Goal: Task Accomplishment & Management: Manage account settings

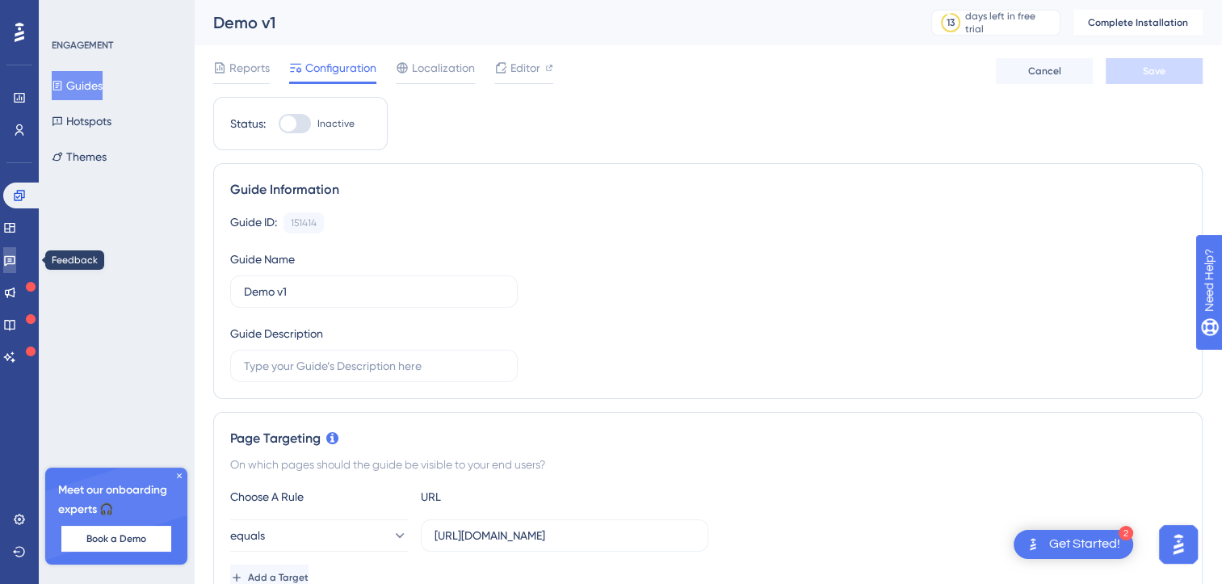
click at [10, 258] on link at bounding box center [9, 260] width 13 height 26
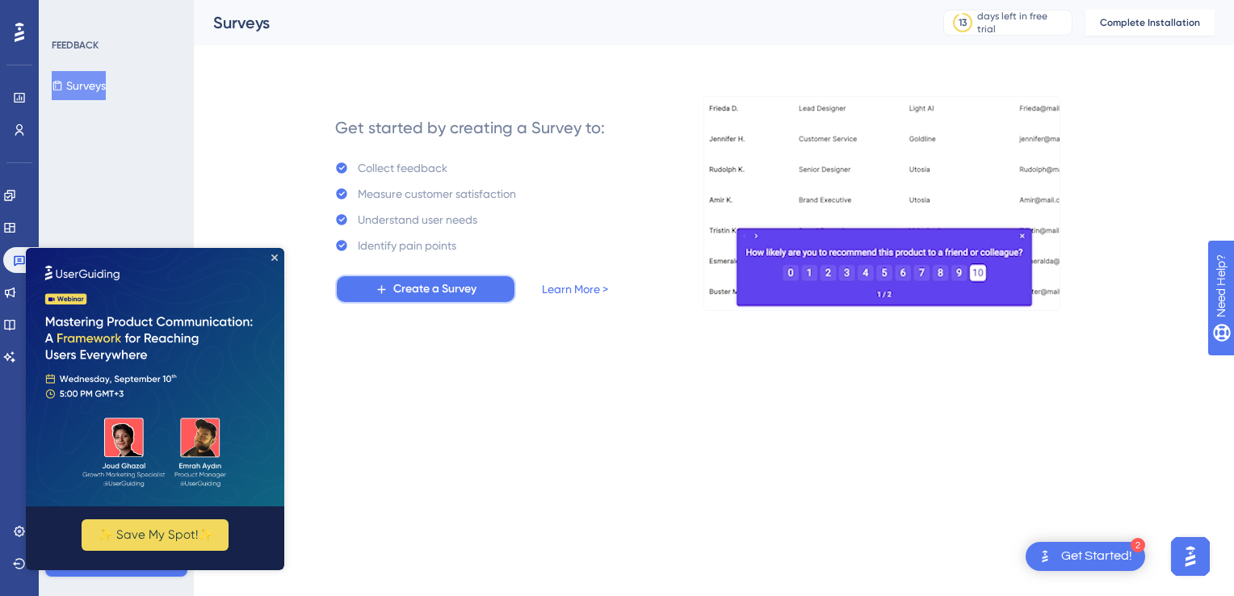
click at [421, 292] on span "Create a Survey" at bounding box center [434, 288] width 83 height 19
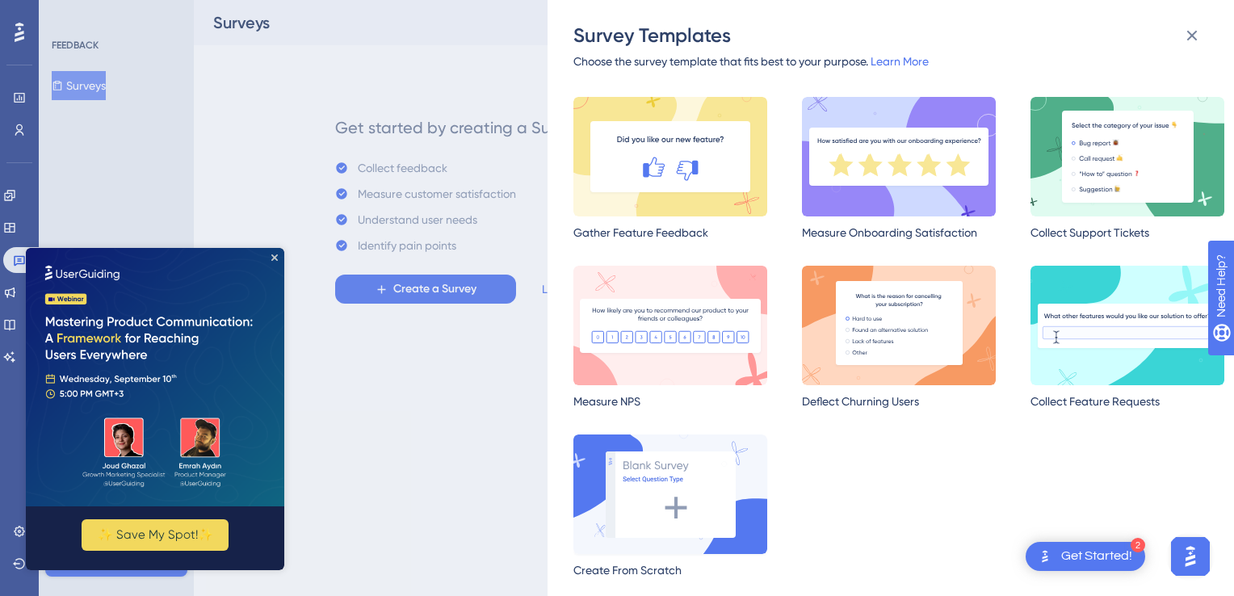
scroll to position [23, 0]
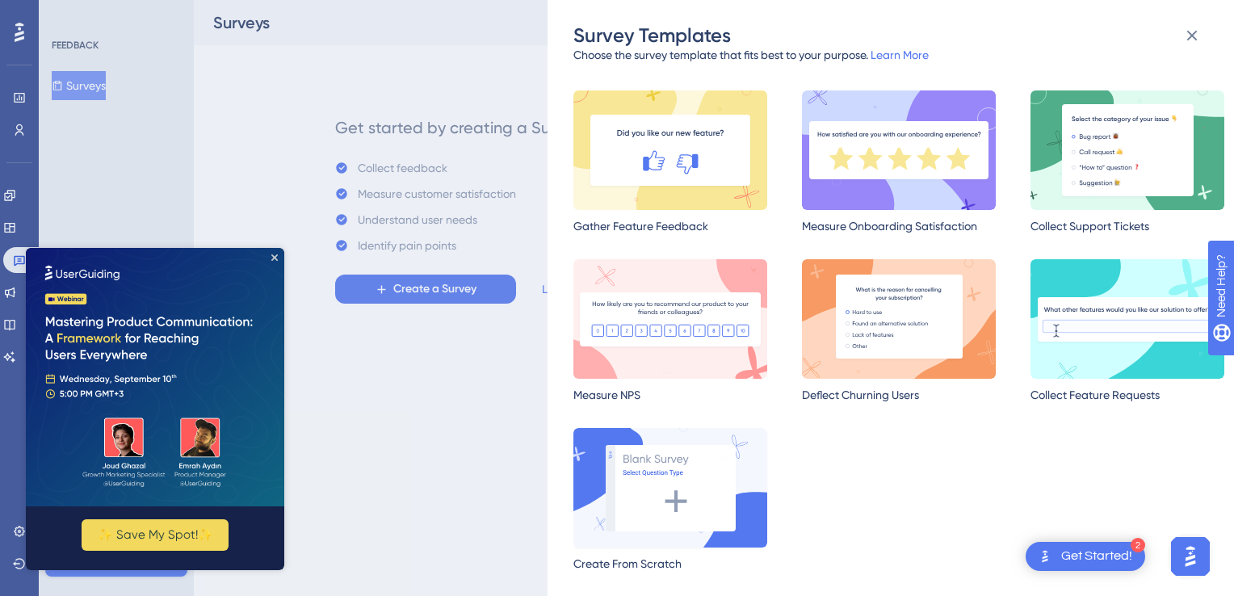
click at [696, 486] on img at bounding box center [670, 488] width 194 height 120
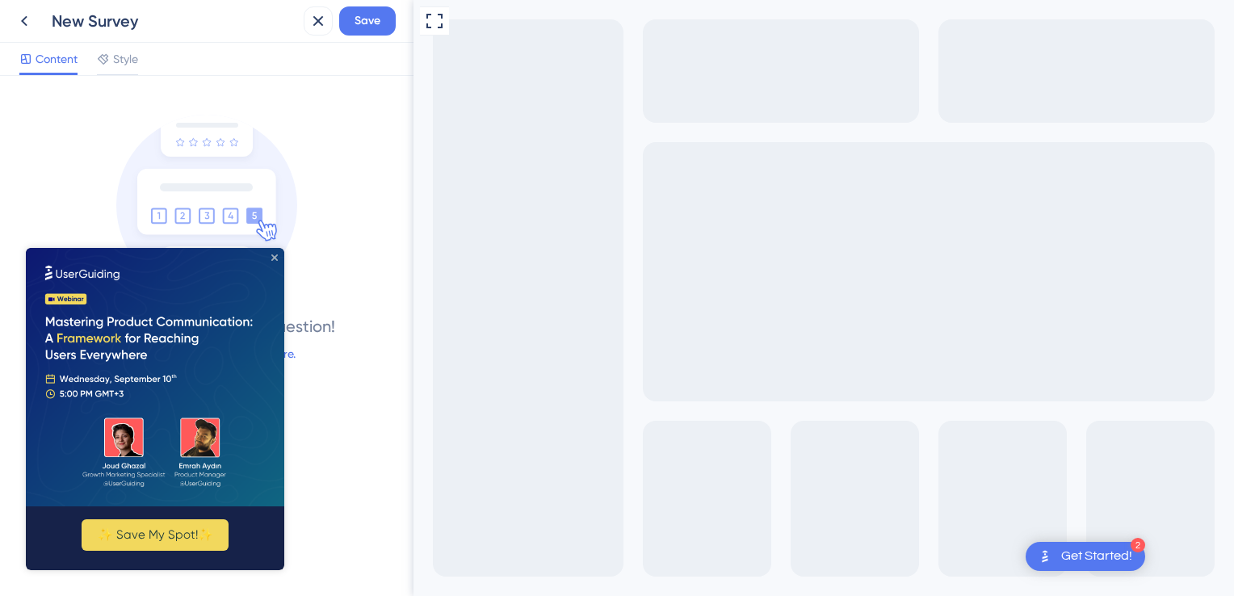
click at [275, 255] on icon "Close Preview" at bounding box center [274, 257] width 6 height 6
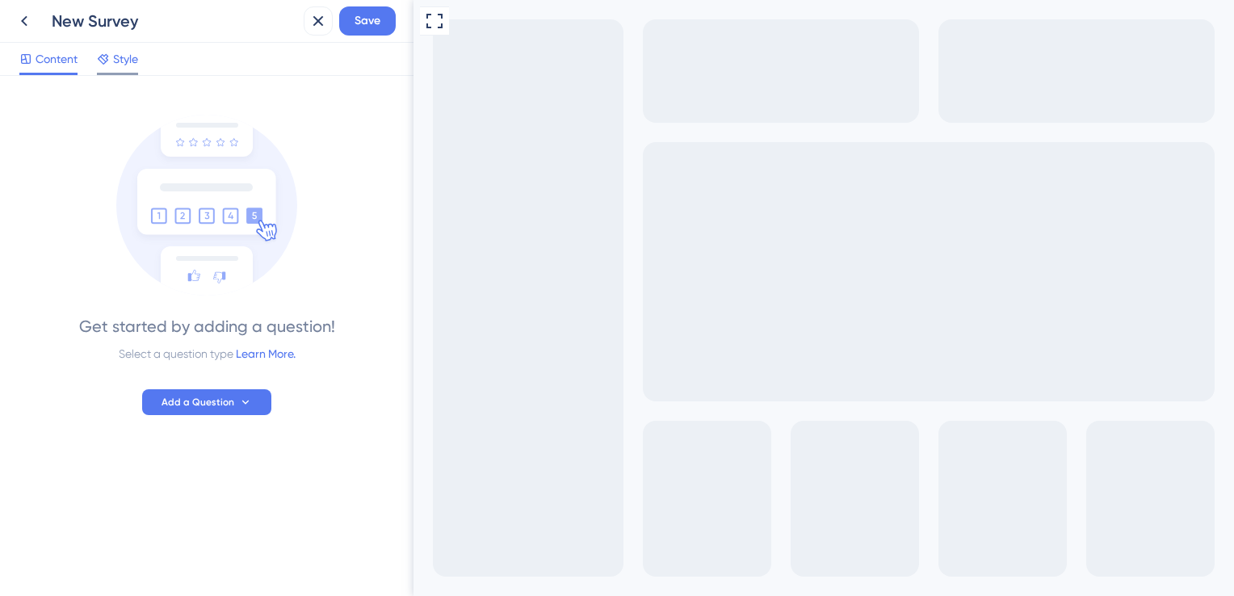
click at [134, 66] on span "Style" at bounding box center [125, 58] width 25 height 19
click at [55, 56] on span "Content" at bounding box center [57, 58] width 42 height 19
click at [245, 410] on button "Add a Question" at bounding box center [206, 402] width 129 height 26
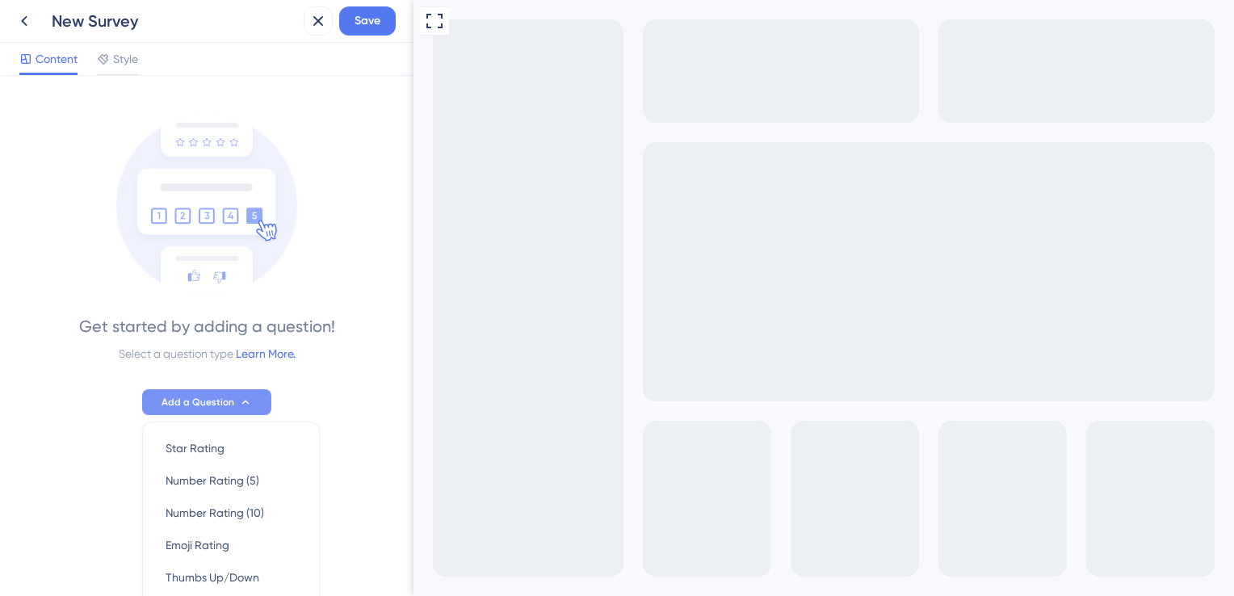
scroll to position [168, 0]
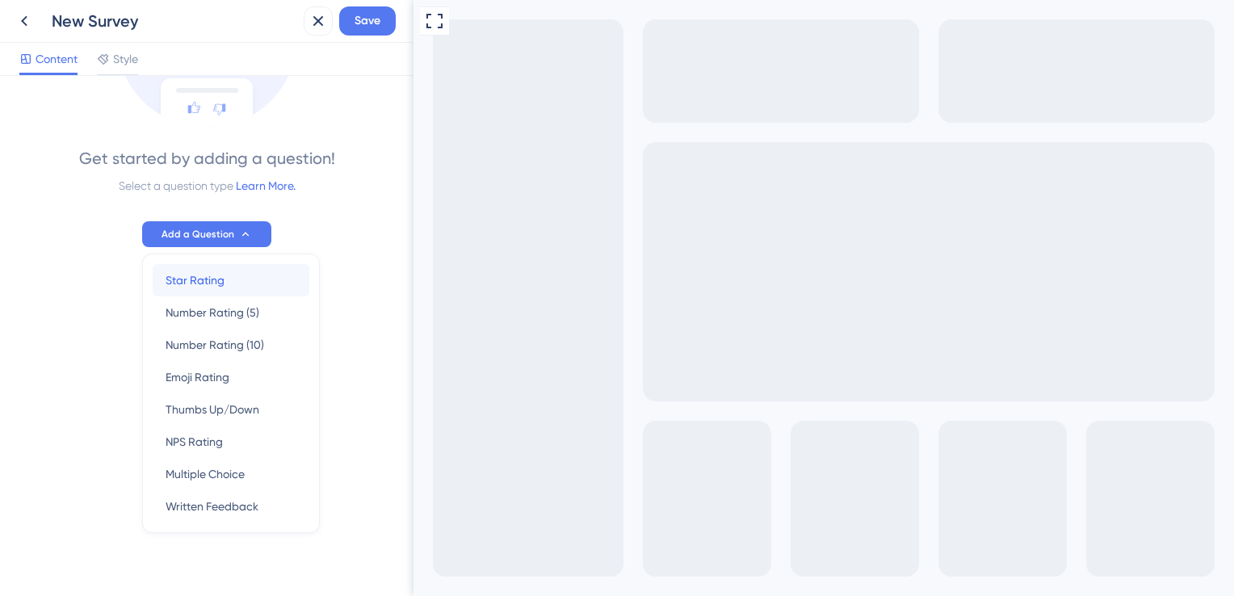
click at [209, 286] on span "Star Rating" at bounding box center [195, 280] width 59 height 19
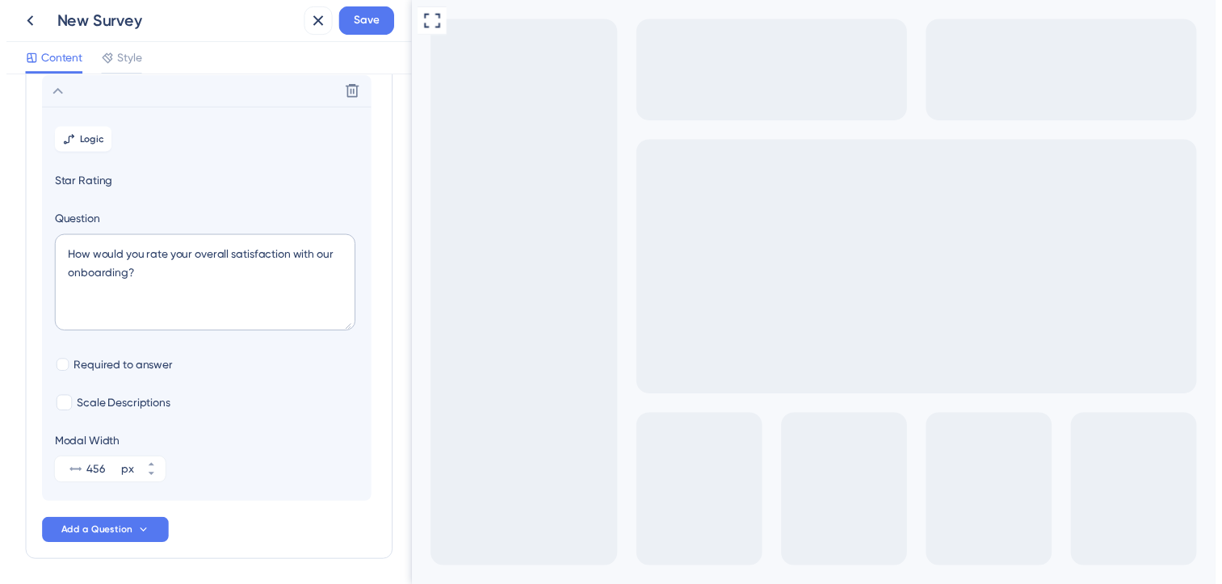
scroll to position [150, 0]
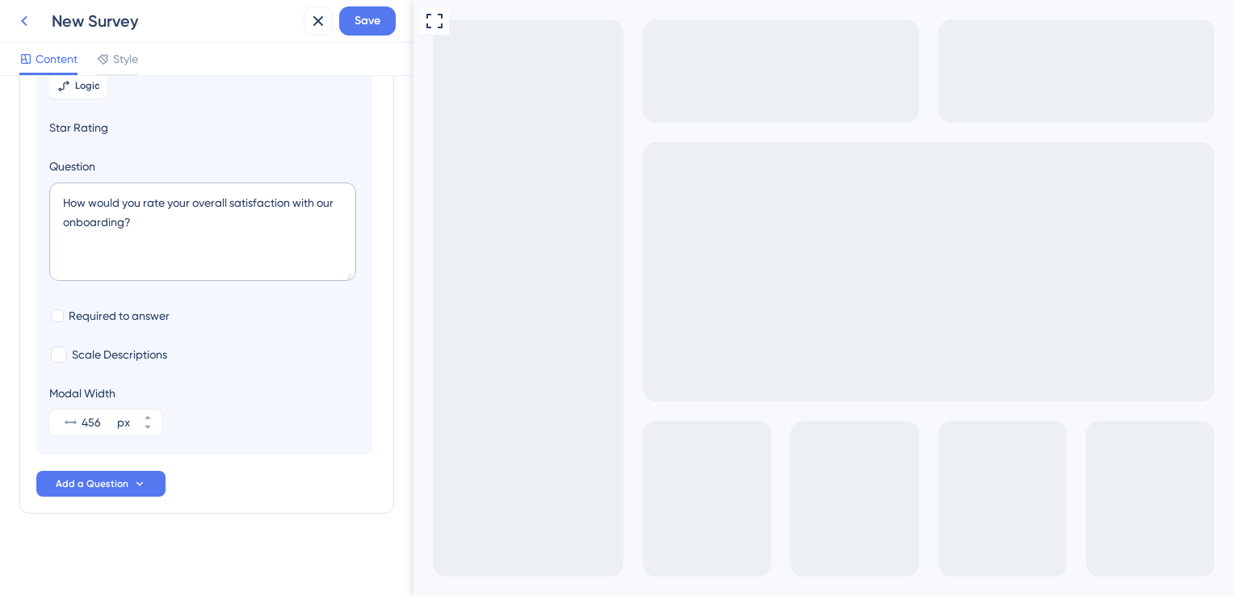
click at [26, 19] on icon at bounding box center [24, 20] width 19 height 19
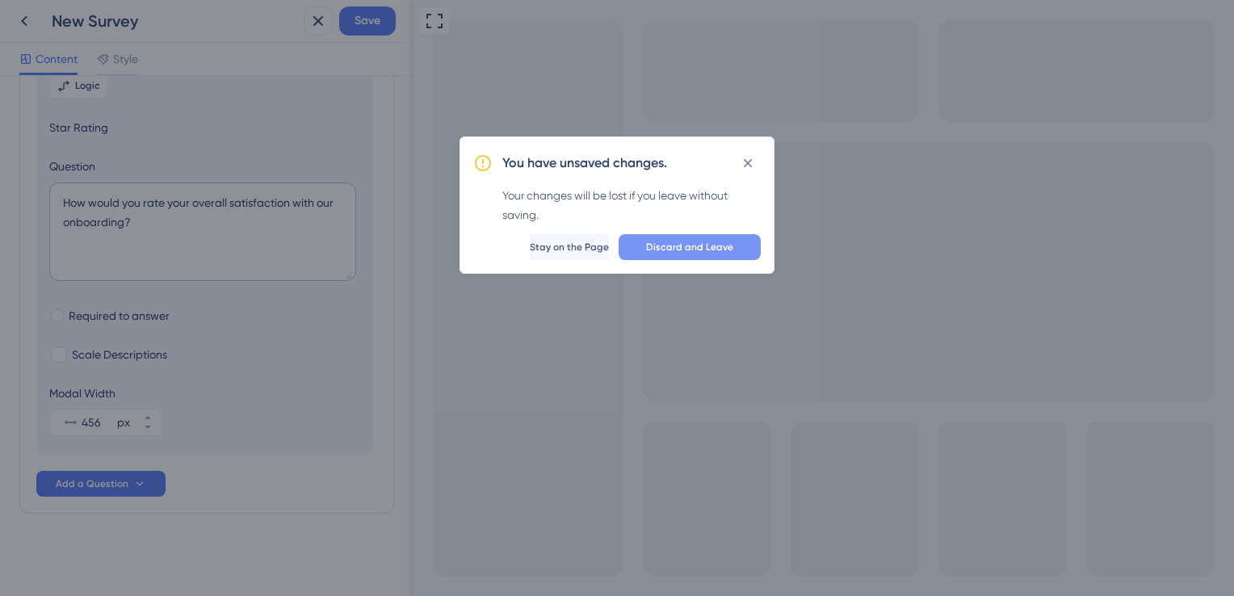
click at [644, 249] on button "Discard and Leave" at bounding box center [690, 247] width 142 height 26
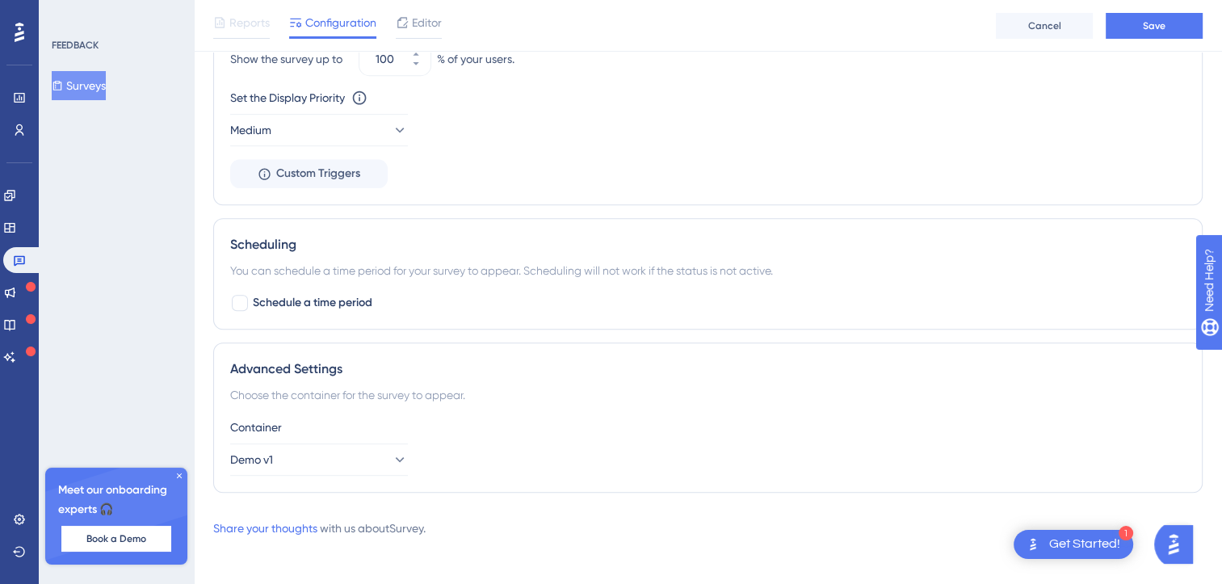
scroll to position [898, 0]
click at [318, 456] on button "Demo v1" at bounding box center [319, 456] width 178 height 32
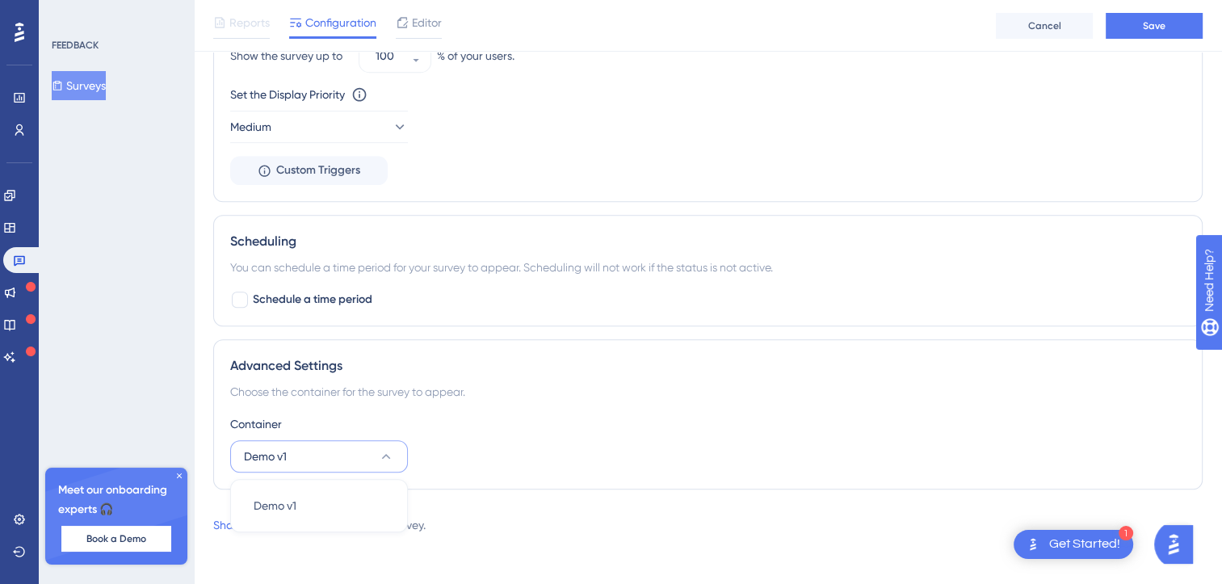
click at [317, 457] on button "Demo v1" at bounding box center [319, 456] width 178 height 32
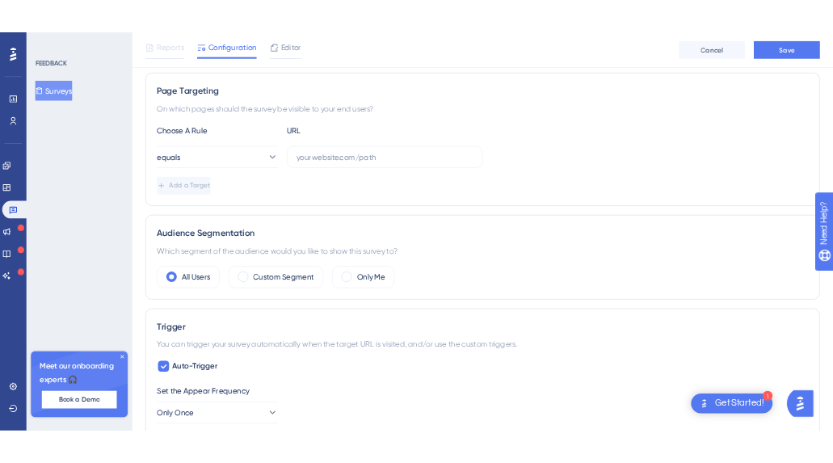
scroll to position [0, 0]
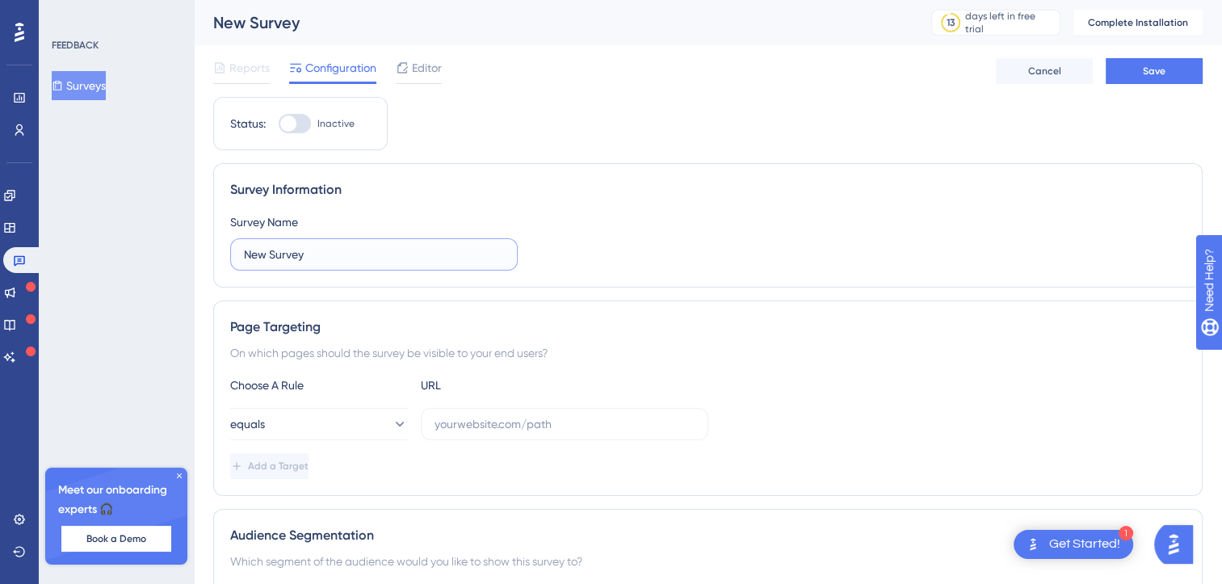
click at [313, 254] on input "New Survey" at bounding box center [374, 254] width 260 height 18
click at [317, 255] on input "New Survey" at bounding box center [374, 254] width 260 height 18
click at [337, 255] on input "New Survey" at bounding box center [374, 254] width 260 height 18
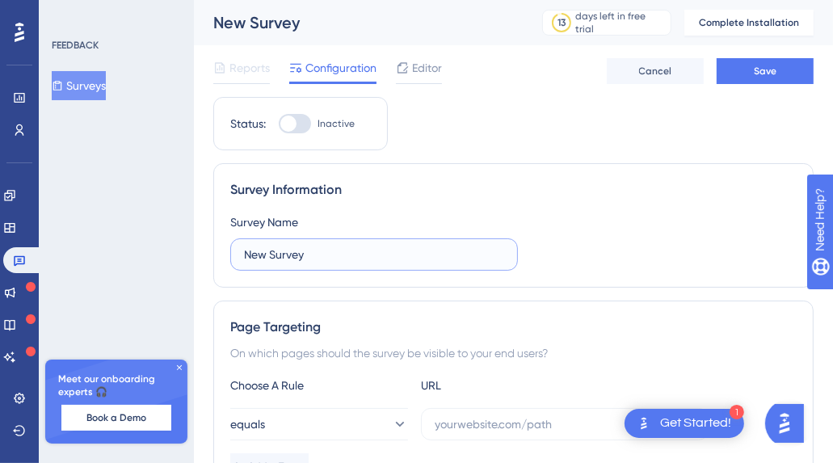
click at [271, 250] on input "New Survey" at bounding box center [374, 254] width 260 height 18
paste input "Post-Demo Survey Questions"
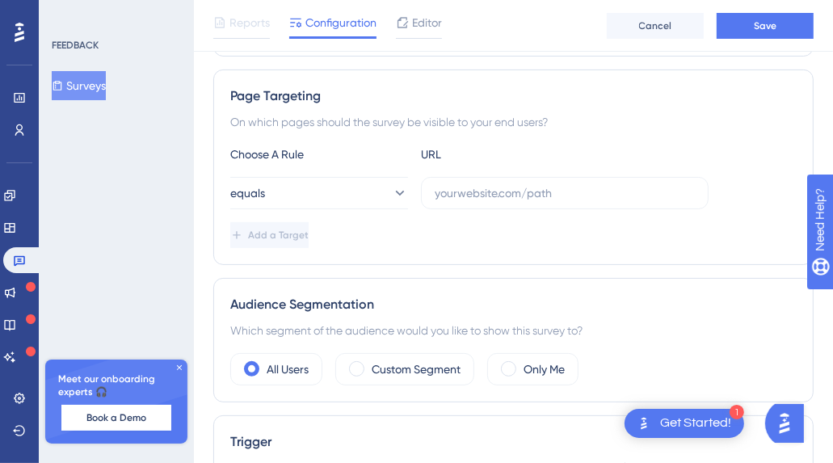
scroll to position [242, 0]
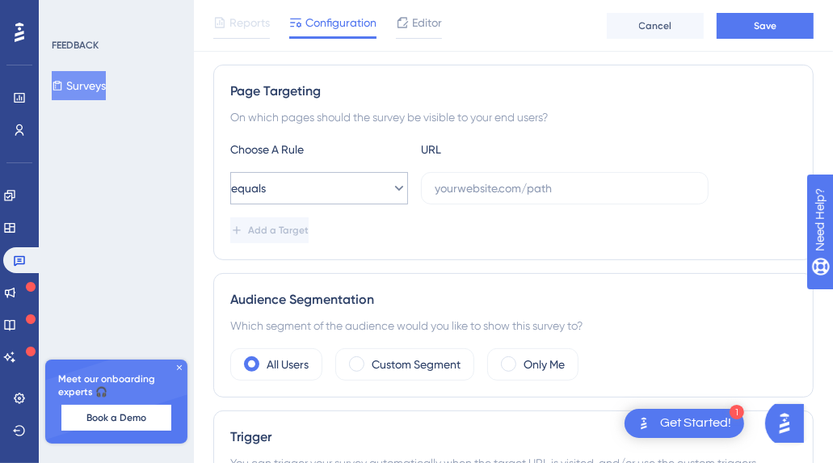
type input "Post-Demo Survey Questions"
click at [391, 183] on icon at bounding box center [399, 188] width 16 height 16
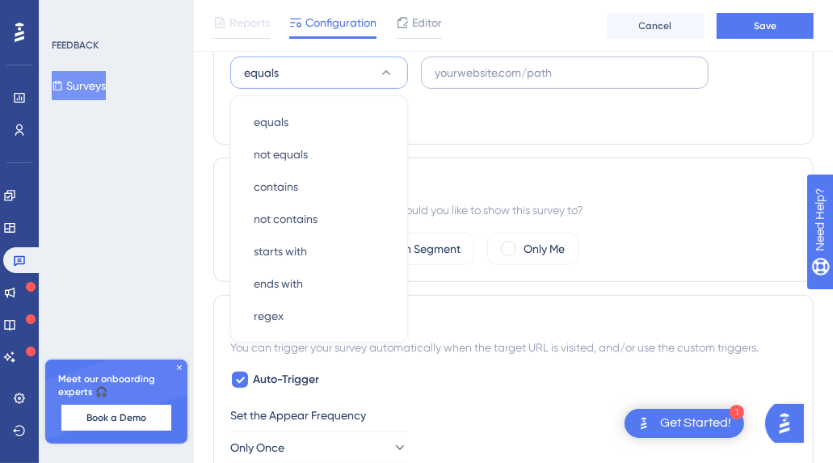
scroll to position [263, 0]
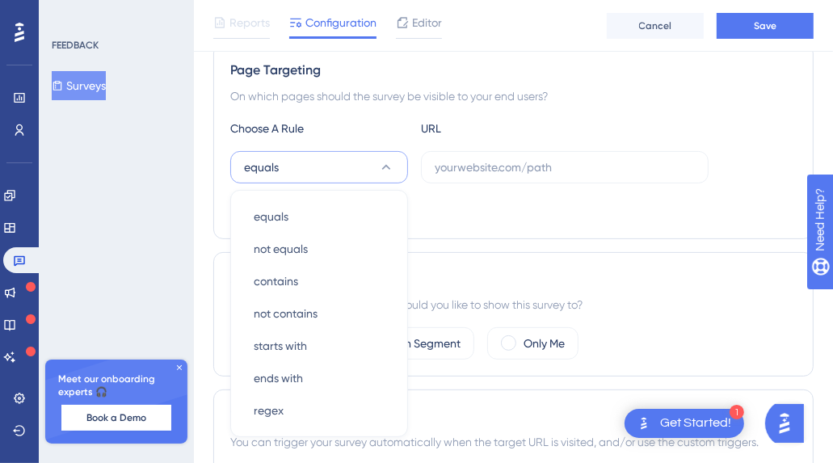
click at [487, 209] on div "Add a Target" at bounding box center [513, 209] width 566 height 26
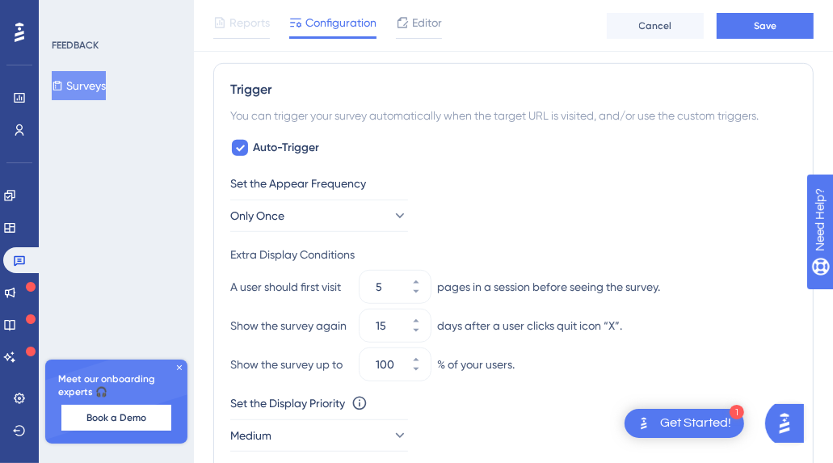
scroll to position [667, 0]
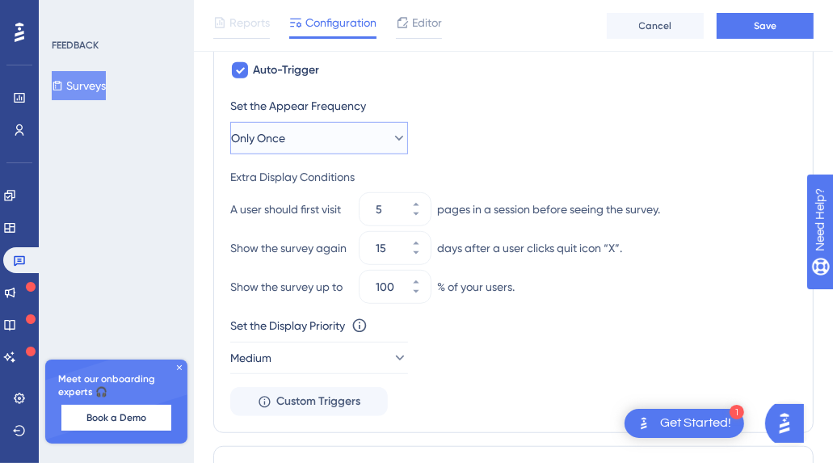
click at [391, 136] on icon at bounding box center [399, 138] width 16 height 16
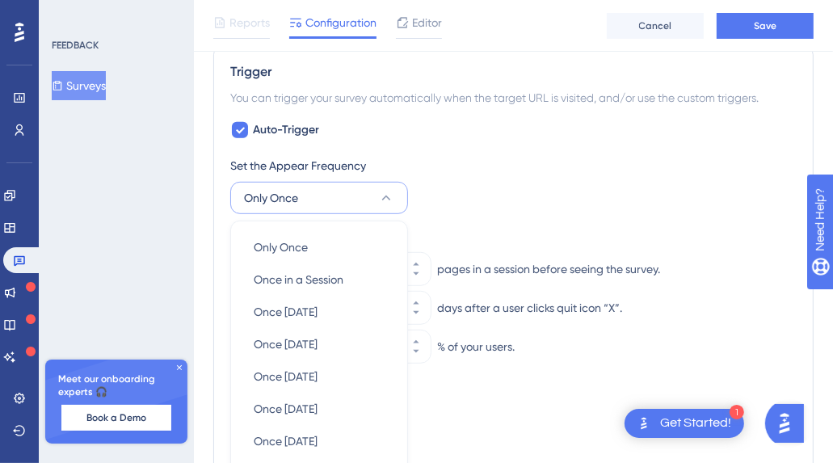
scroll to position [508, 0]
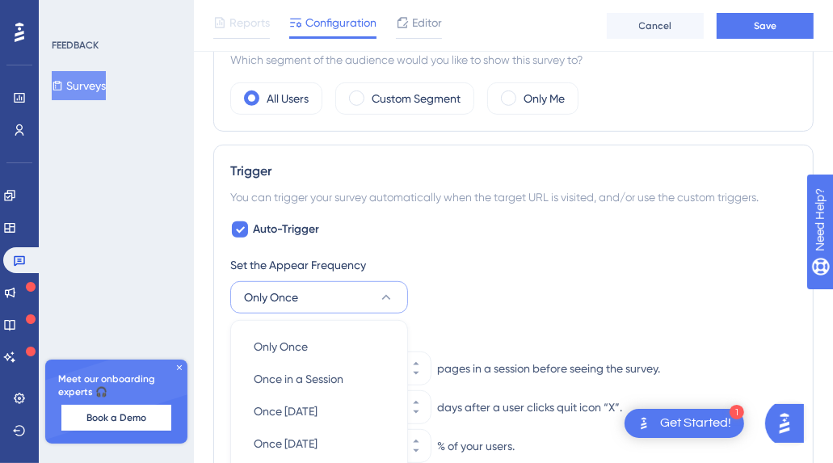
click at [446, 250] on div "Auto-Trigger Set the Appear Frequency Only Once Only Once Only Once Once in a S…" at bounding box center [513, 397] width 566 height 355
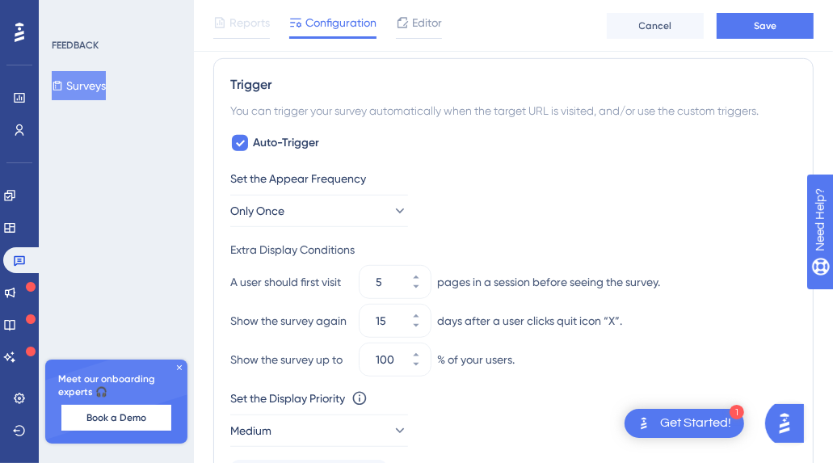
scroll to position [669, 0]
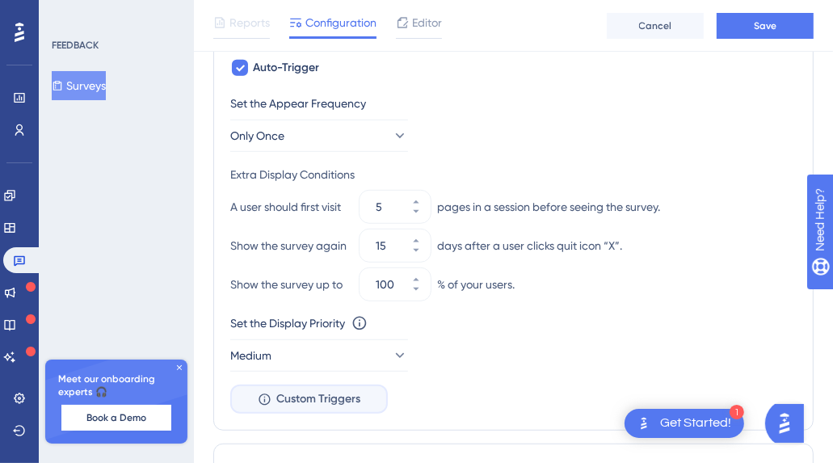
click at [338, 409] on button "Custom Triggers" at bounding box center [308, 398] width 157 height 29
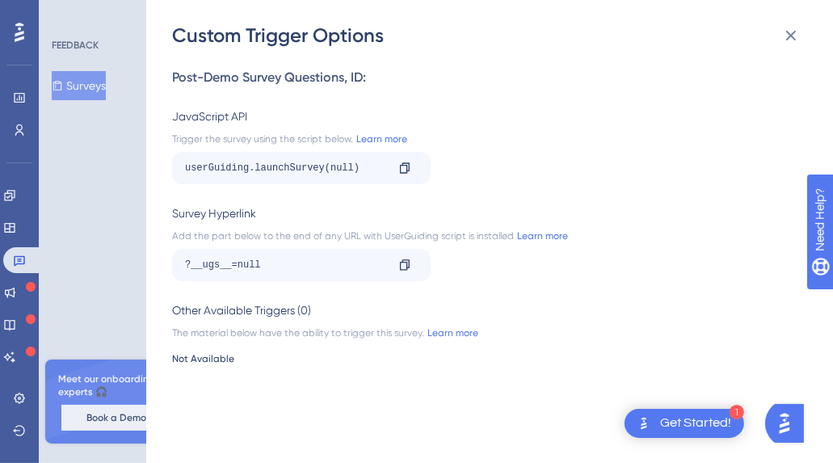
click at [111, 279] on div "Custom Trigger Options Post-Demo Survey Questions , ID: JavaScript API Trigger …" at bounding box center [416, 231] width 833 height 463
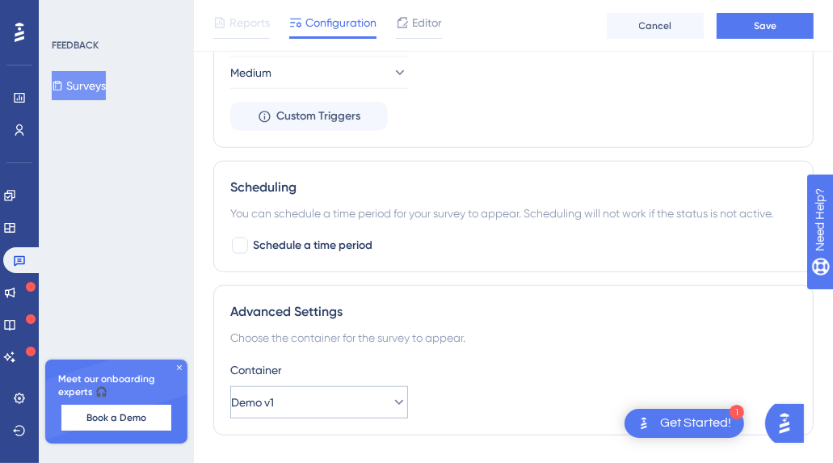
scroll to position [992, 0]
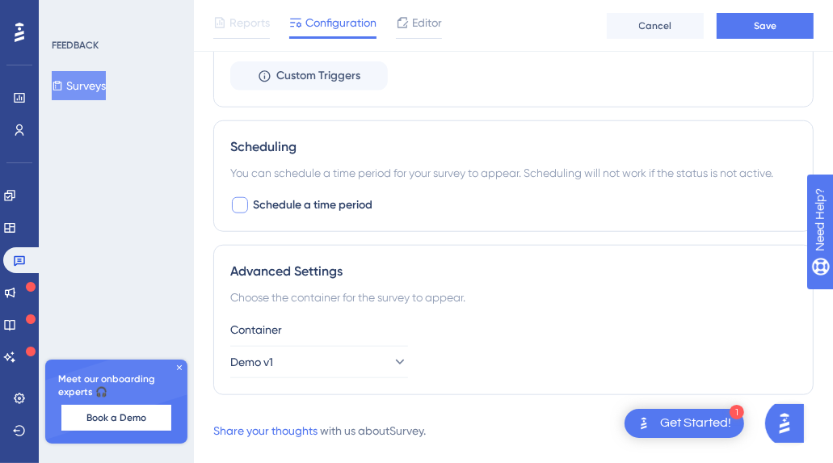
click at [355, 202] on span "Schedule a time period" at bounding box center [313, 204] width 120 height 19
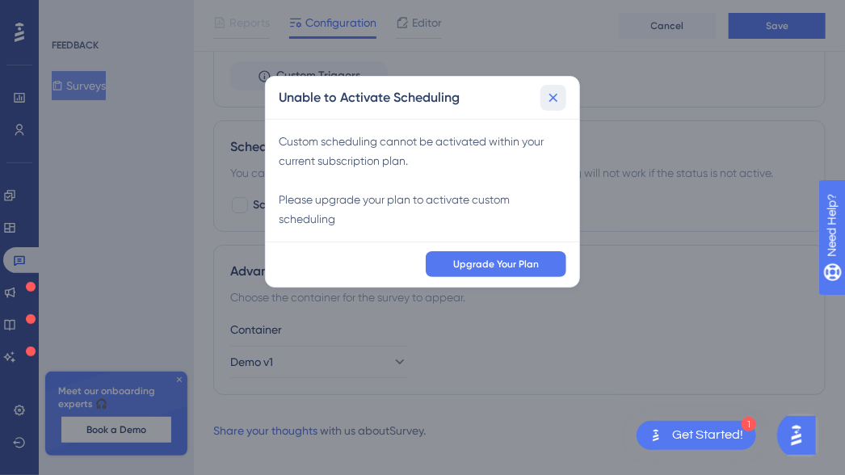
click at [555, 94] on icon at bounding box center [553, 98] width 16 height 16
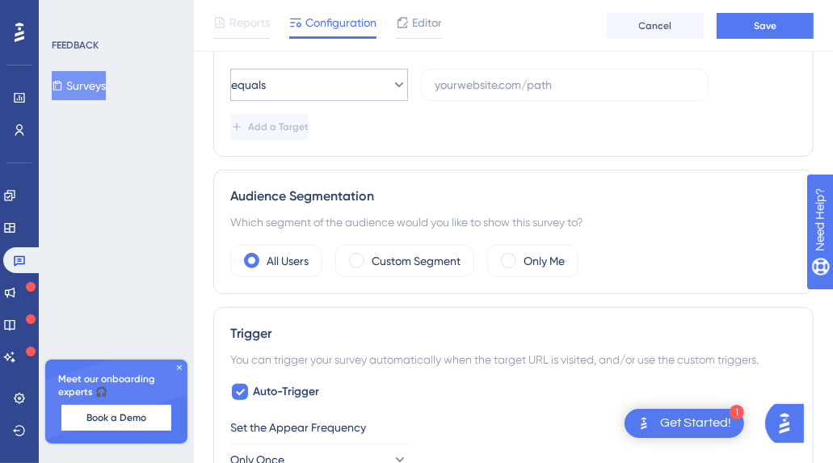
scroll to position [0, 0]
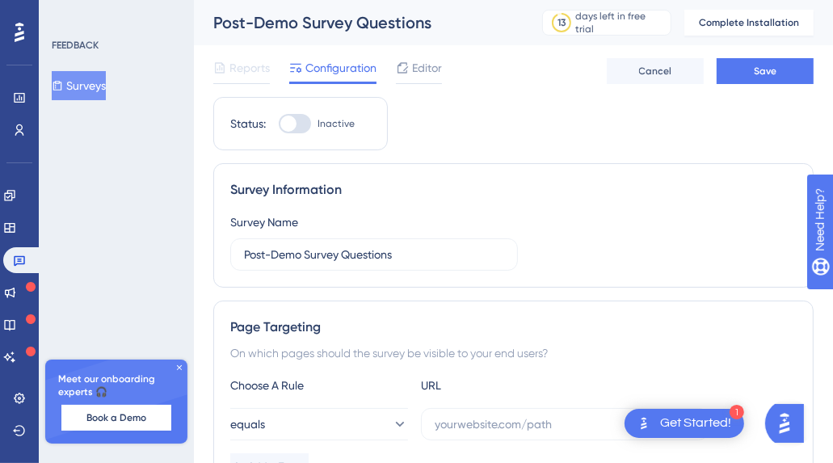
click at [178, 364] on icon at bounding box center [179, 368] width 10 height 10
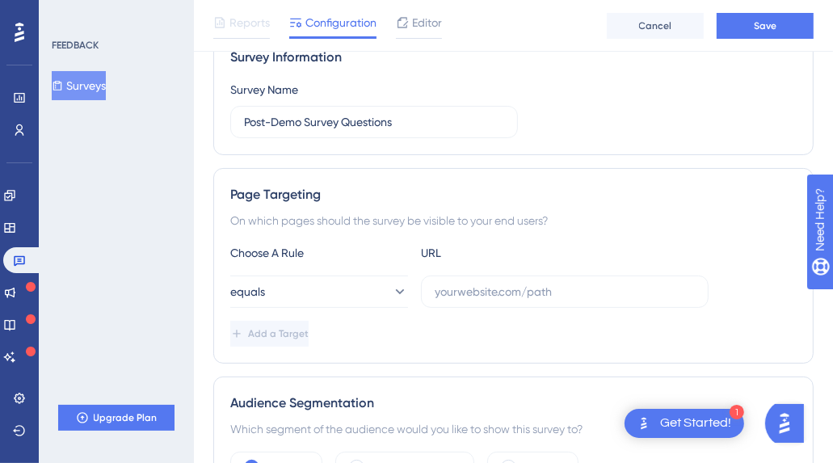
scroll to position [162, 0]
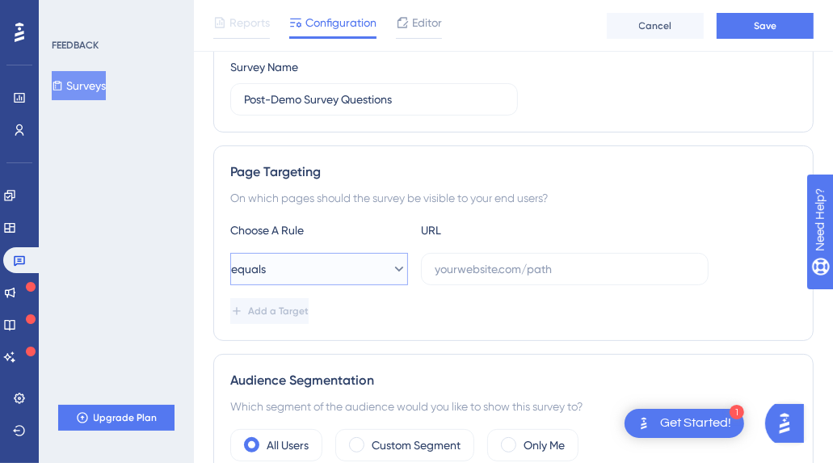
click at [357, 270] on button "equals" at bounding box center [319, 269] width 178 height 32
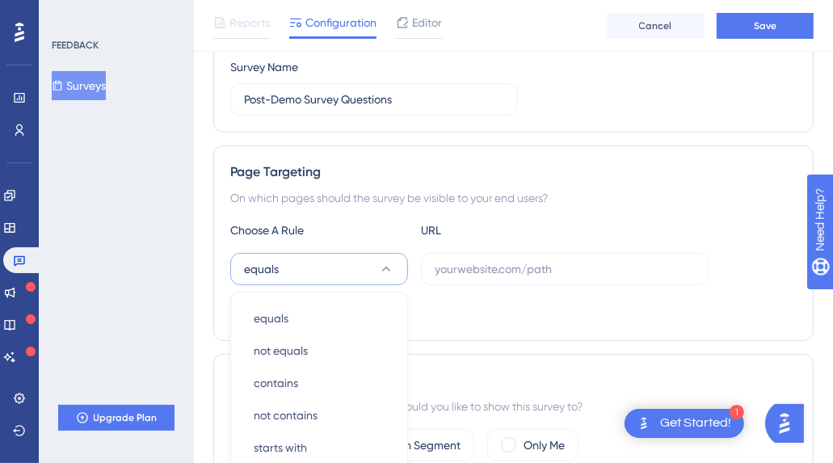
scroll to position [344, 0]
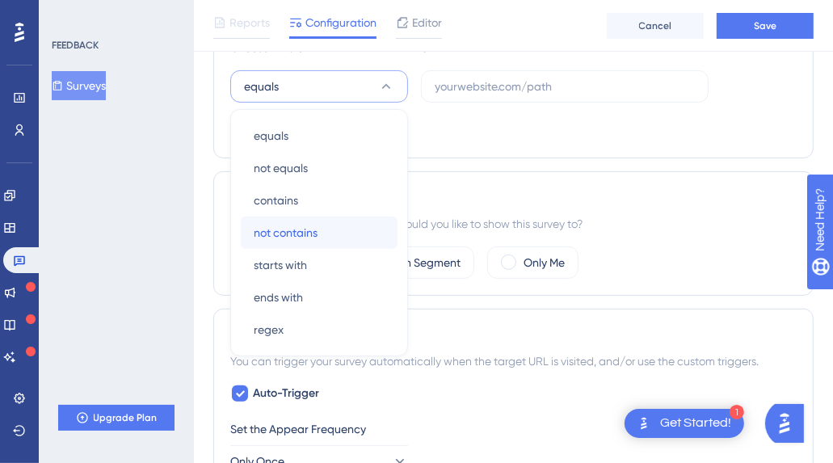
click at [339, 234] on div "not contains not contains" at bounding box center [319, 232] width 131 height 32
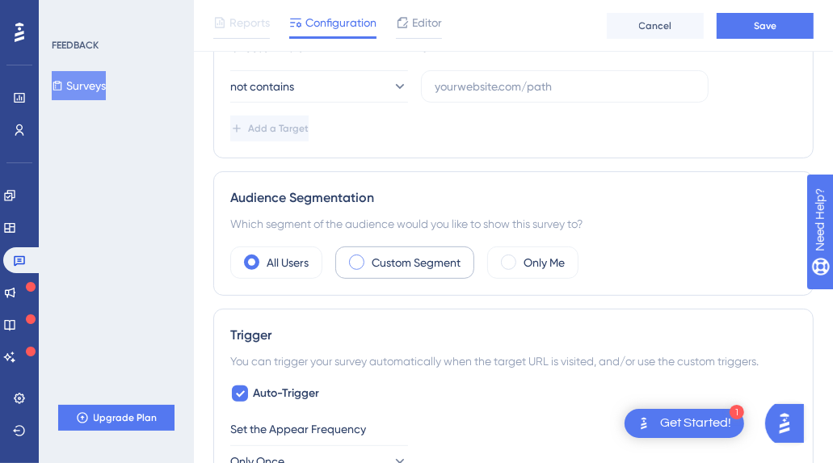
click at [371, 269] on label "Custom Segment" at bounding box center [415, 262] width 89 height 19
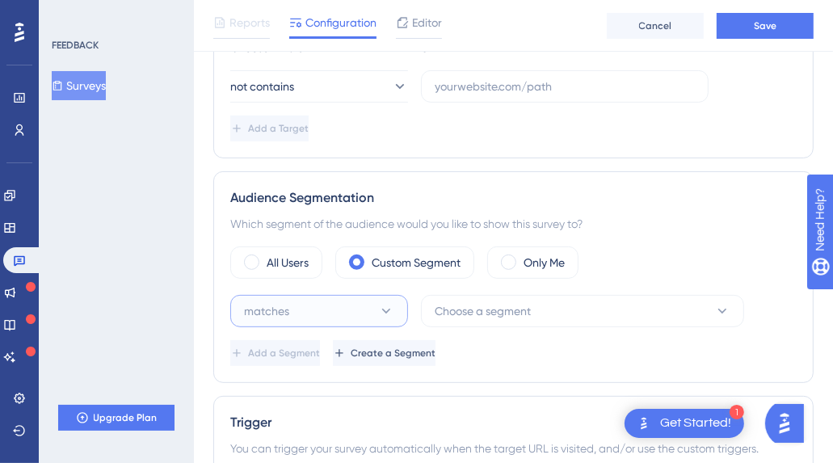
click at [349, 313] on button "matches" at bounding box center [319, 311] width 178 height 32
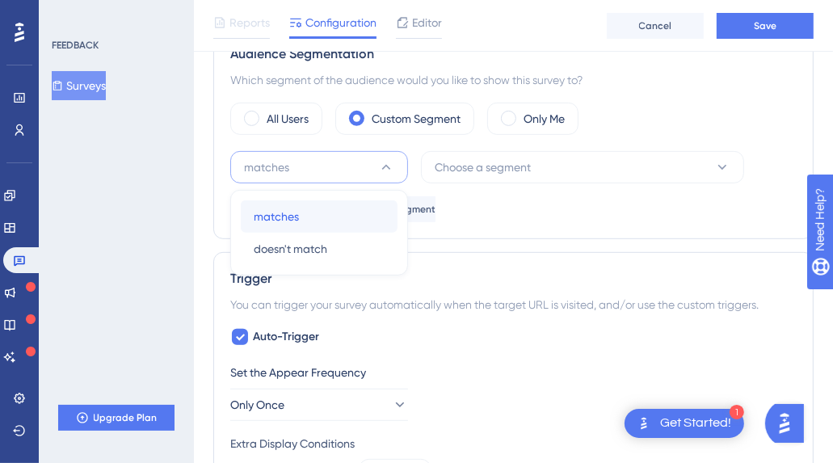
click at [329, 219] on div "matches matches" at bounding box center [319, 216] width 131 height 32
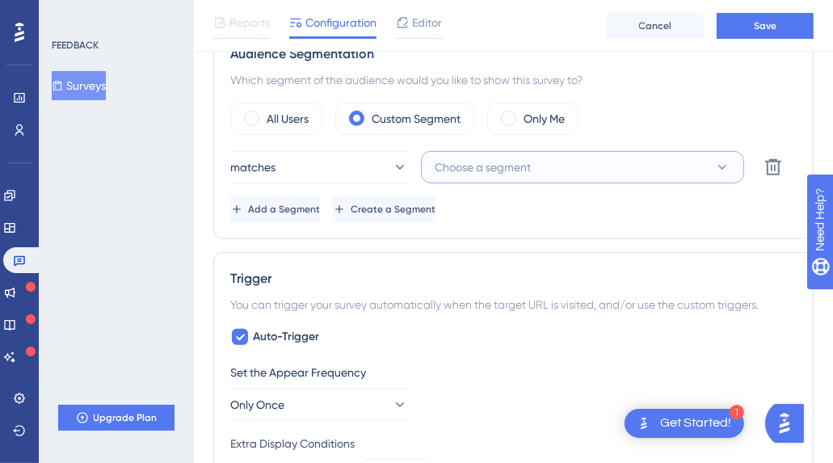
click at [467, 164] on span "Choose a segment" at bounding box center [482, 166] width 96 height 19
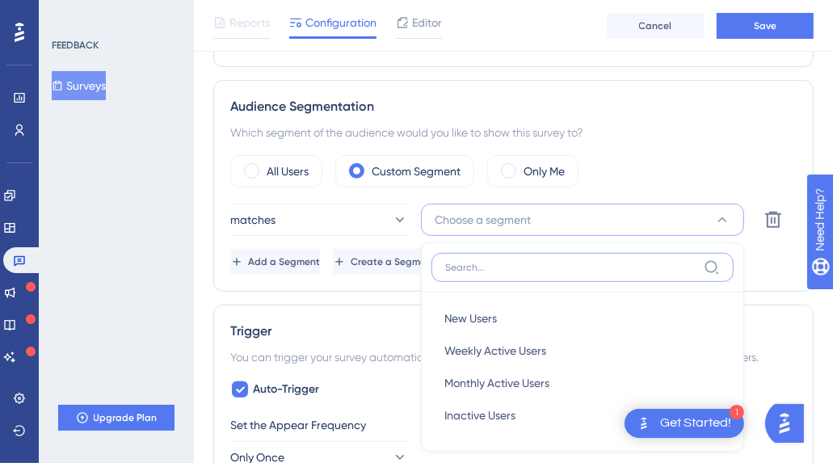
scroll to position [307, 0]
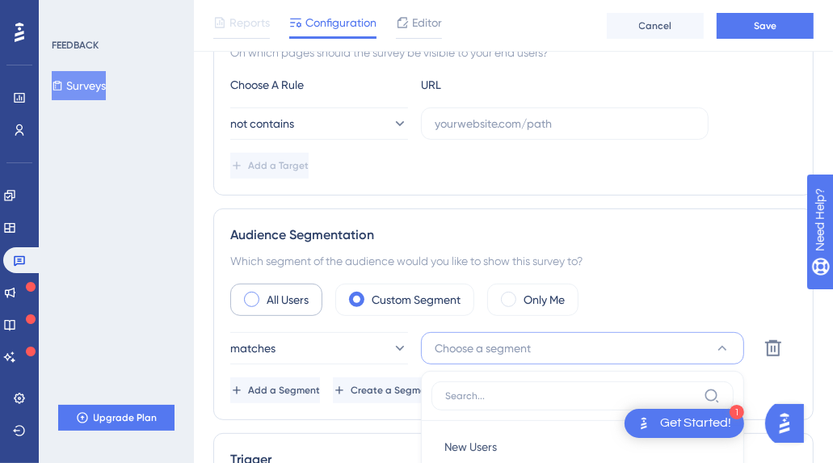
click at [282, 296] on label "All Users" at bounding box center [287, 299] width 42 height 19
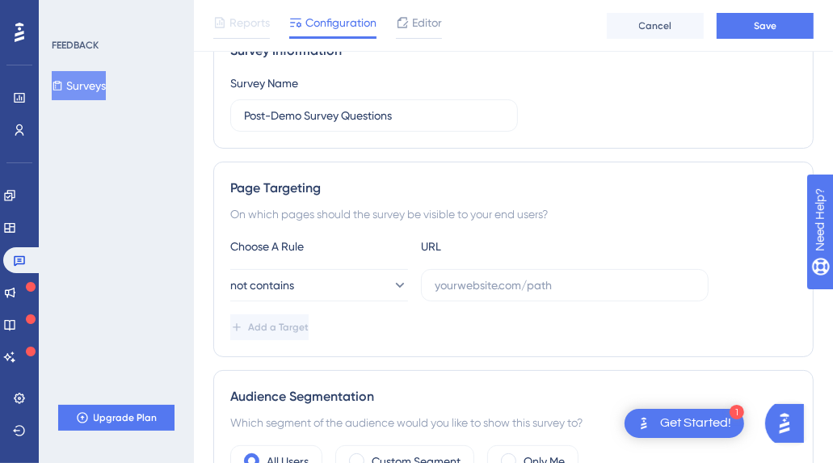
scroll to position [145, 0]
click at [343, 279] on button "not contains" at bounding box center [319, 285] width 178 height 32
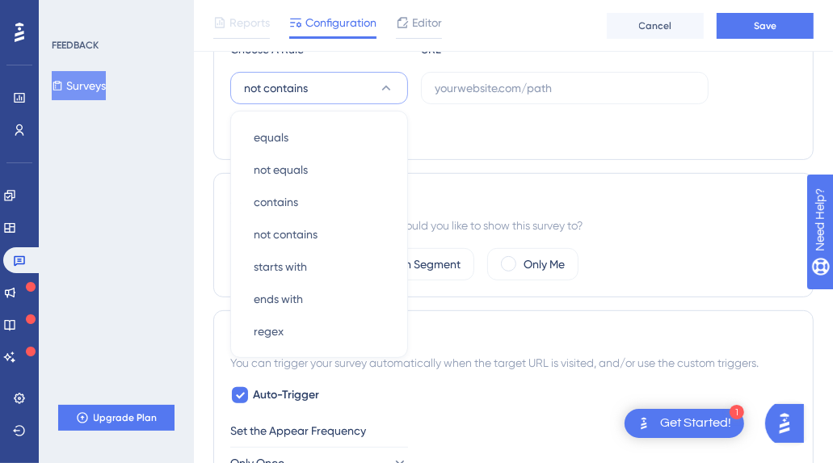
click at [445, 128] on div "Add a Target" at bounding box center [513, 130] width 566 height 26
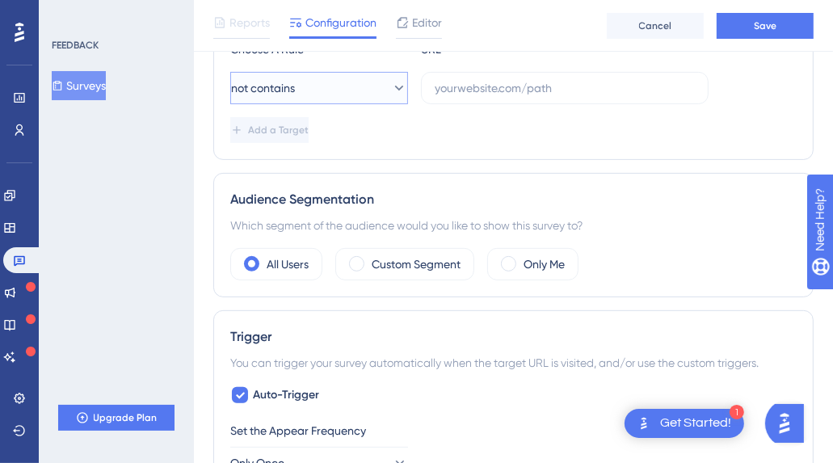
click at [372, 86] on button "not contains" at bounding box center [319, 88] width 178 height 32
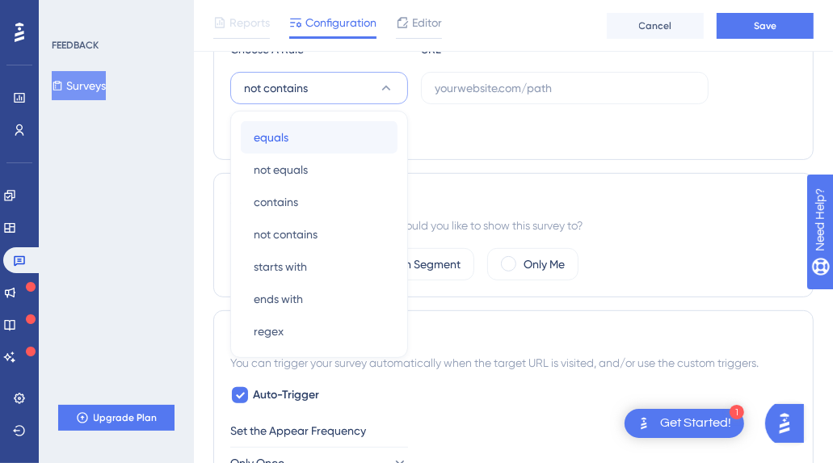
click at [367, 129] on div "equals equals" at bounding box center [319, 137] width 131 height 32
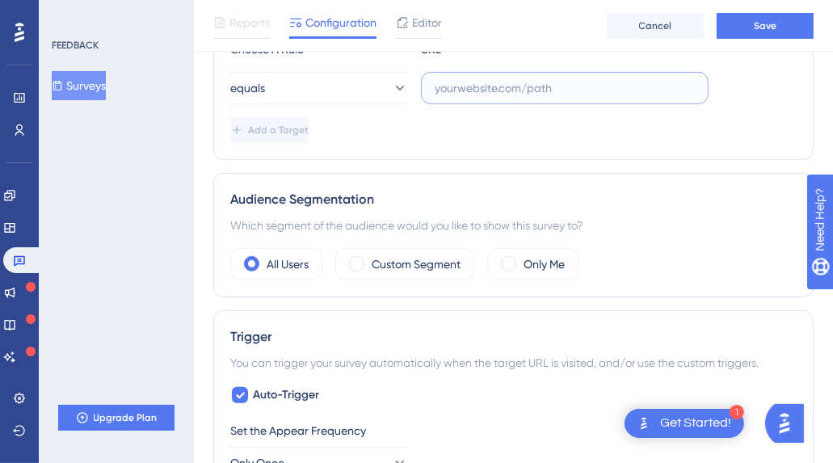
click at [470, 84] on input "text" at bounding box center [564, 88] width 260 height 18
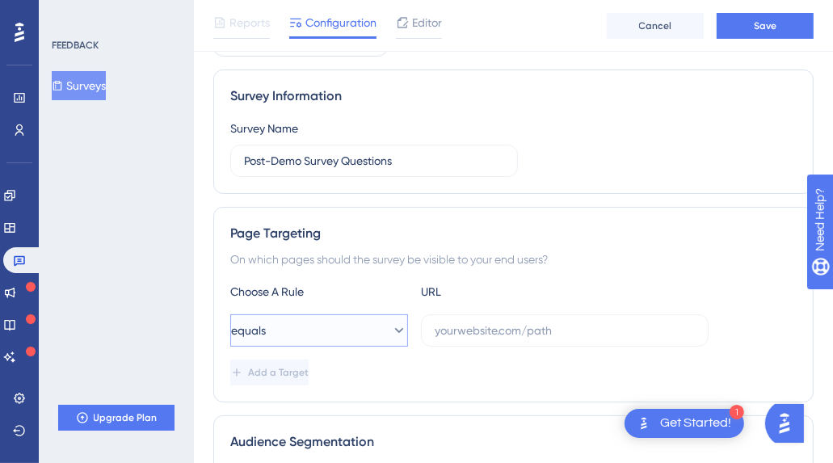
click at [331, 330] on button "equals" at bounding box center [319, 330] width 178 height 32
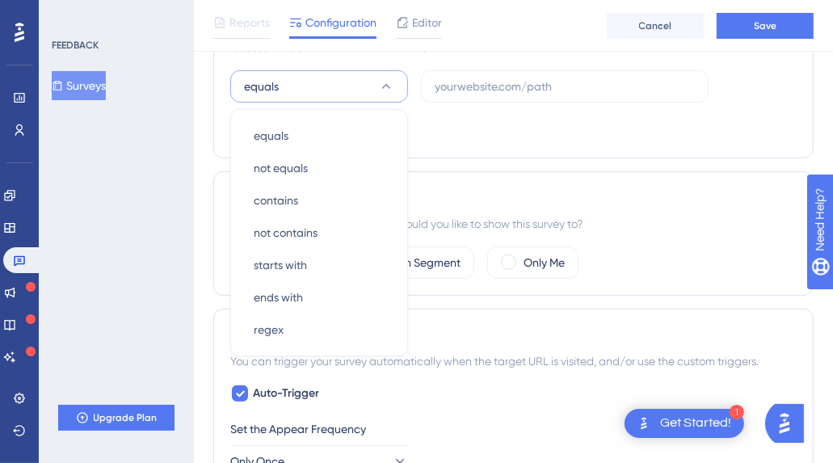
click at [464, 115] on div "Add a Target" at bounding box center [513, 128] width 566 height 26
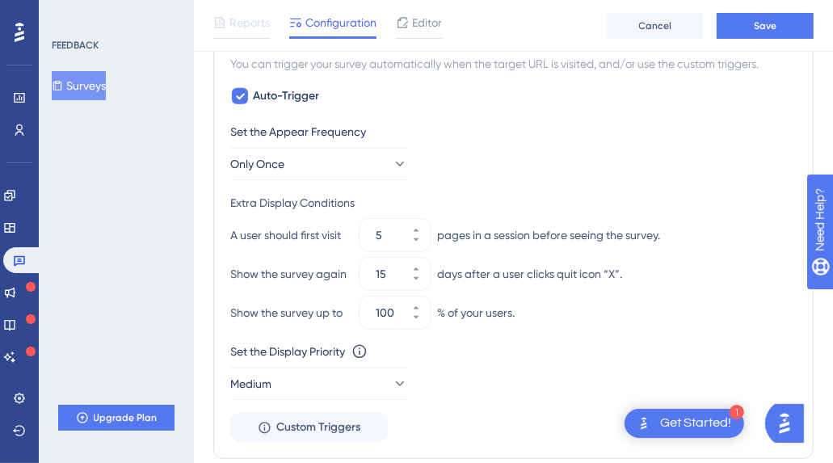
scroll to position [667, 0]
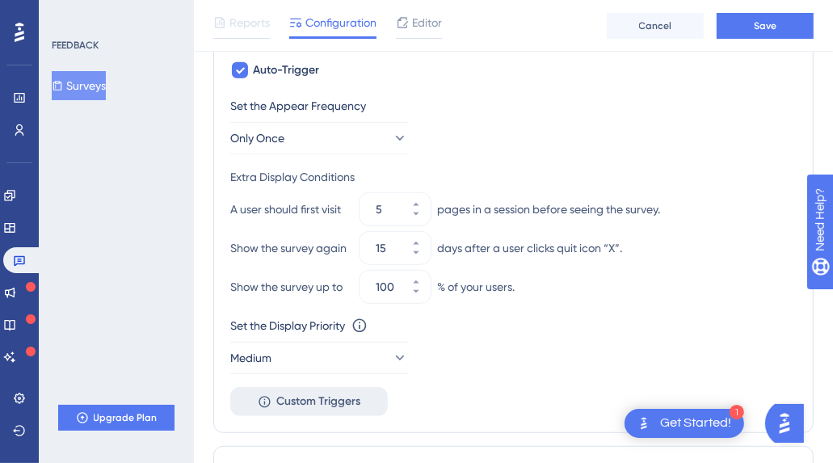
click at [321, 399] on span "Custom Triggers" at bounding box center [318, 401] width 84 height 19
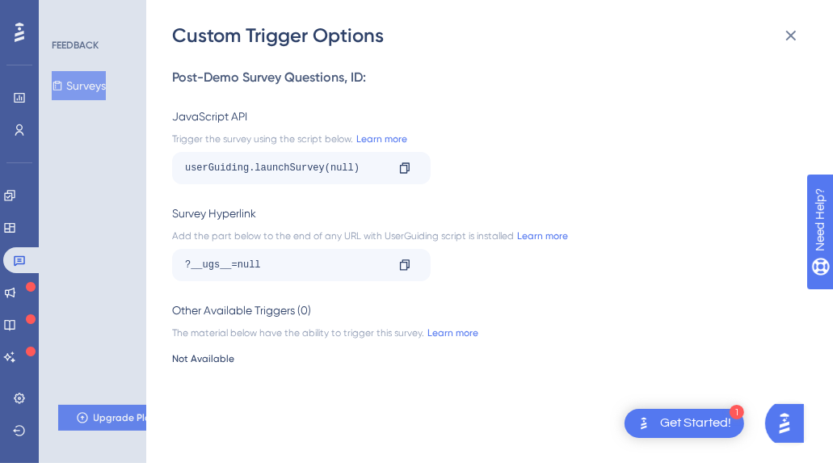
scroll to position [1019, 0]
click at [118, 174] on div "Custom Trigger Options Post-Demo Survey Questions , ID: JavaScript API Trigger …" at bounding box center [416, 231] width 833 height 463
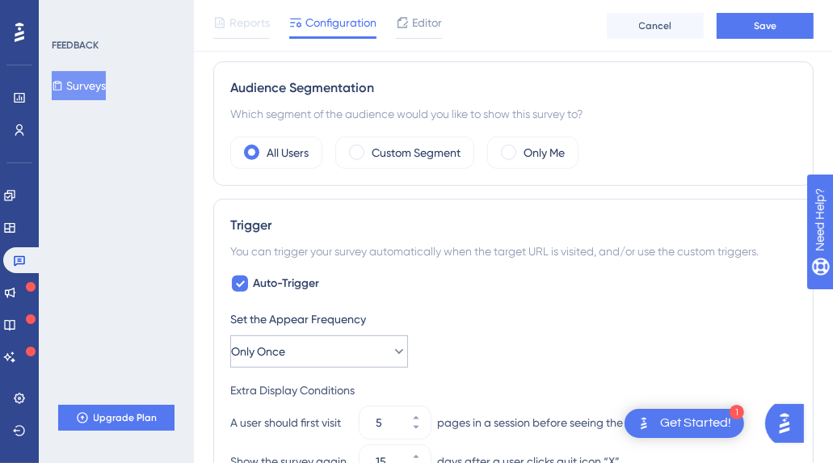
scroll to position [0, 0]
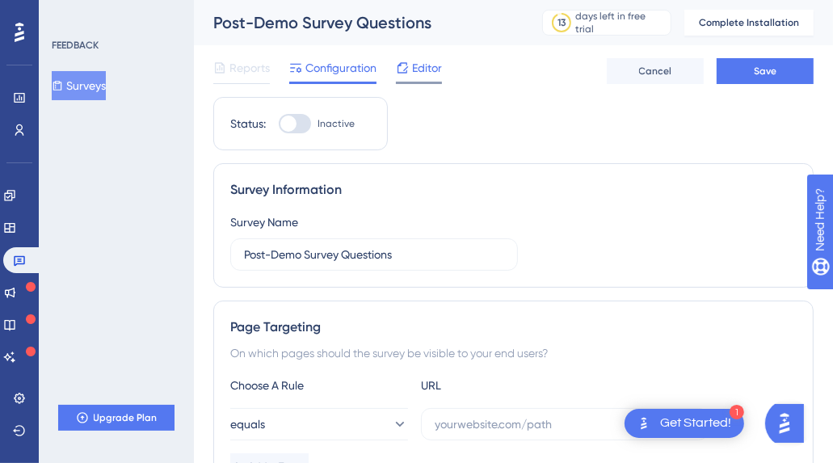
click at [436, 72] on span "Editor" at bounding box center [427, 67] width 30 height 19
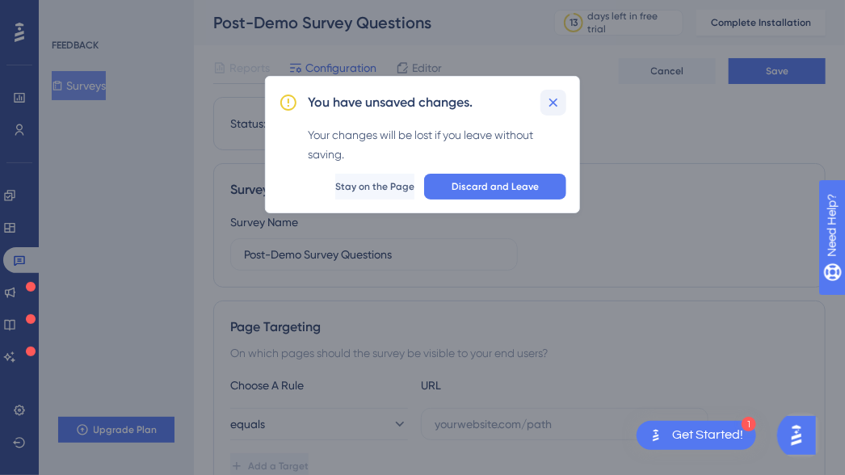
click at [556, 99] on icon at bounding box center [553, 103] width 9 height 9
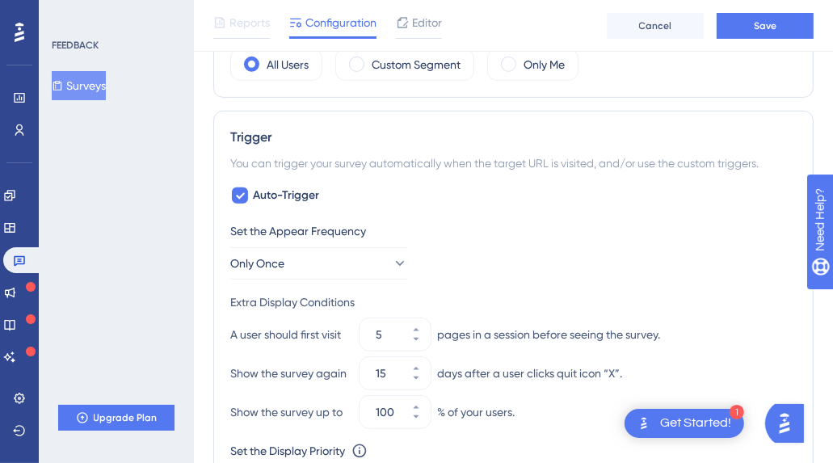
scroll to position [646, 0]
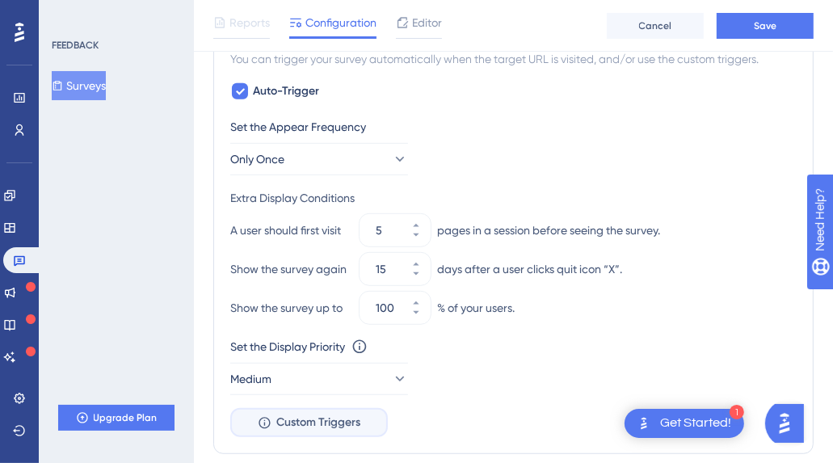
click at [258, 413] on button "Custom Triggers" at bounding box center [308, 422] width 157 height 29
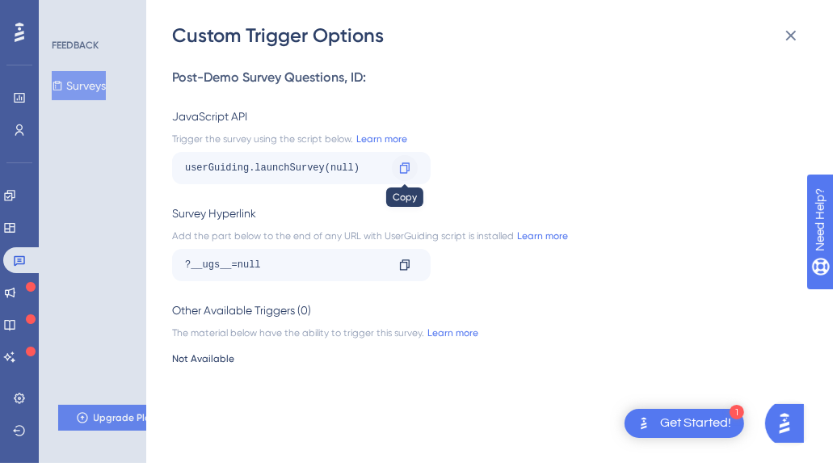
click at [404, 174] on icon at bounding box center [404, 168] width 13 height 13
click at [98, 287] on div "Custom Trigger Options Post-Demo Survey Questions , ID: JavaScript API Trigger …" at bounding box center [416, 231] width 833 height 463
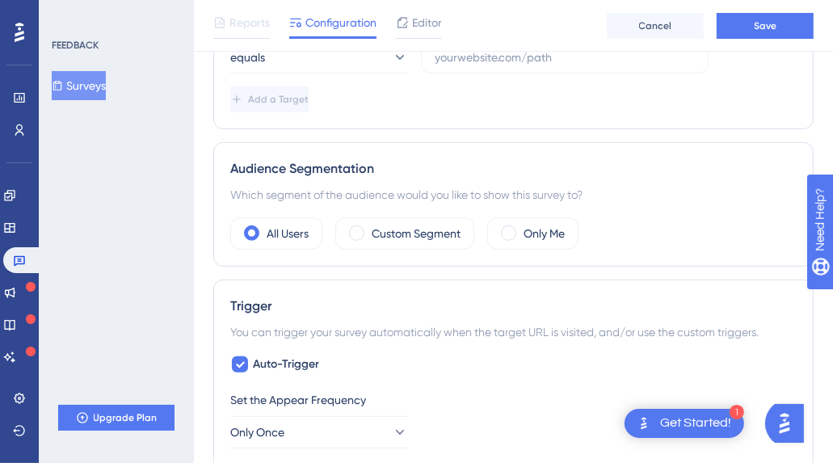
scroll to position [0, 0]
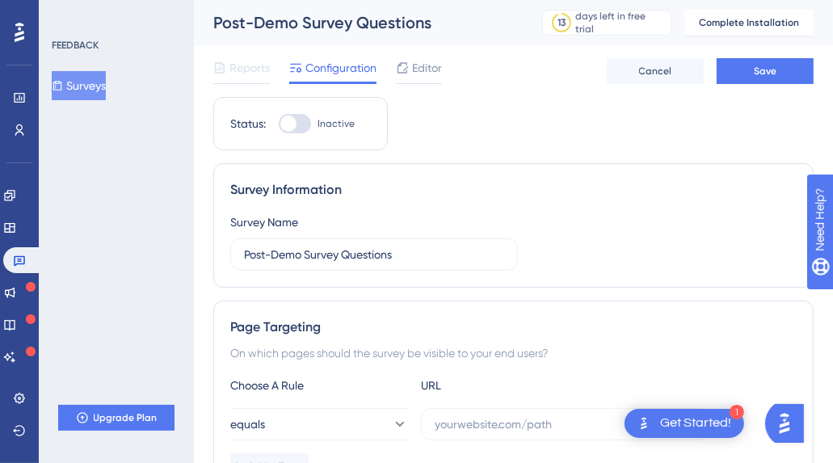
click at [292, 124] on div at bounding box center [288, 123] width 16 height 16
click at [279, 124] on input "Inactive" at bounding box center [278, 124] width 1 height 1
checkbox input "false"
click at [670, 75] on span "Cancel" at bounding box center [655, 71] width 33 height 13
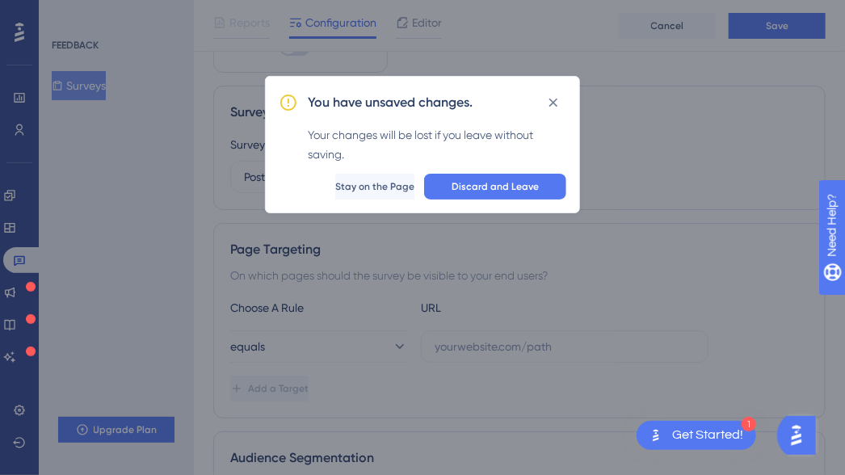
scroll to position [191, 0]
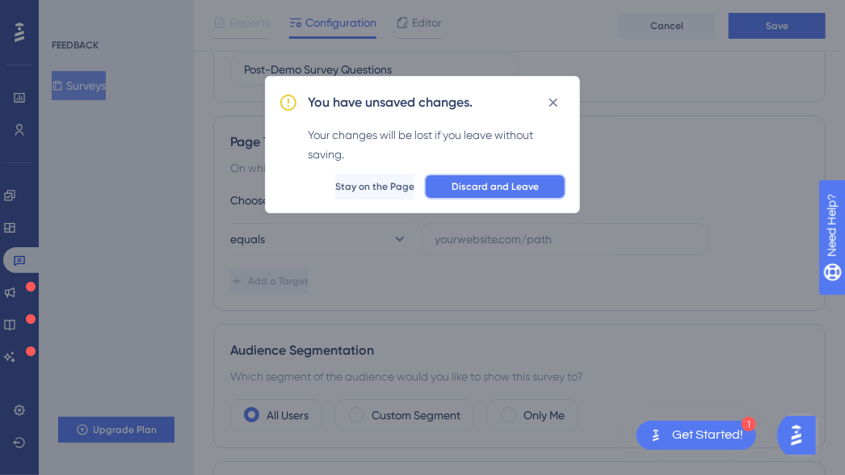
click at [485, 189] on span "Discard and Leave" at bounding box center [494, 186] width 87 height 13
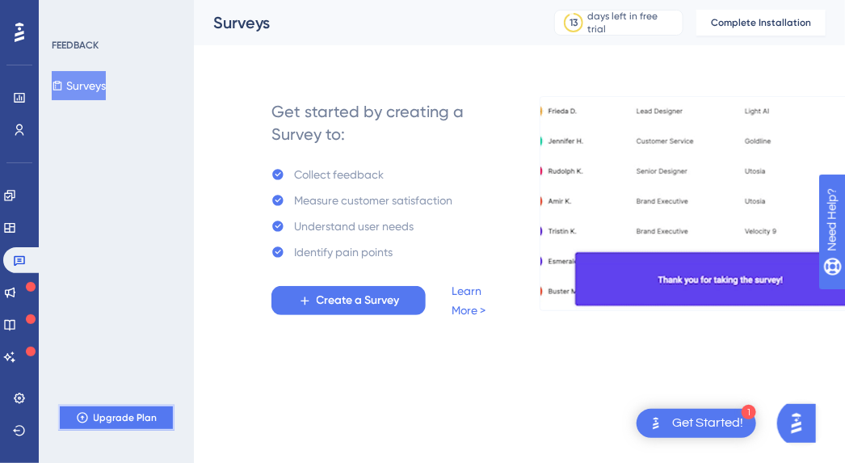
click at [158, 409] on button "Upgrade Plan" at bounding box center [116, 418] width 116 height 26
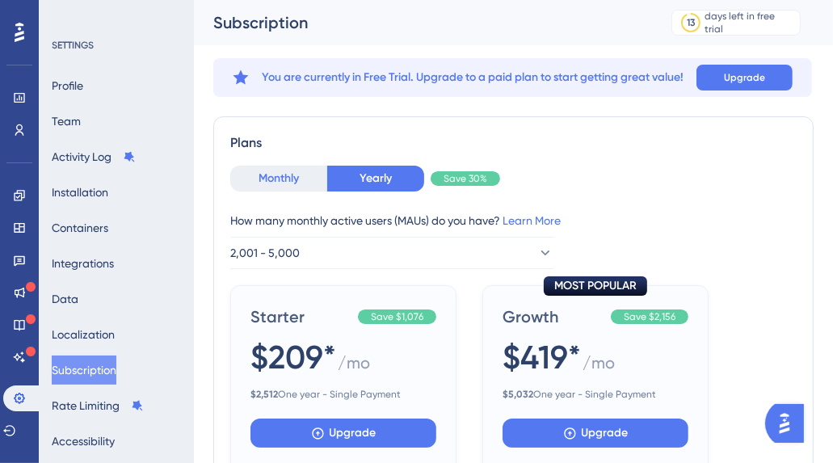
click at [313, 167] on button "Monthly" at bounding box center [278, 179] width 97 height 26
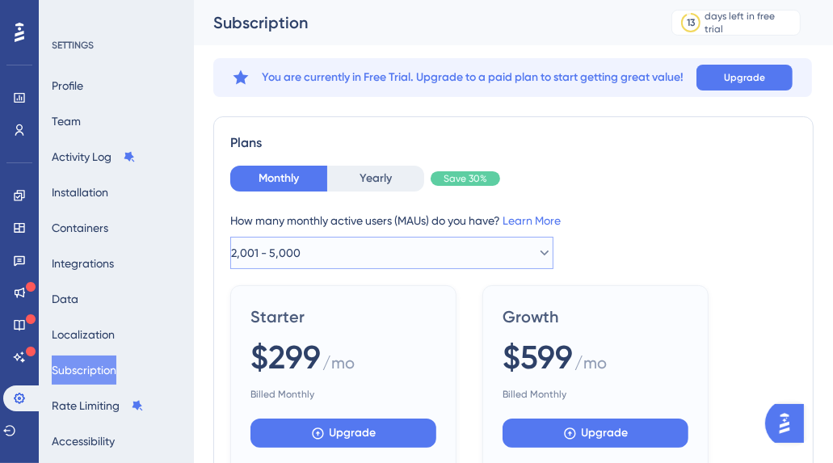
click at [362, 243] on button "2,001 - 5,000" at bounding box center [391, 253] width 323 height 32
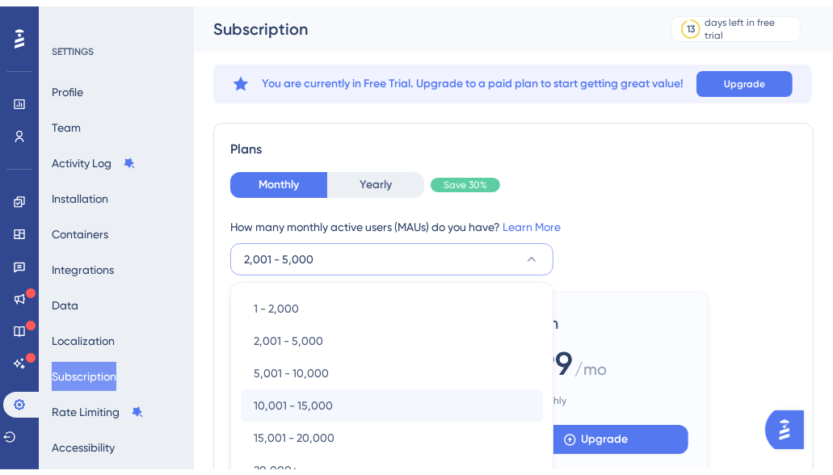
scroll to position [151, 0]
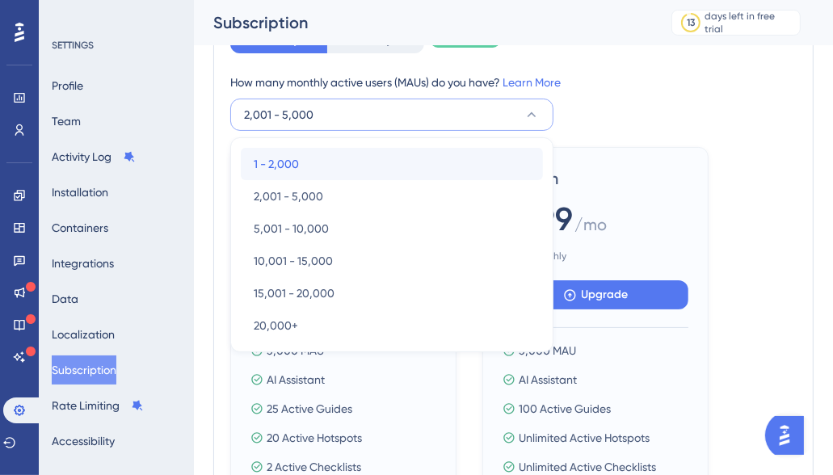
click at [312, 166] on div "1 - 2,000 1 - 2,000" at bounding box center [392, 164] width 276 height 32
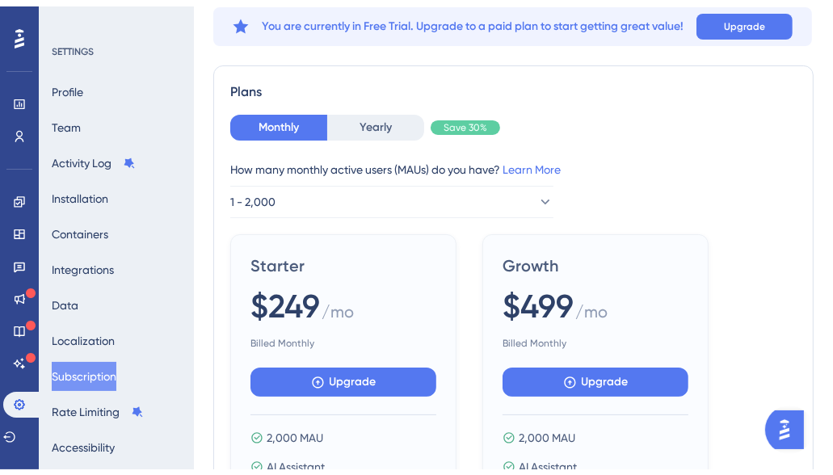
scroll to position [81, 0]
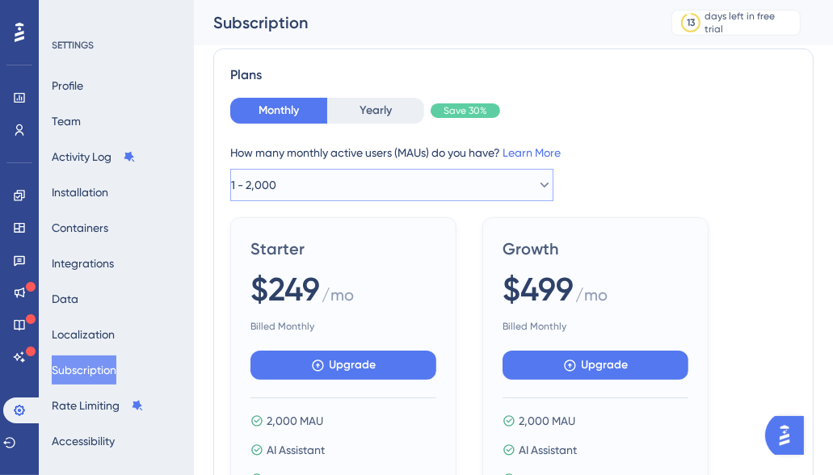
click at [271, 174] on button "1 - 2,000" at bounding box center [391, 185] width 323 height 32
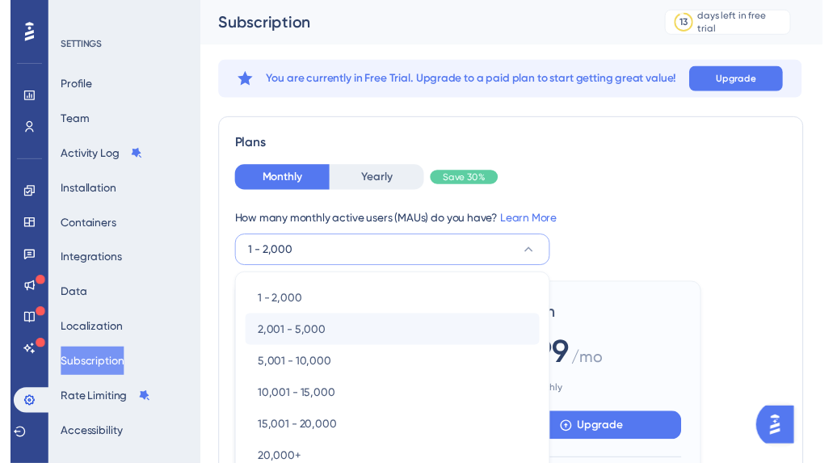
scroll to position [0, 0]
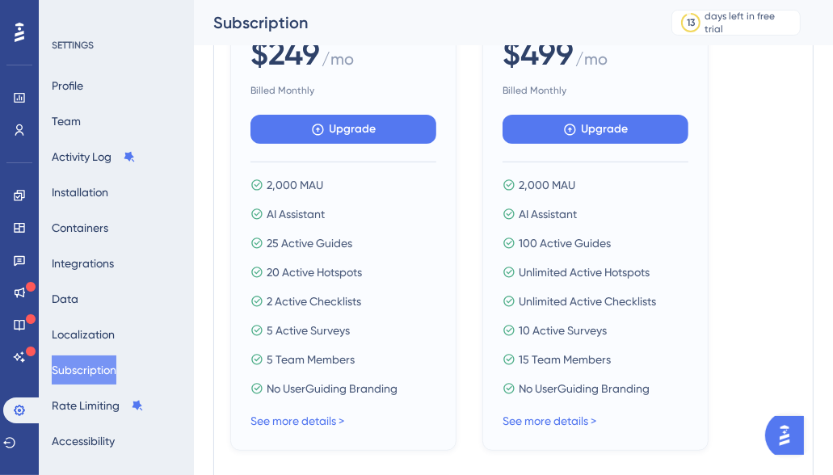
scroll to position [485, 0]
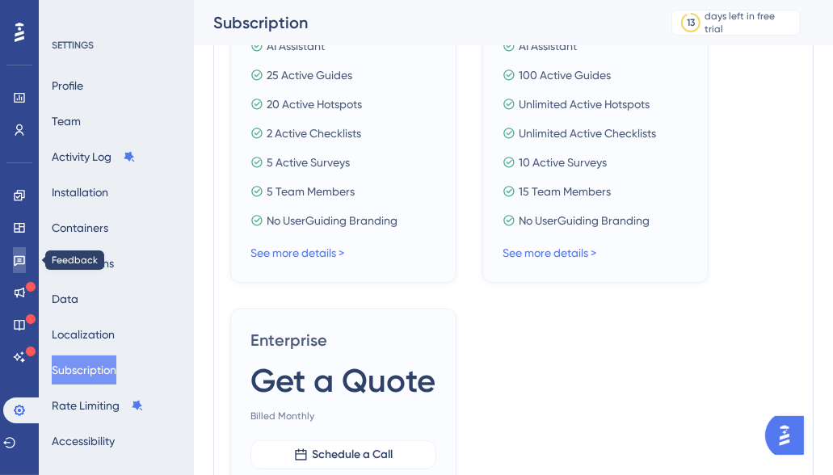
click at [23, 255] on icon at bounding box center [19, 260] width 13 height 13
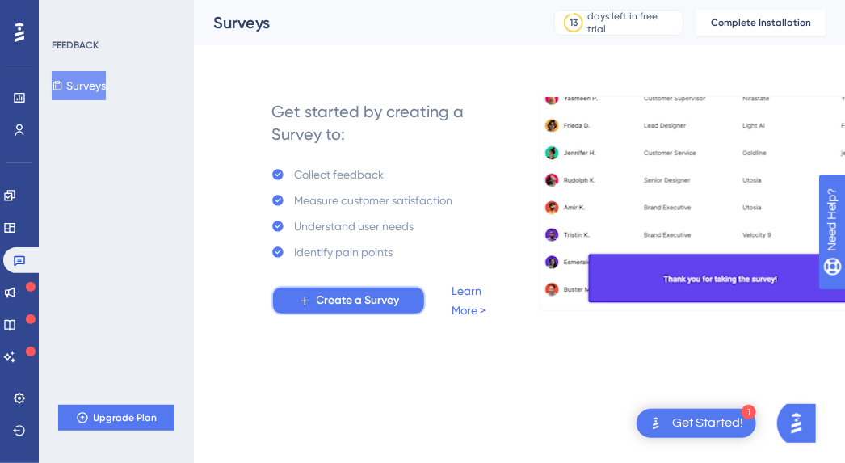
click at [330, 296] on span "Create a Survey" at bounding box center [358, 300] width 83 height 19
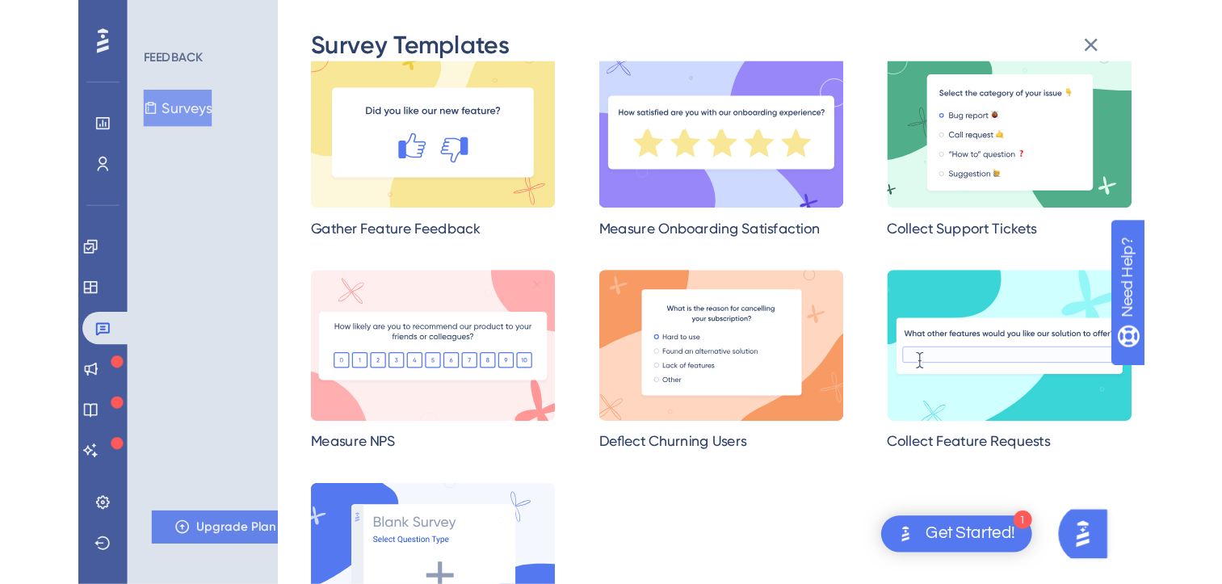
scroll to position [145, 0]
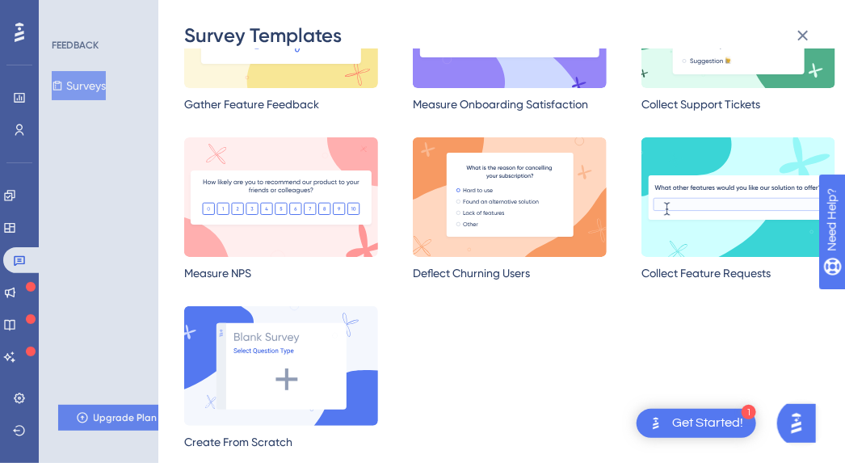
click at [23, 195] on div "Survey Templates Choose the survey template that fits best to your purpose. Lea…" at bounding box center [422, 231] width 845 height 463
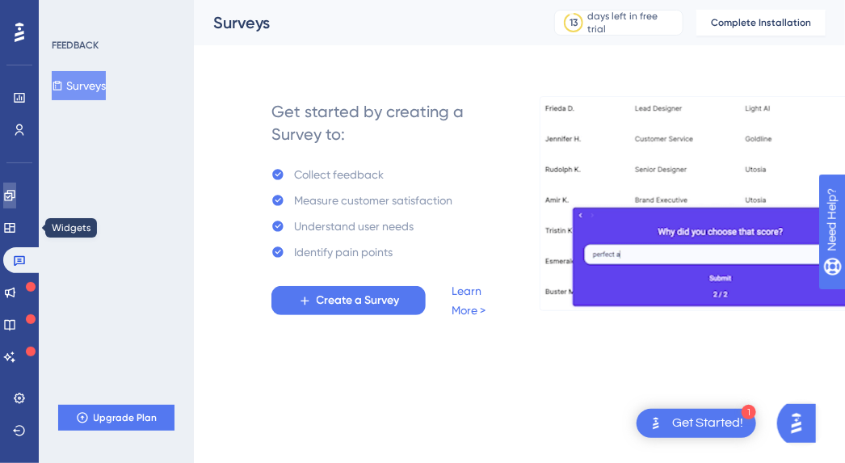
click at [16, 190] on icon at bounding box center [9, 195] width 13 height 13
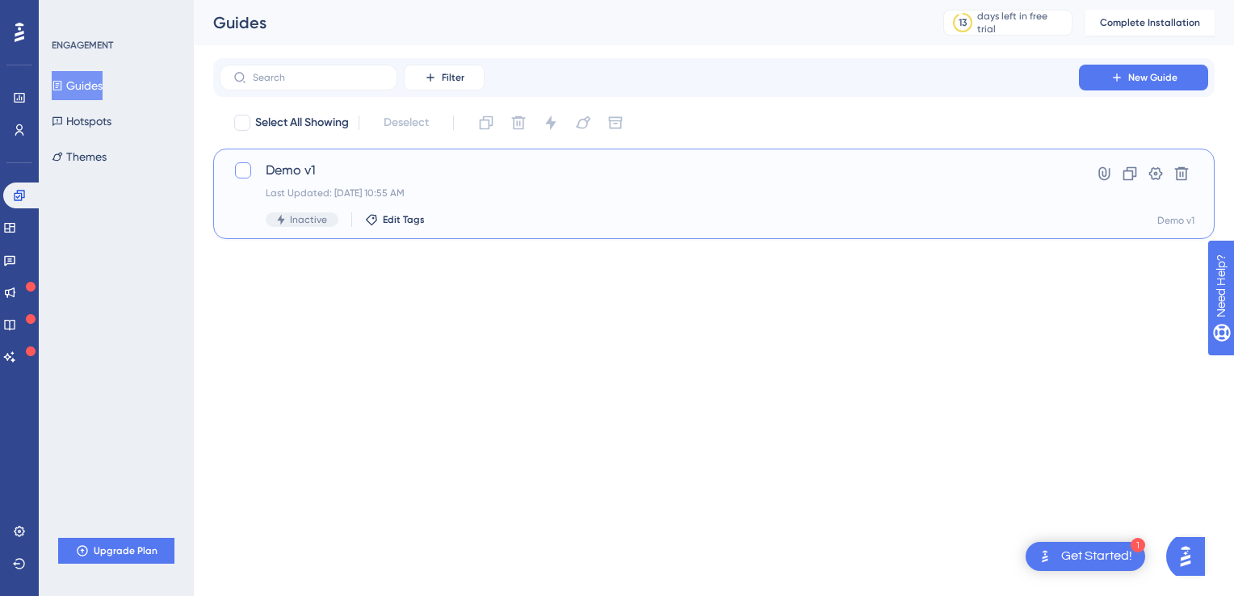
click at [243, 173] on div at bounding box center [243, 170] width 16 height 16
checkbox input "true"
click at [304, 221] on span "Inactive" at bounding box center [308, 219] width 37 height 13
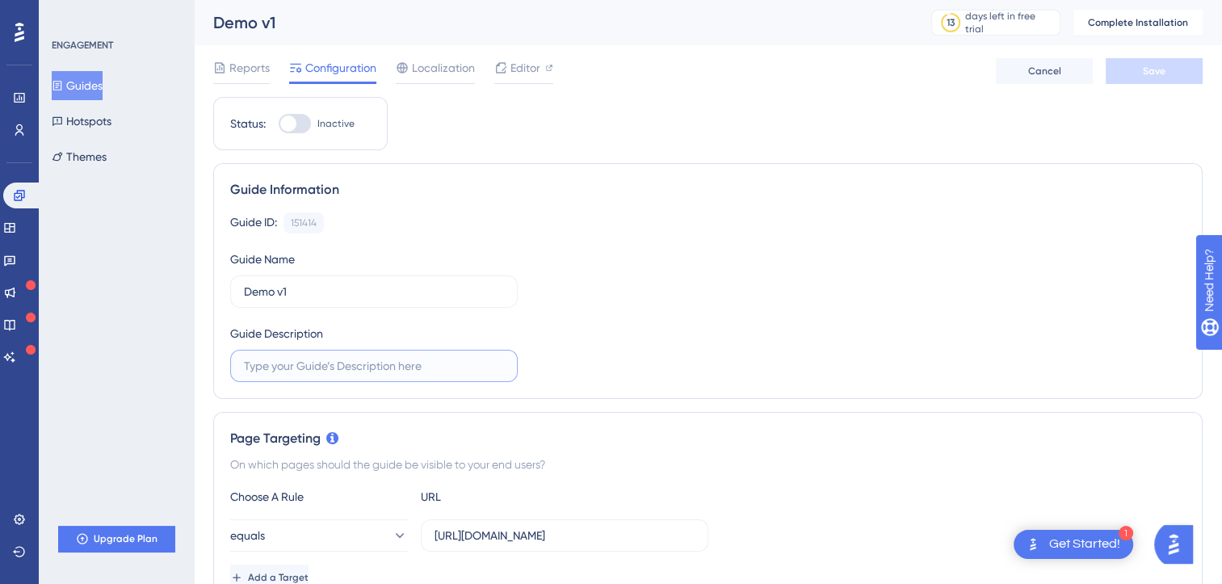
click at [272, 367] on input "text" at bounding box center [374, 366] width 260 height 18
paste input "Thank you for taking the time to test drive this! Your feedback will help me re…"
type input "Thank you for taking the time to test drive this! Your feedback will help me re…"
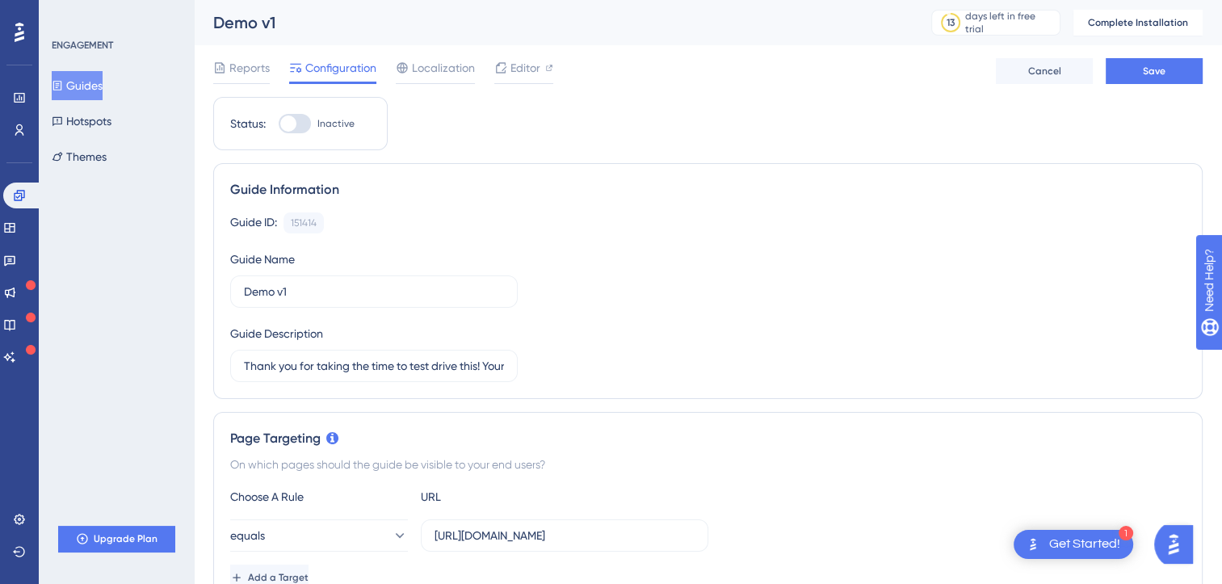
click at [246, 296] on input "Demo v1" at bounding box center [374, 292] width 260 height 18
type input "RealTimeRx Demo v1"
click at [368, 396] on div "Guide Information Guide ID: 151414 Copy Guide Name RealTimeRx Demo v1 Guide Des…" at bounding box center [707, 281] width 989 height 236
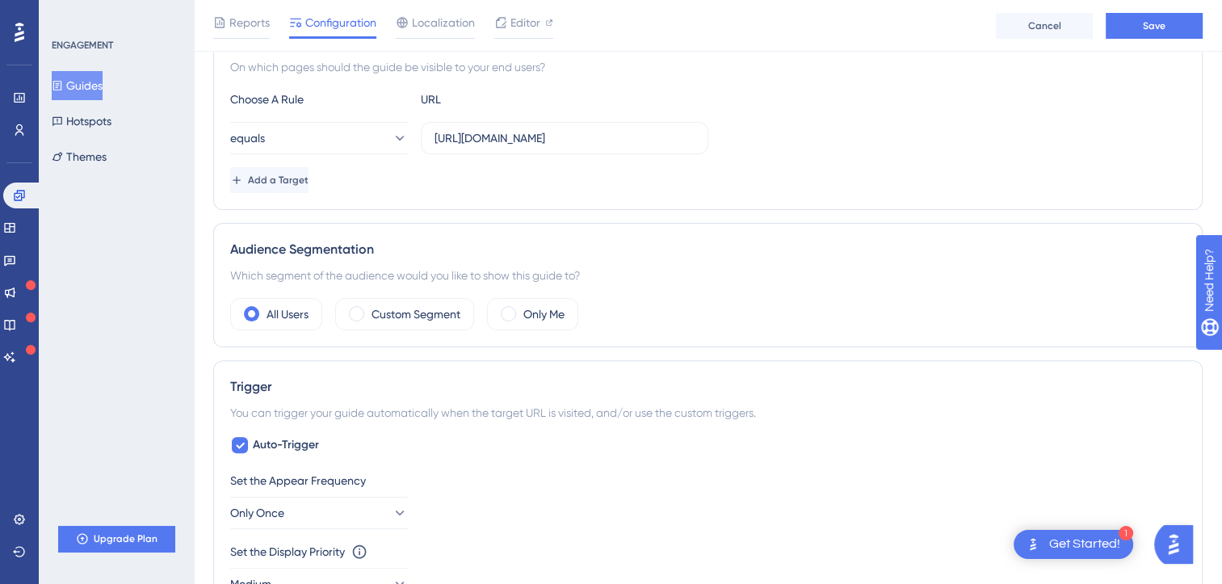
scroll to position [565, 0]
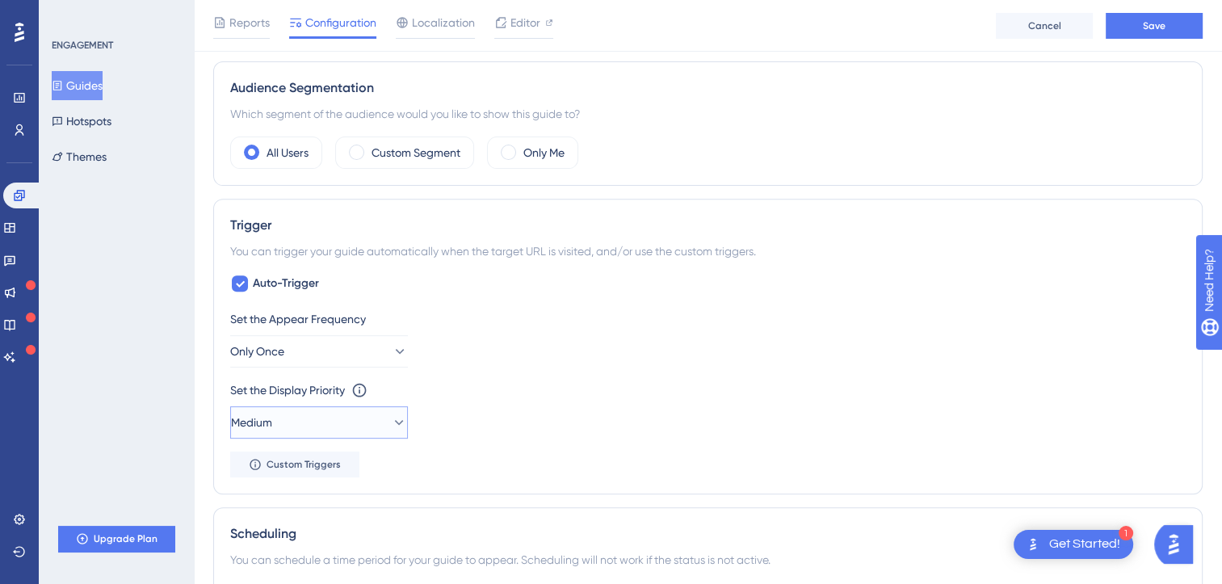
click at [318, 426] on button "Medium" at bounding box center [319, 422] width 178 height 32
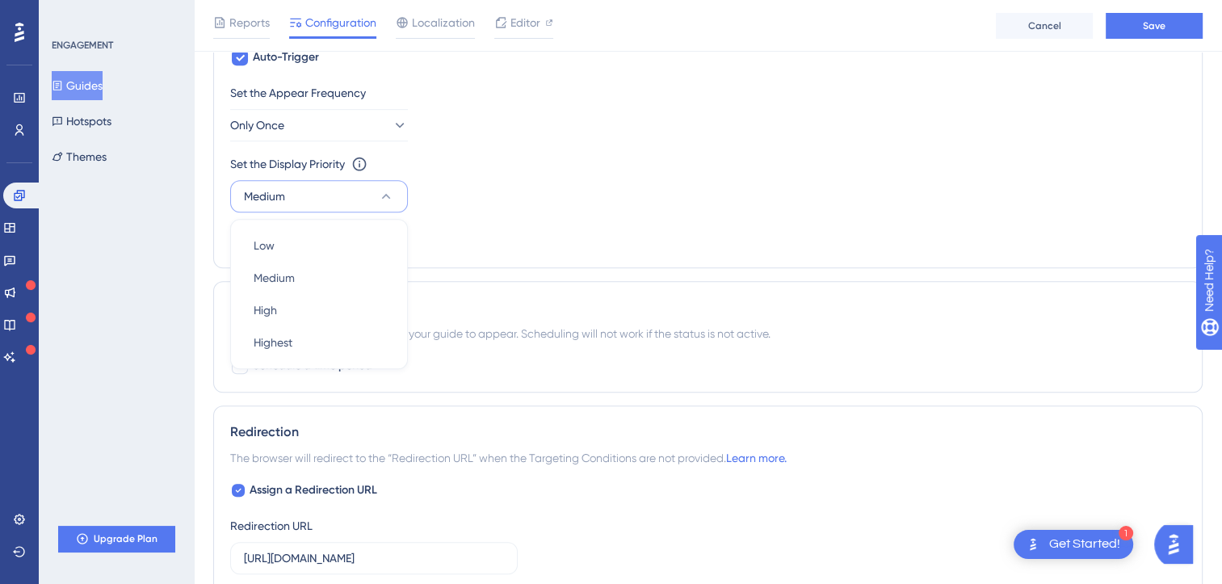
click at [463, 202] on div "Set the Display Priority This option will set the display priority between auto…" at bounding box center [707, 183] width 955 height 58
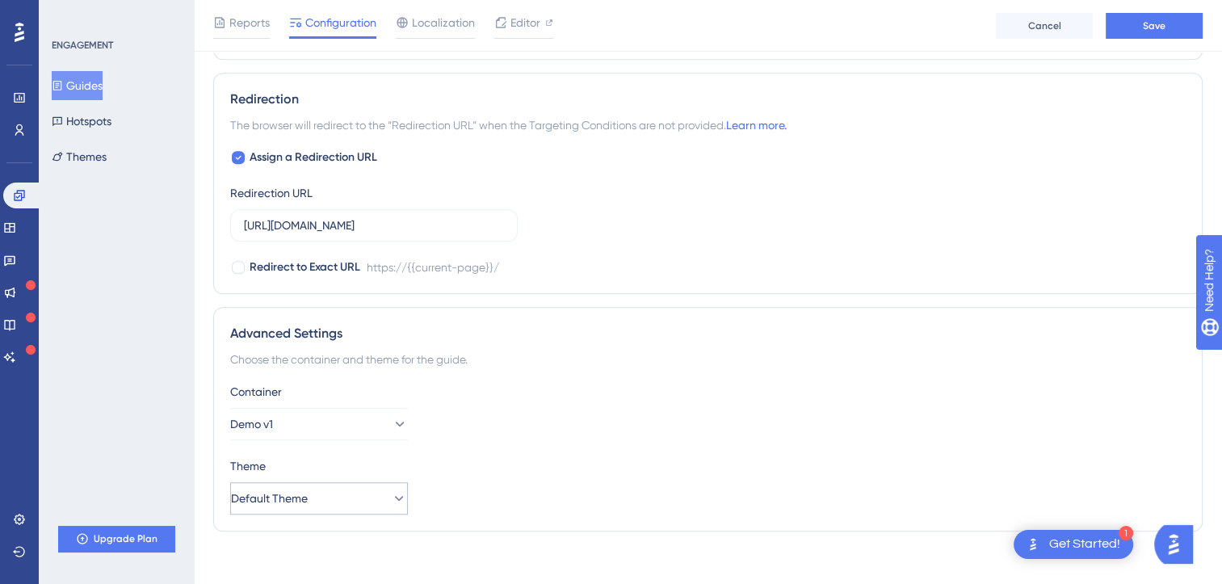
scroll to position [1133, 0]
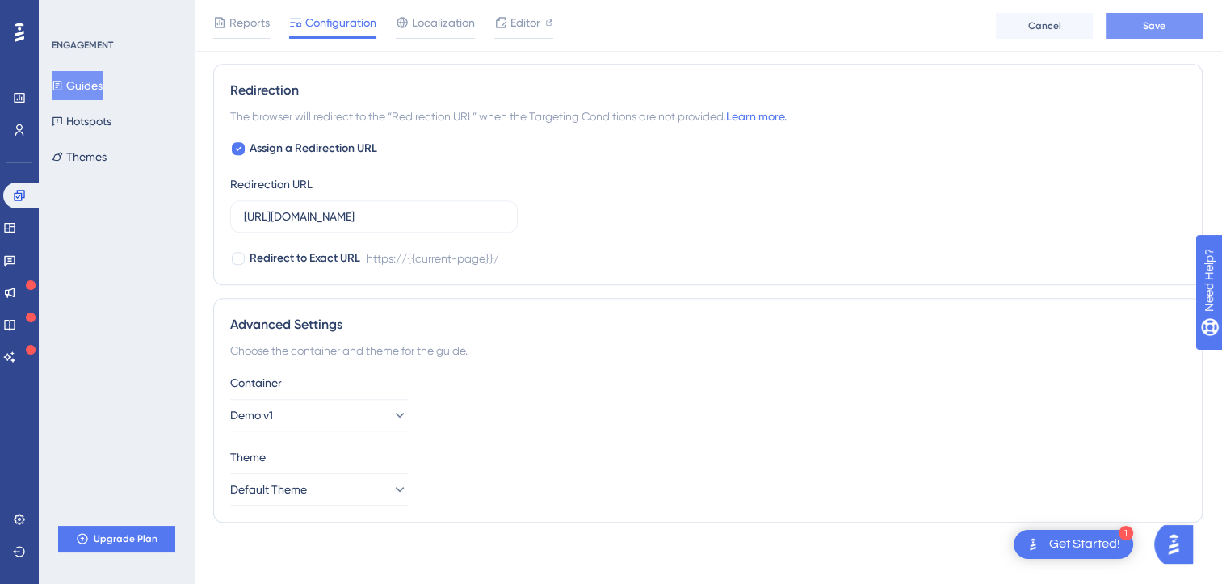
click at [1131, 23] on button "Save" at bounding box center [1153, 26] width 97 height 26
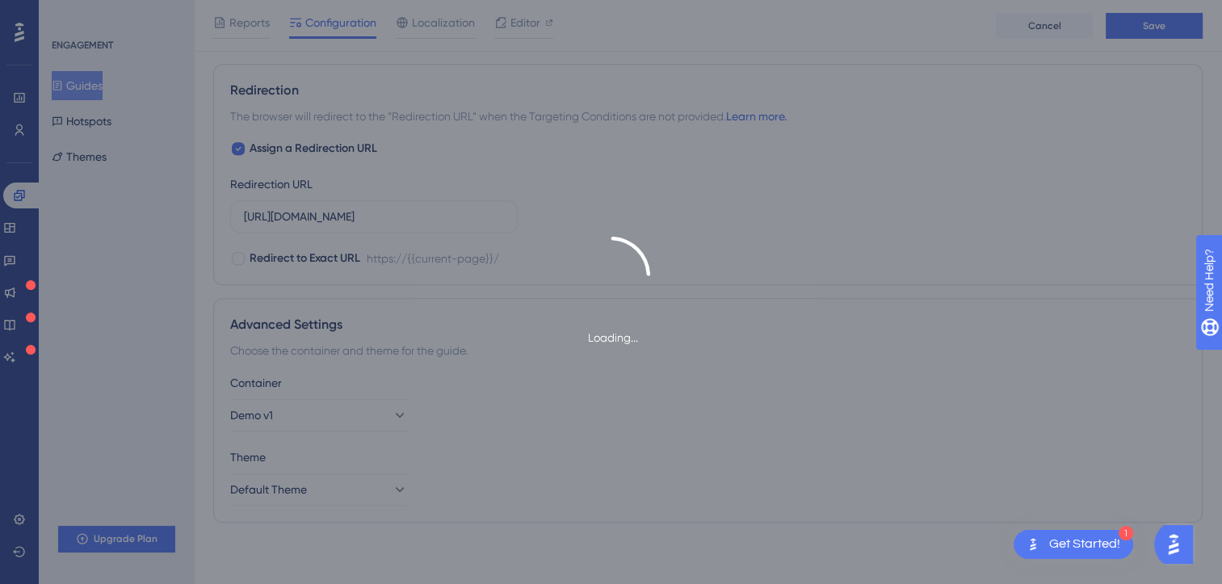
type input "Thank you for taking the time to test drive this! Your feedback will help me re…"
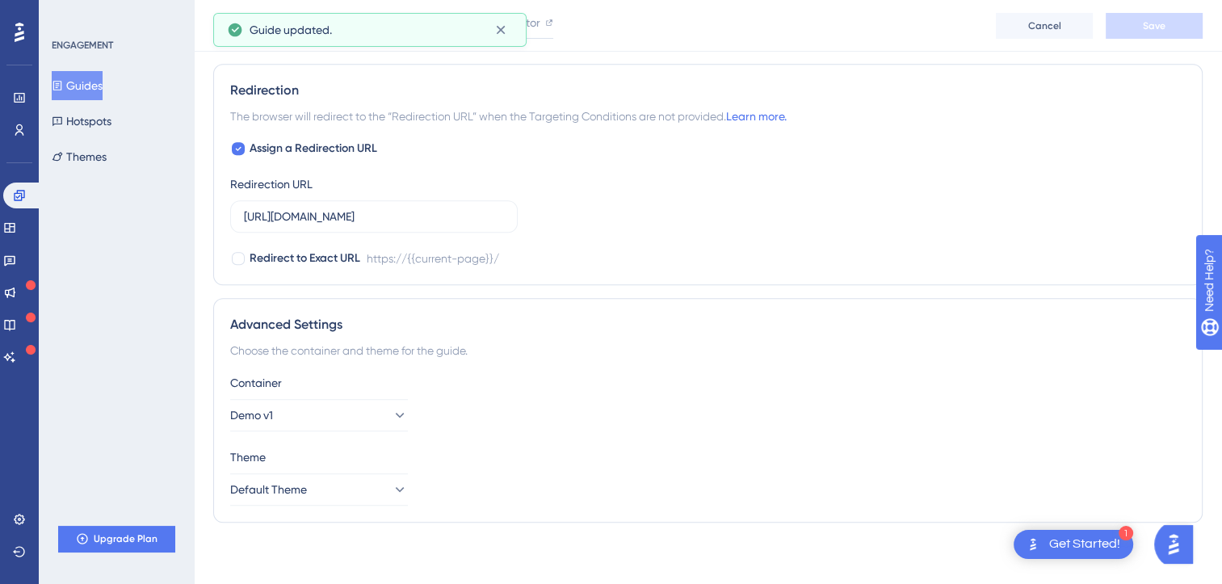
click at [383, 81] on div "Redirection" at bounding box center [707, 90] width 955 height 19
drag, startPoint x: 501, startPoint y: 33, endPoint x: 447, endPoint y: 37, distance: 53.4
click at [501, 34] on icon at bounding box center [501, 30] width 16 height 16
click at [476, 22] on div "Reports Configuration Localization Editor" at bounding box center [383, 26] width 340 height 26
click at [455, 22] on span "Localization" at bounding box center [443, 22] width 63 height 19
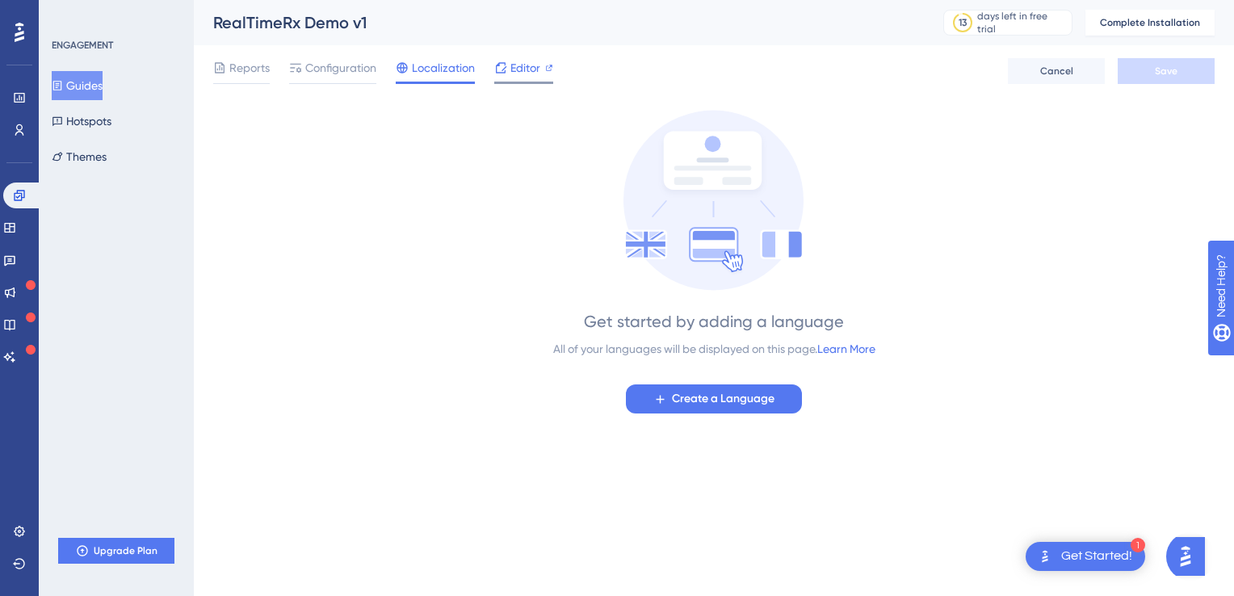
click at [506, 64] on icon at bounding box center [500, 67] width 13 height 13
click at [522, 66] on span "Editor" at bounding box center [525, 67] width 30 height 19
click at [79, 85] on button "Guides" at bounding box center [77, 85] width 51 height 29
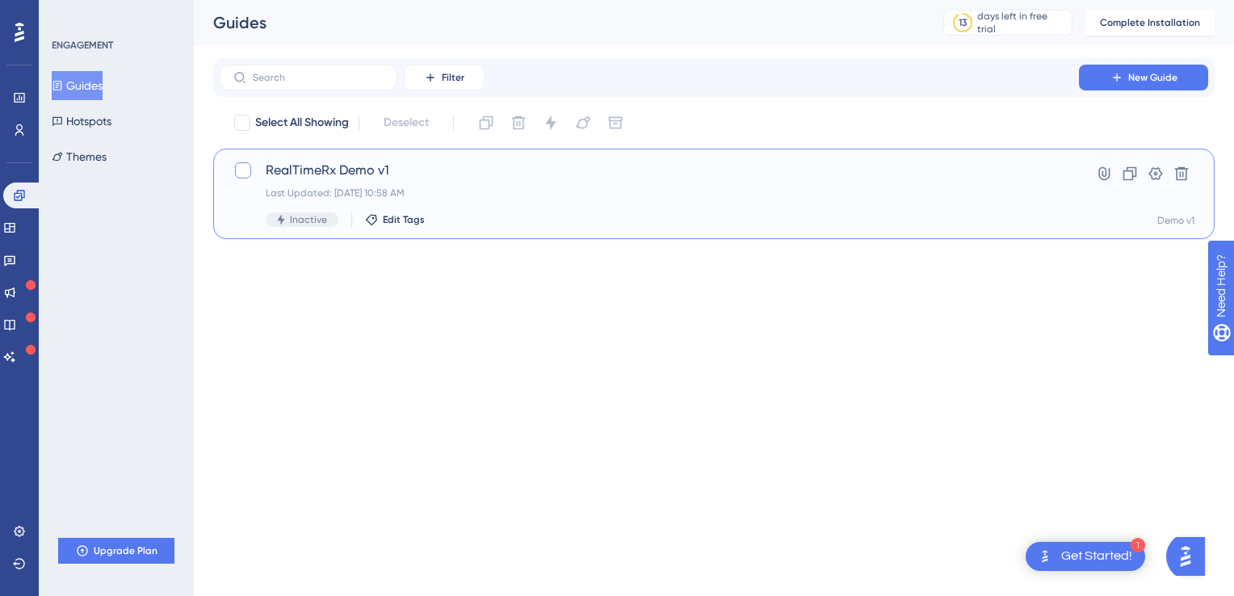
click at [247, 172] on div at bounding box center [243, 170] width 16 height 16
checkbox input "true"
click at [1156, 171] on icon at bounding box center [1155, 174] width 16 height 16
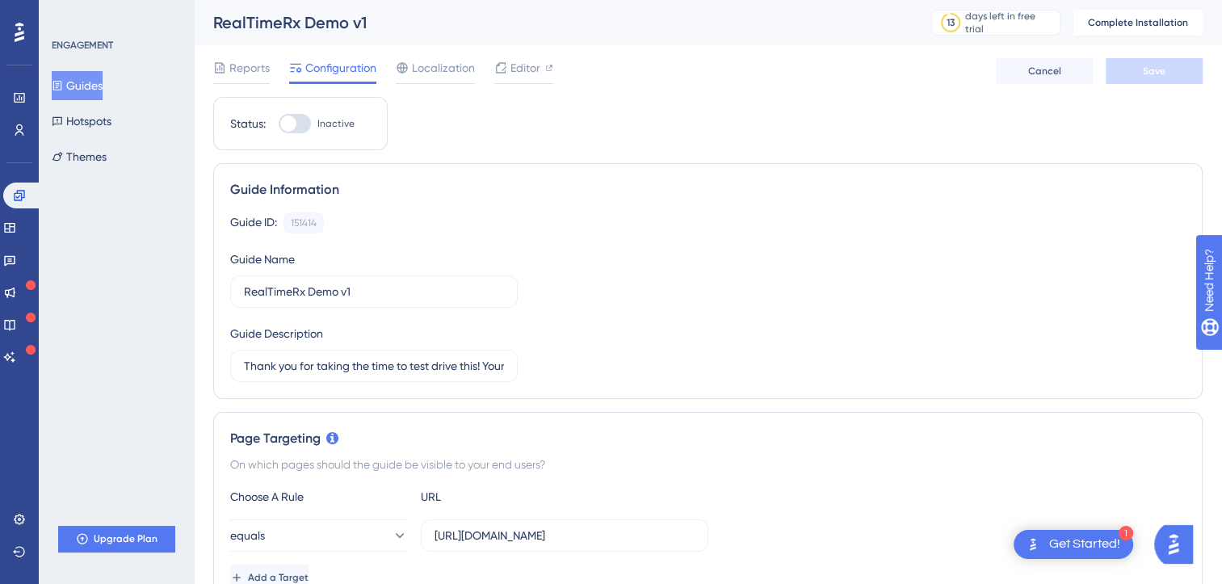
click at [290, 122] on div at bounding box center [288, 123] width 16 height 16
click at [279, 124] on input "Inactive" at bounding box center [278, 124] width 1 height 1
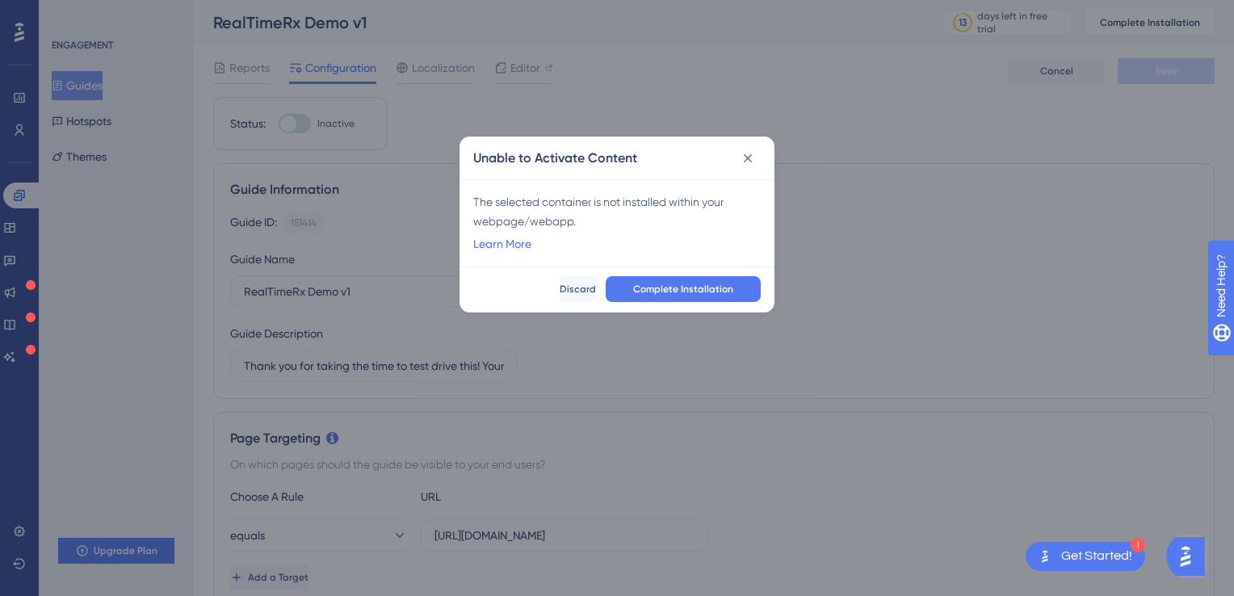
drag, startPoint x: 724, startPoint y: 545, endPoint x: 685, endPoint y: 267, distance: 280.5
click at [724, 545] on div "Unable to Activate Content The selected container is not installed within your …" at bounding box center [617, 298] width 1234 height 596
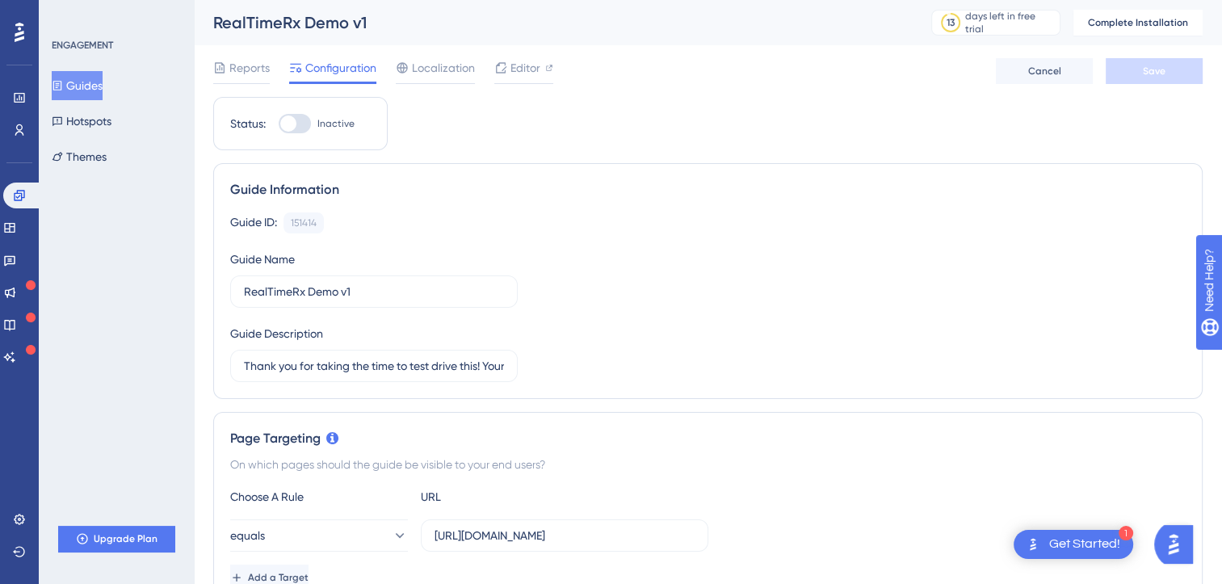
click at [687, 292] on div "Guide ID: 151414 Copy Guide Name RealTimeRx Demo v1 Guide Description Thank you…" at bounding box center [707, 297] width 955 height 170
click at [288, 121] on div at bounding box center [288, 123] width 16 height 16
click at [279, 124] on input "Inactive" at bounding box center [278, 124] width 1 height 1
checkbox input "false"
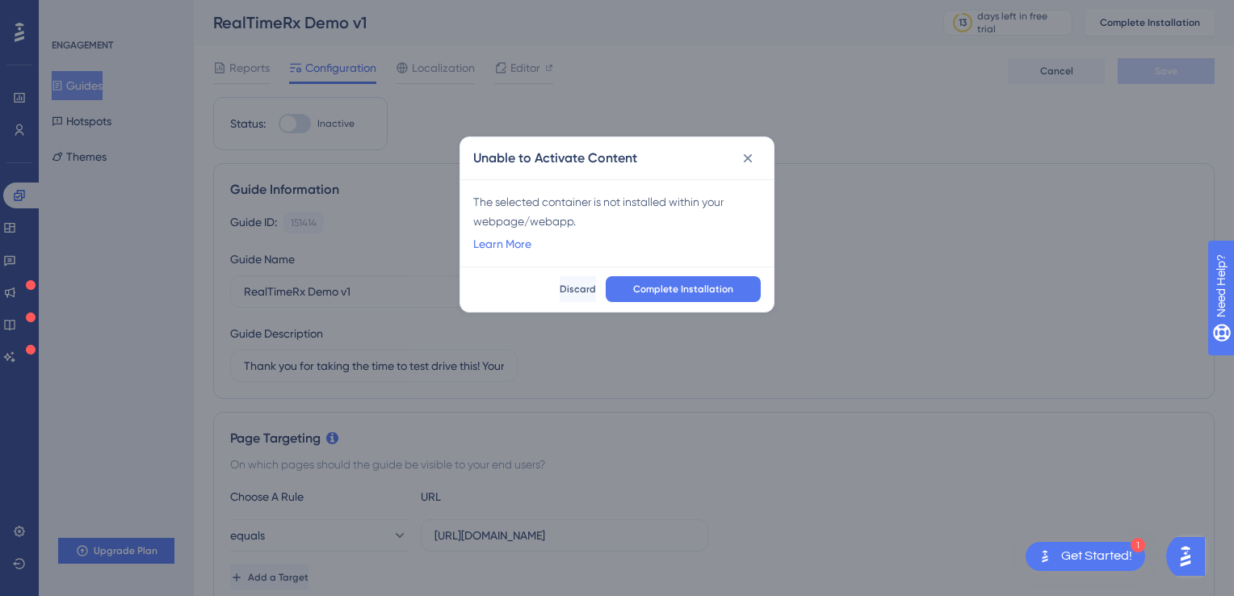
click at [669, 288] on span "Complete Installation" at bounding box center [683, 289] width 100 height 13
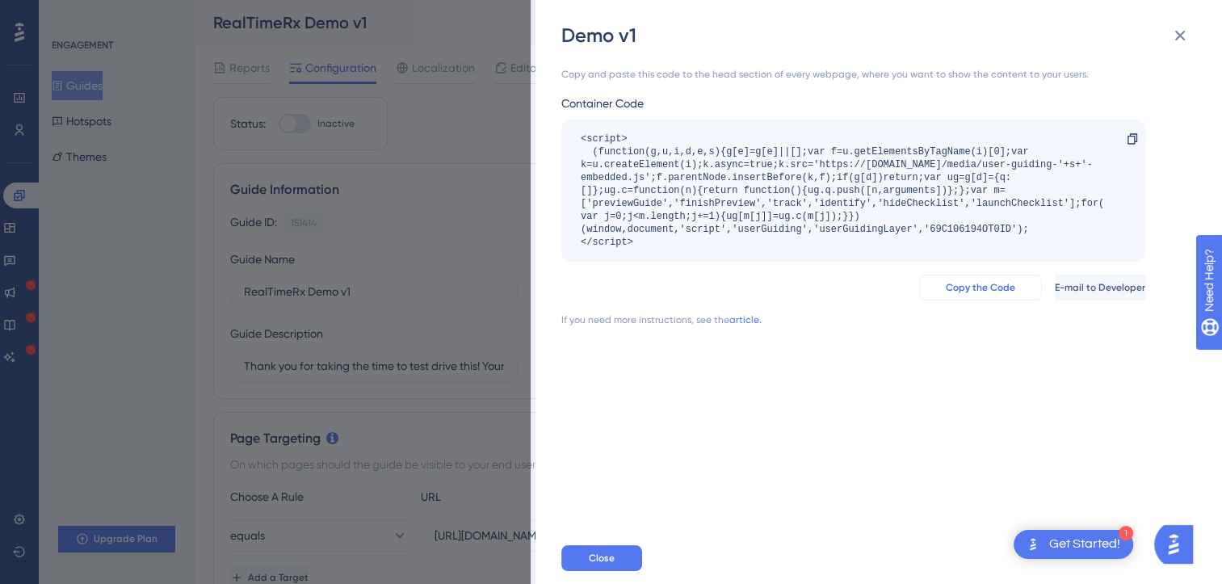
click at [946, 290] on span "Copy the Code" at bounding box center [980, 287] width 69 height 13
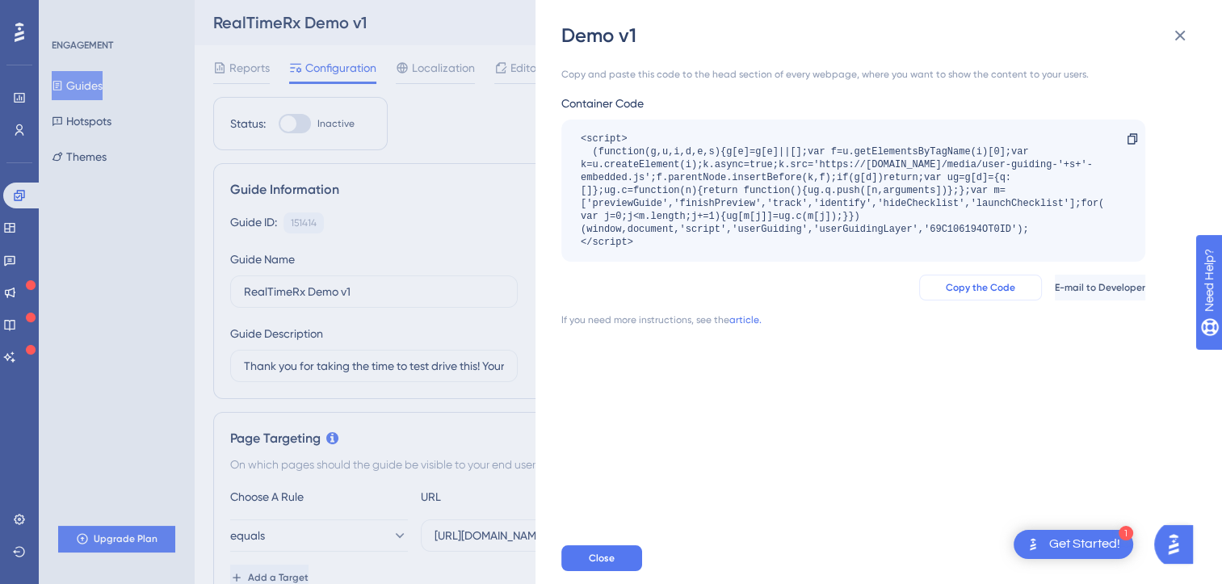
click at [940, 279] on button "Copy the Code" at bounding box center [980, 288] width 123 height 26
click at [919, 295] on button "Copy the Code" at bounding box center [980, 288] width 123 height 26
click at [716, 250] on div "<script> (function(g,u,i,d,e,s){g[e]=g[e]||[];var f=u.getElementsByTagName(i)[0…" at bounding box center [853, 191] width 584 height 142
click at [583, 564] on button "Close" at bounding box center [601, 558] width 81 height 26
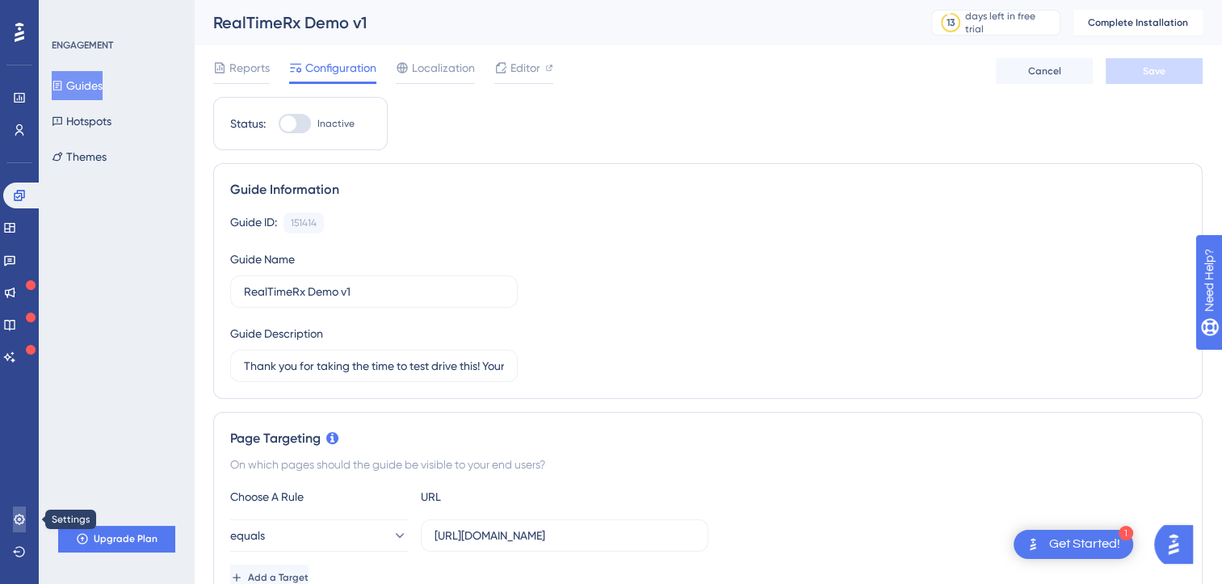
click at [14, 518] on icon at bounding box center [19, 519] width 10 height 10
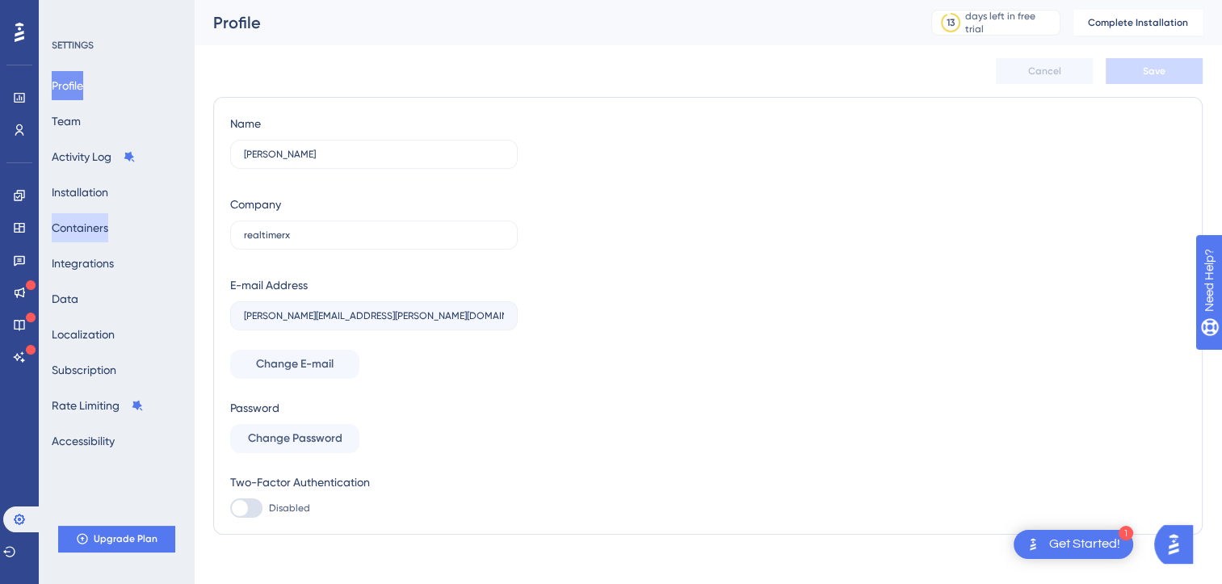
click at [94, 233] on button "Containers" at bounding box center [80, 227] width 57 height 29
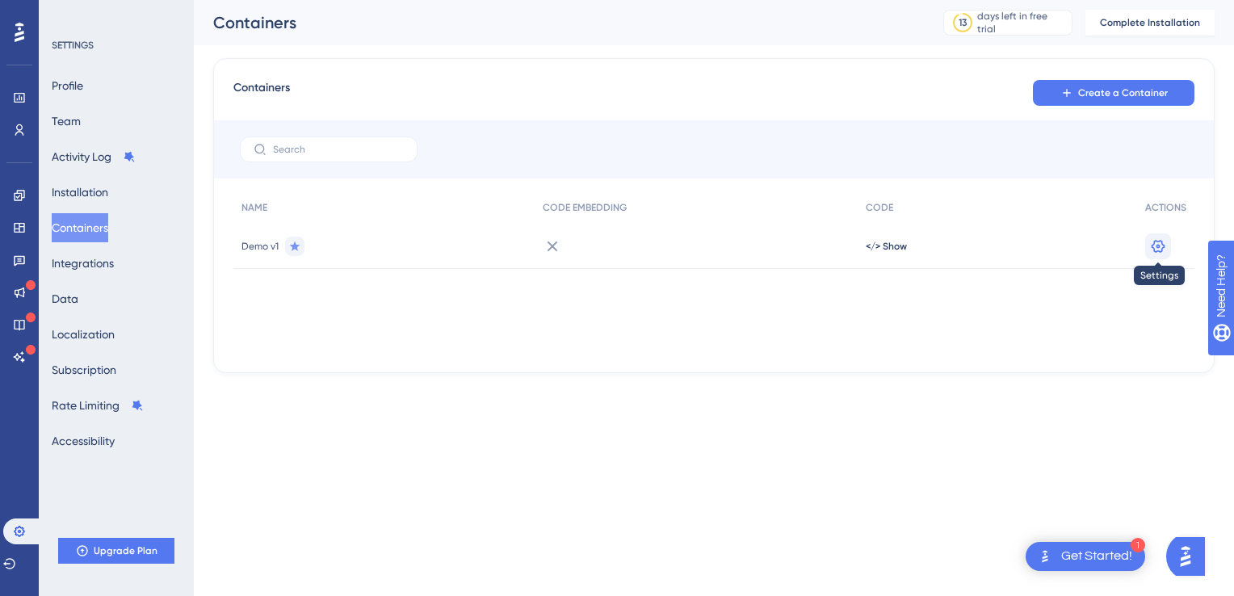
click at [1150, 242] on icon at bounding box center [1158, 246] width 16 height 16
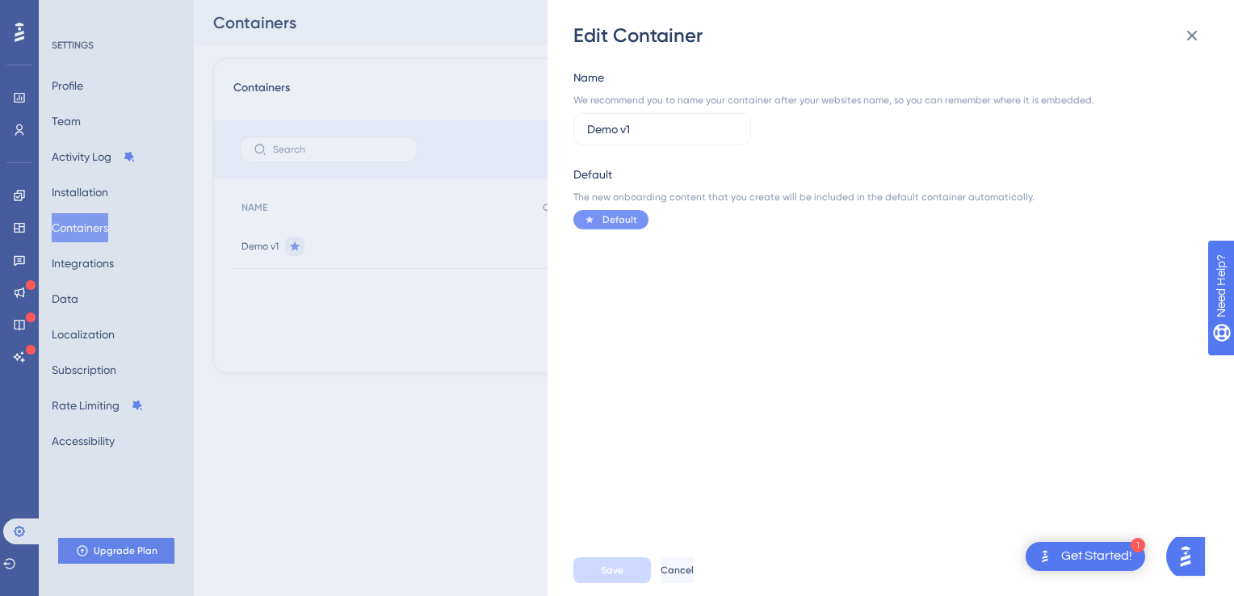
click at [697, 250] on div "Name We recommend you to name your container after your websites name, so you c…" at bounding box center [898, 296] width 651 height 496
click at [1194, 31] on icon at bounding box center [1191, 35] width 19 height 19
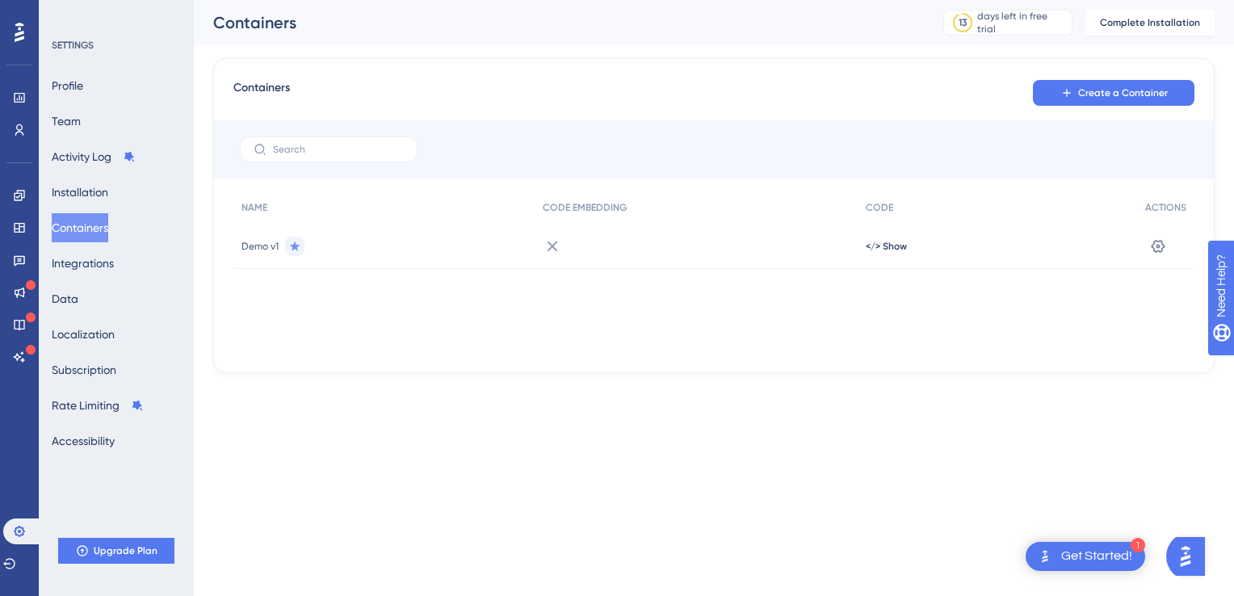
click at [258, 250] on span "Demo v1" at bounding box center [259, 246] width 37 height 13
click at [95, 199] on button "Installation" at bounding box center [80, 192] width 57 height 29
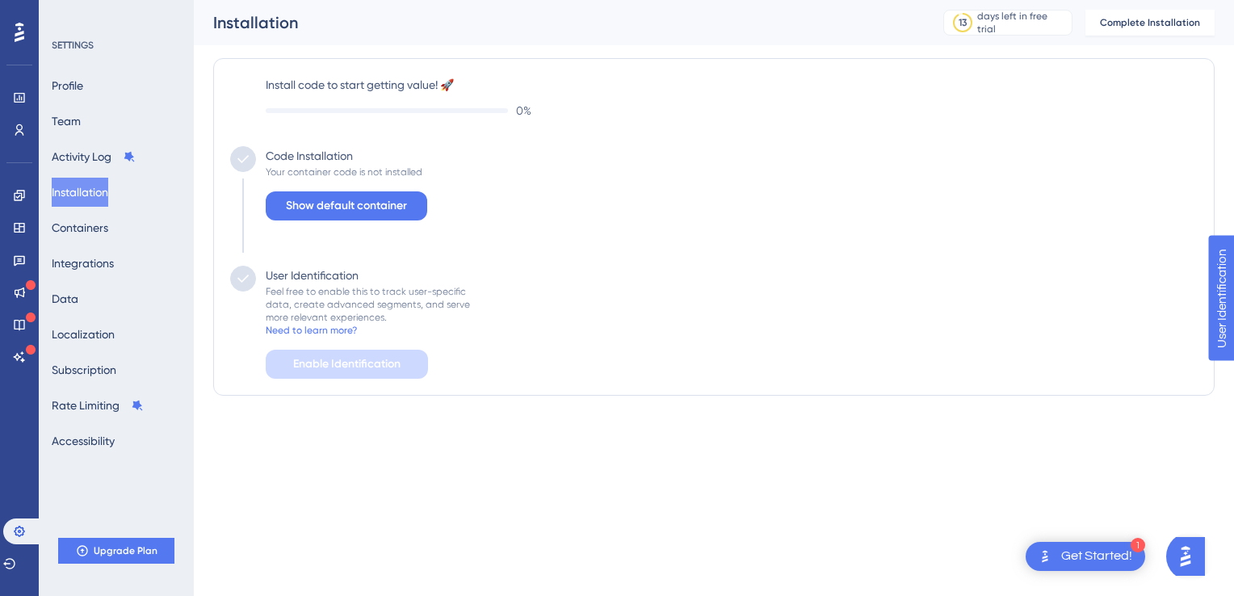
click at [313, 163] on div "Code Installation" at bounding box center [309, 155] width 87 height 19
click at [326, 211] on span "Show default container" at bounding box center [346, 205] width 121 height 19
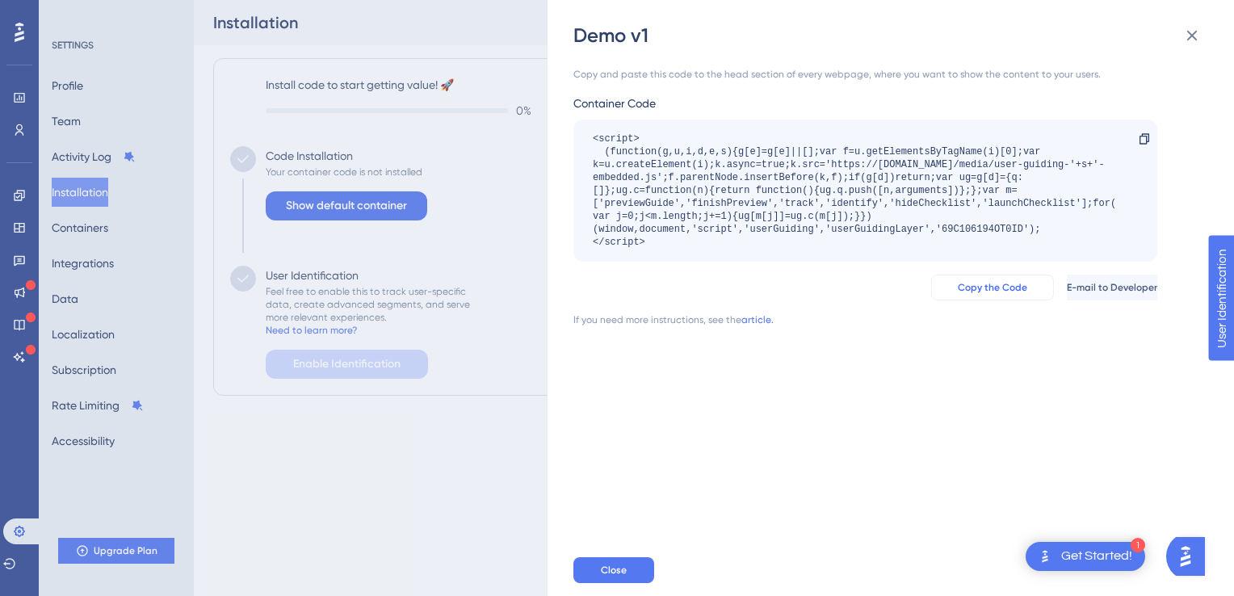
click at [935, 294] on button "Copy the Code" at bounding box center [992, 288] width 123 height 26
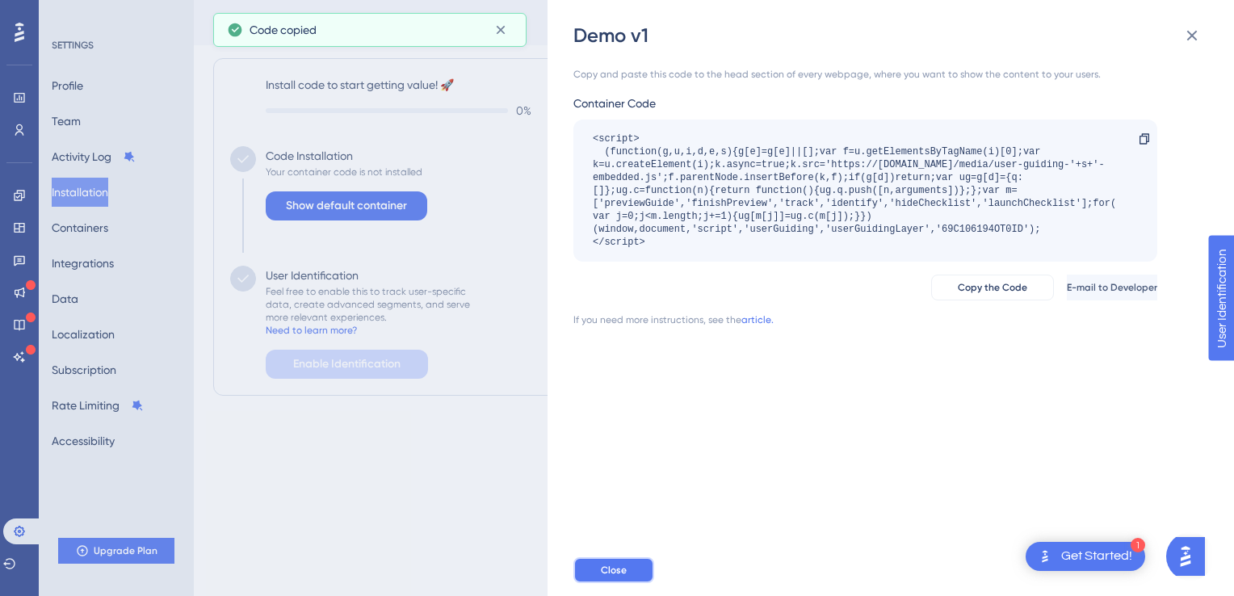
click at [591, 567] on button "Close" at bounding box center [613, 570] width 81 height 26
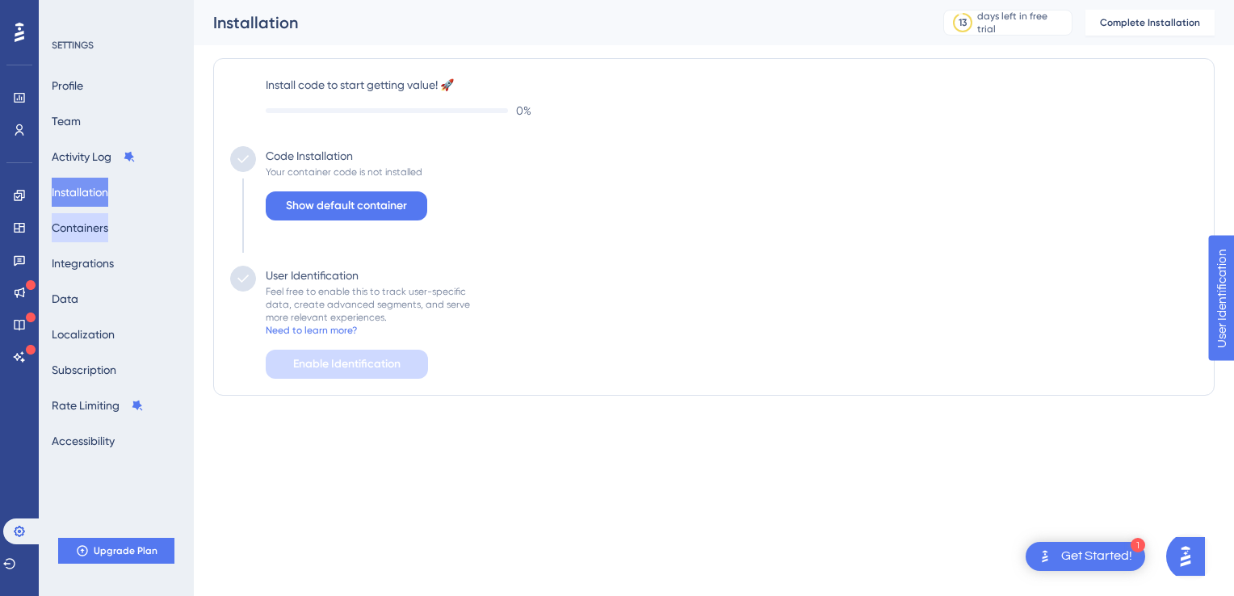
click at [108, 231] on button "Containers" at bounding box center [80, 227] width 57 height 29
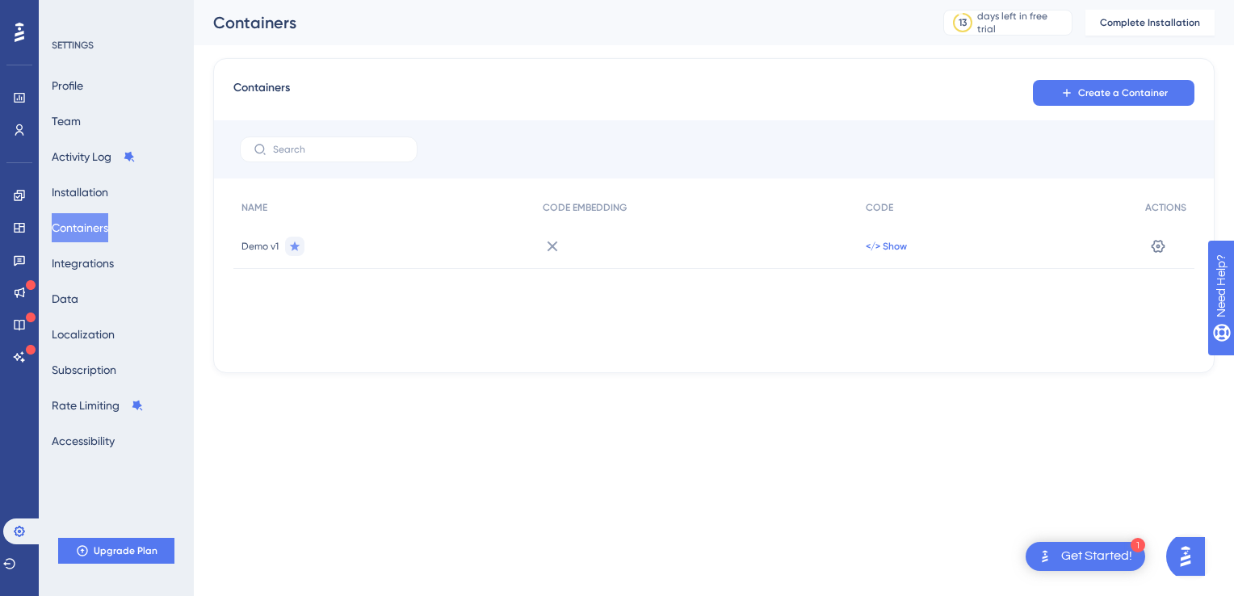
click at [888, 251] on span "</> Show" at bounding box center [886, 246] width 41 height 13
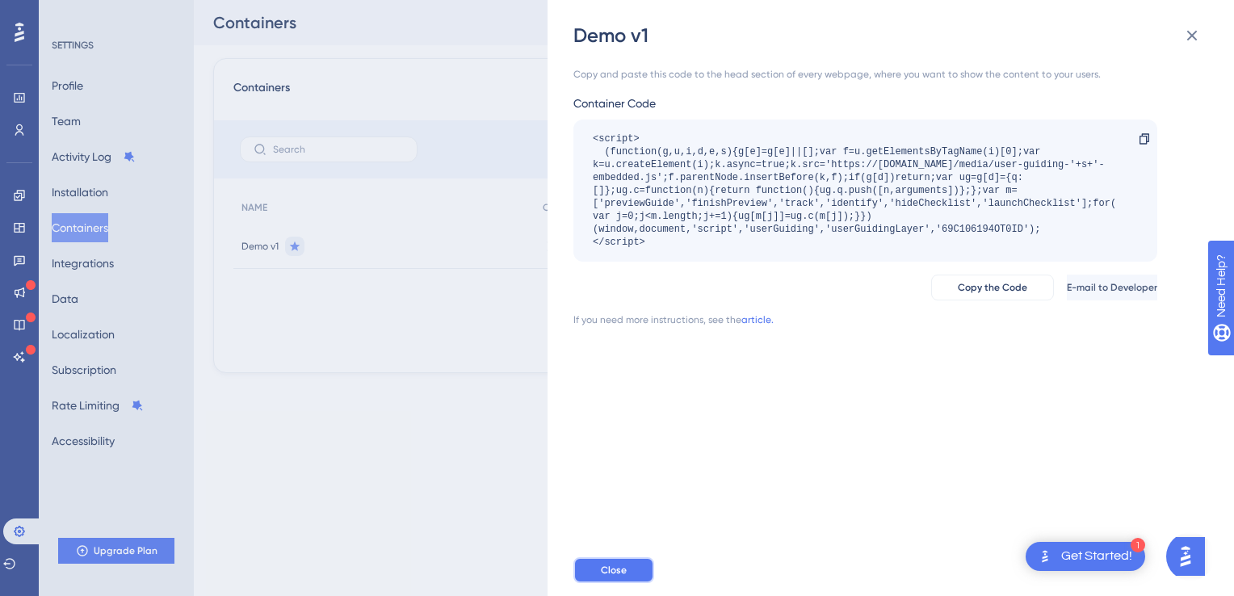
click at [623, 565] on span "Close" at bounding box center [614, 570] width 26 height 13
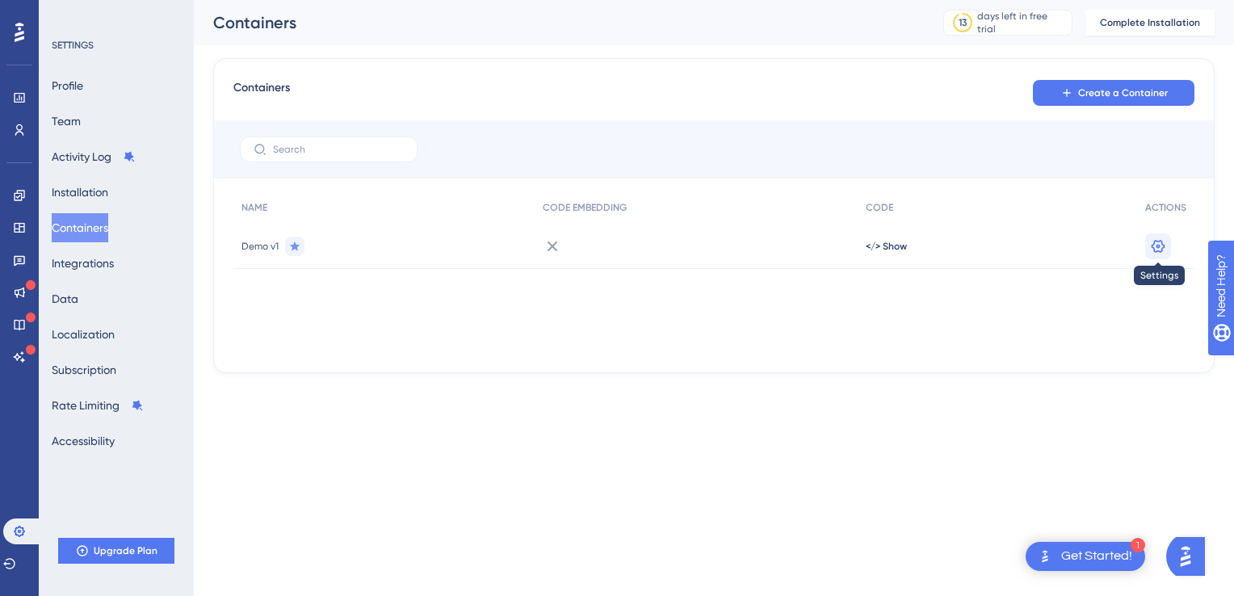
click at [1157, 248] on icon at bounding box center [1158, 246] width 16 height 16
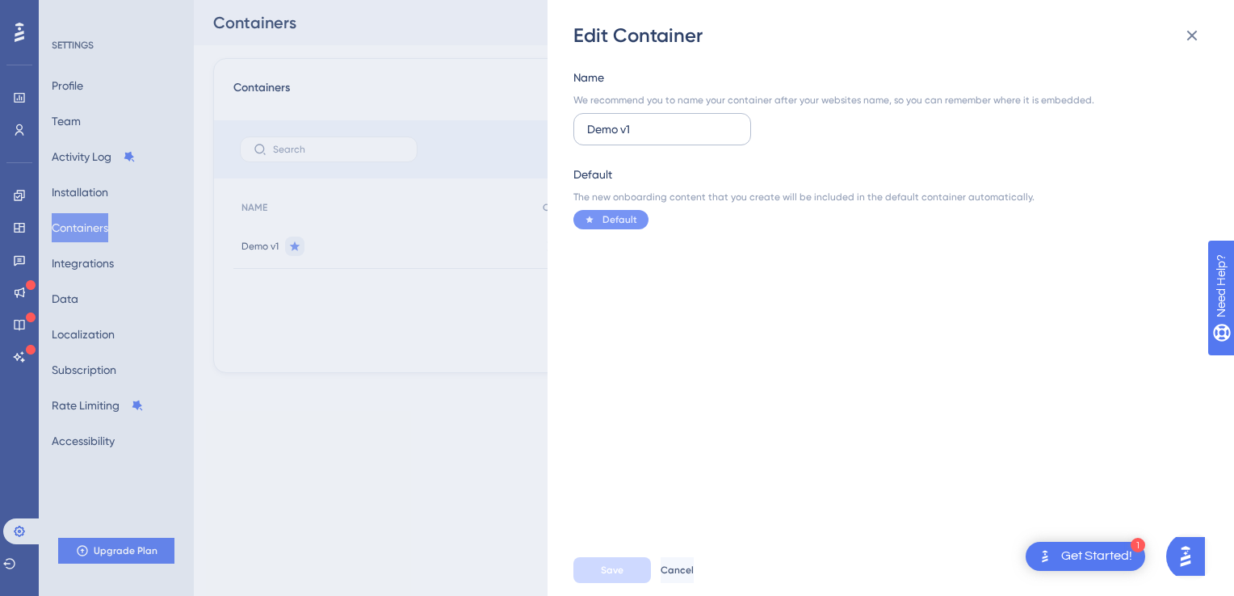
click at [661, 131] on input "Demo v1" at bounding box center [662, 129] width 150 height 18
click at [8, 397] on div "Edit Container Name We recommend you to name your container after your websites…" at bounding box center [617, 298] width 1234 height 596
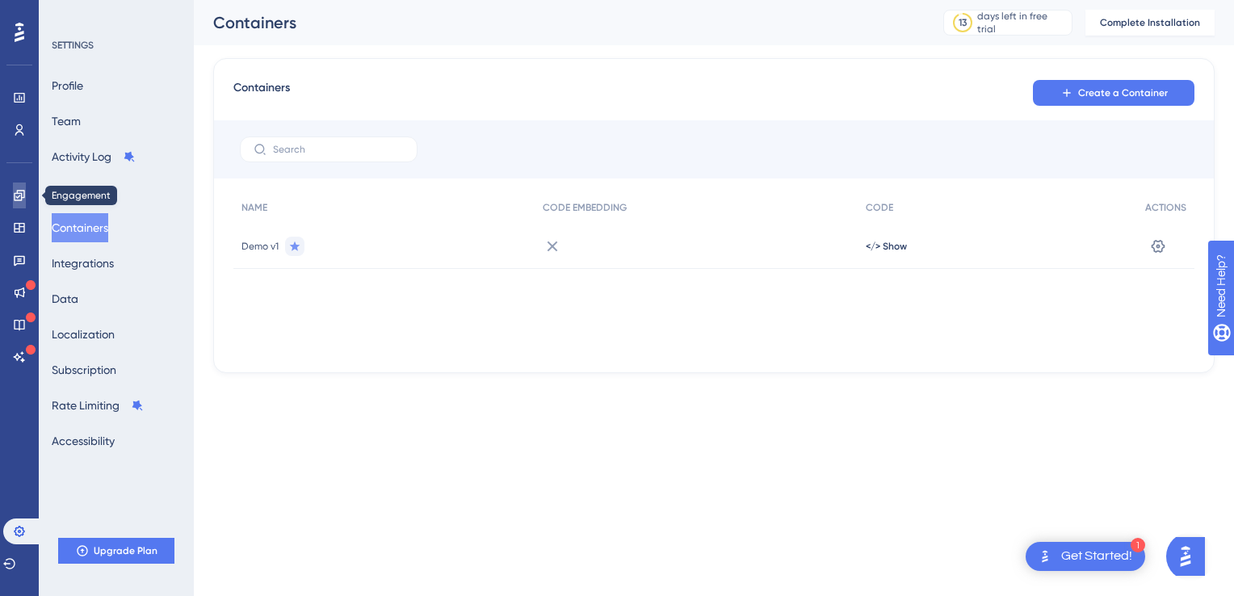
click at [15, 199] on icon at bounding box center [19, 195] width 10 height 10
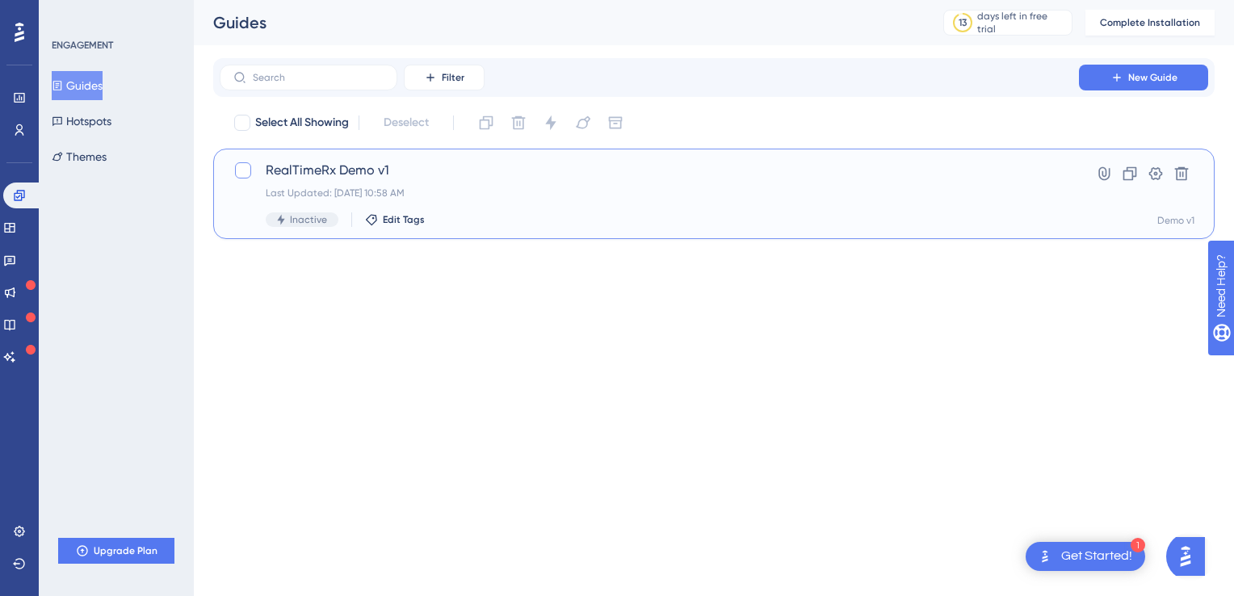
click at [239, 175] on div at bounding box center [243, 170] width 16 height 16
checkbox input "true"
click at [1159, 174] on icon at bounding box center [1155, 174] width 16 height 16
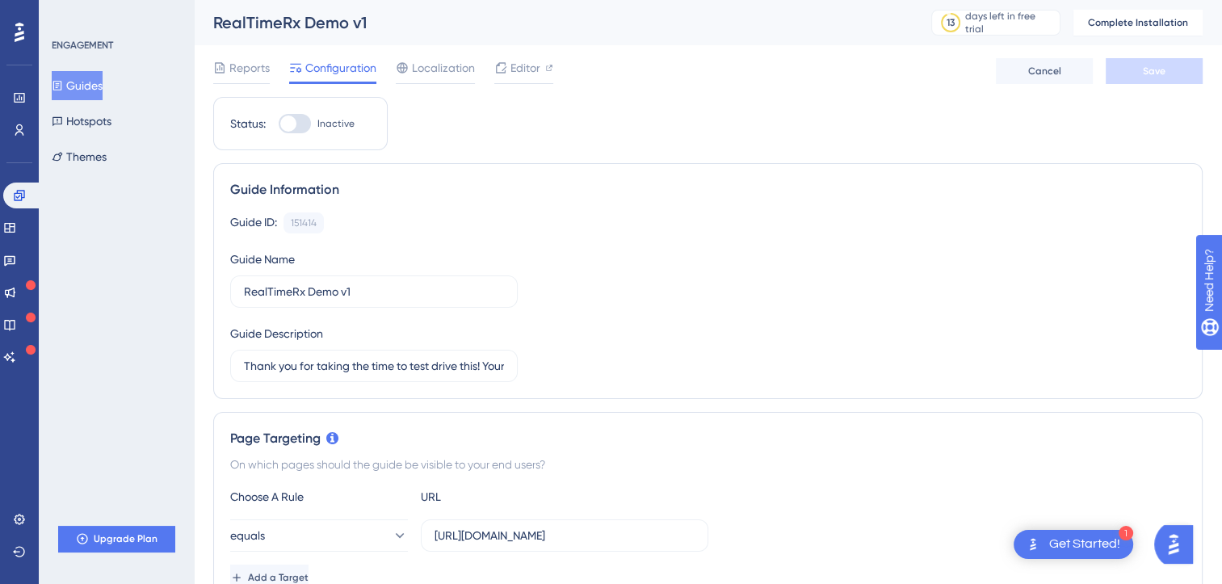
click at [290, 123] on div at bounding box center [288, 123] width 16 height 16
click at [279, 124] on input "Inactive" at bounding box center [278, 124] width 1 height 1
checkbox input "false"
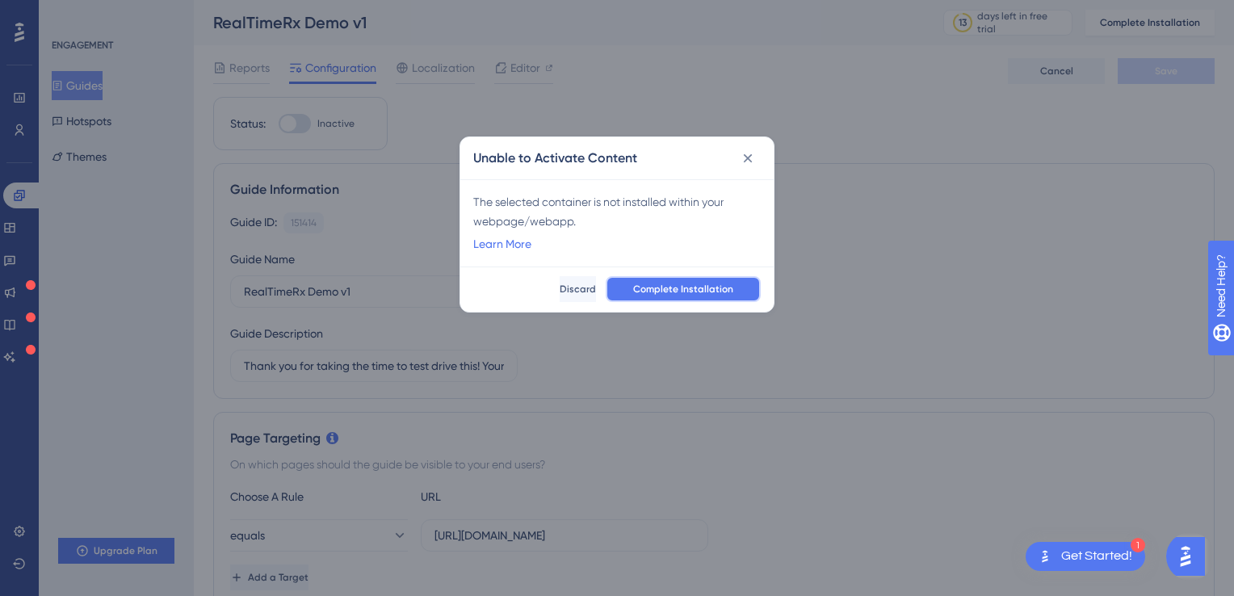
click at [653, 291] on span "Complete Installation" at bounding box center [683, 289] width 100 height 13
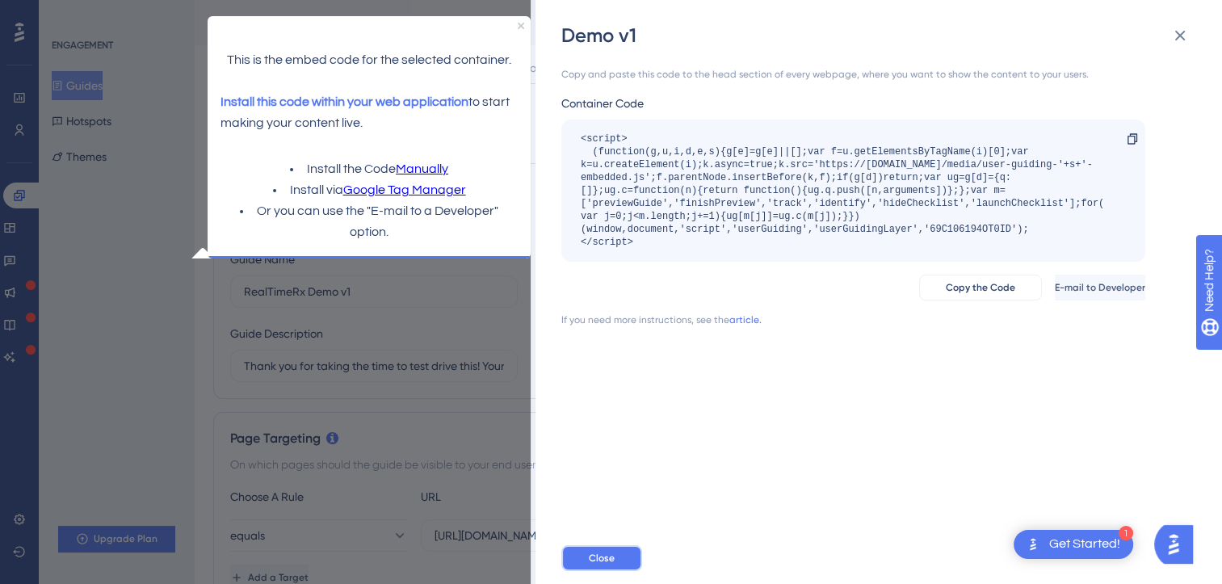
click at [598, 564] on span "Close" at bounding box center [602, 558] width 26 height 13
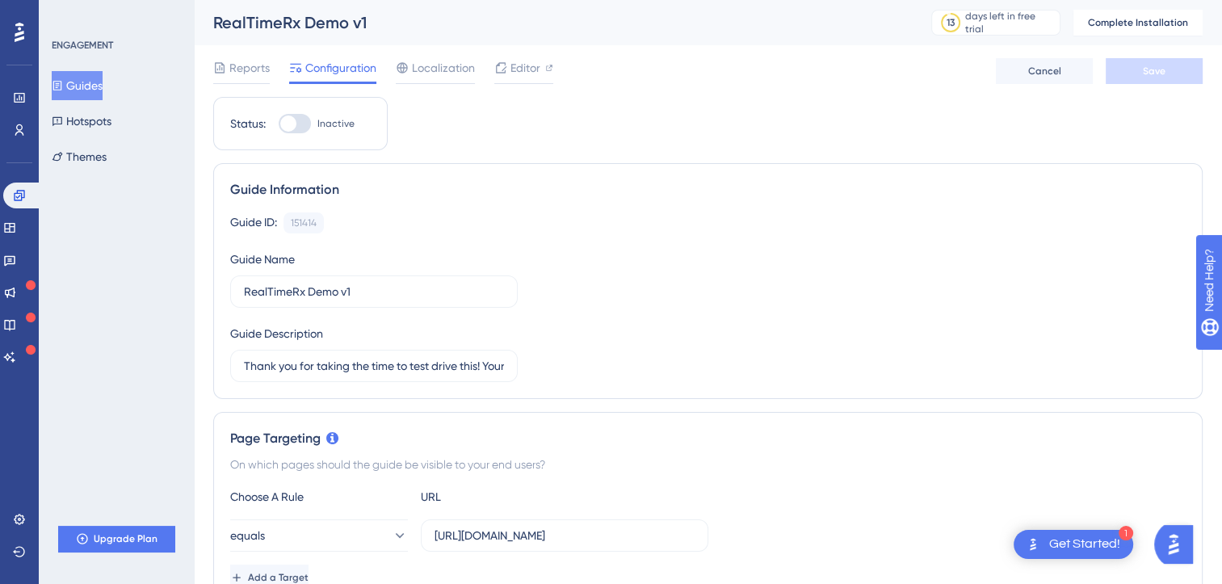
click at [510, 313] on div "Guide ID: 151414 Copy Guide Name RealTimeRx Demo v1 Guide Description Thank you…" at bounding box center [707, 297] width 955 height 170
click at [1134, 22] on span "Complete Installation" at bounding box center [1138, 22] width 100 height 13
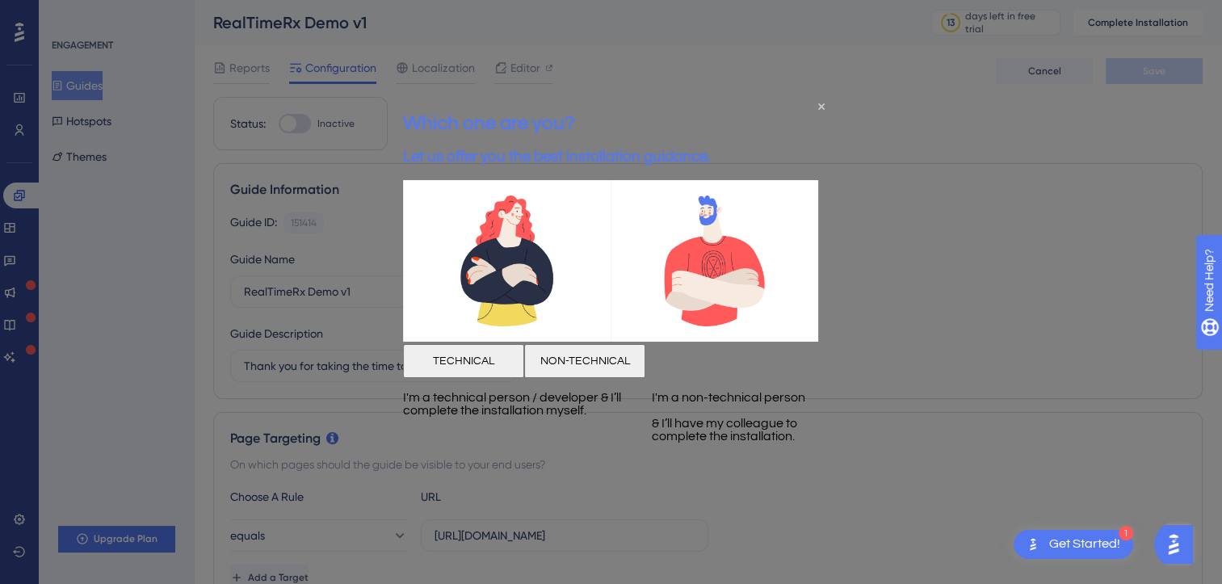
click at [524, 377] on button "TECHNICAL" at bounding box center [463, 360] width 121 height 34
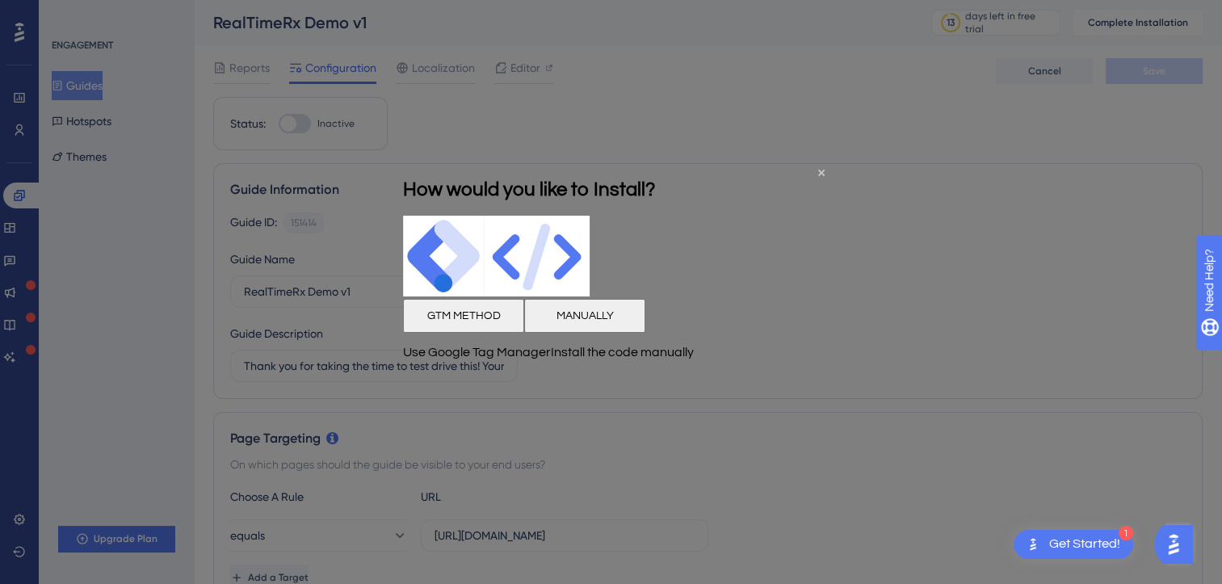
click at [645, 333] on button "MANUALLY" at bounding box center [584, 316] width 121 height 34
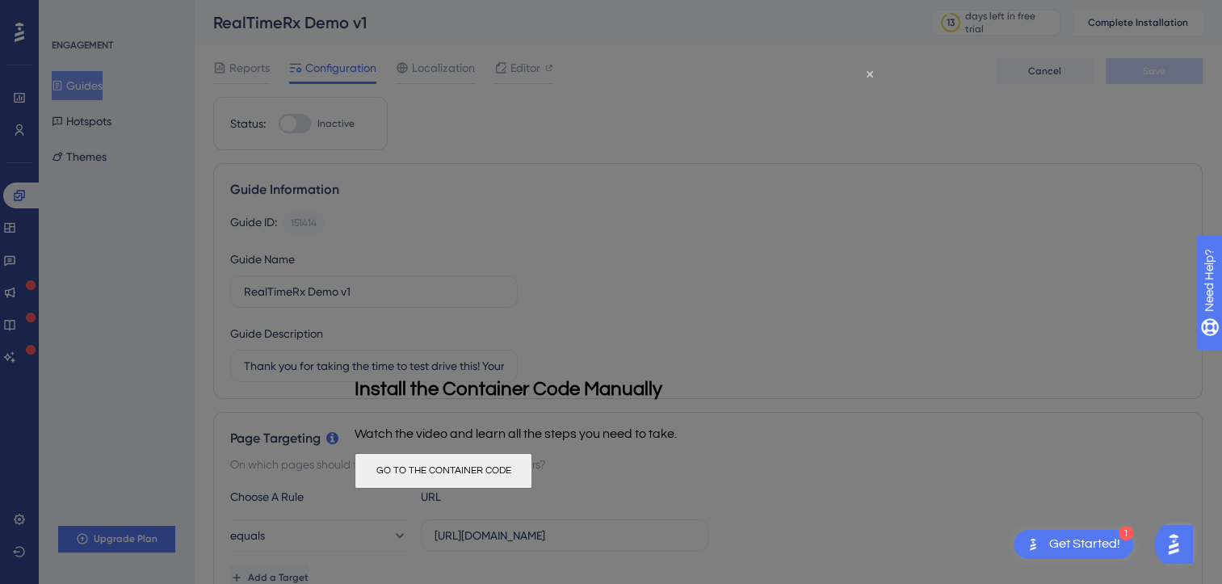
click at [532, 489] on button "GO TO THE CONTAINER CODE" at bounding box center [443, 471] width 178 height 36
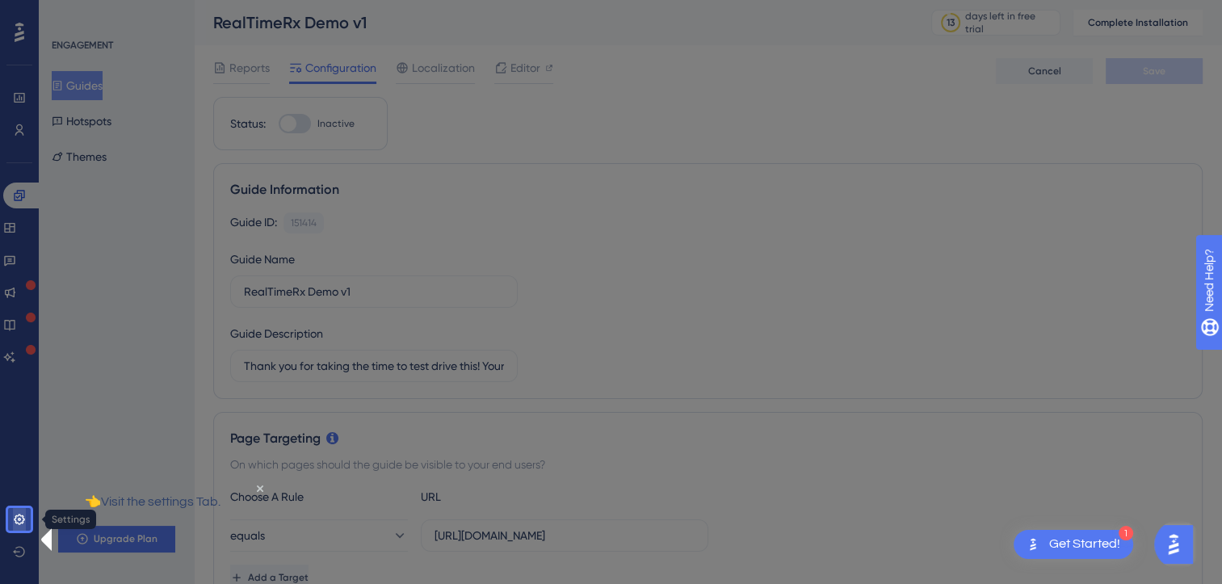
click at [13, 518] on link at bounding box center [19, 519] width 13 height 26
click at [19, 520] on icon at bounding box center [19, 519] width 10 height 10
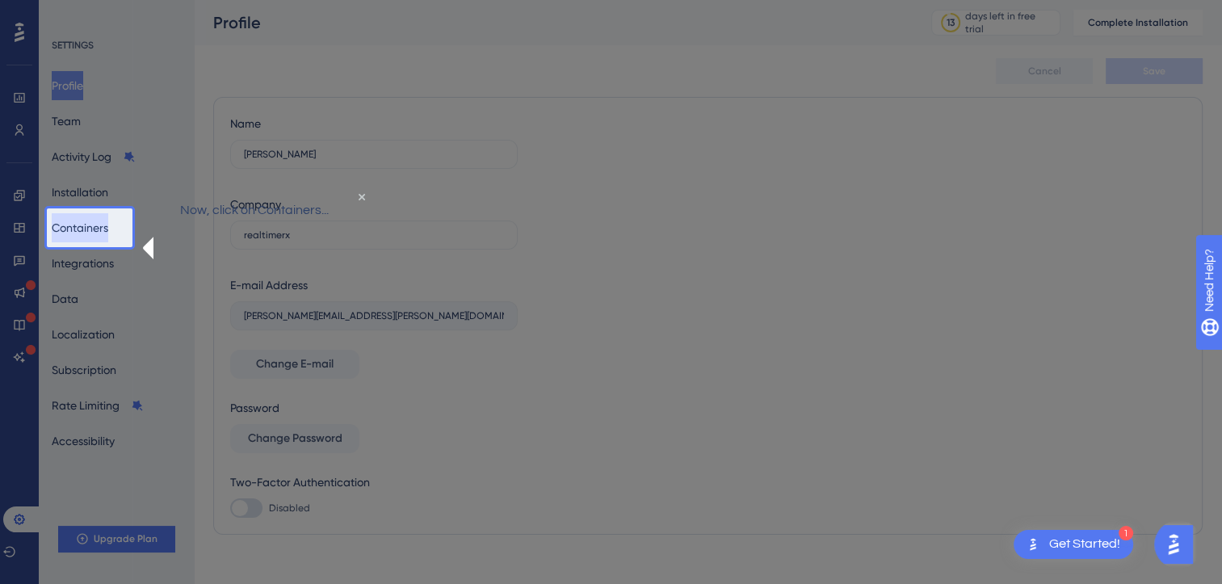
click at [99, 233] on button "Containers" at bounding box center [80, 227] width 57 height 29
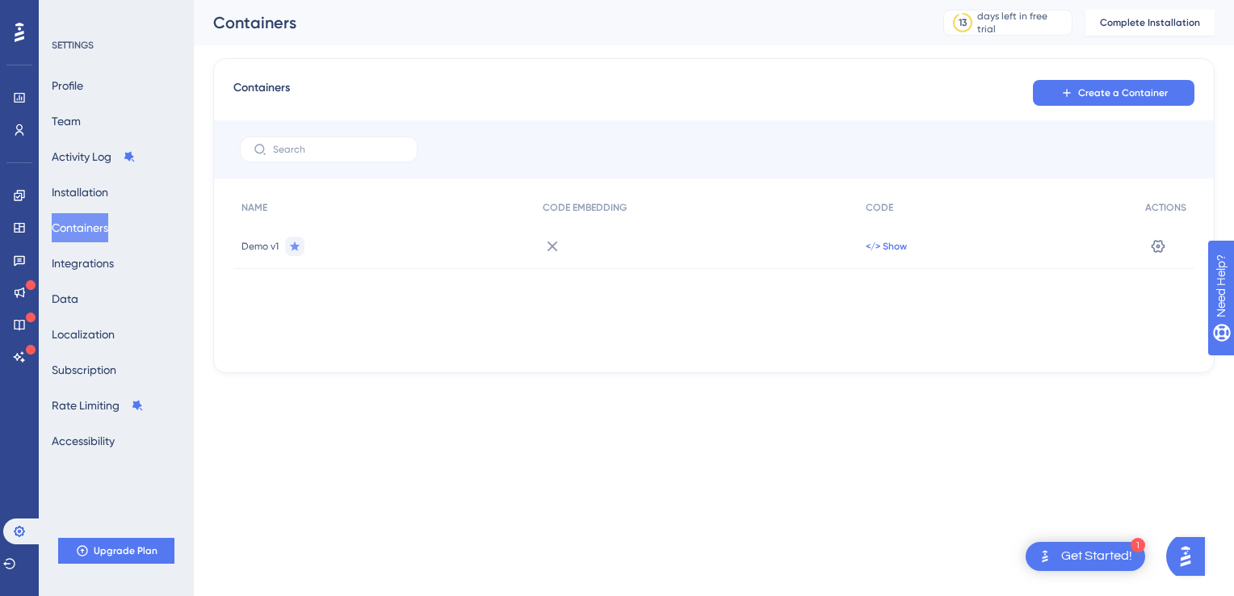
click at [894, 235] on div "</> Show" at bounding box center [997, 246] width 279 height 45
click at [888, 253] on div "</> Show" at bounding box center [997, 246] width 279 height 45
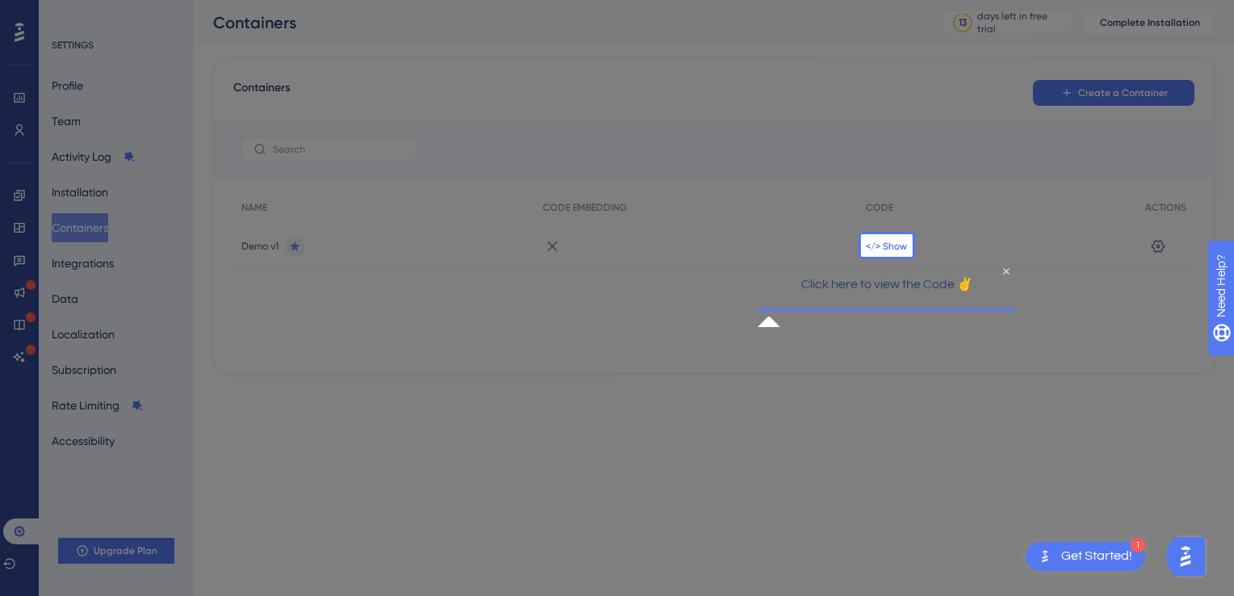
click at [874, 248] on span "</> Show" at bounding box center [886, 246] width 41 height 13
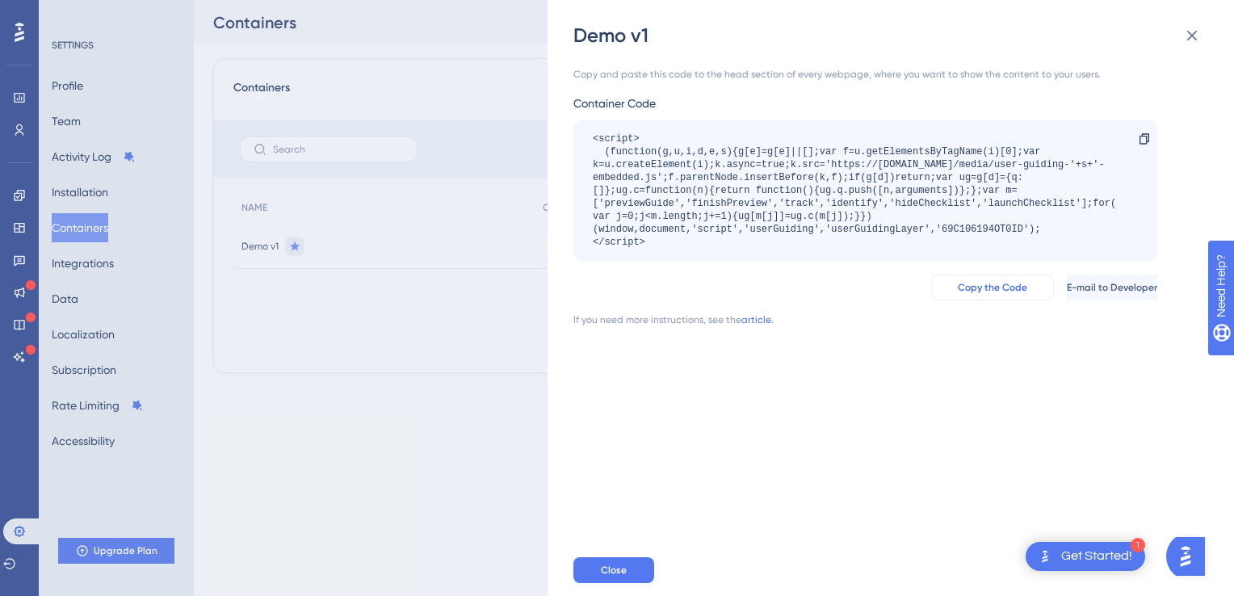
click at [958, 290] on span "Copy the Code" at bounding box center [992, 287] width 69 height 13
click at [636, 573] on button "Close" at bounding box center [613, 570] width 81 height 26
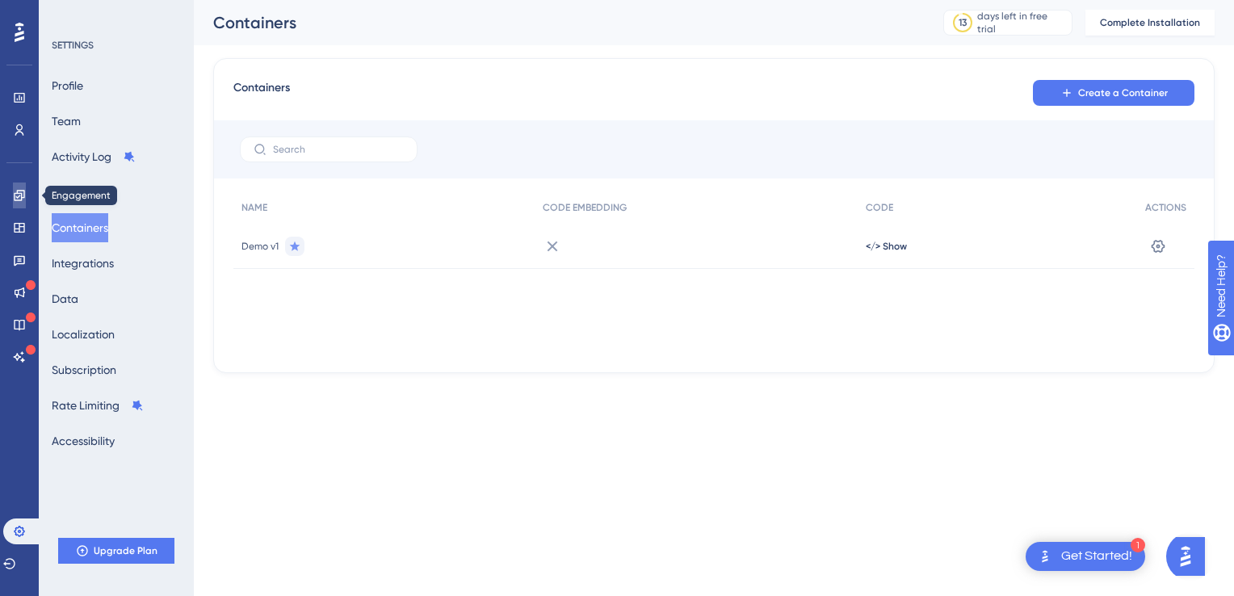
click at [23, 195] on icon at bounding box center [19, 195] width 13 height 13
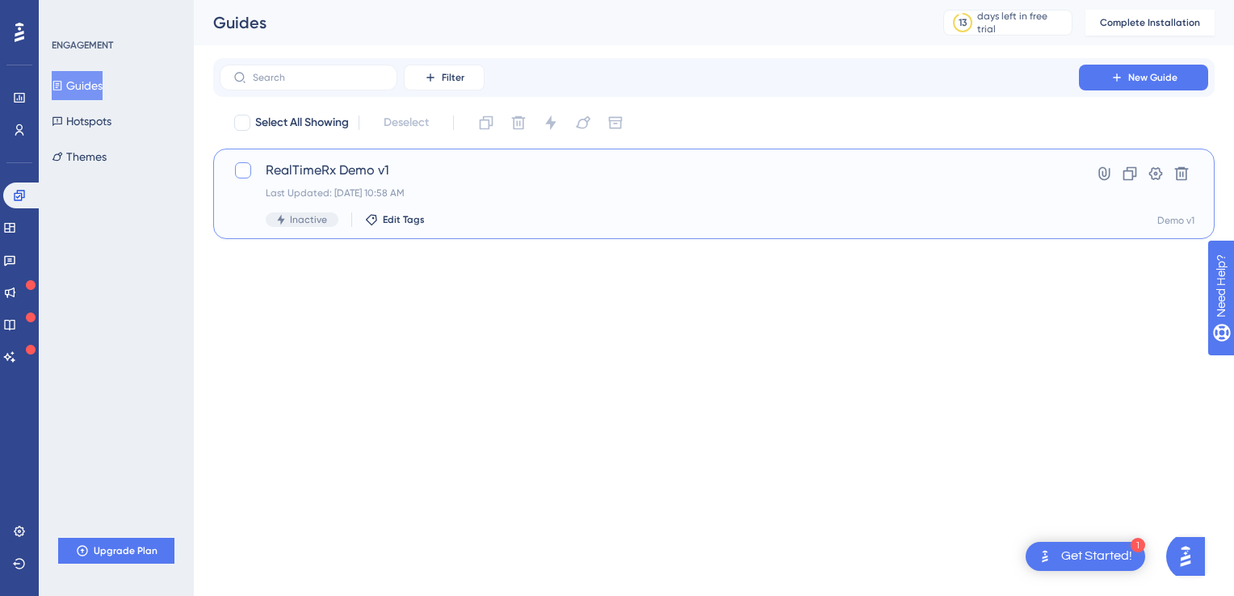
click at [237, 173] on div at bounding box center [243, 170] width 16 height 16
checkbox input "true"
click at [552, 129] on icon at bounding box center [551, 123] width 16 height 16
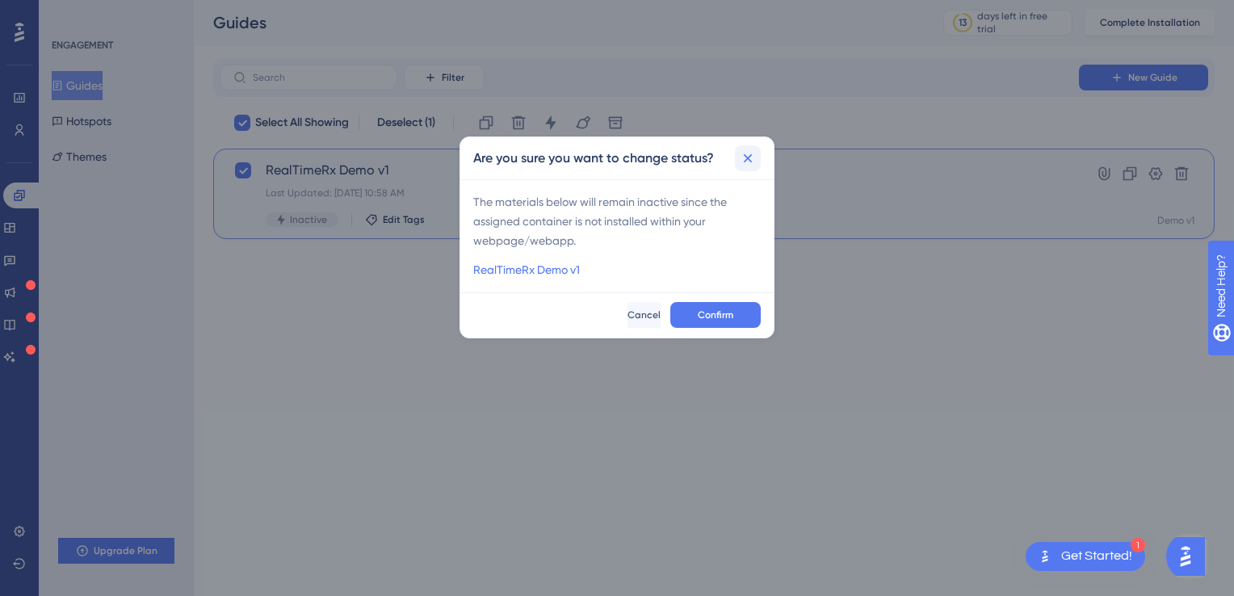
click at [745, 157] on icon at bounding box center [748, 158] width 16 height 16
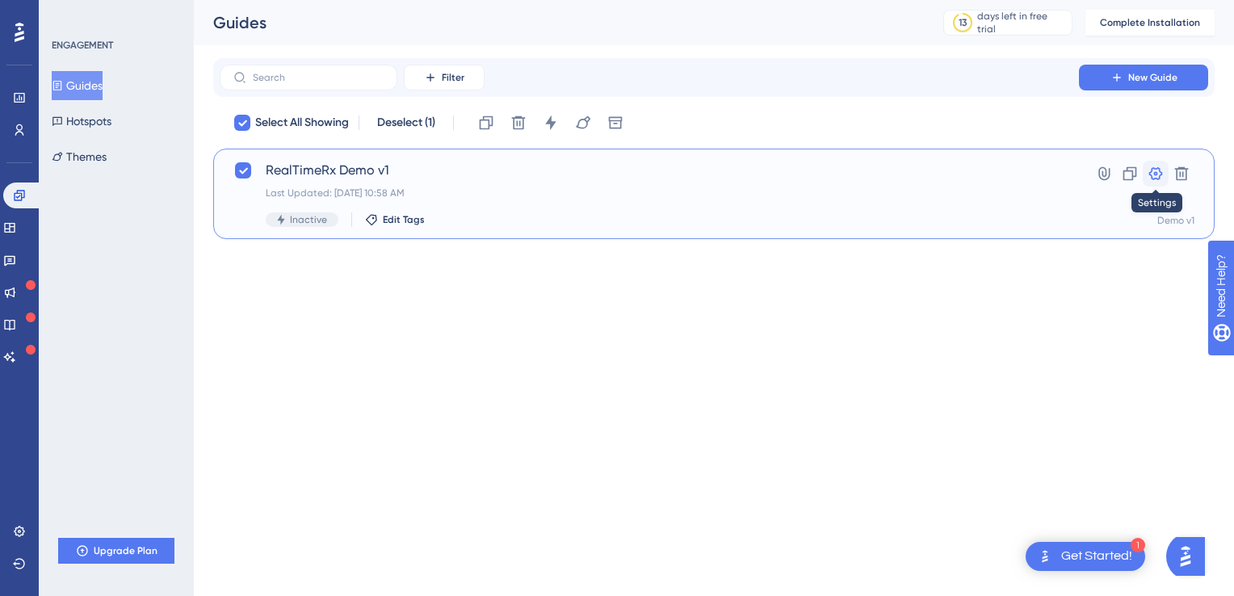
click at [1160, 173] on icon at bounding box center [1155, 174] width 16 height 16
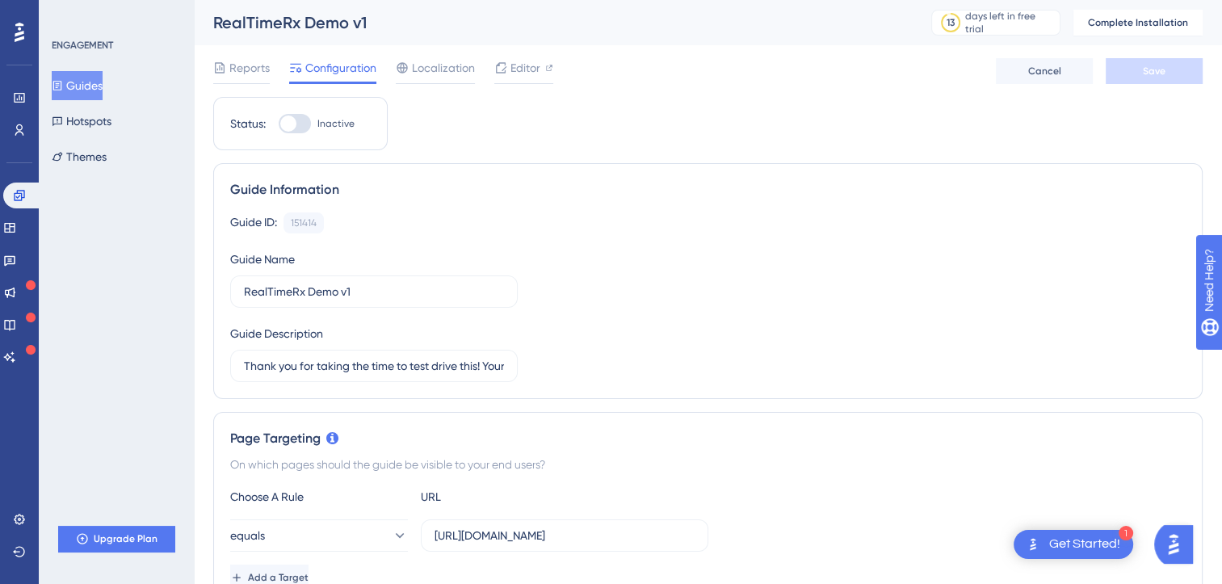
click at [289, 124] on div at bounding box center [288, 123] width 16 height 16
click at [279, 124] on input "Inactive" at bounding box center [278, 124] width 1 height 1
checkbox input "false"
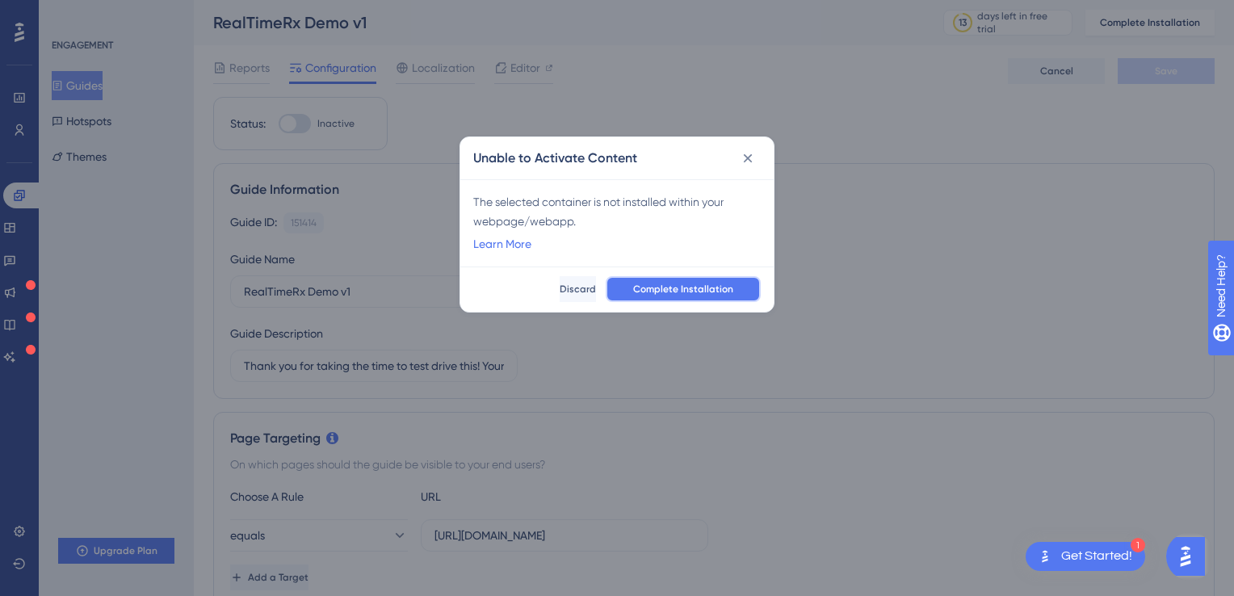
click at [656, 292] on span "Complete Installation" at bounding box center [683, 289] width 100 height 13
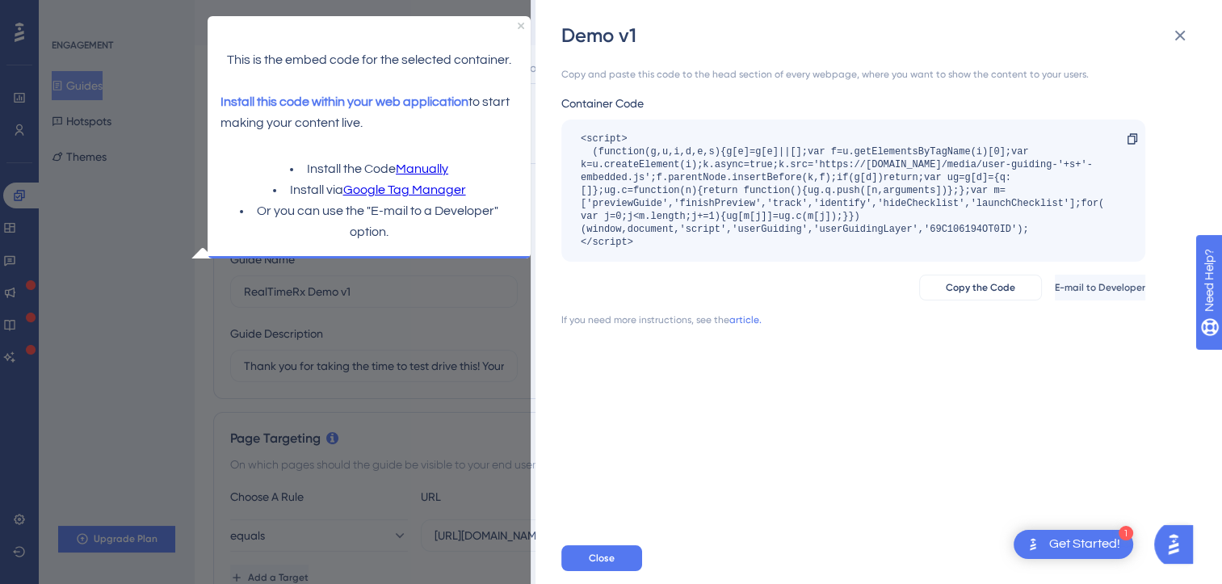
click at [421, 164] on link "Manually" at bounding box center [421, 169] width 52 height 21
drag, startPoint x: 461, startPoint y: 317, endPoint x: 426, endPoint y: 312, distance: 36.0
click at [460, 323] on div "Demo v1 Copy and paste this code to the head section of every webpage, where yo…" at bounding box center [611, 292] width 1222 height 584
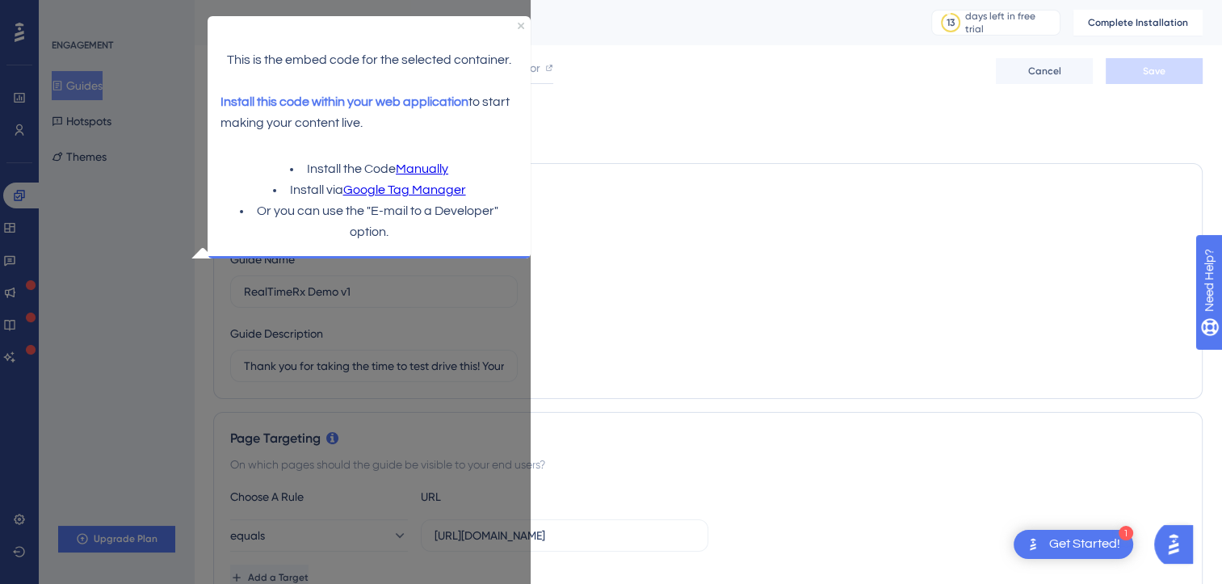
click at [426, 312] on div "Guide ID: 151414 Copy Guide Name RealTimeRx Demo v1 Guide Description Thank you…" at bounding box center [707, 297] width 955 height 170
click at [400, 261] on html "This is the embed code for the selected container. Install this code within you…" at bounding box center [368, 130] width 355 height 261
click at [518, 24] on icon "Close Preview" at bounding box center [520, 26] width 6 height 6
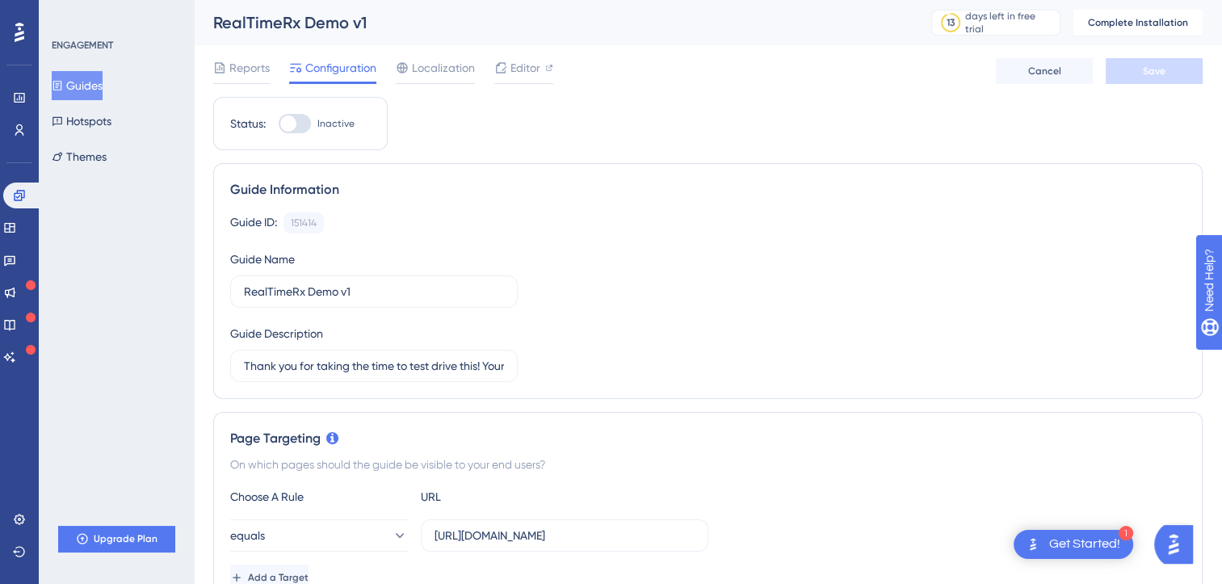
click at [591, 254] on div "Guide ID: 151414 Copy Guide Name RealTimeRx Demo v1 Guide Description Thank you…" at bounding box center [707, 297] width 955 height 170
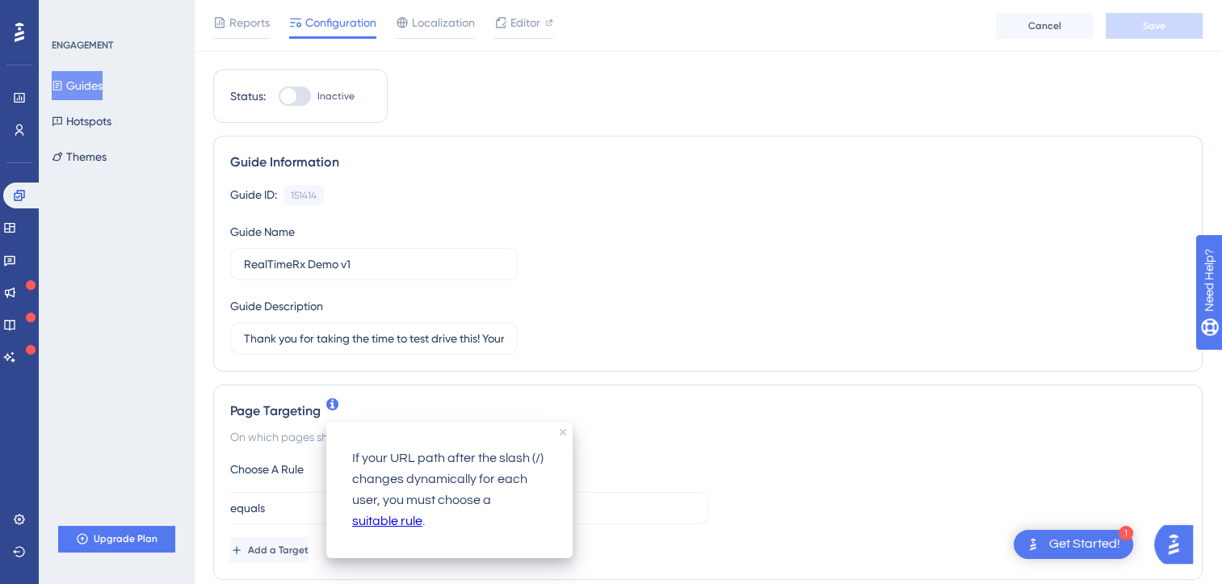
scroll to position [242, 0]
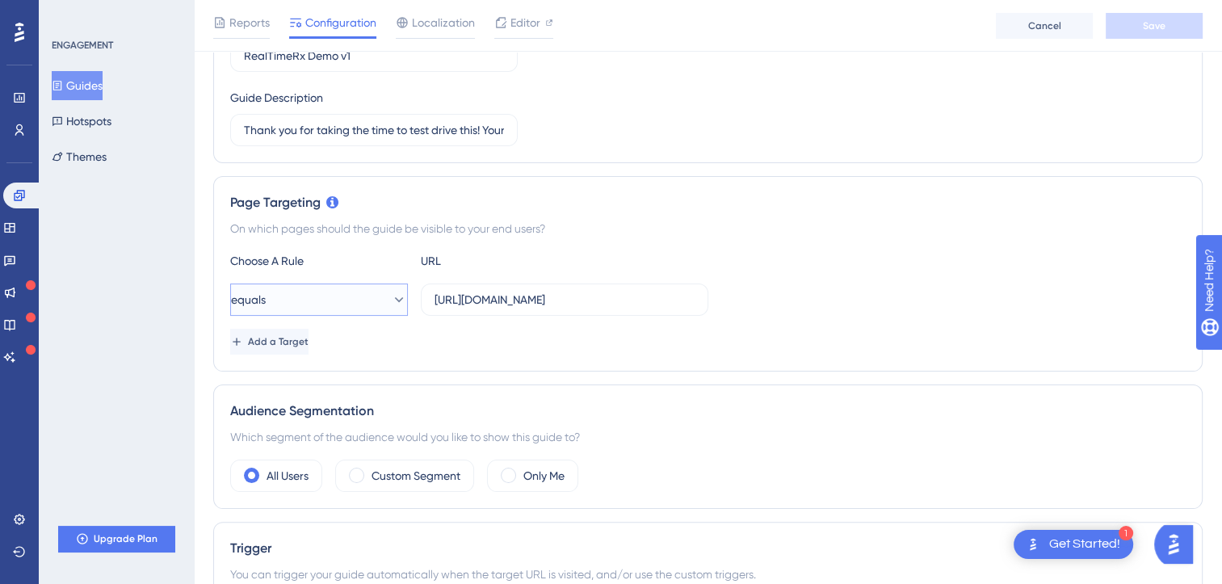
click at [321, 300] on button "equals" at bounding box center [319, 299] width 178 height 32
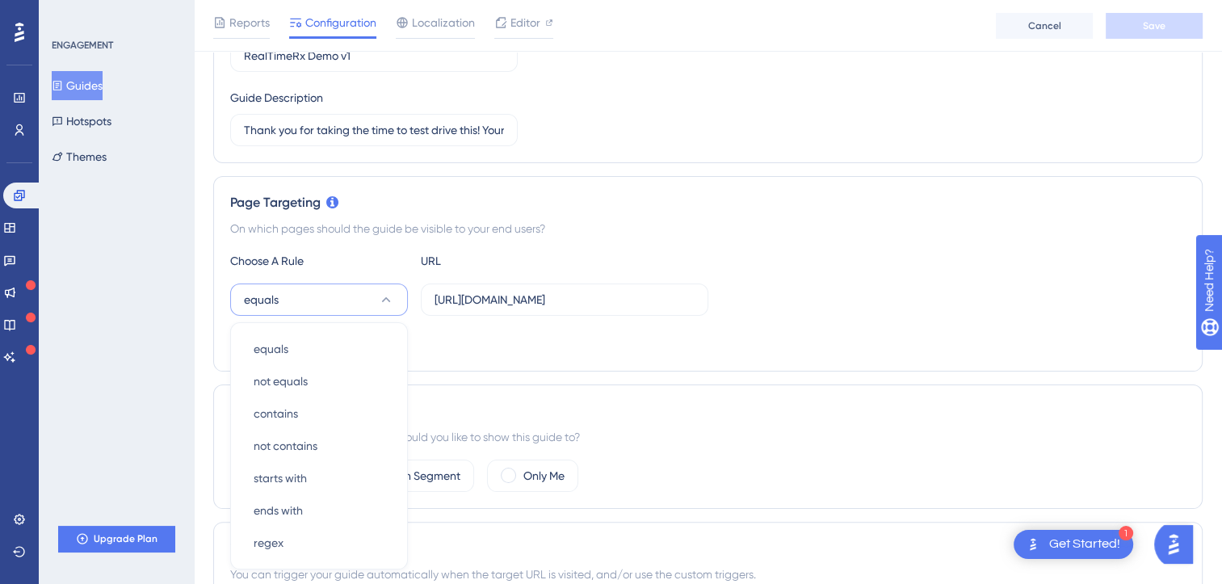
scroll to position [392, 0]
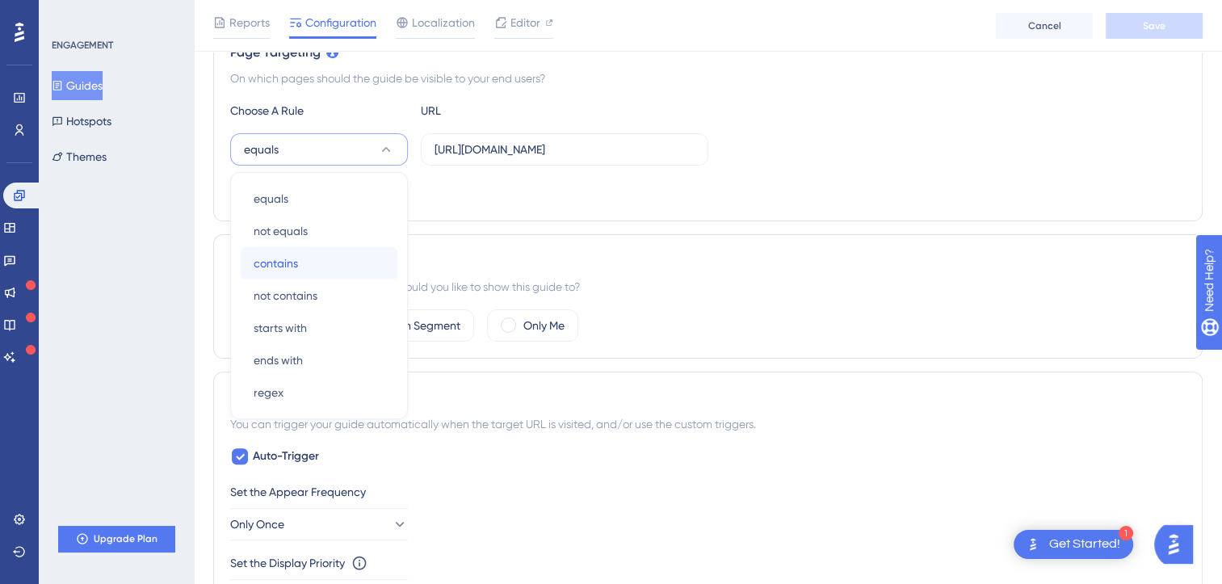
click at [303, 262] on div "contains contains" at bounding box center [319, 263] width 131 height 32
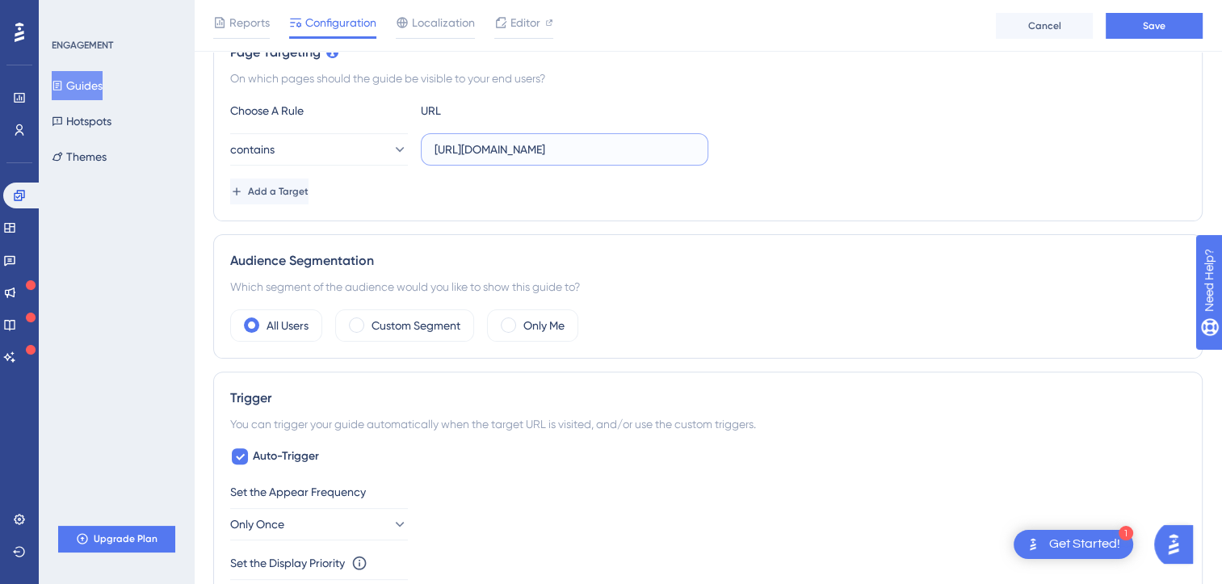
click at [602, 154] on input "https://demo.realtimerx.org/" at bounding box center [564, 150] width 260 height 18
paste input "/EpicSandbox"
click at [589, 147] on input "https://demo.realtimerx.org//EpicSandbox" at bounding box center [564, 150] width 260 height 18
type input "https://demo.realtimerx.org/EpicSandbox"
click at [472, 208] on div "Page Targeting On which pages should the guide be visible to your end users? Ch…" at bounding box center [707, 123] width 989 height 195
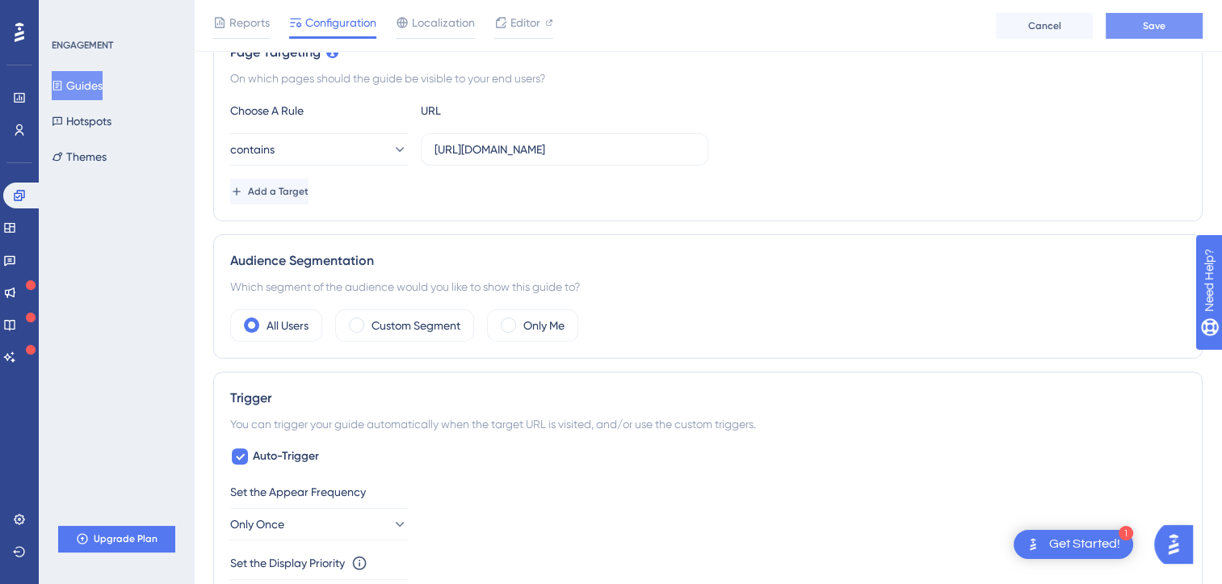
click at [1144, 20] on span "Save" at bounding box center [1154, 25] width 23 height 13
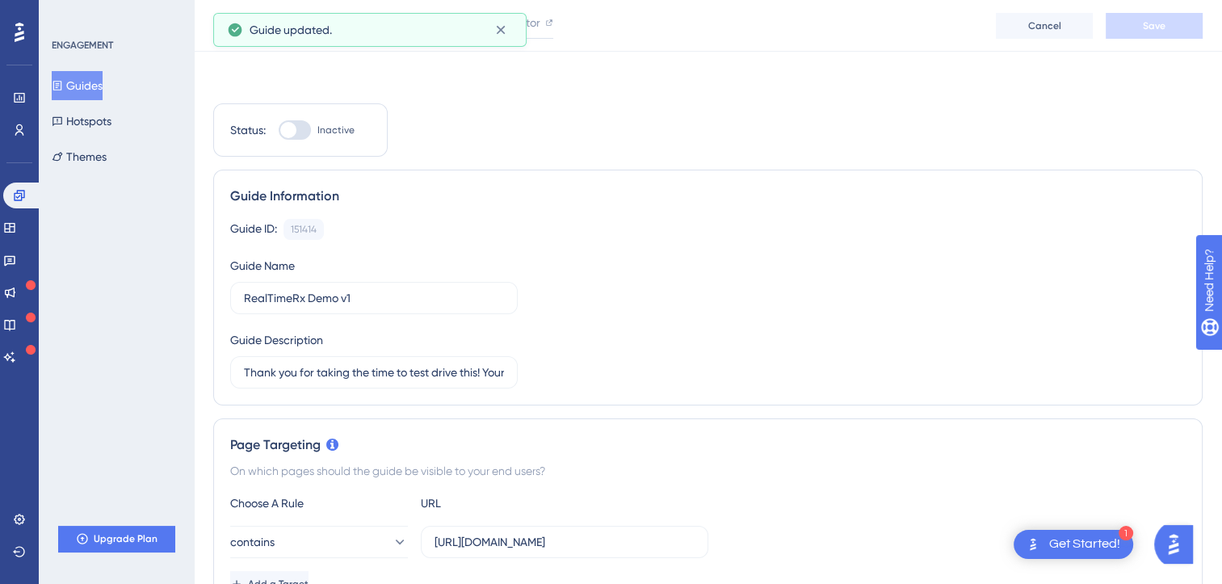
scroll to position [0, 0]
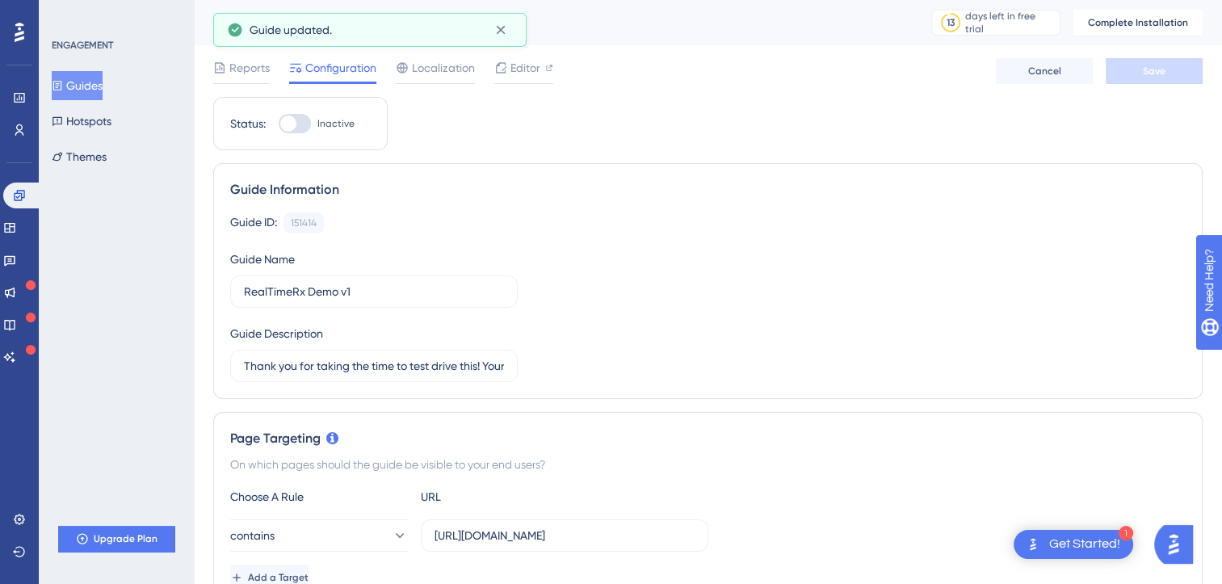
click at [297, 118] on div at bounding box center [295, 123] width 32 height 19
click at [279, 124] on input "Inactive" at bounding box center [278, 124] width 1 height 1
checkbox input "false"
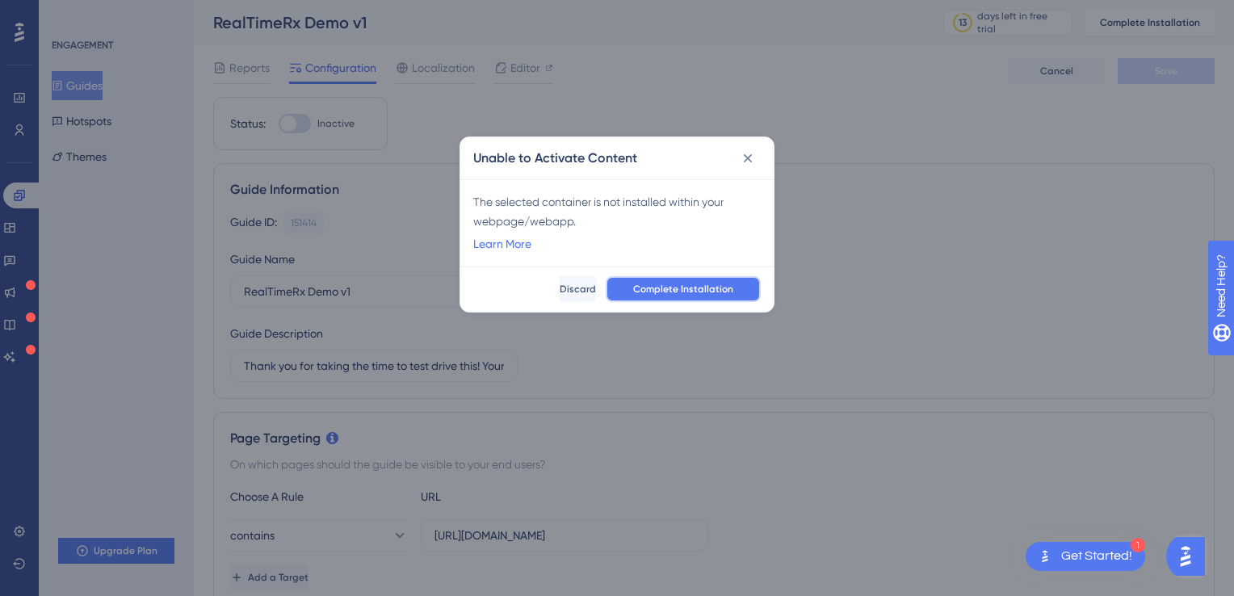
click at [652, 289] on span "Complete Installation" at bounding box center [683, 289] width 100 height 13
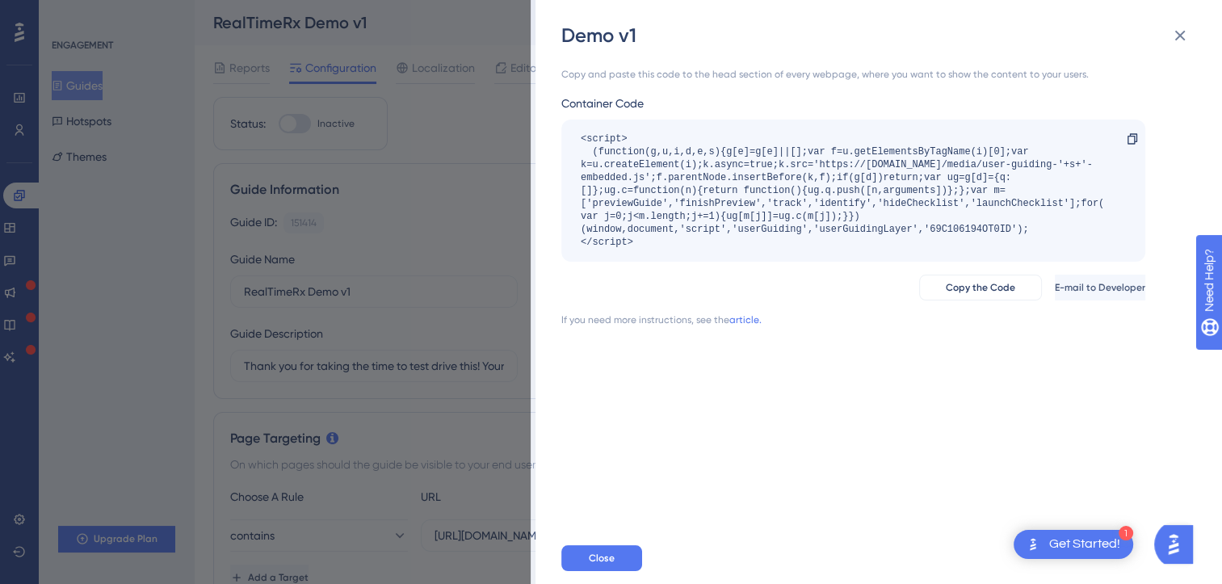
click at [403, 356] on div "Demo v1 Copy and paste this code to the head section of every webpage, where yo…" at bounding box center [611, 292] width 1222 height 584
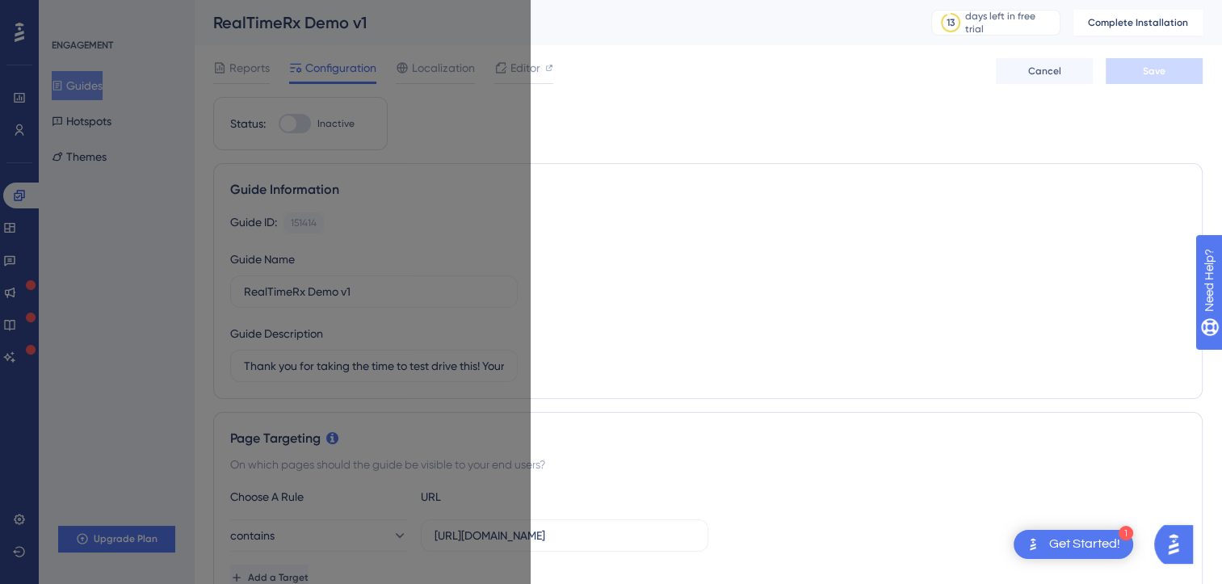
click at [1030, 68] on span "Cancel" at bounding box center [1044, 71] width 33 height 13
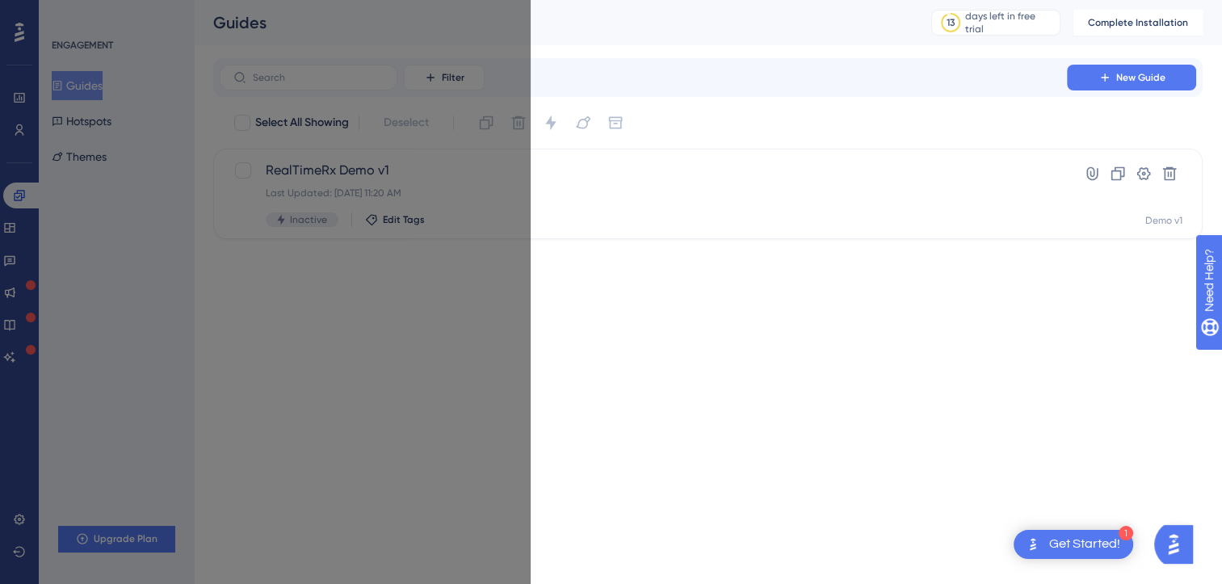
click at [394, 290] on div "Performance Users Engagement Widgets Feedback Product Updates Knowledge Base AI…" at bounding box center [611, 145] width 1222 height 291
click at [400, 0] on html "1 Get Started! Performance Users Engagement Widgets Feedback Product Updates Kn…" at bounding box center [611, 0] width 1222 height 0
click at [399, 0] on html "1 Get Started! Performance Users Engagement Widgets Feedback Product Updates Kn…" at bounding box center [611, 0] width 1222 height 0
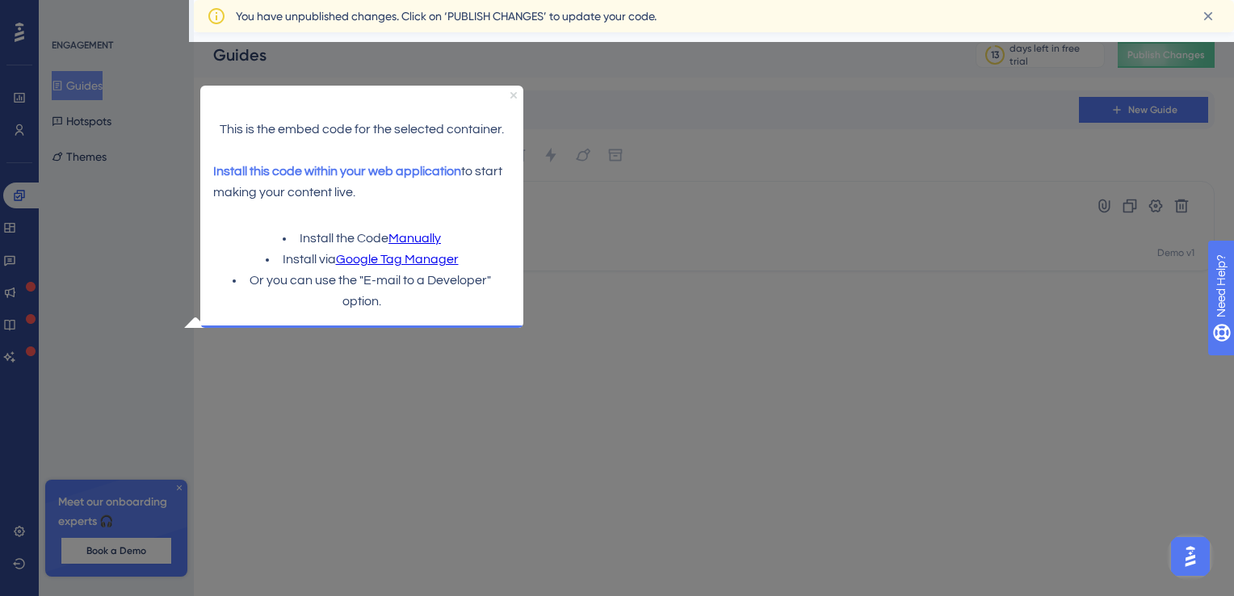
click at [511, 97] on icon "Close Preview" at bounding box center [513, 95] width 6 height 6
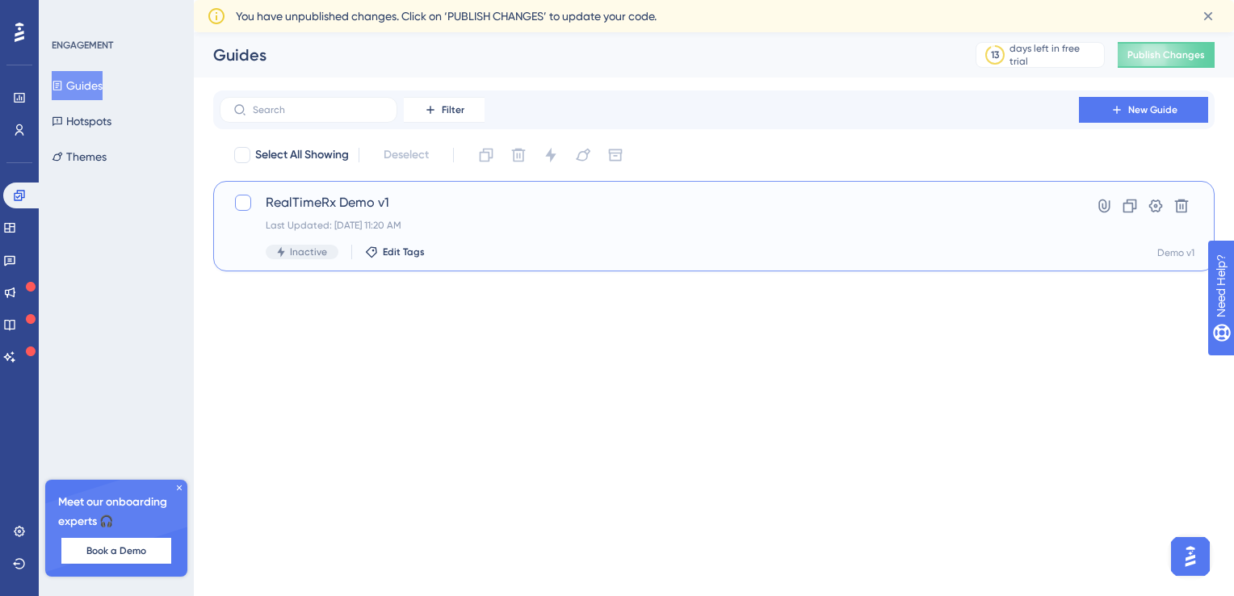
click at [241, 197] on div at bounding box center [243, 203] width 16 height 16
checkbox input "true"
click at [1167, 57] on button "Publish Changes" at bounding box center [1166, 55] width 97 height 26
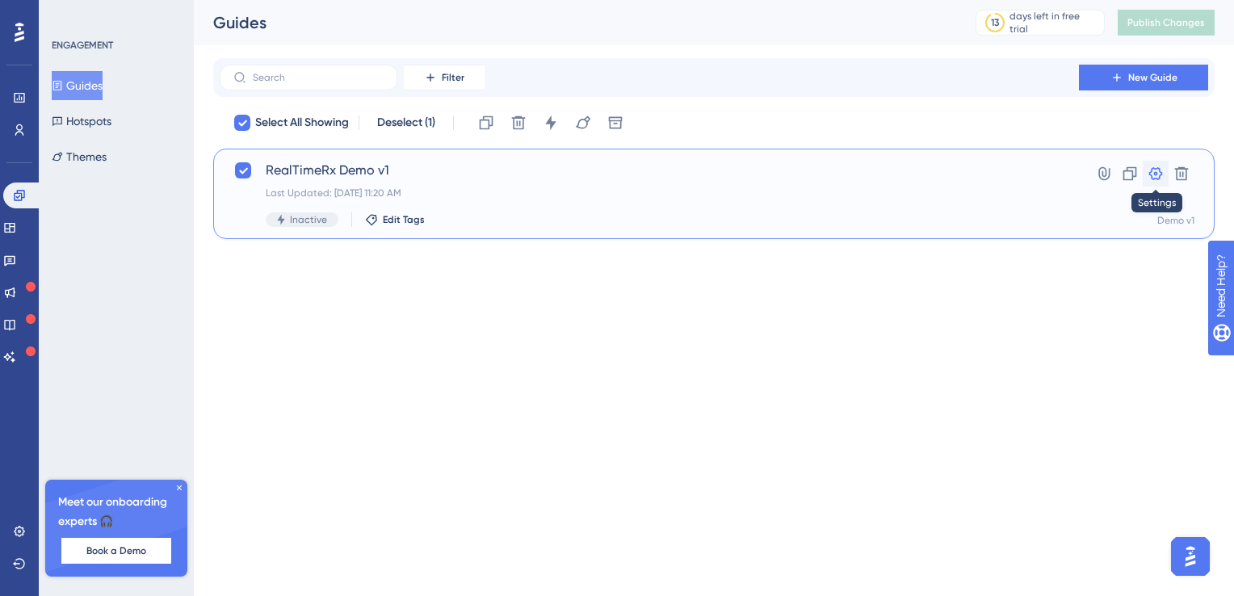
click at [1151, 170] on icon at bounding box center [1155, 174] width 16 height 16
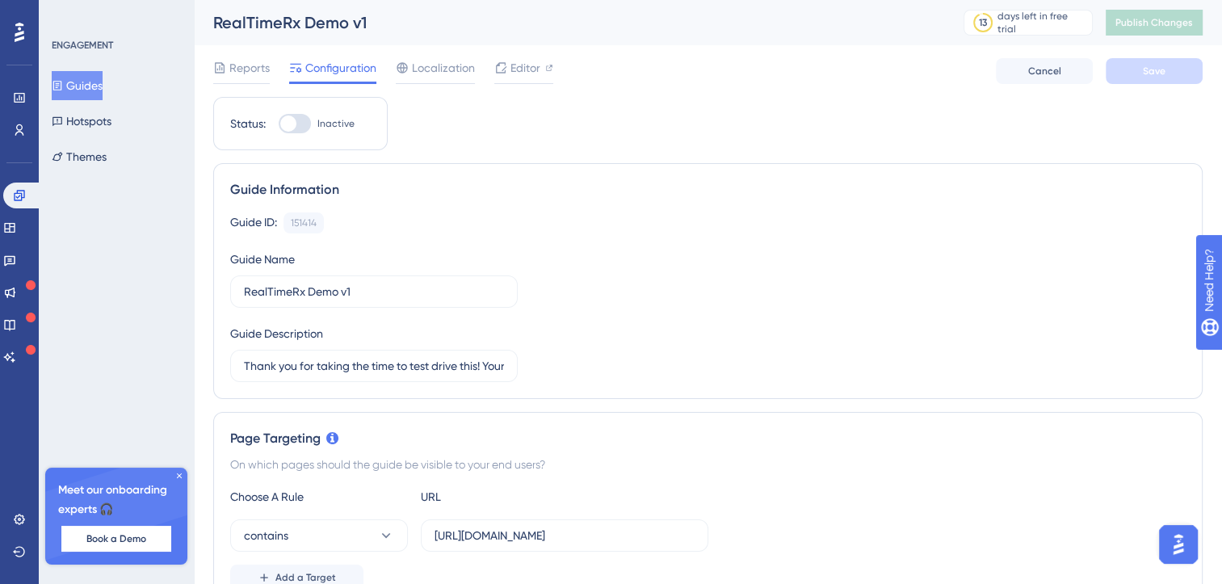
click at [290, 123] on div at bounding box center [288, 123] width 16 height 16
click at [279, 124] on input "Inactive" at bounding box center [278, 124] width 1 height 1
checkbox input "true"
click at [1153, 68] on span "Save" at bounding box center [1154, 71] width 23 height 13
click at [455, 63] on span "Localization" at bounding box center [443, 67] width 63 height 19
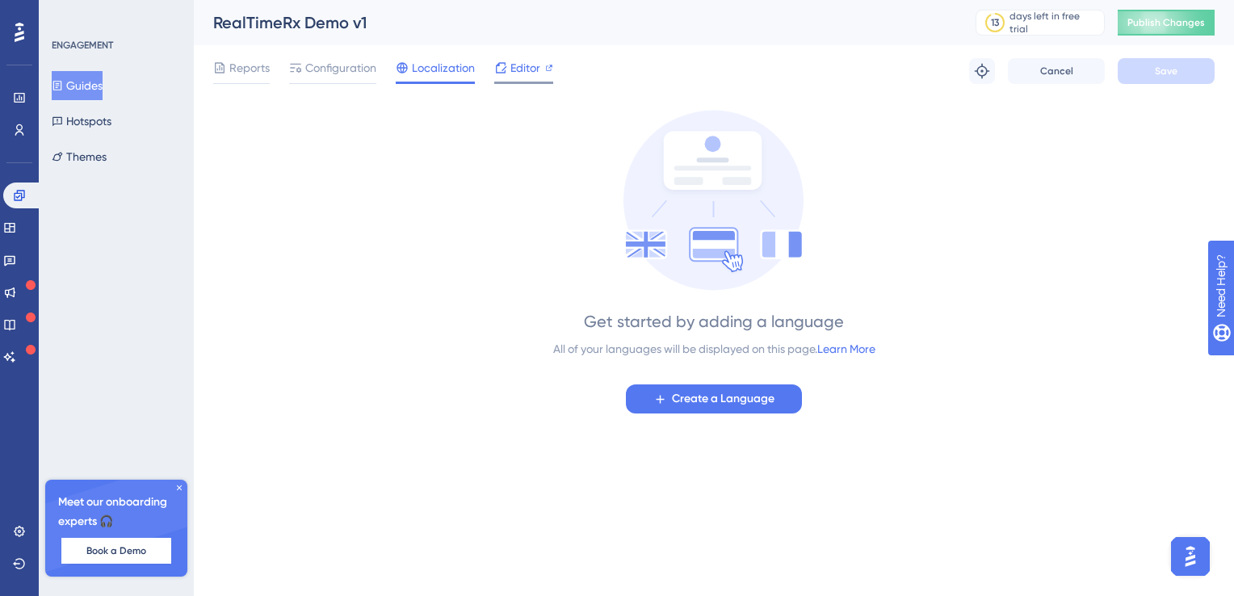
click at [523, 72] on span "Editor" at bounding box center [525, 67] width 30 height 19
click at [178, 489] on icon at bounding box center [179, 488] width 10 height 10
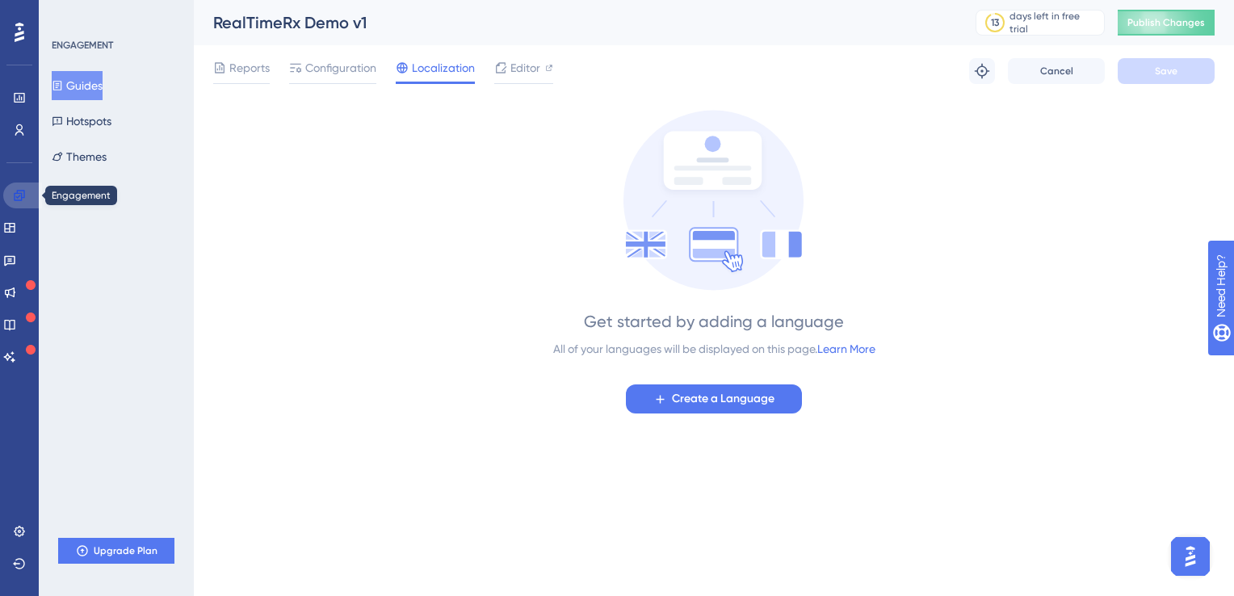
click at [19, 192] on icon at bounding box center [19, 195] width 10 height 10
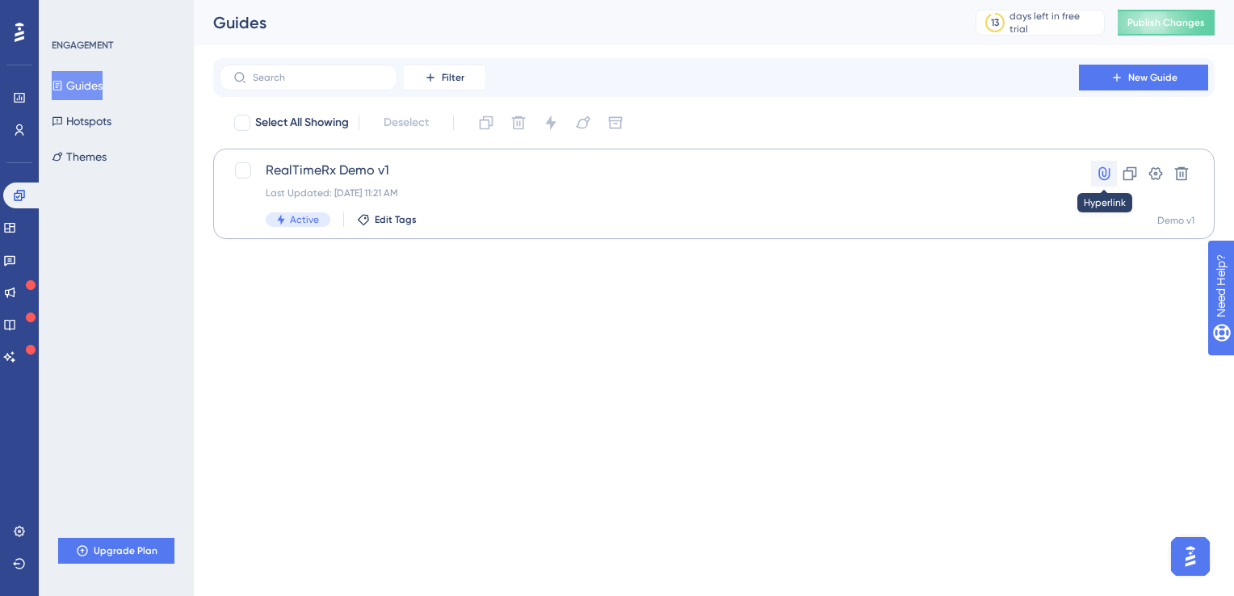
click at [1101, 172] on icon at bounding box center [1104, 174] width 16 height 16
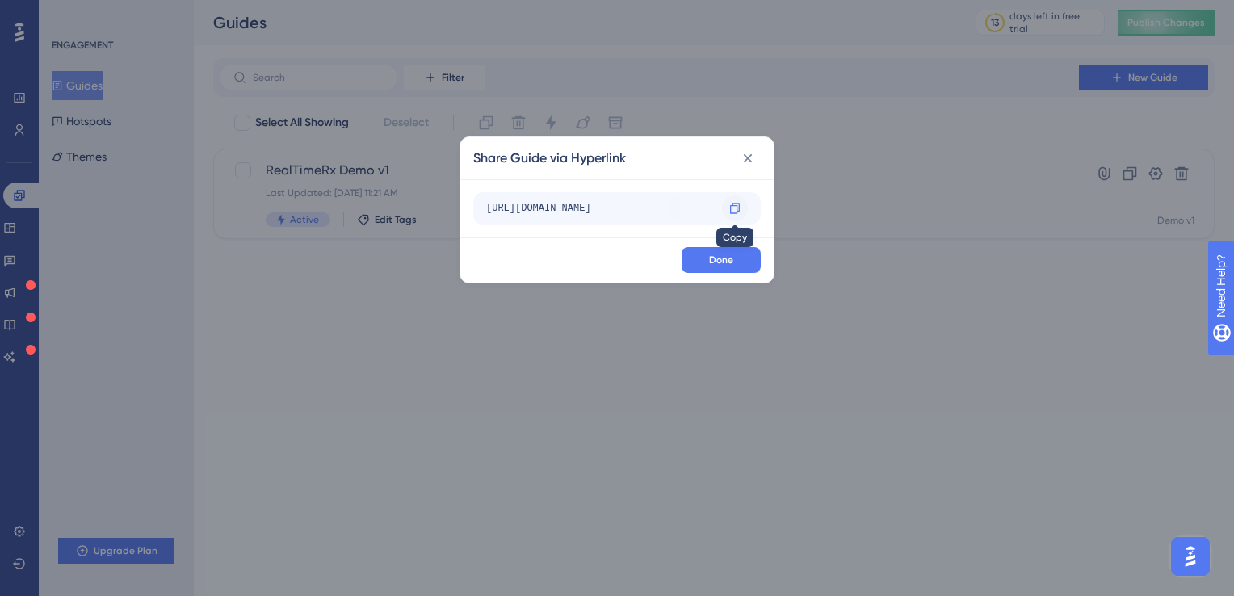
click at [736, 210] on icon at bounding box center [734, 208] width 13 height 13
click at [711, 263] on span "Done" at bounding box center [721, 260] width 24 height 13
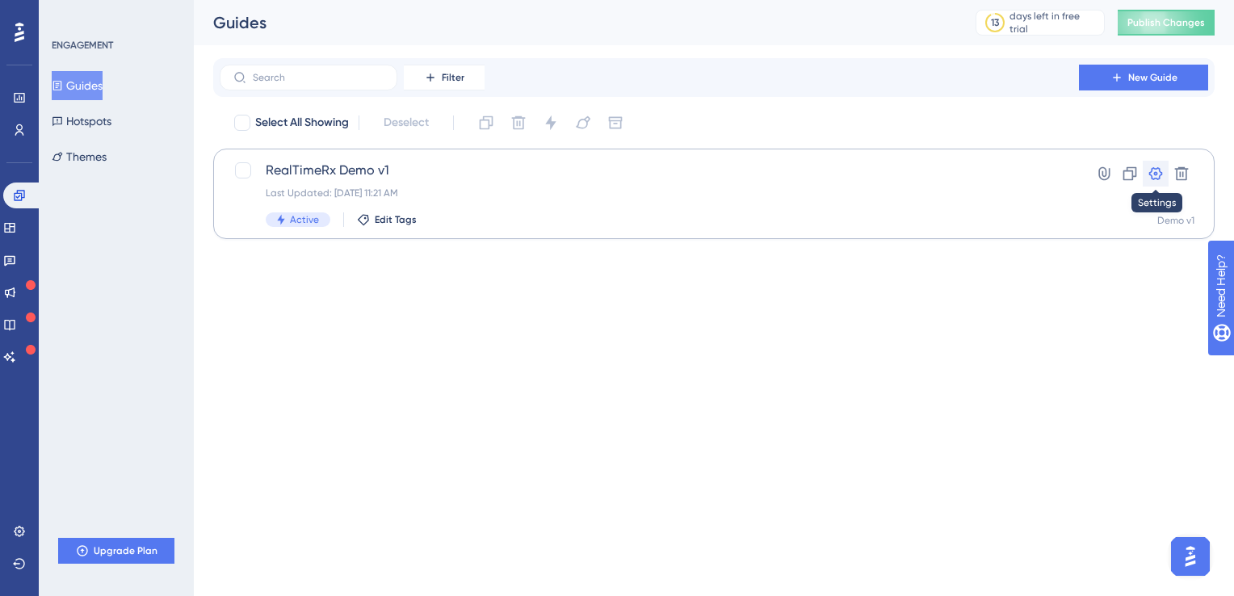
click at [1155, 178] on icon at bounding box center [1156, 173] width 14 height 13
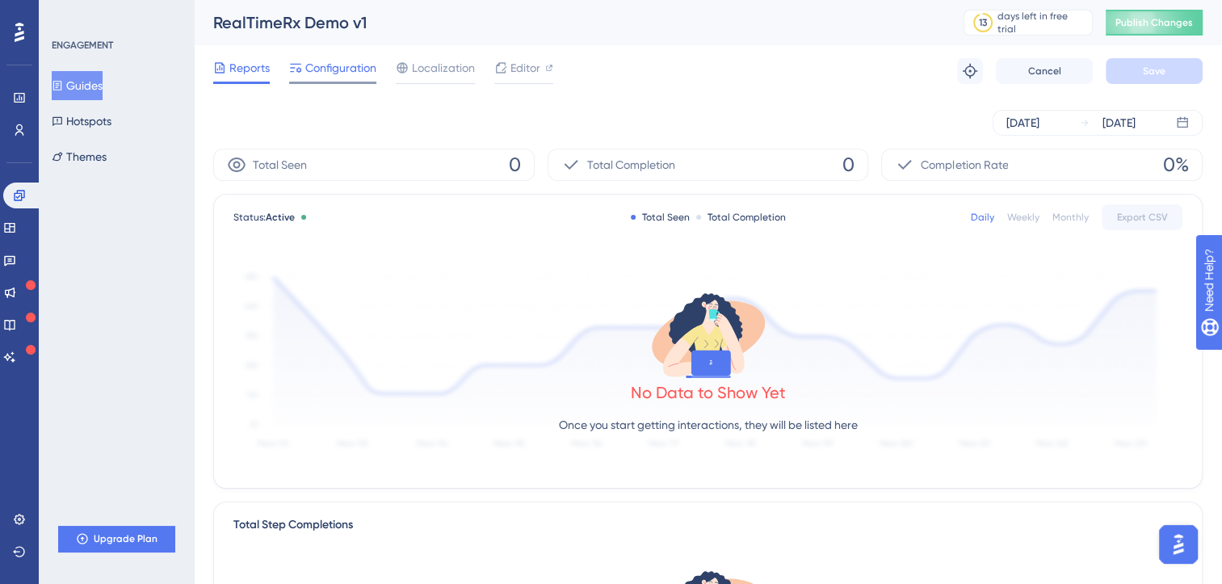
click at [324, 69] on span "Configuration" at bounding box center [340, 67] width 71 height 19
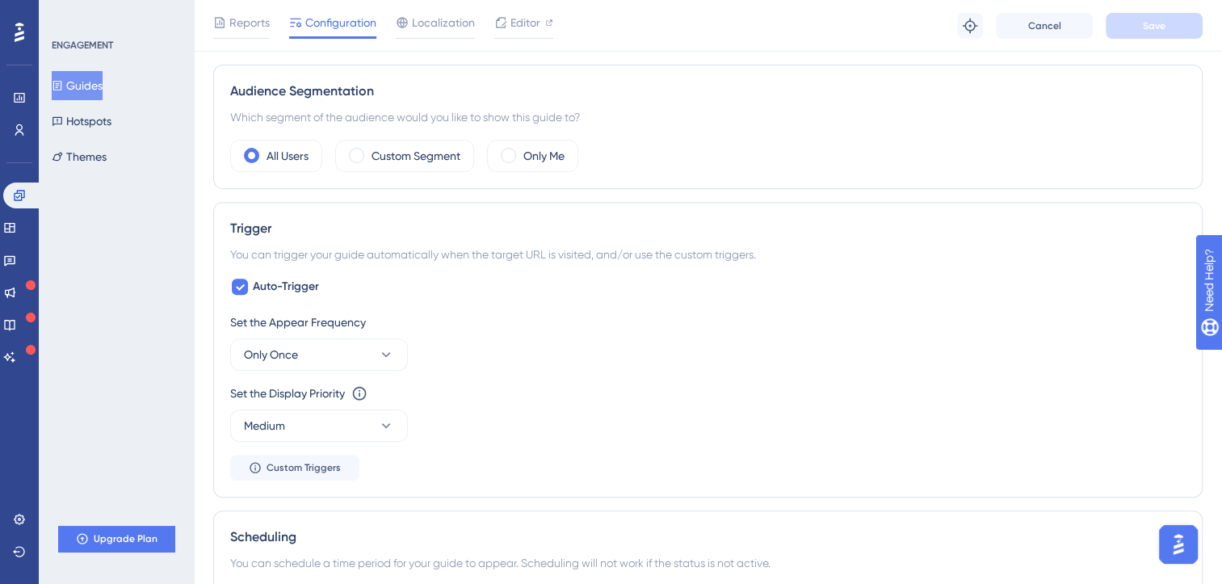
scroll to position [565, 0]
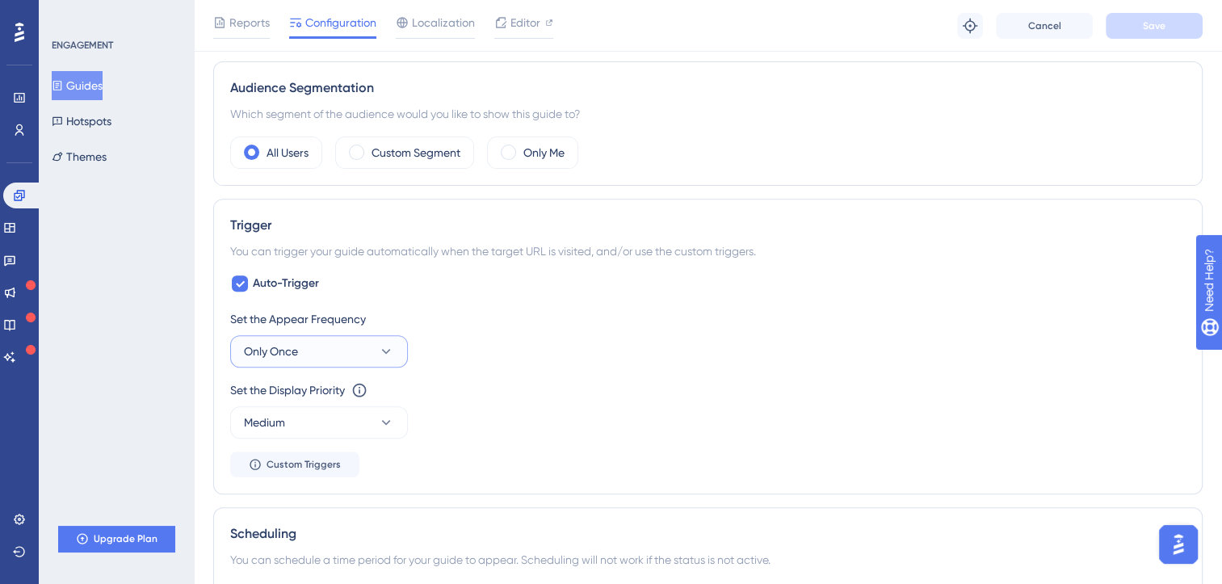
click at [380, 357] on icon at bounding box center [386, 351] width 16 height 16
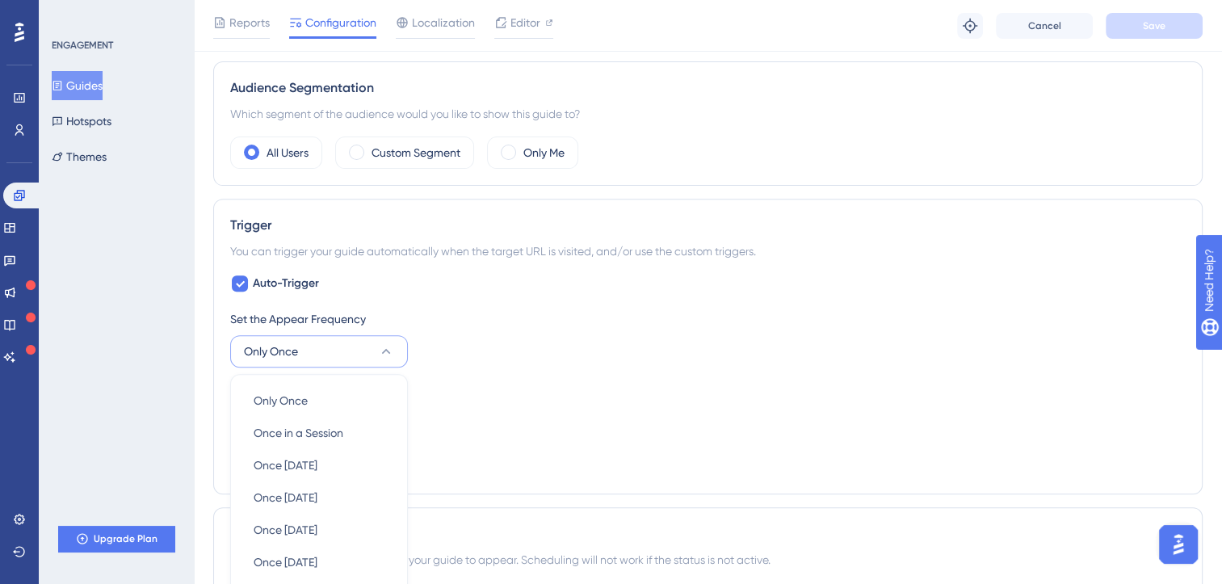
scroll to position [766, 0]
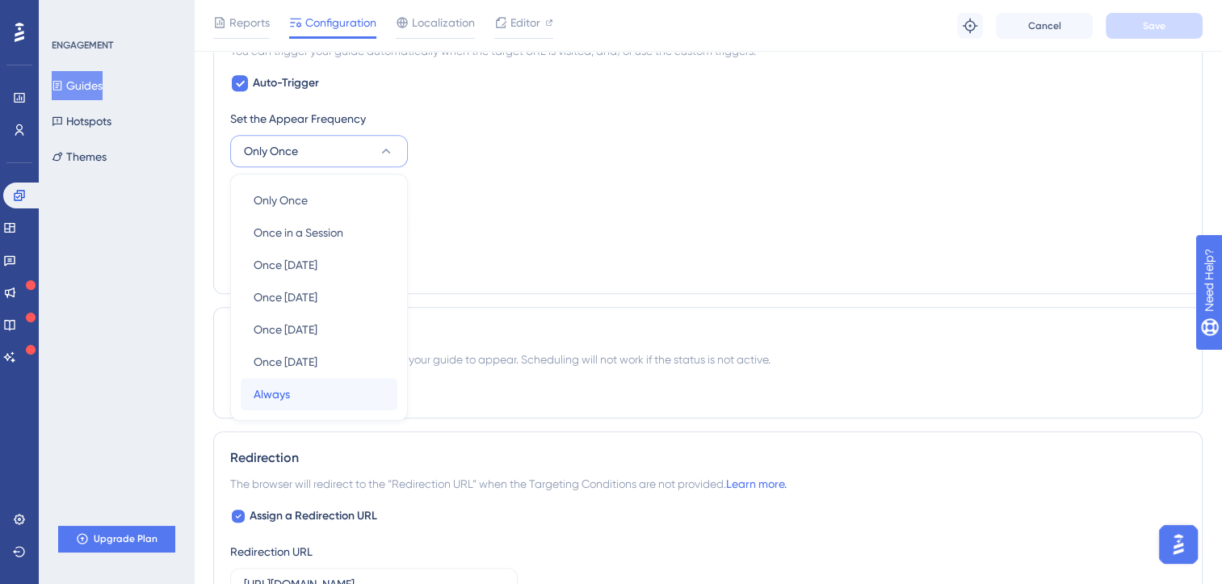
click at [340, 394] on div "Always Always" at bounding box center [319, 394] width 131 height 32
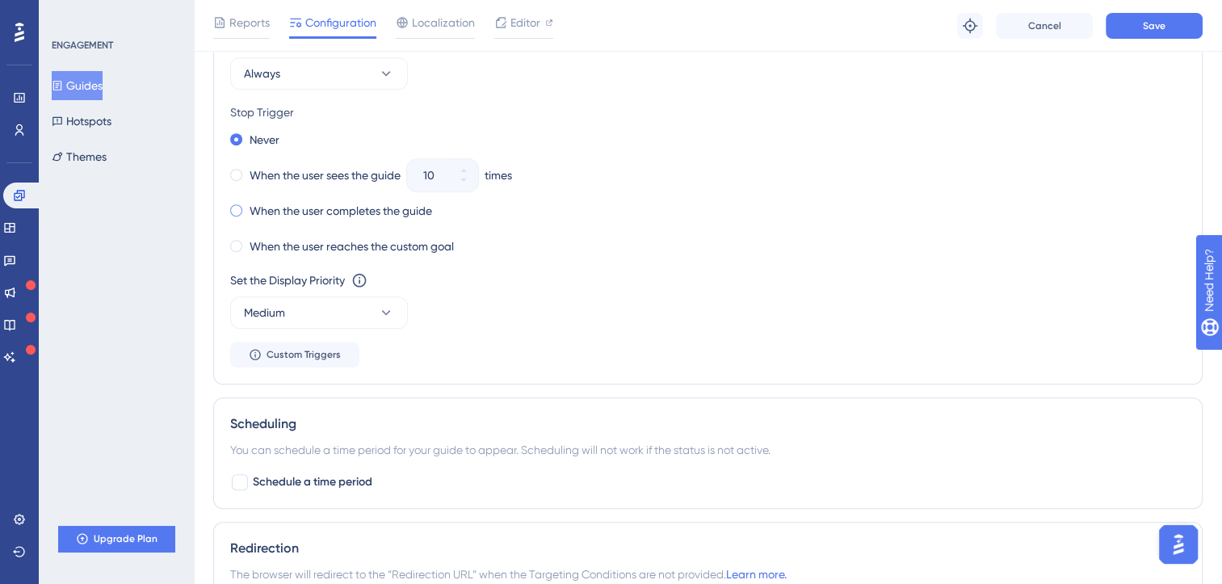
scroll to position [1169, 0]
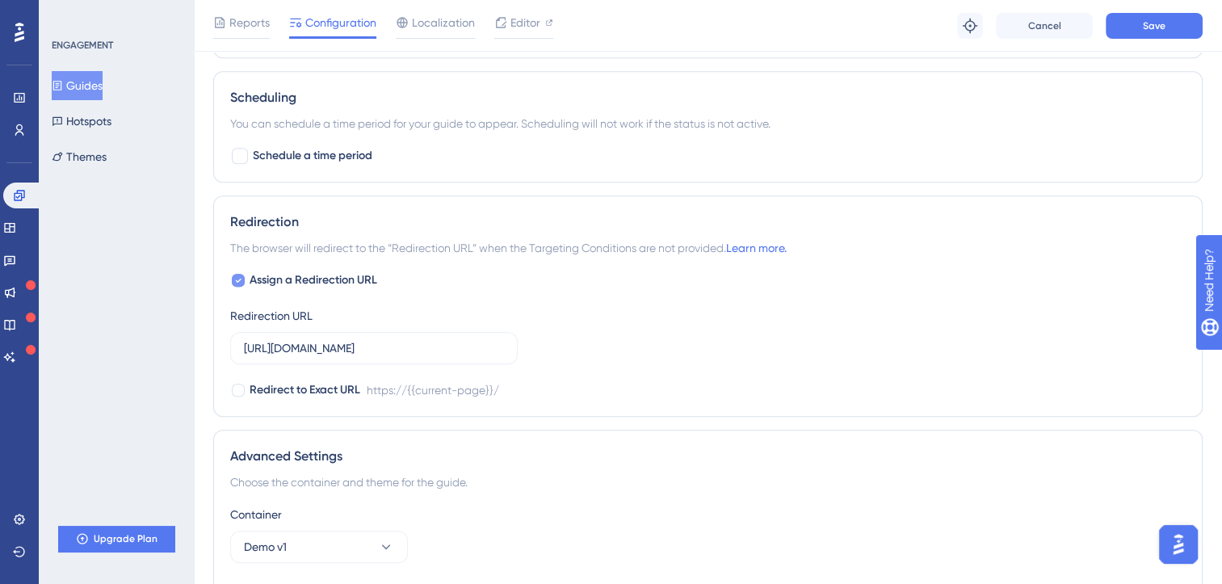
click at [238, 279] on icon at bounding box center [239, 281] width 6 height 4
checkbox input "false"
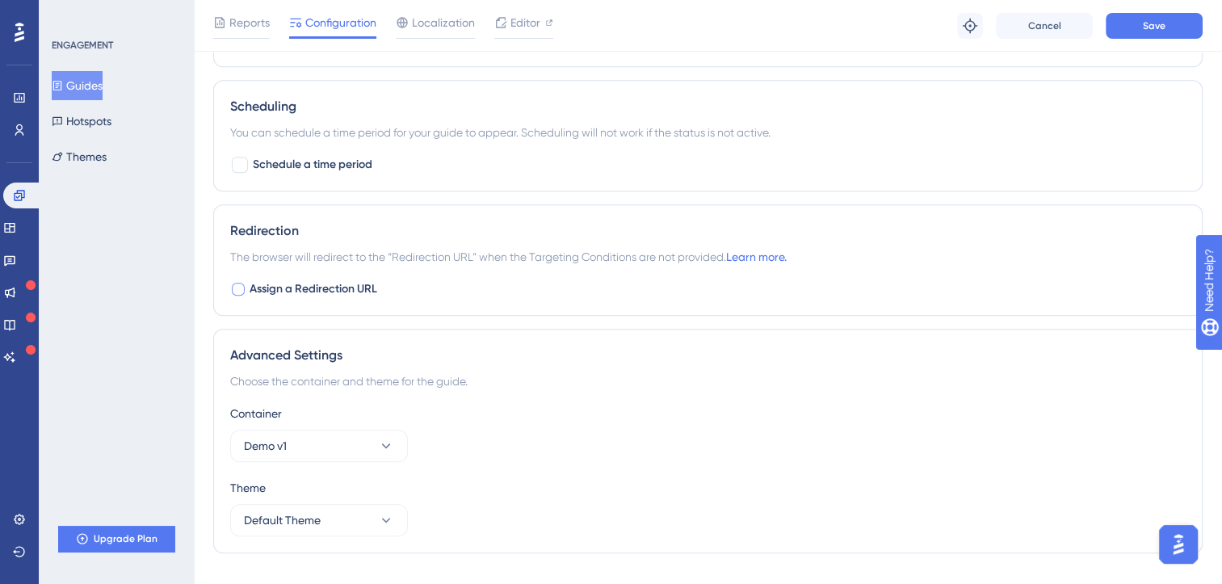
scroll to position [626, 0]
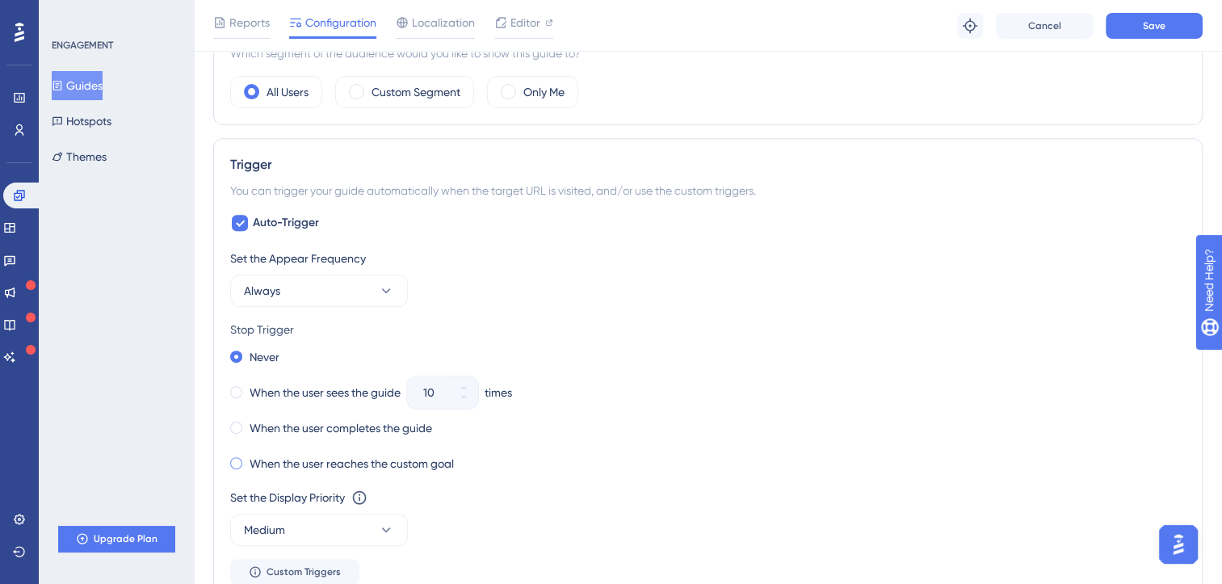
click at [276, 458] on label "When the user reaches the custom goal" at bounding box center [352, 463] width 204 height 19
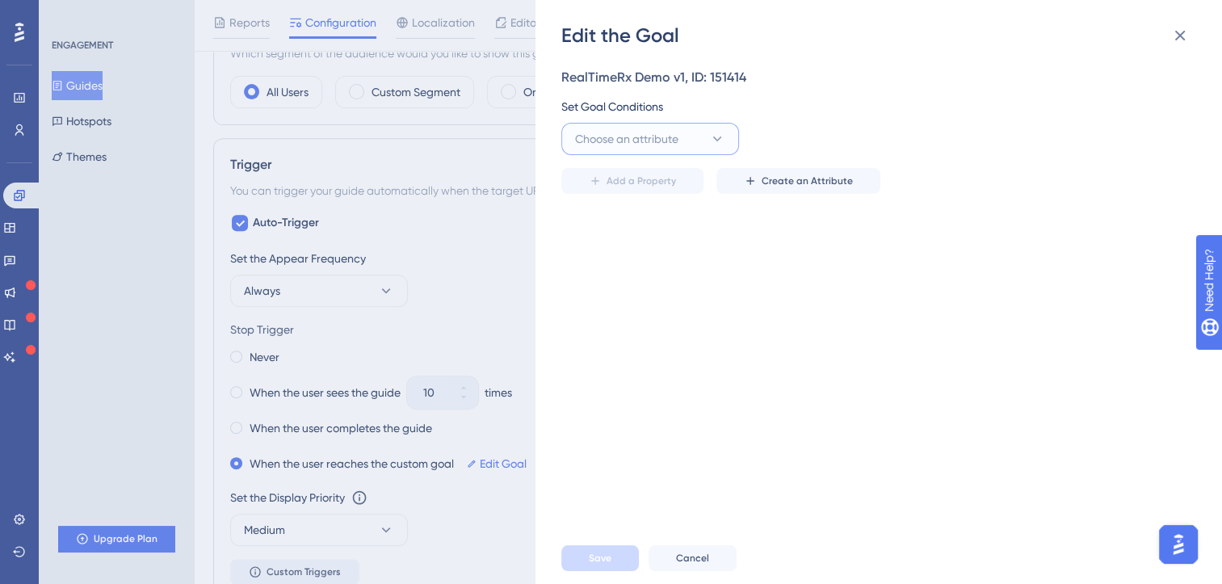
click at [720, 134] on icon at bounding box center [717, 139] width 16 height 16
drag, startPoint x: 200, startPoint y: 410, endPoint x: 209, endPoint y: 401, distance: 12.6
click at [203, 408] on div "Edit the Goal RealTimeRx Demo v1, ID: 151414 Set Goal Conditions Choose an attr…" at bounding box center [611, 292] width 1222 height 584
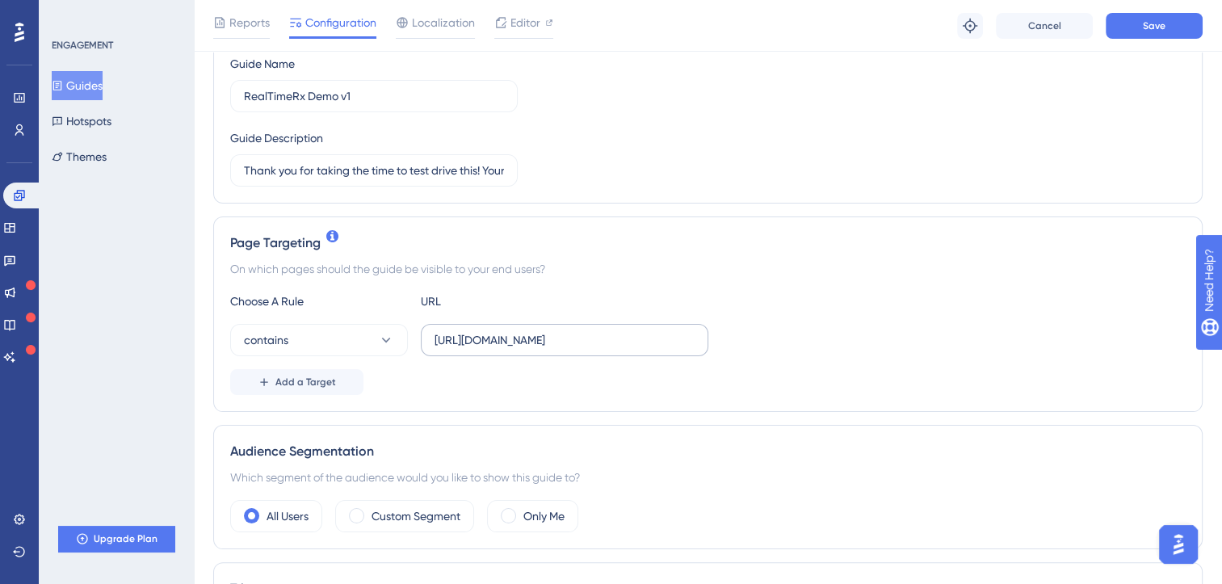
scroll to position [242, 0]
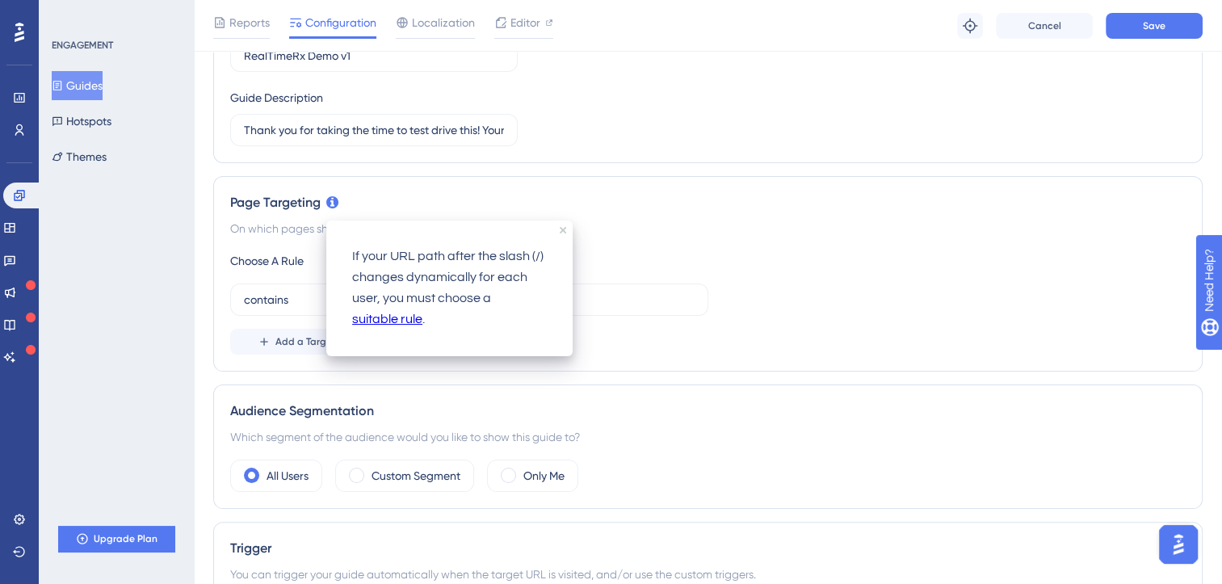
click at [334, 199] on icon at bounding box center [332, 202] width 12 height 12
click at [375, 191] on div "Page Targeting On which pages should the guide be visible to your end users? Ch…" at bounding box center [707, 273] width 989 height 195
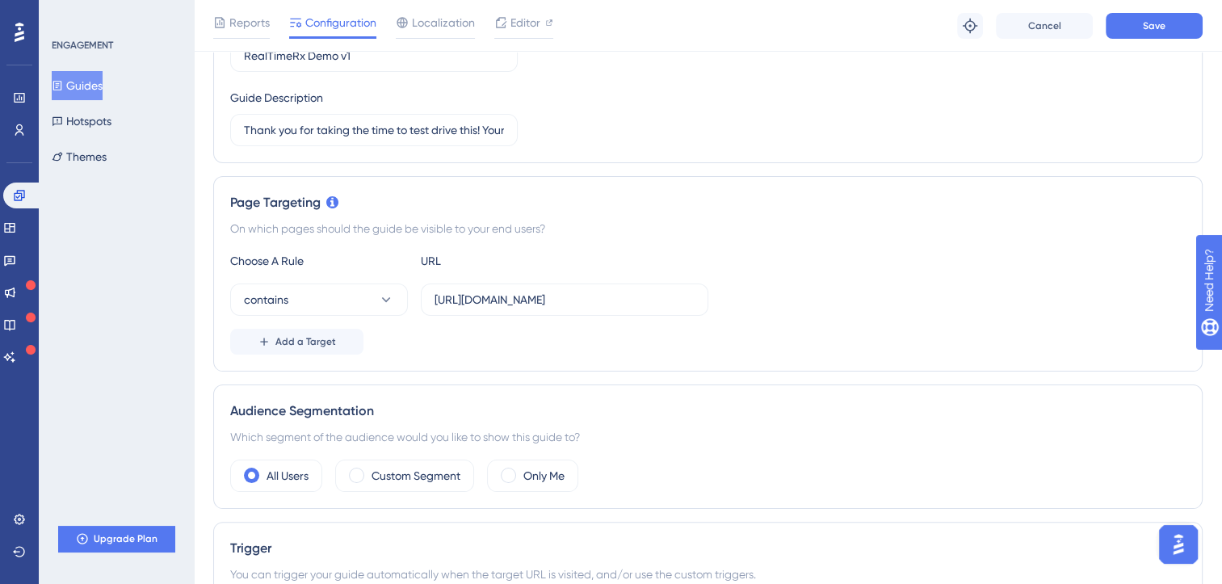
click at [95, 86] on button "Guides" at bounding box center [77, 85] width 51 height 29
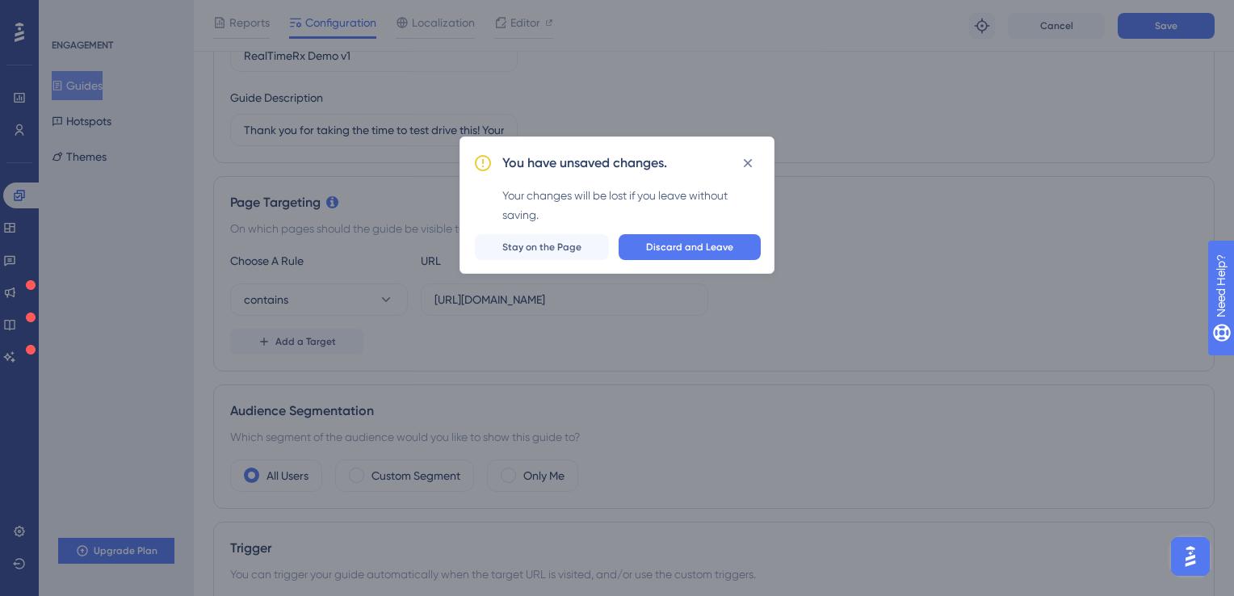
click at [740, 163] on button at bounding box center [748, 163] width 26 height 26
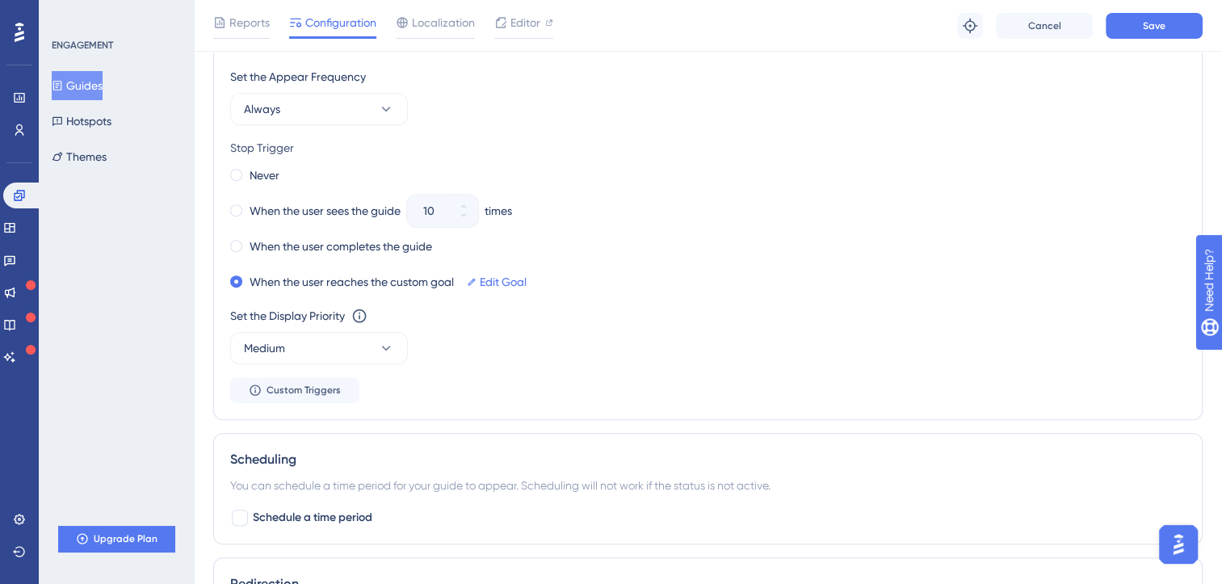
scroll to position [1191, 0]
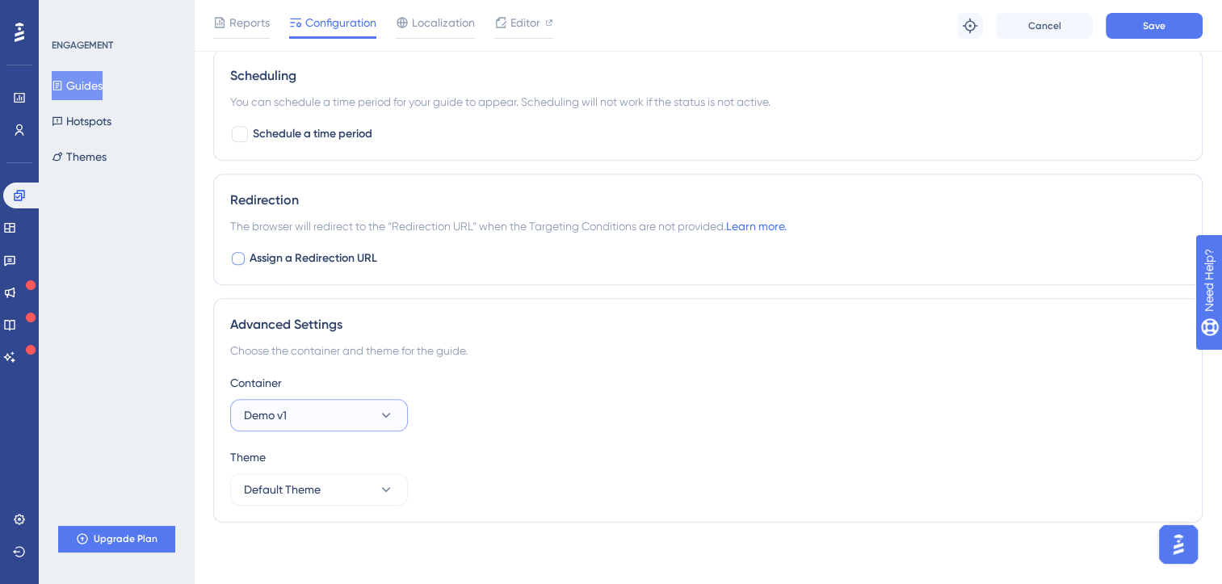
click at [376, 416] on button "Demo v1" at bounding box center [319, 415] width 178 height 32
click at [417, 399] on div "Container Demo v1 Demo v1 Demo v1" at bounding box center [707, 402] width 955 height 58
click at [371, 422] on button "Demo v1" at bounding box center [319, 415] width 178 height 32
click at [297, 464] on div "Demo v1 Demo v1" at bounding box center [319, 464] width 131 height 32
click at [501, 386] on div "Container" at bounding box center [707, 382] width 955 height 19
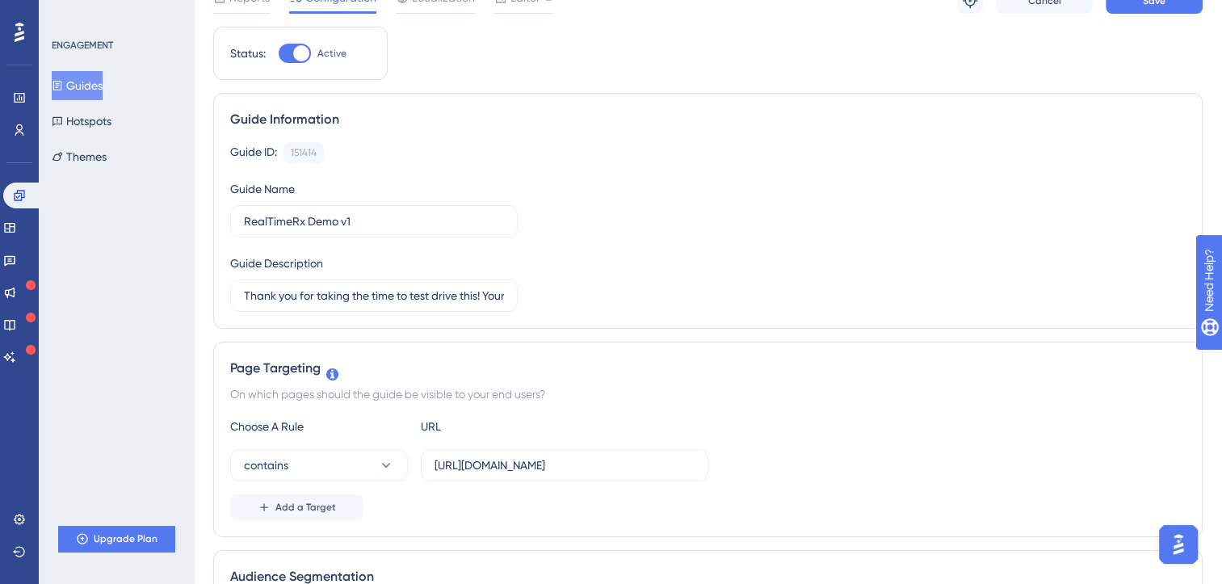
scroll to position [0, 0]
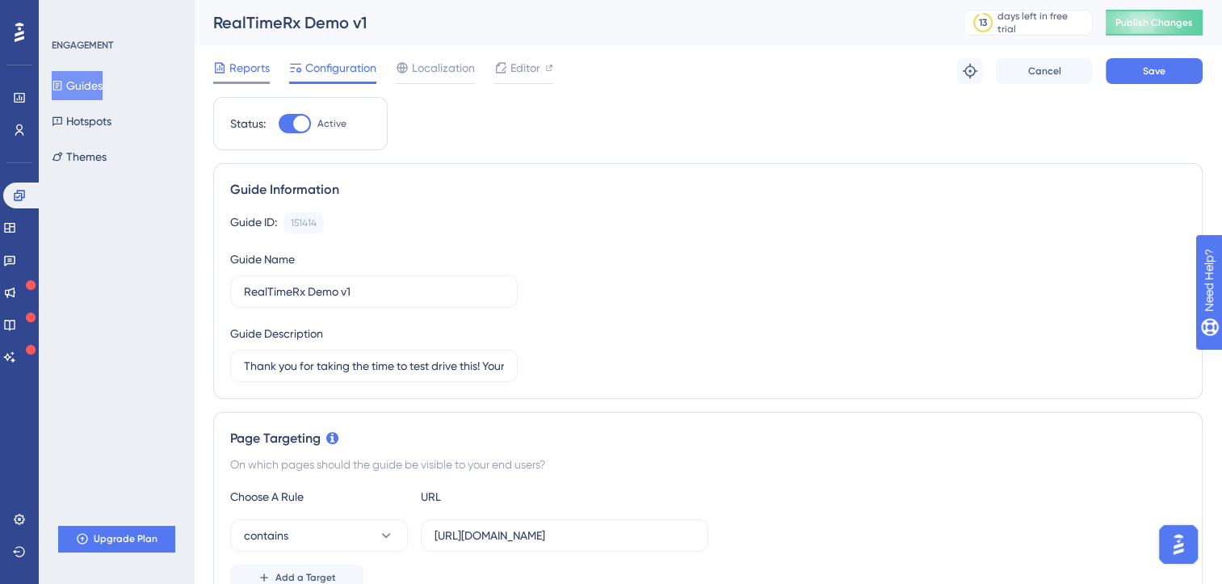
click at [252, 75] on span "Reports" at bounding box center [249, 67] width 40 height 19
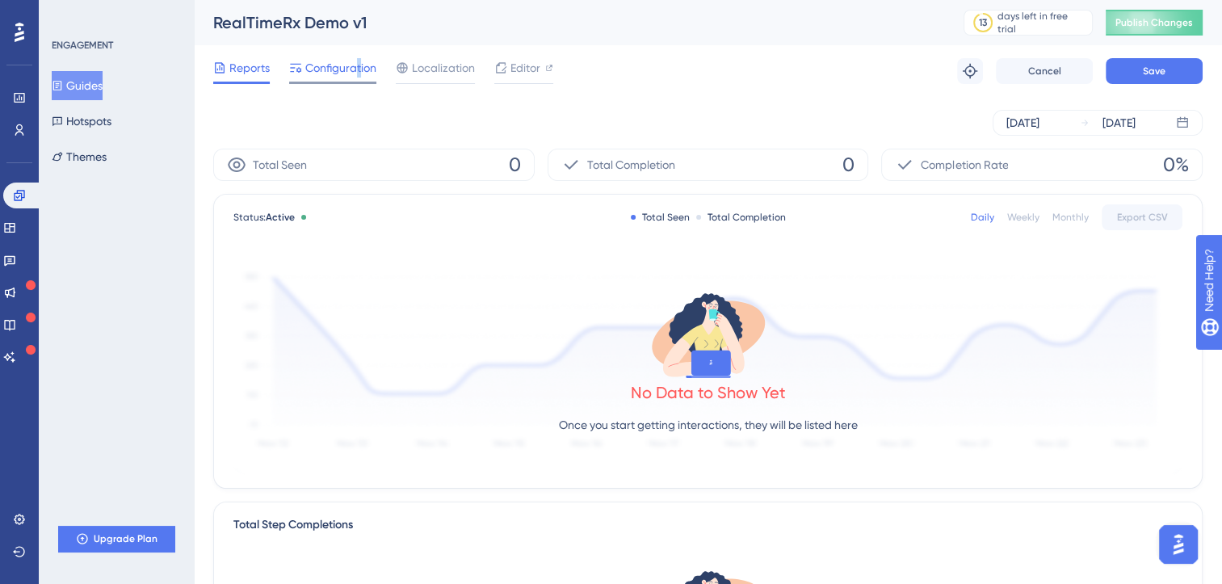
click at [359, 73] on span "Configuration" at bounding box center [340, 67] width 71 height 19
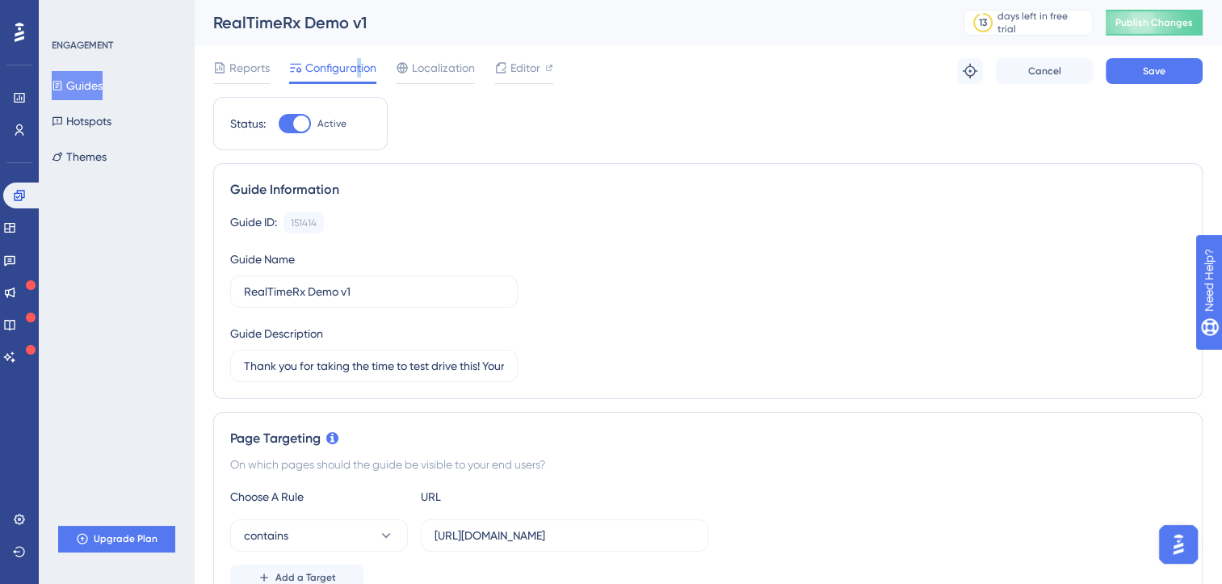
drag, startPoint x: 359, startPoint y: 73, endPoint x: 574, endPoint y: 224, distance: 263.0
click at [578, 228] on div "Guide ID: 151414 Copy" at bounding box center [707, 222] width 955 height 21
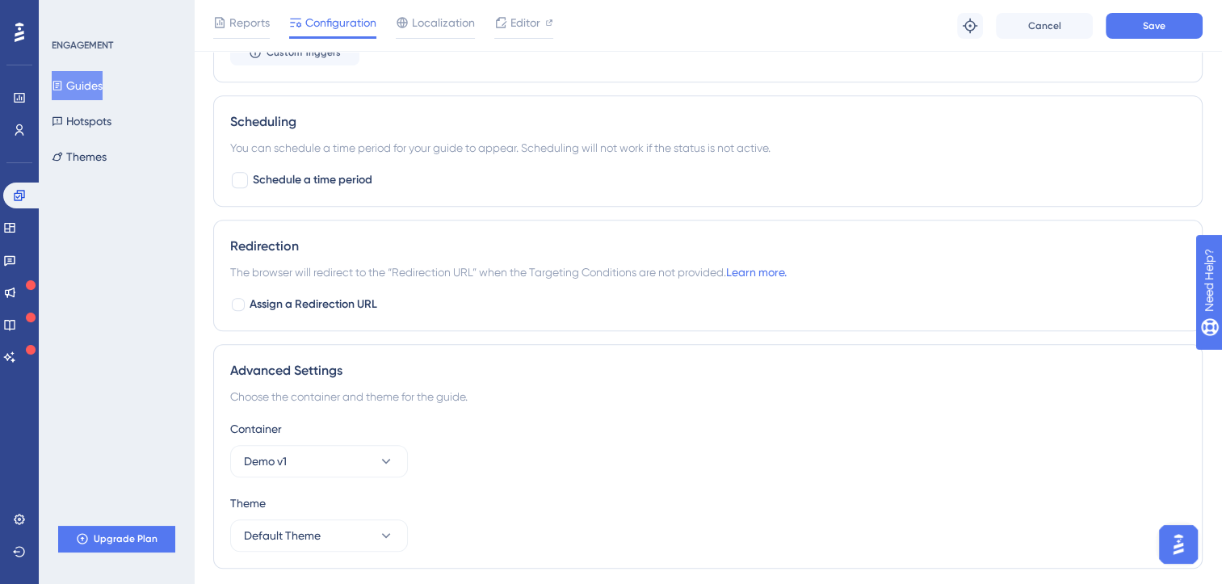
scroll to position [1191, 0]
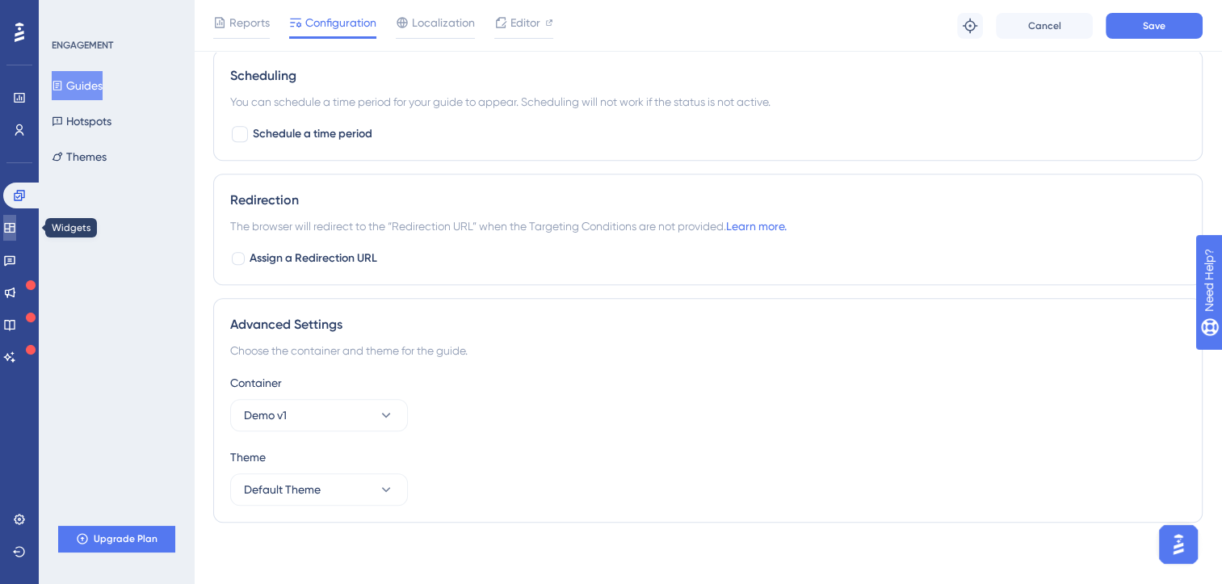
click at [16, 228] on icon at bounding box center [9, 227] width 13 height 13
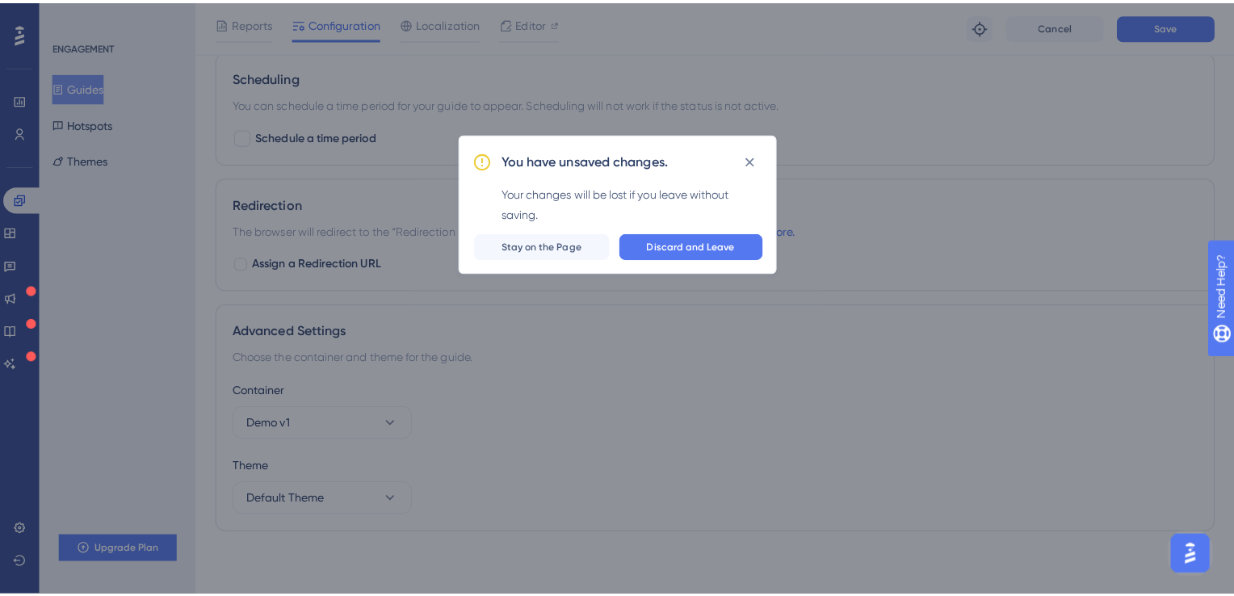
scroll to position [1179, 0]
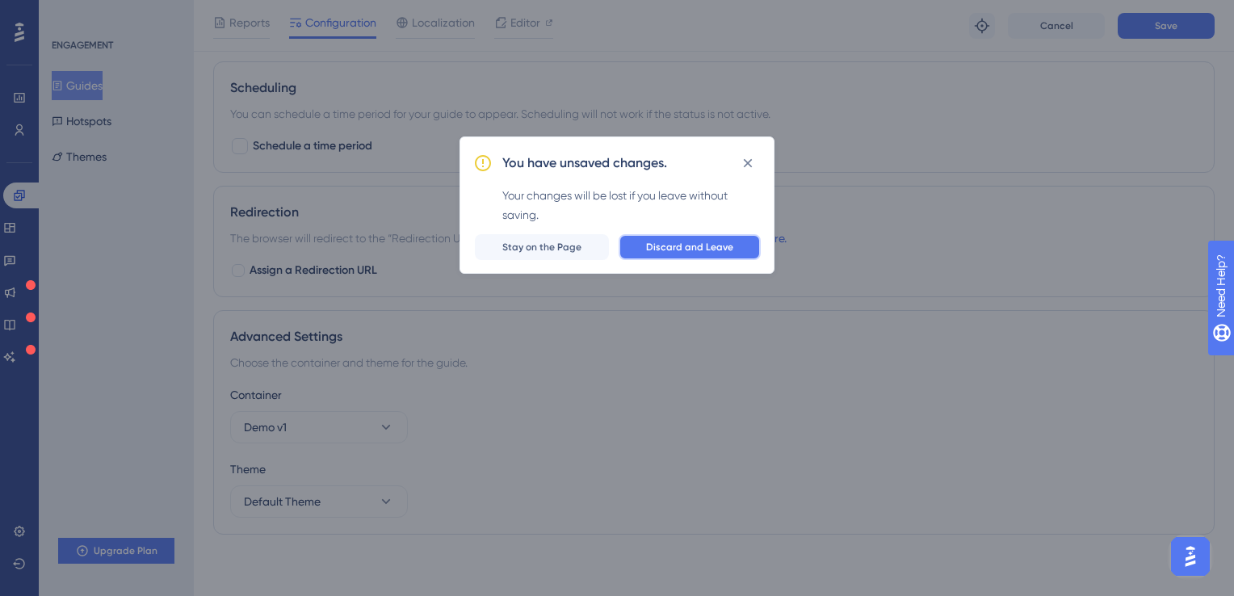
click at [686, 245] on span "Discard and Leave" at bounding box center [689, 247] width 87 height 13
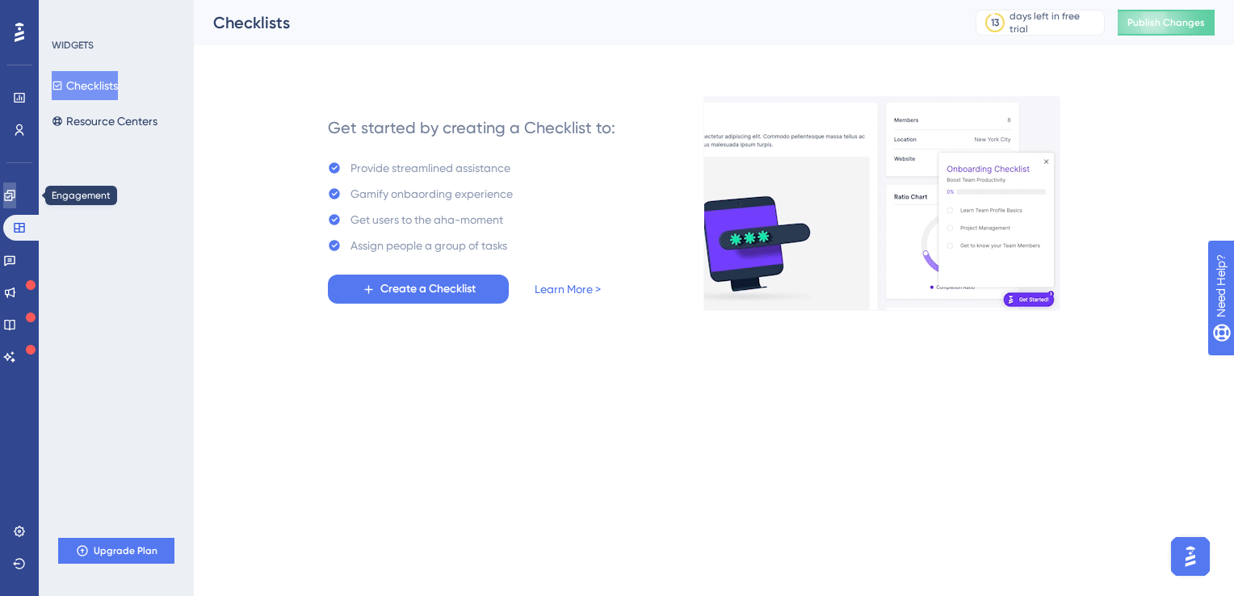
click at [16, 186] on link at bounding box center [9, 195] width 13 height 26
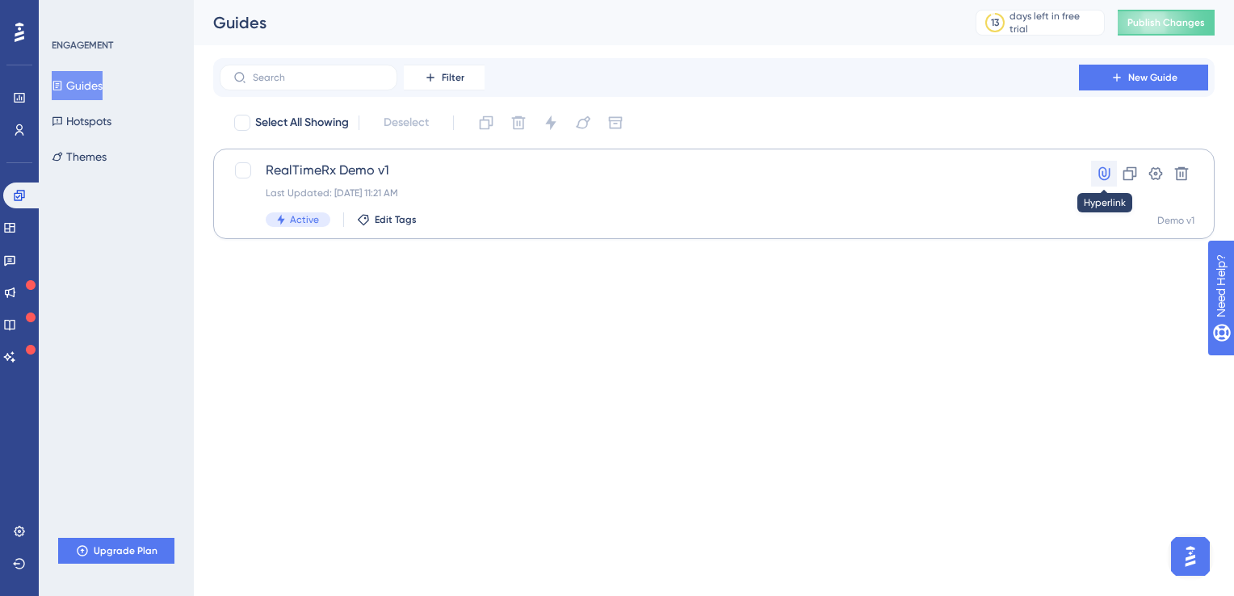
click at [1106, 173] on icon at bounding box center [1103, 174] width 11 height 14
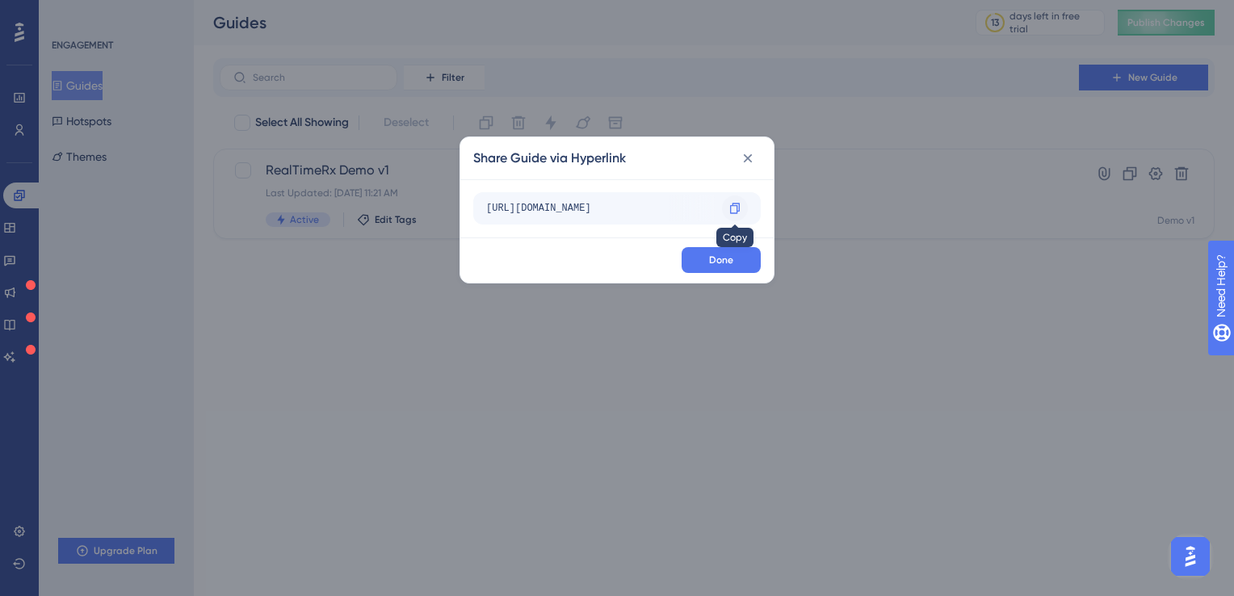
click at [736, 208] on icon at bounding box center [734, 208] width 13 height 13
click at [743, 157] on icon at bounding box center [748, 158] width 16 height 16
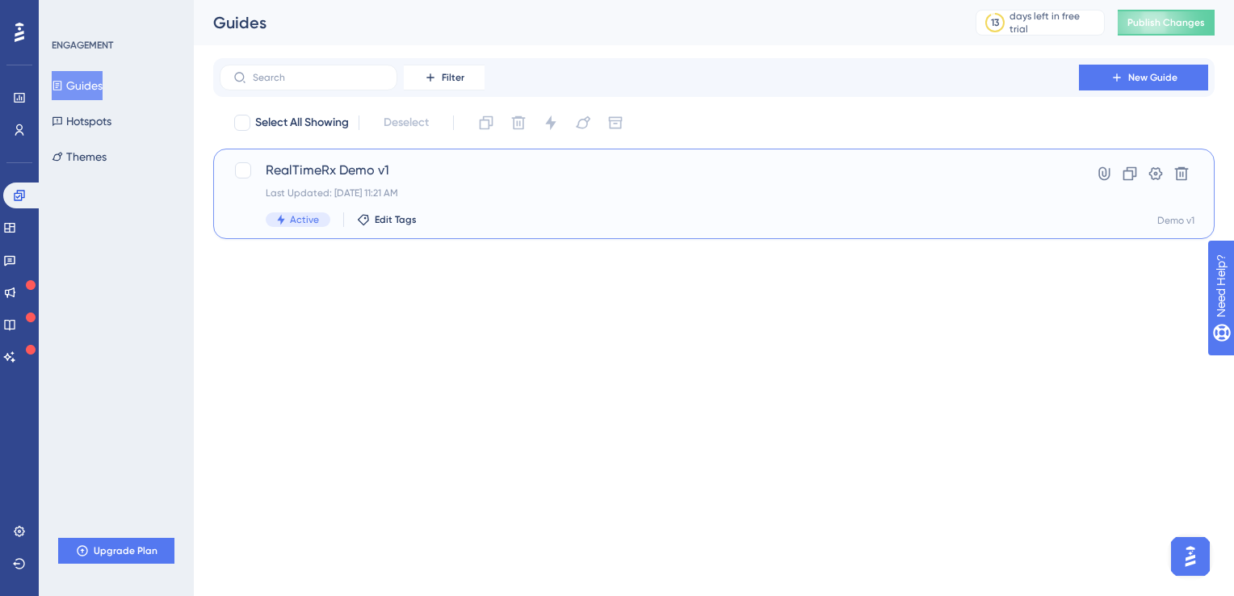
click at [361, 170] on span "RealTimeRx Demo v1" at bounding box center [649, 170] width 767 height 19
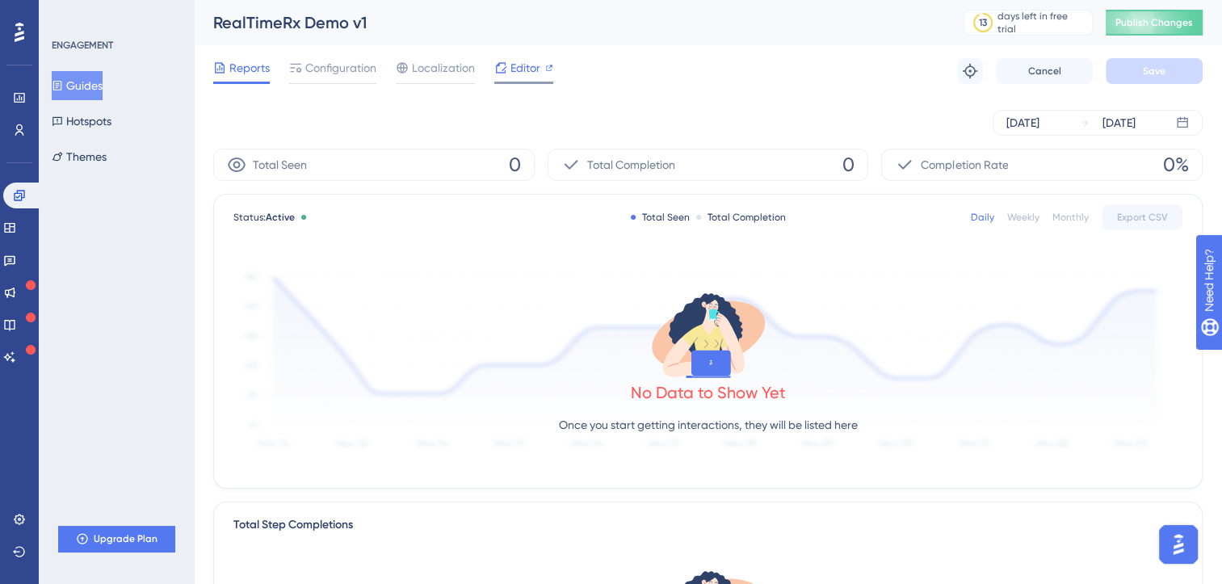
click at [535, 72] on span "Editor" at bounding box center [525, 67] width 30 height 19
click at [19, 195] on icon at bounding box center [19, 195] width 10 height 10
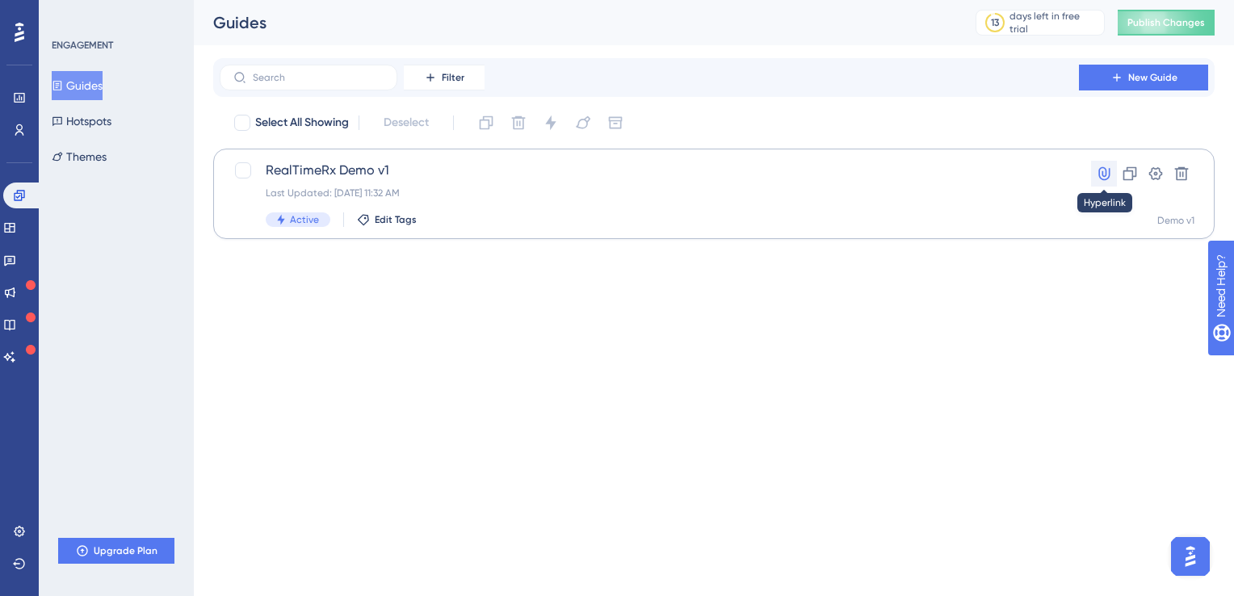
click at [1103, 173] on icon at bounding box center [1104, 174] width 16 height 16
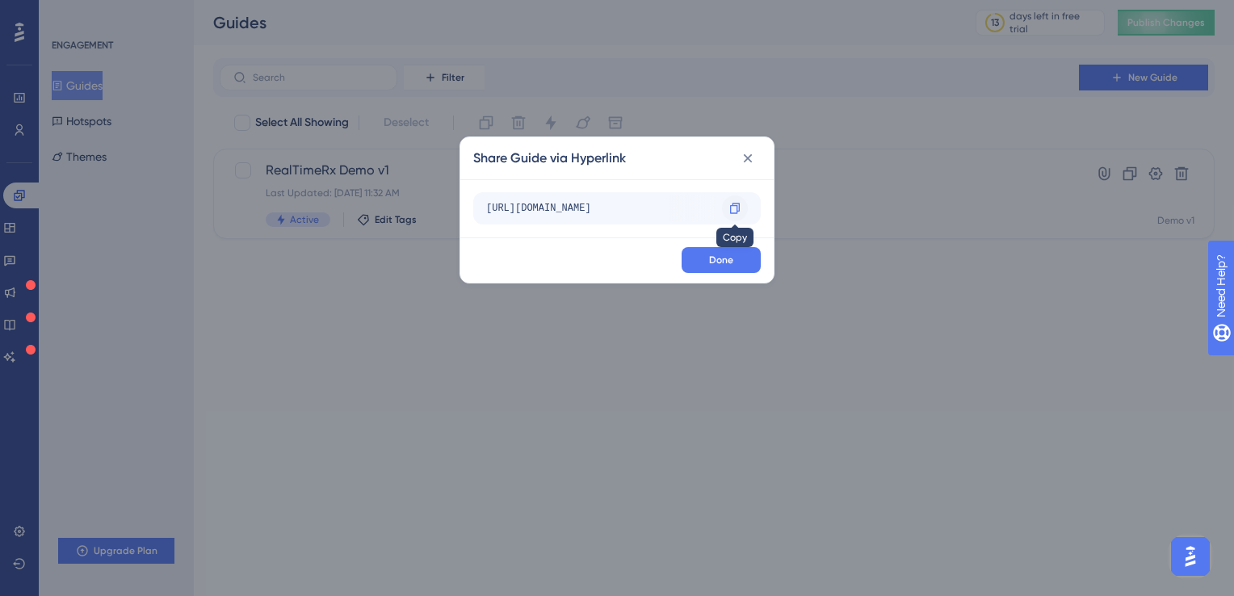
click at [732, 208] on icon at bounding box center [734, 208] width 13 height 13
click at [749, 156] on icon at bounding box center [748, 158] width 16 height 16
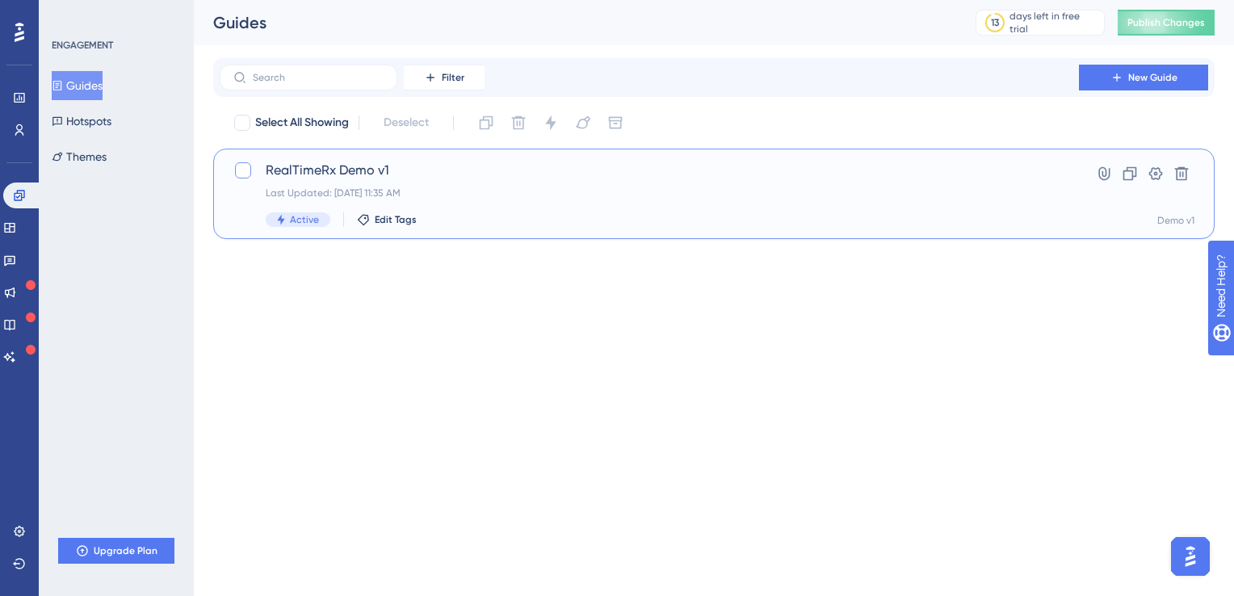
click at [240, 170] on div at bounding box center [243, 170] width 16 height 16
checkbox input "true"
click at [552, 124] on icon at bounding box center [550, 122] width 10 height 15
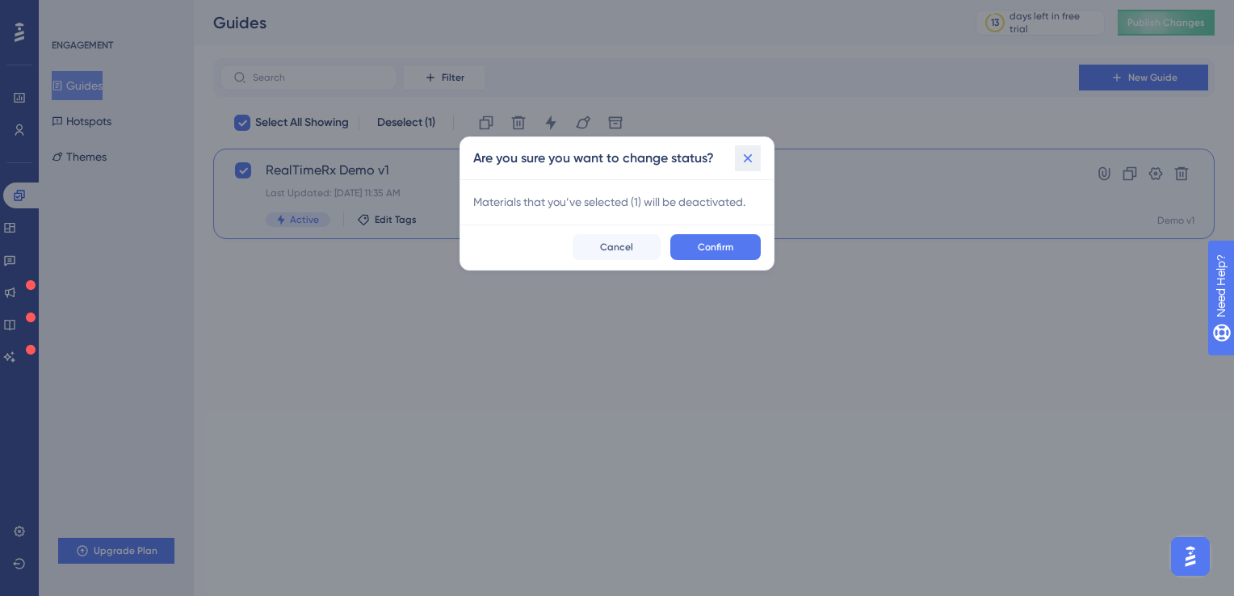
click at [744, 153] on icon at bounding box center [748, 158] width 16 height 16
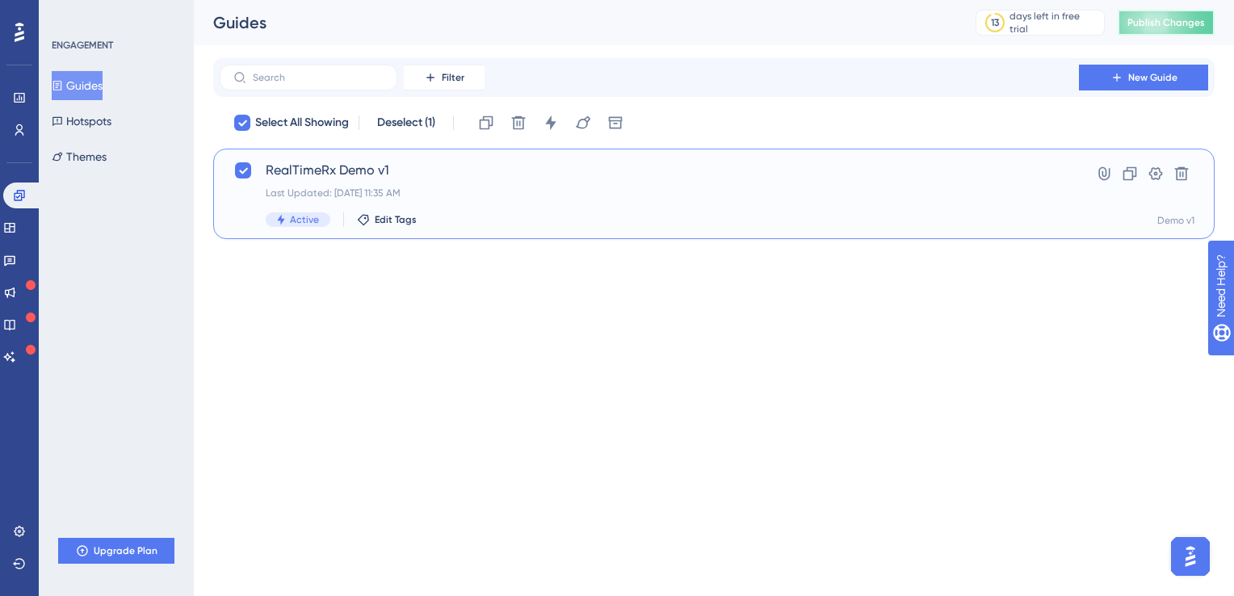
click at [1147, 20] on span "Publish Changes" at bounding box center [1166, 22] width 78 height 13
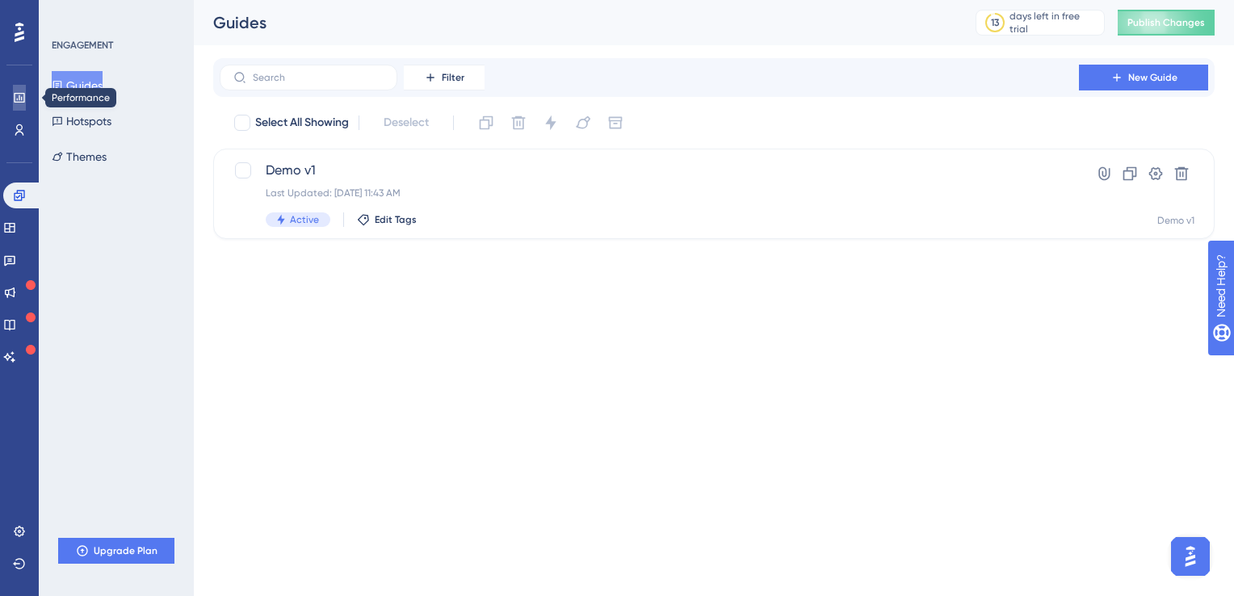
click at [17, 103] on icon at bounding box center [19, 97] width 13 height 13
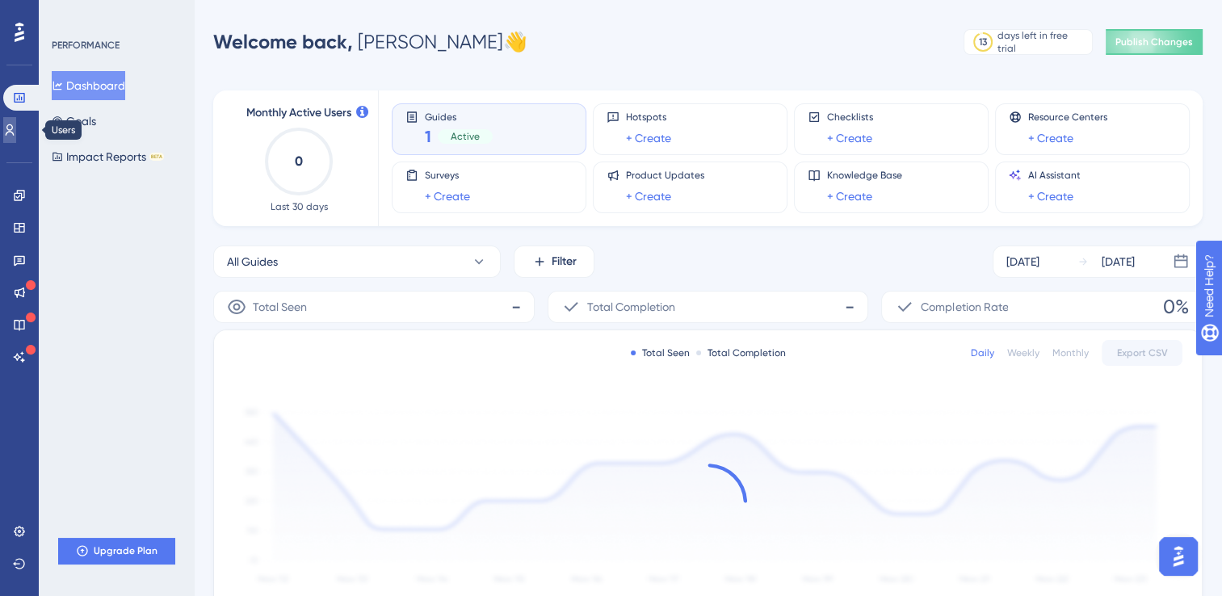
click at [16, 128] on icon at bounding box center [9, 130] width 13 height 13
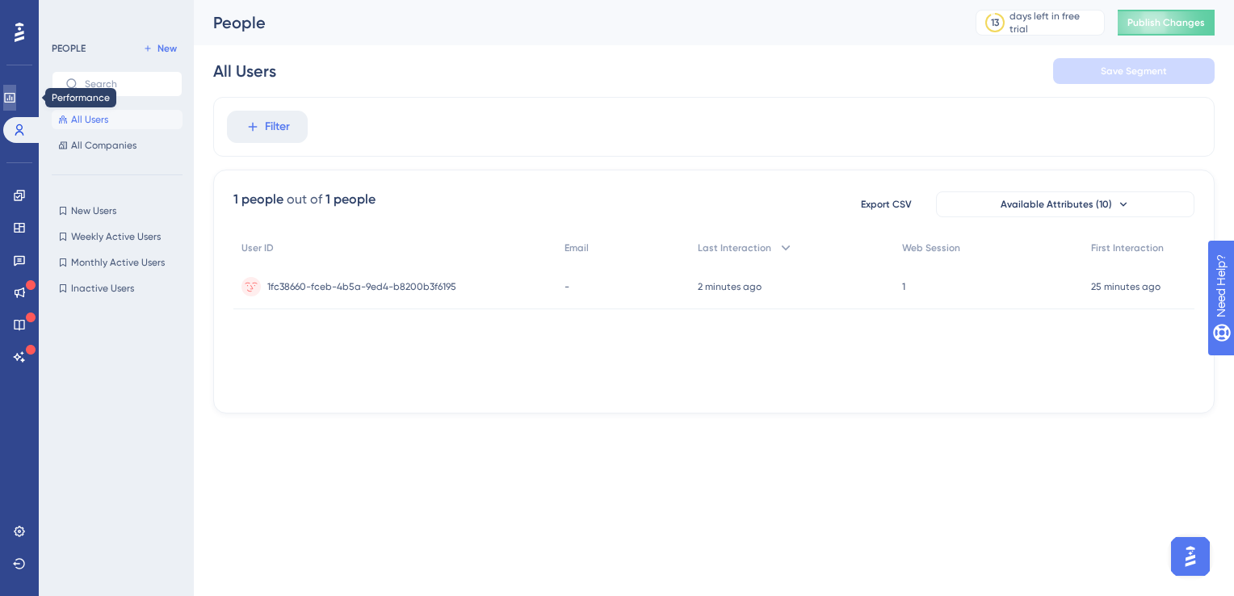
click at [16, 97] on icon at bounding box center [9, 97] width 13 height 13
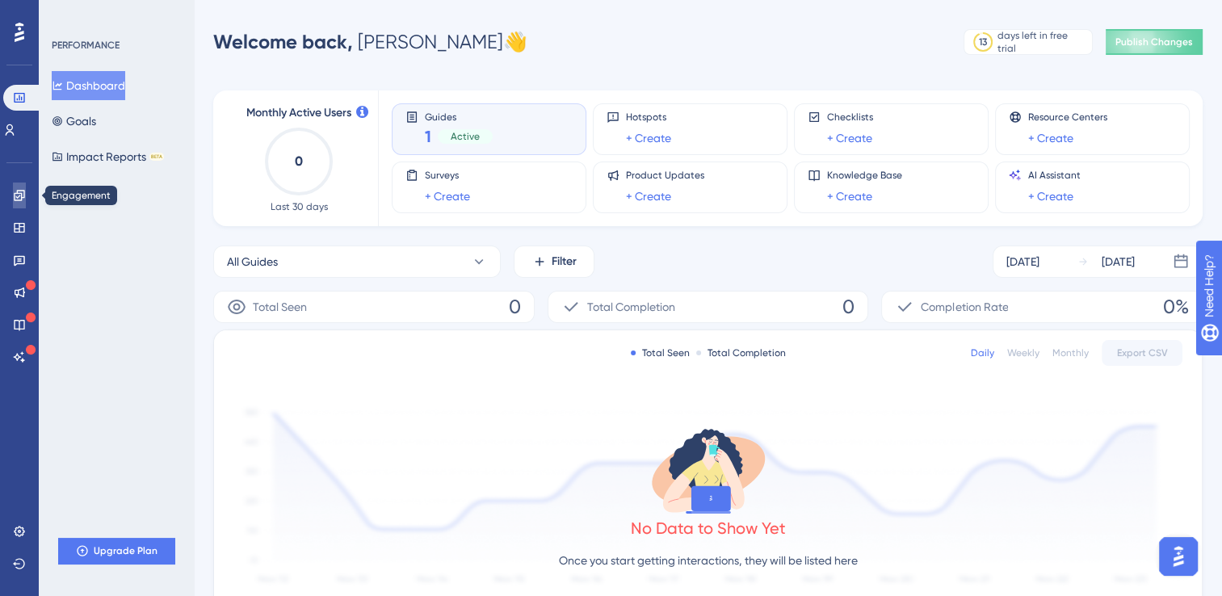
click at [22, 191] on icon at bounding box center [19, 195] width 13 height 13
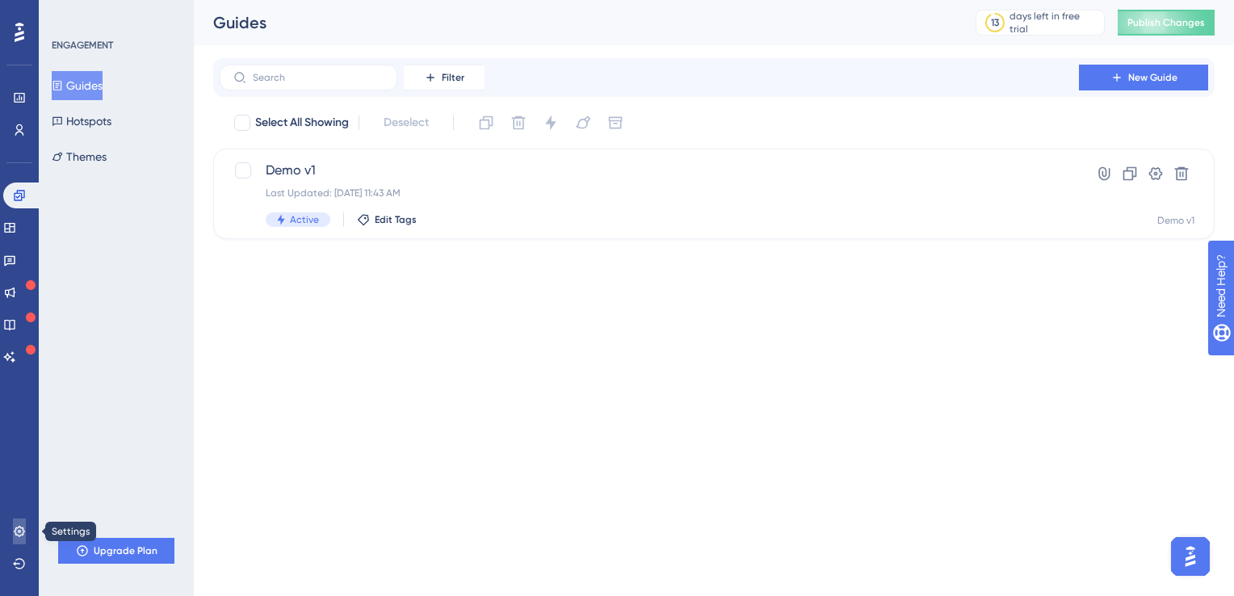
click at [13, 526] on icon at bounding box center [19, 531] width 13 height 13
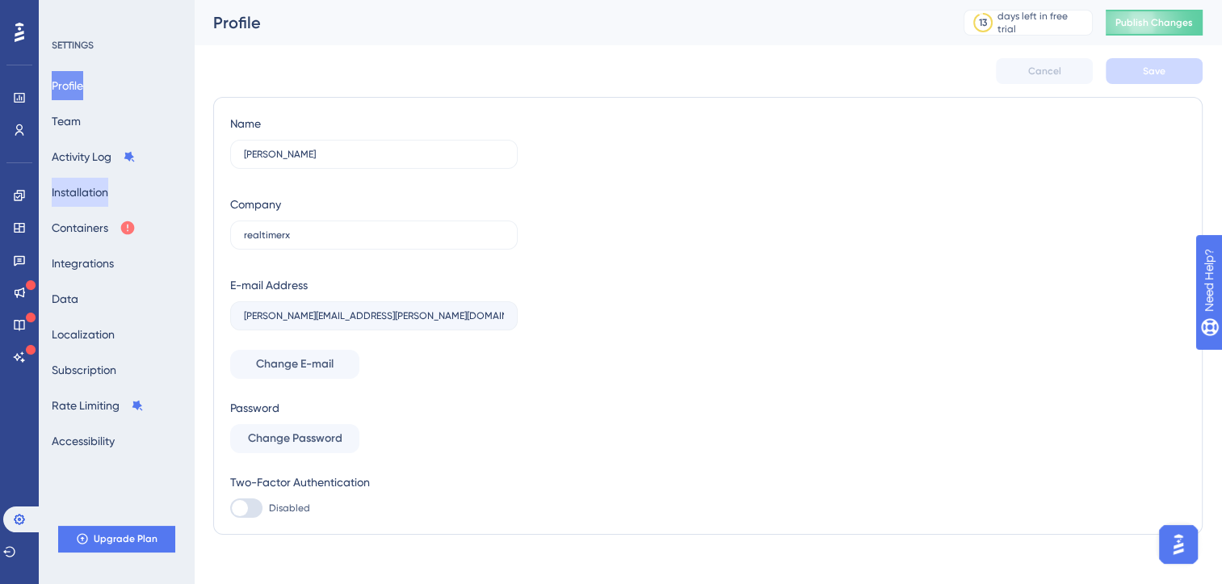
click at [108, 190] on button "Installation" at bounding box center [80, 192] width 57 height 29
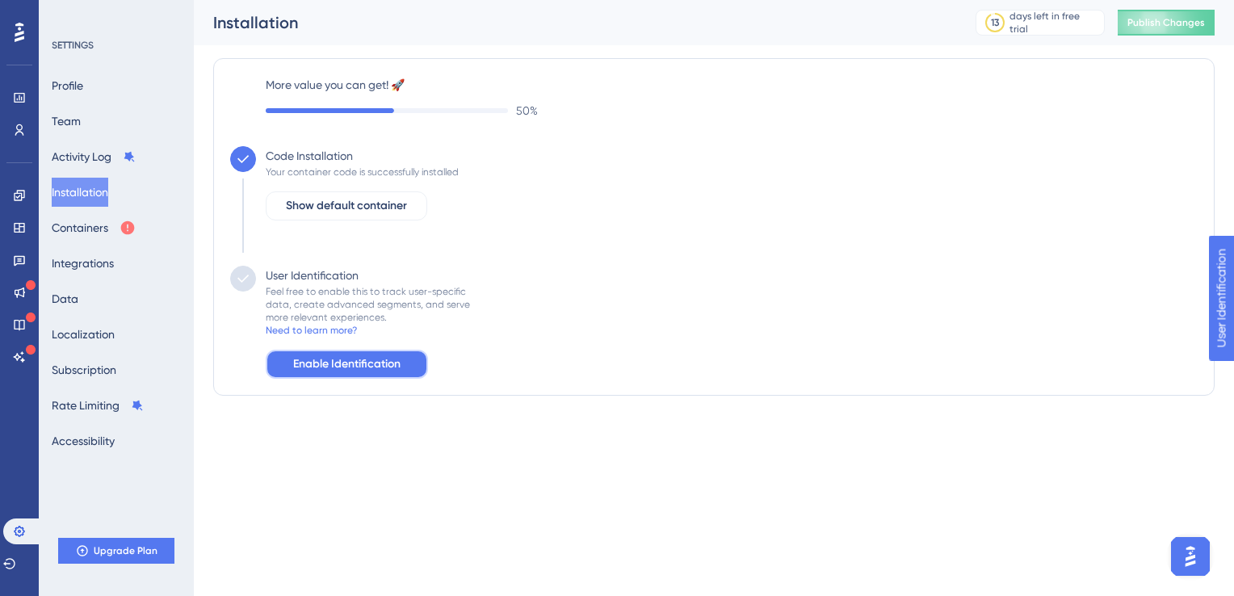
click at [321, 366] on span "Enable Identification" at bounding box center [346, 363] width 107 height 19
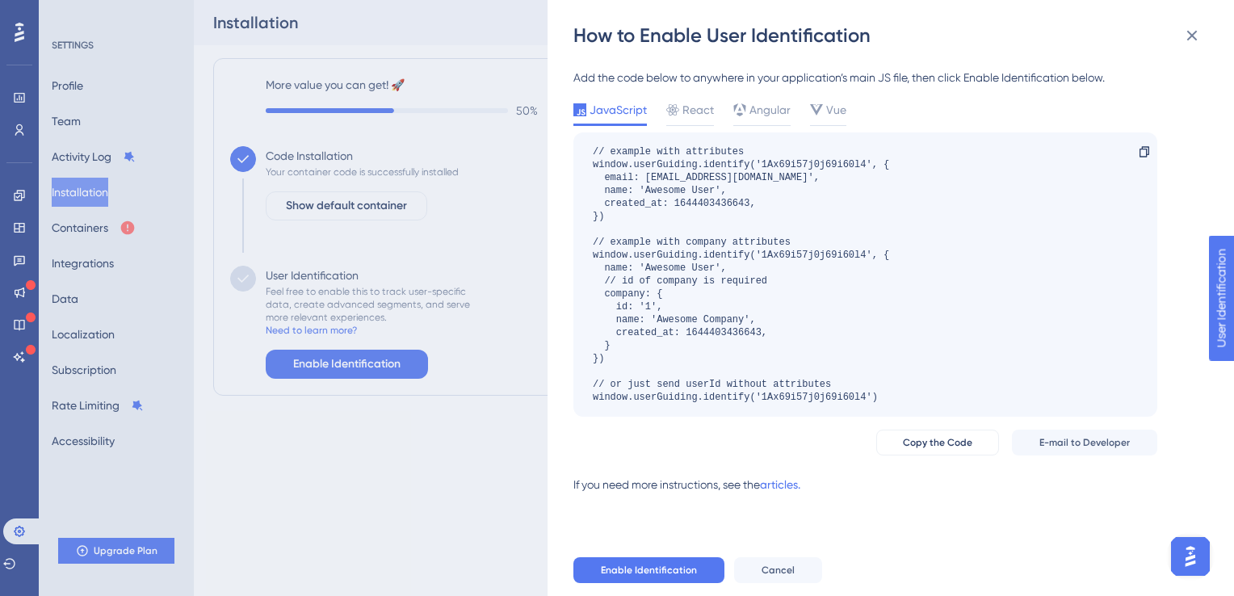
click at [398, 406] on div "How to Enable User Identification Add the code below to anywhere in your applic…" at bounding box center [617, 298] width 1234 height 596
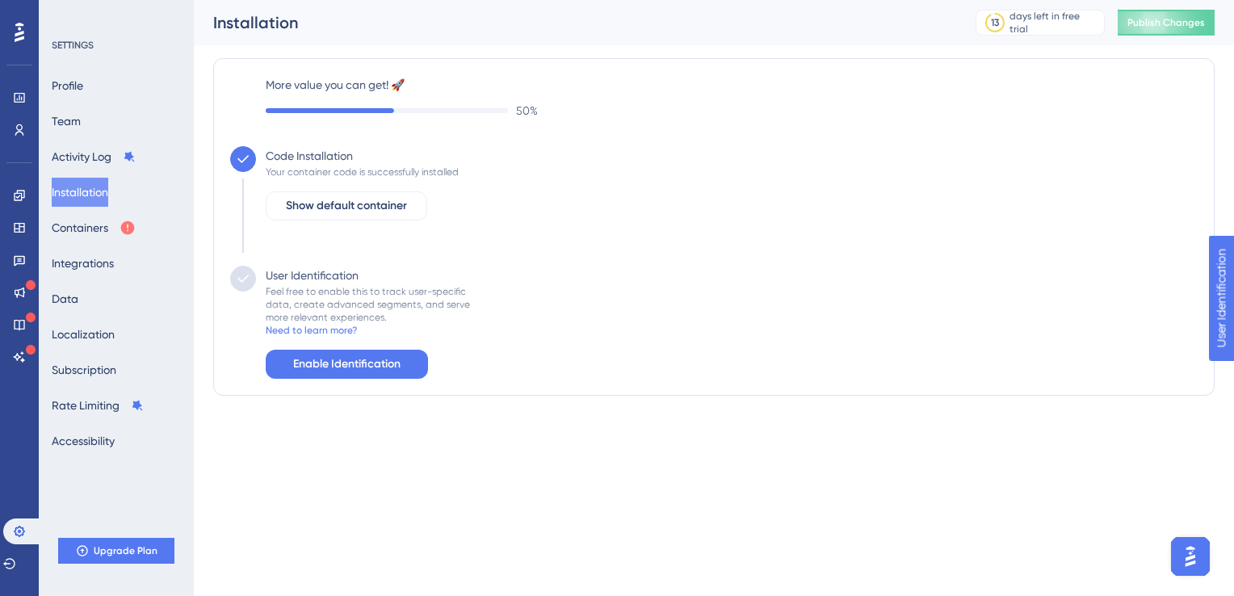
click at [397, 402] on div "More value you can get! 🚀 50 % Code Installation Your container code is success…" at bounding box center [713, 226] width 1001 height 363
click at [354, 211] on span "Show default container" at bounding box center [346, 205] width 121 height 19
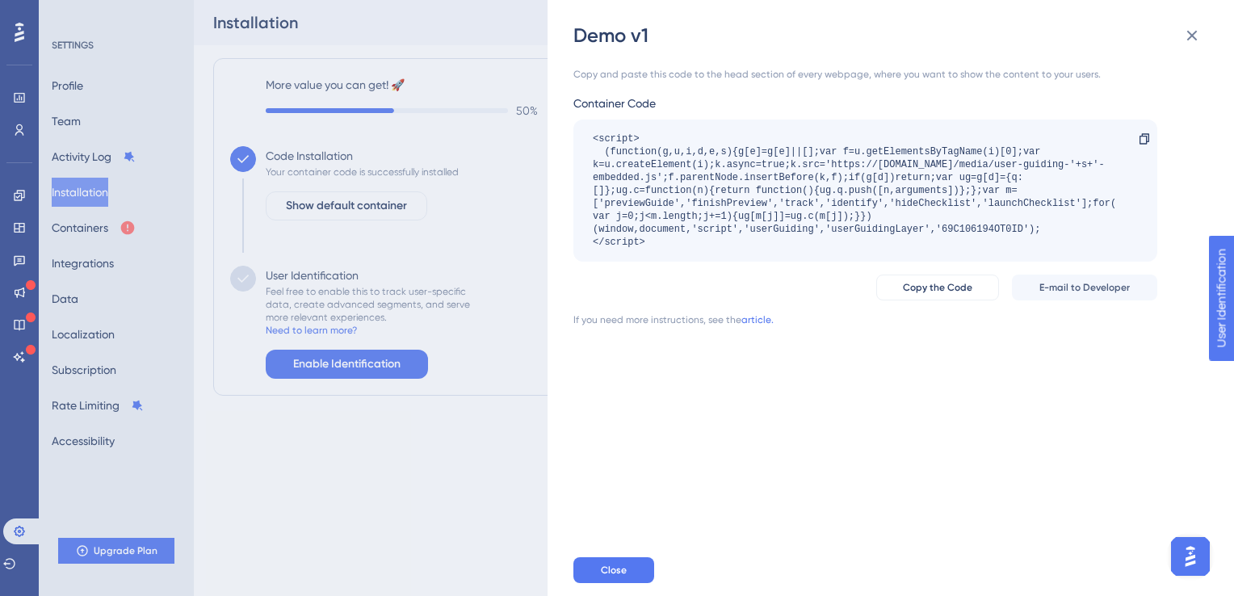
click at [115, 229] on div "Demo v1 Copy and paste this code to the head section of every webpage, where yo…" at bounding box center [617, 298] width 1234 height 596
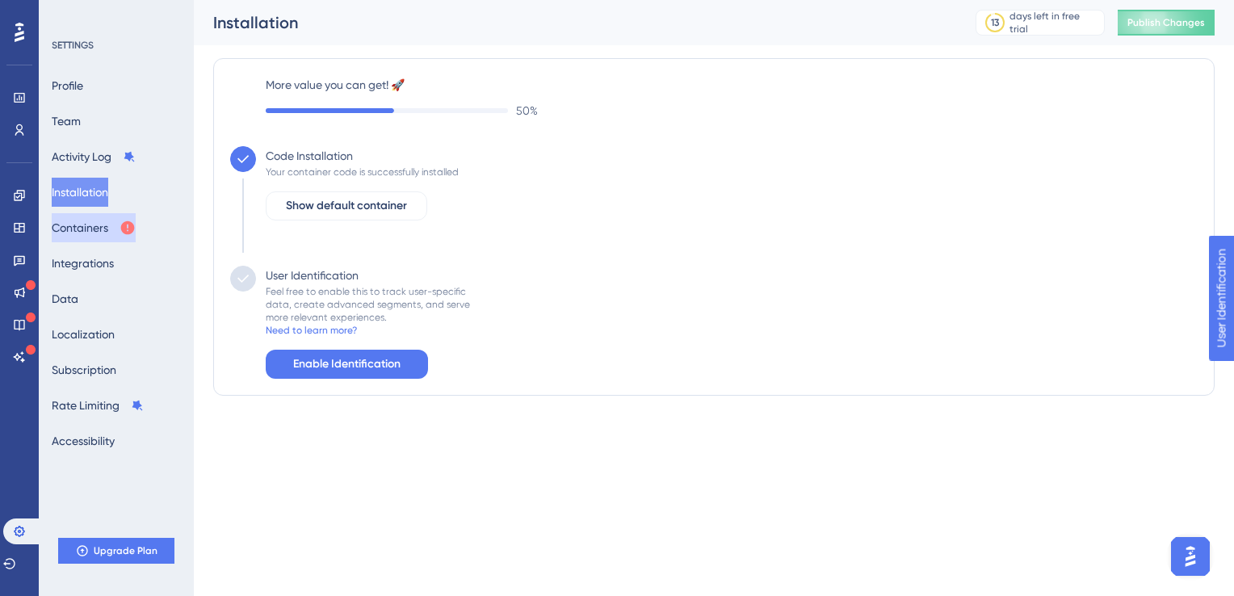
click at [93, 231] on button "Containers" at bounding box center [94, 227] width 84 height 29
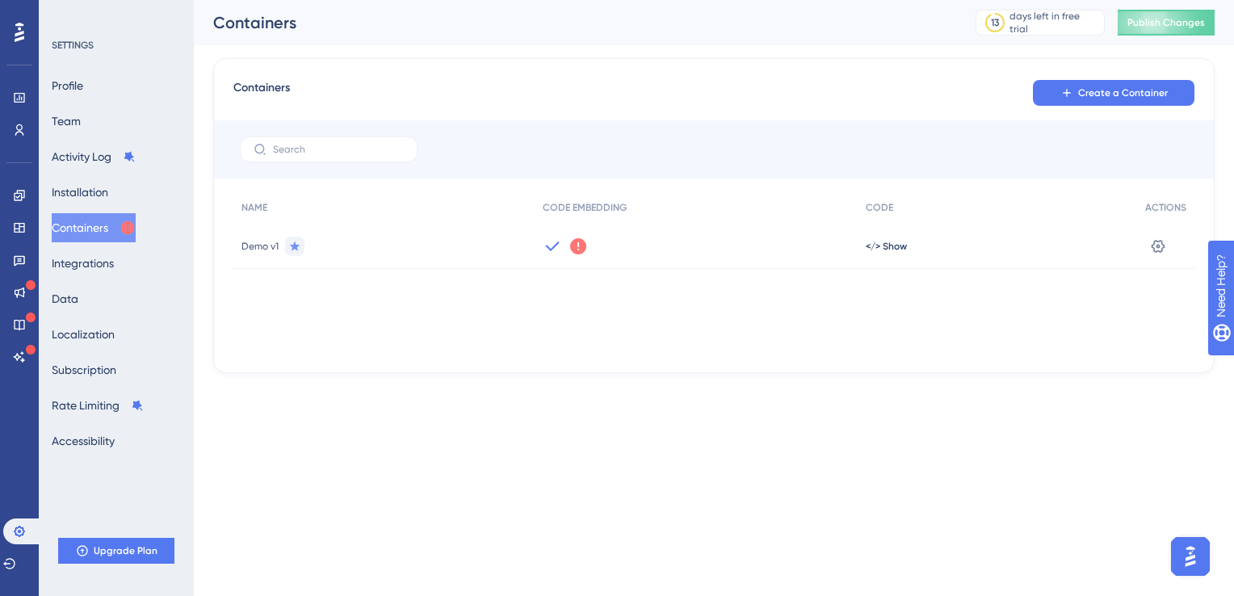
click at [547, 248] on icon at bounding box center [552, 246] width 19 height 19
click at [583, 247] on icon at bounding box center [578, 246] width 16 height 16
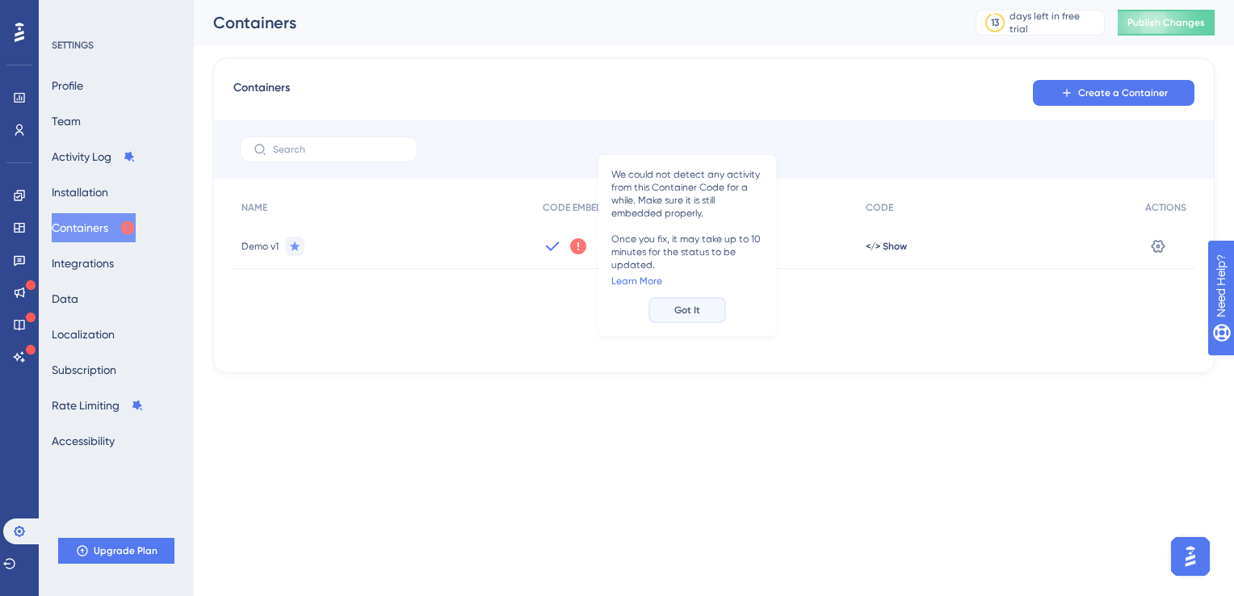
click at [684, 304] on span "Got It" at bounding box center [687, 310] width 26 height 13
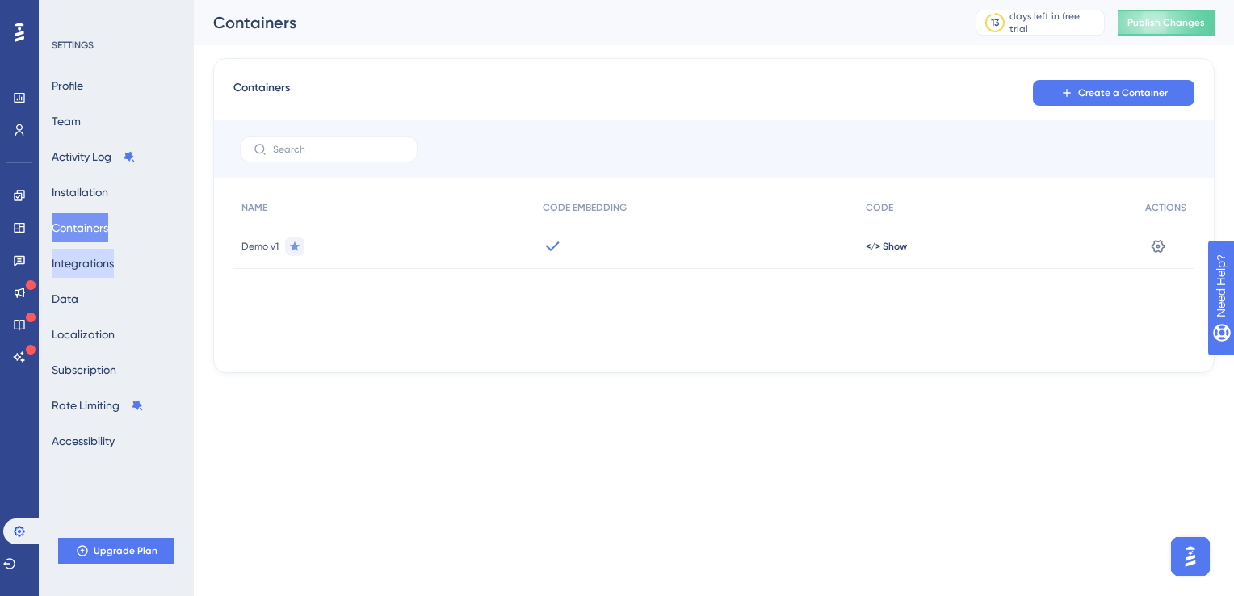
click at [113, 271] on button "Integrations" at bounding box center [83, 263] width 62 height 29
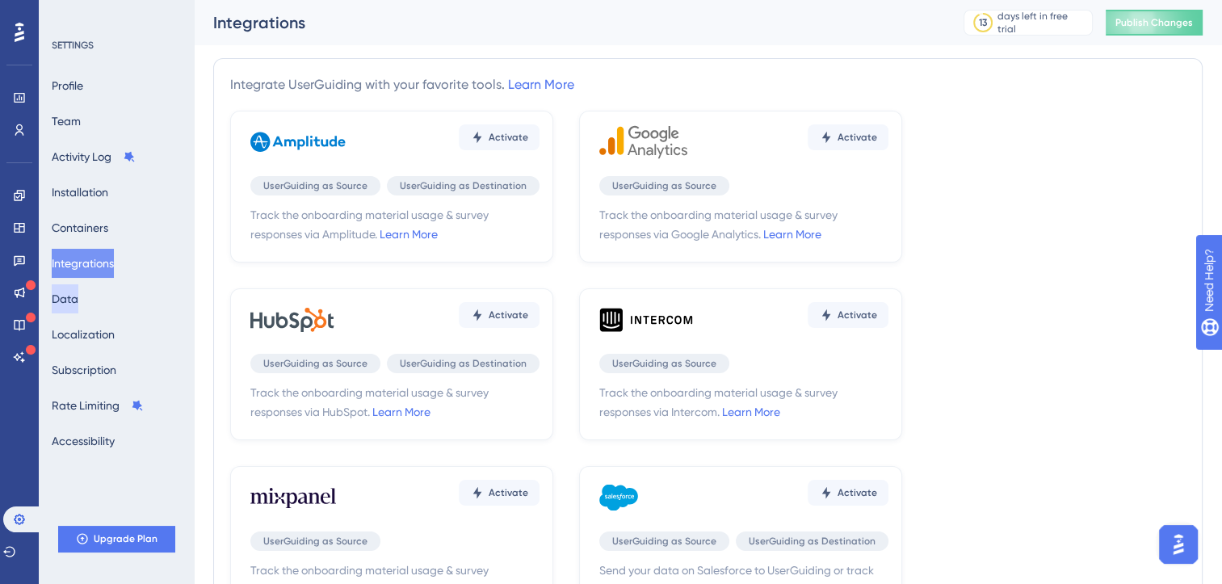
click at [78, 298] on button "Data" at bounding box center [65, 298] width 27 height 29
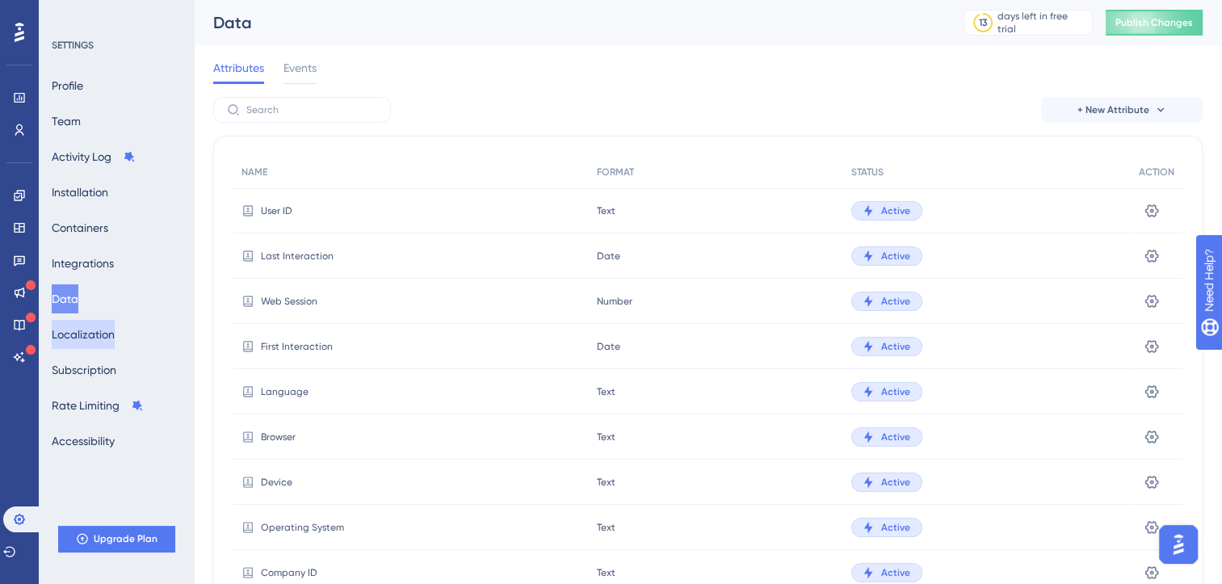
click at [105, 337] on button "Localization" at bounding box center [83, 334] width 63 height 29
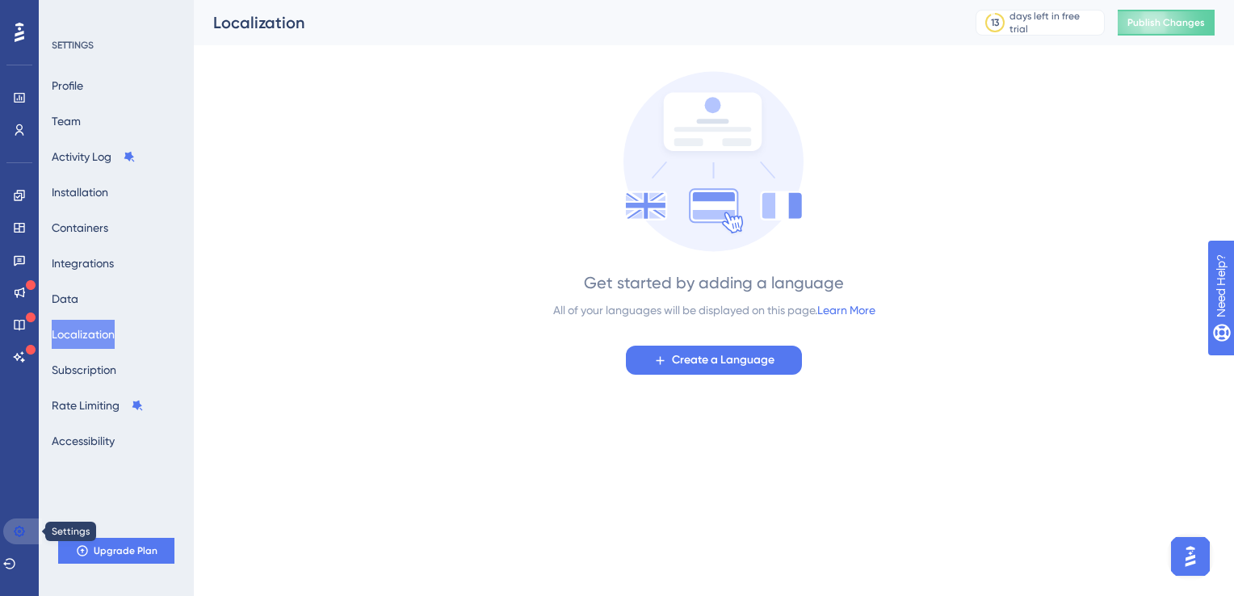
click at [17, 536] on icon at bounding box center [19, 531] width 13 height 13
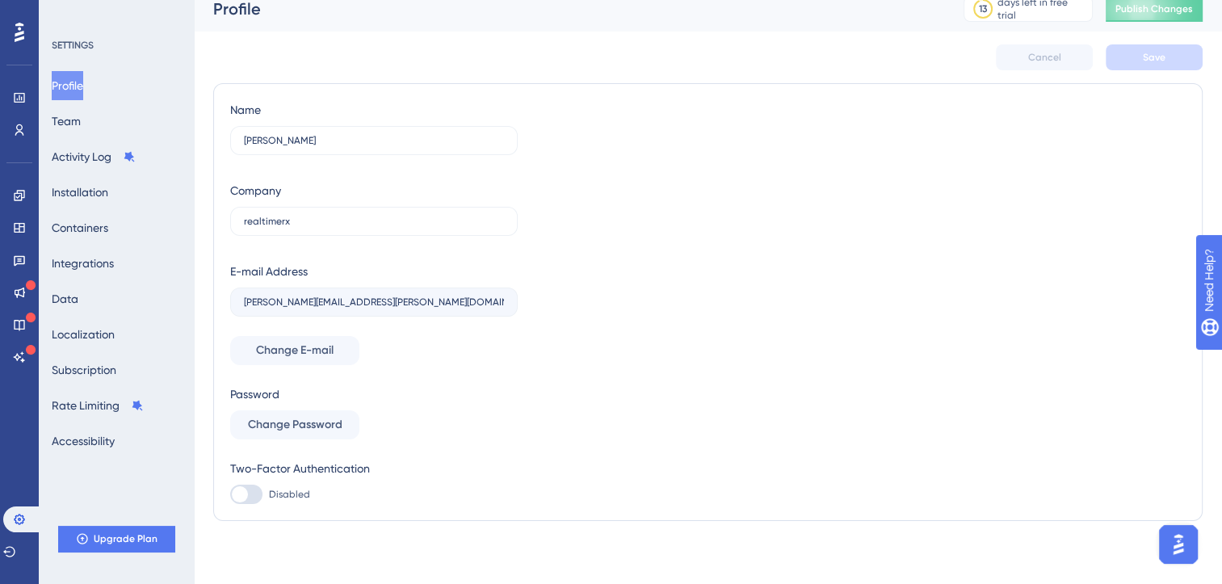
scroll to position [15, 0]
click at [102, 204] on button "Installation" at bounding box center [80, 192] width 57 height 29
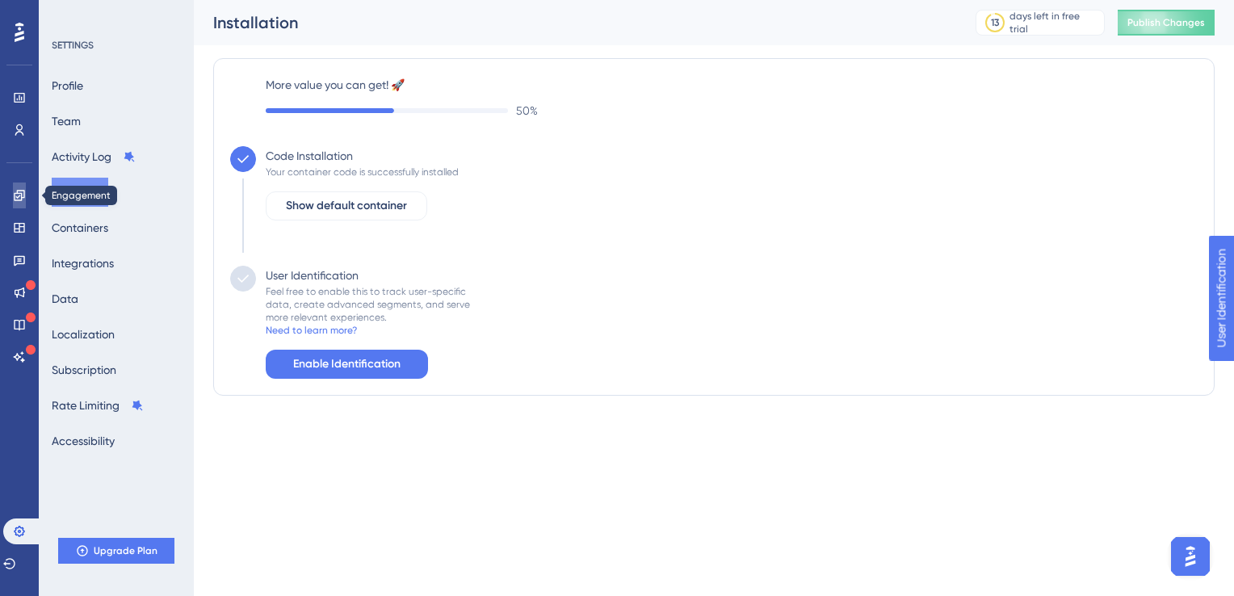
click at [19, 199] on icon at bounding box center [19, 195] width 13 height 13
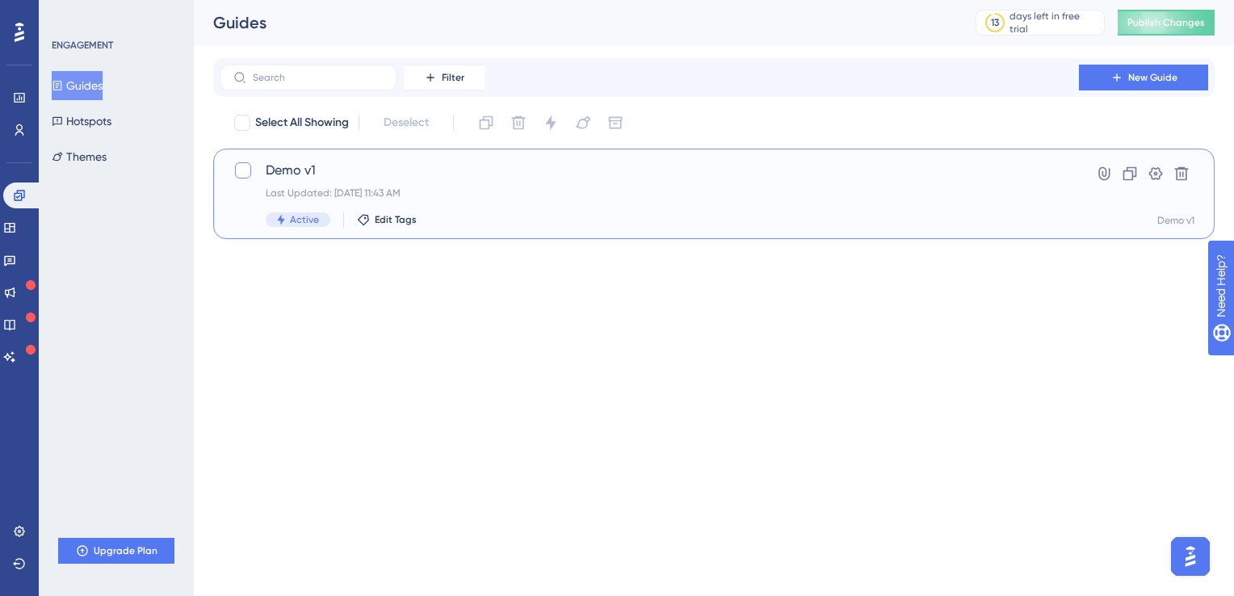
click at [247, 172] on div at bounding box center [243, 170] width 16 height 16
checkbox input "true"
click at [1159, 174] on icon at bounding box center [1155, 174] width 16 height 16
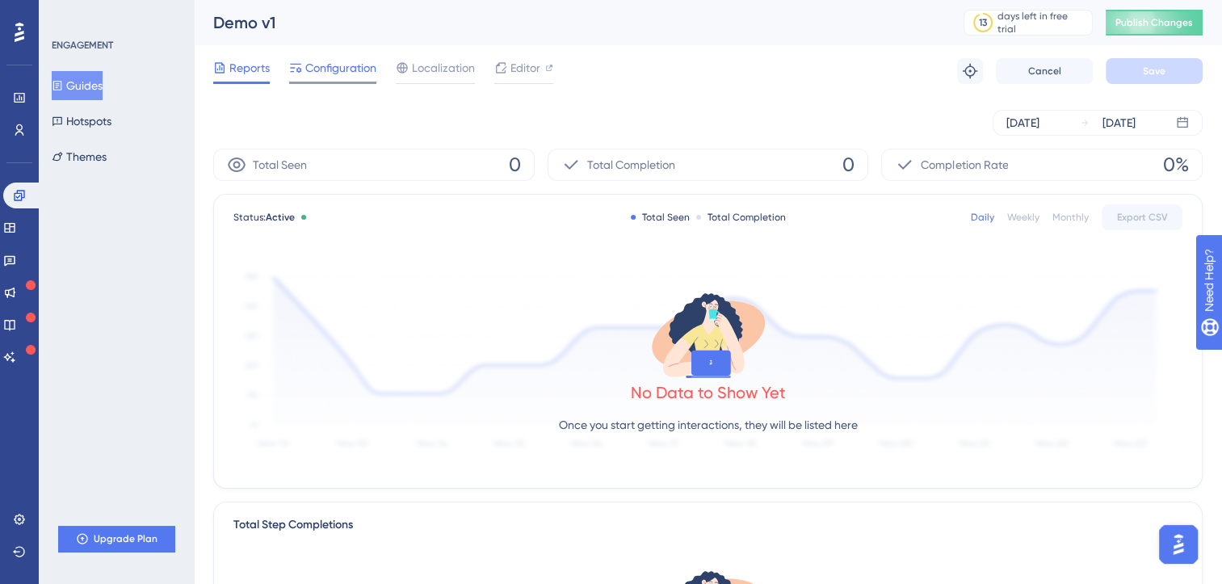
click at [345, 72] on span "Configuration" at bounding box center [340, 67] width 71 height 19
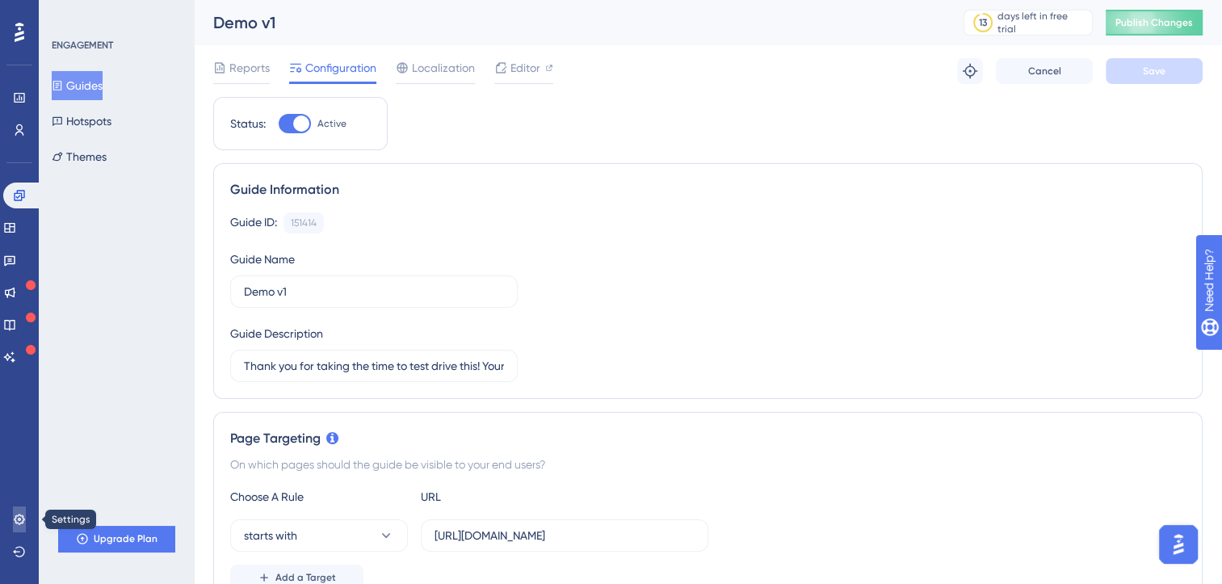
click at [22, 517] on icon at bounding box center [19, 519] width 13 height 13
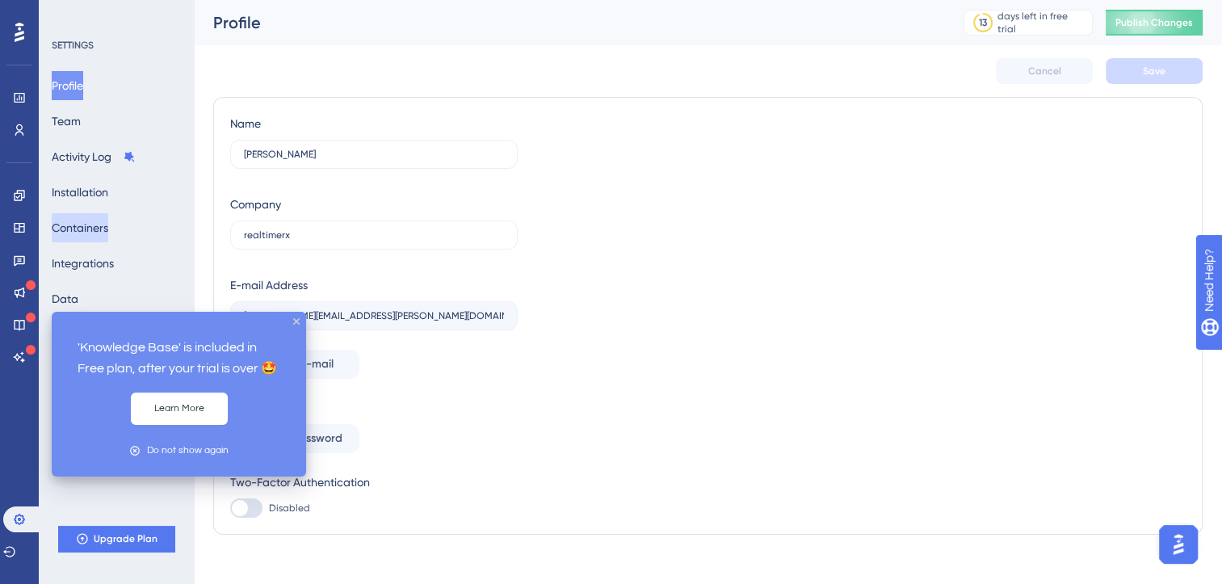
click at [108, 229] on button "Containers" at bounding box center [80, 227] width 57 height 29
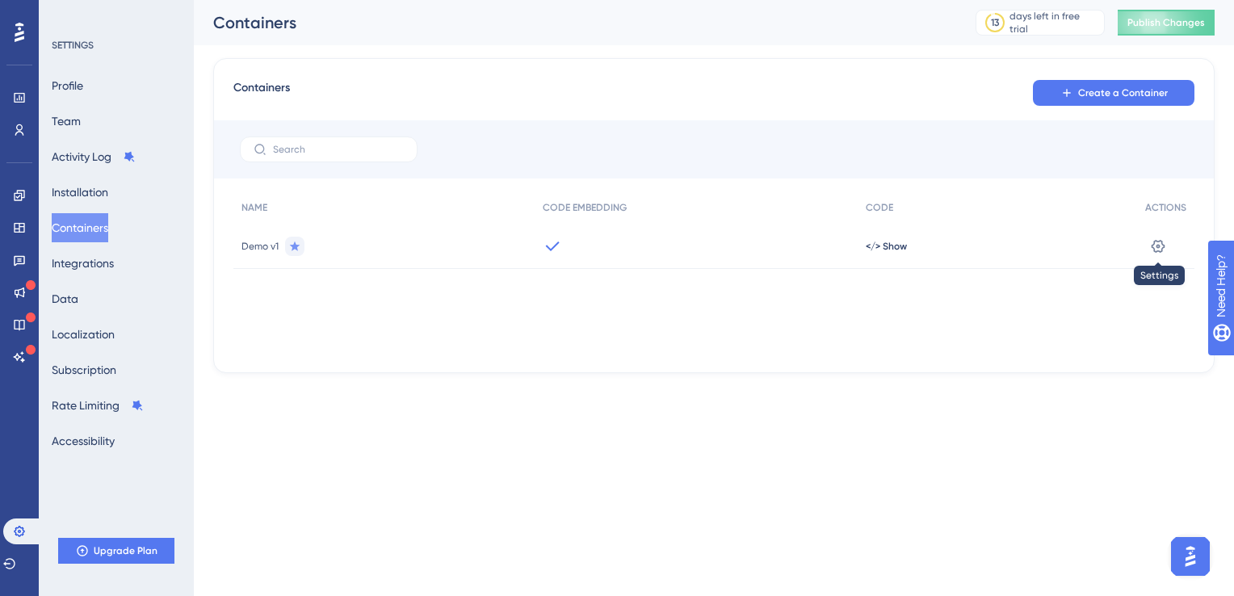
click at [1157, 245] on icon at bounding box center [1159, 245] width 14 height 13
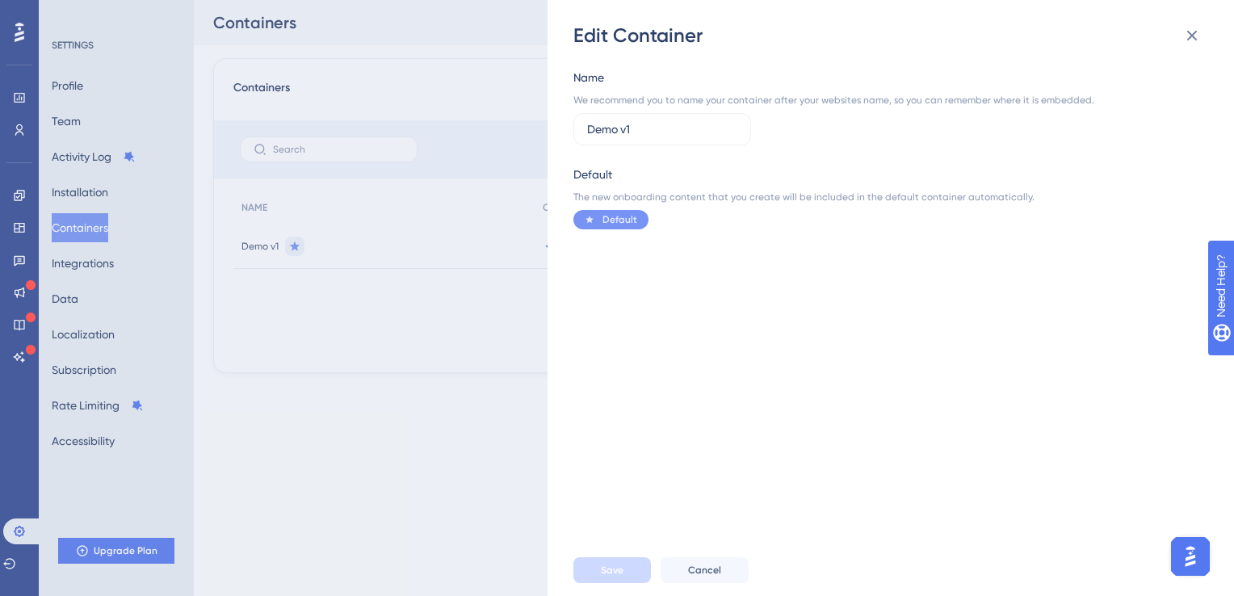
drag, startPoint x: 426, startPoint y: 386, endPoint x: 468, endPoint y: 367, distance: 46.2
click at [430, 382] on div "Edit Container Name We recommend you to name your container after your websites…" at bounding box center [617, 298] width 1234 height 596
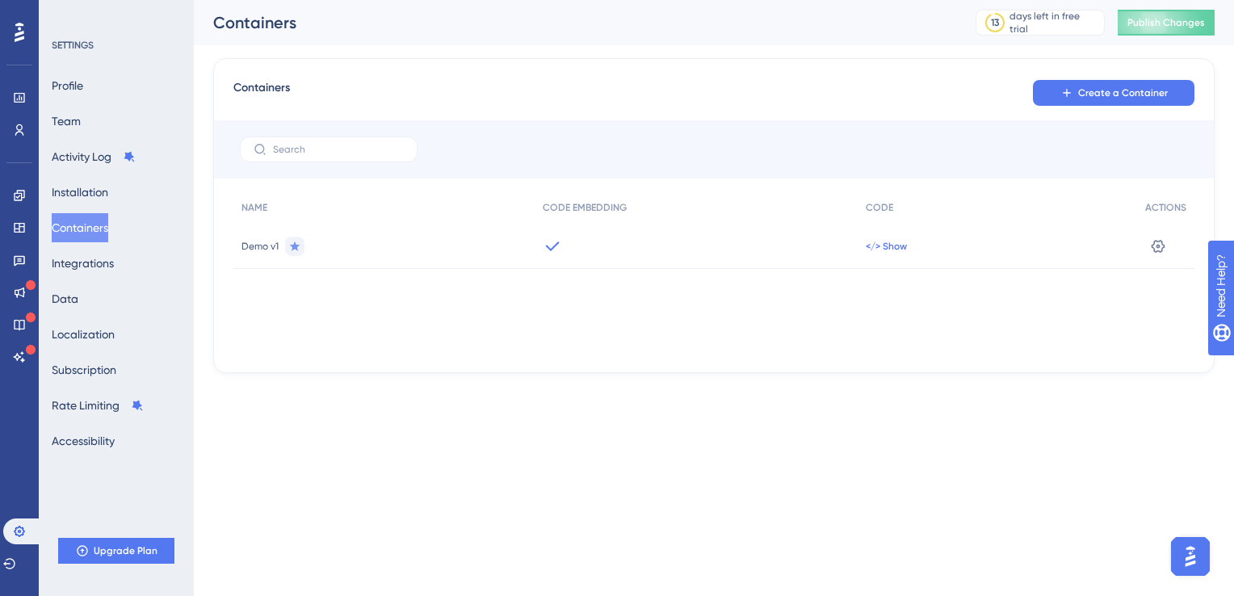
click at [885, 245] on span "</> Show" at bounding box center [886, 246] width 41 height 13
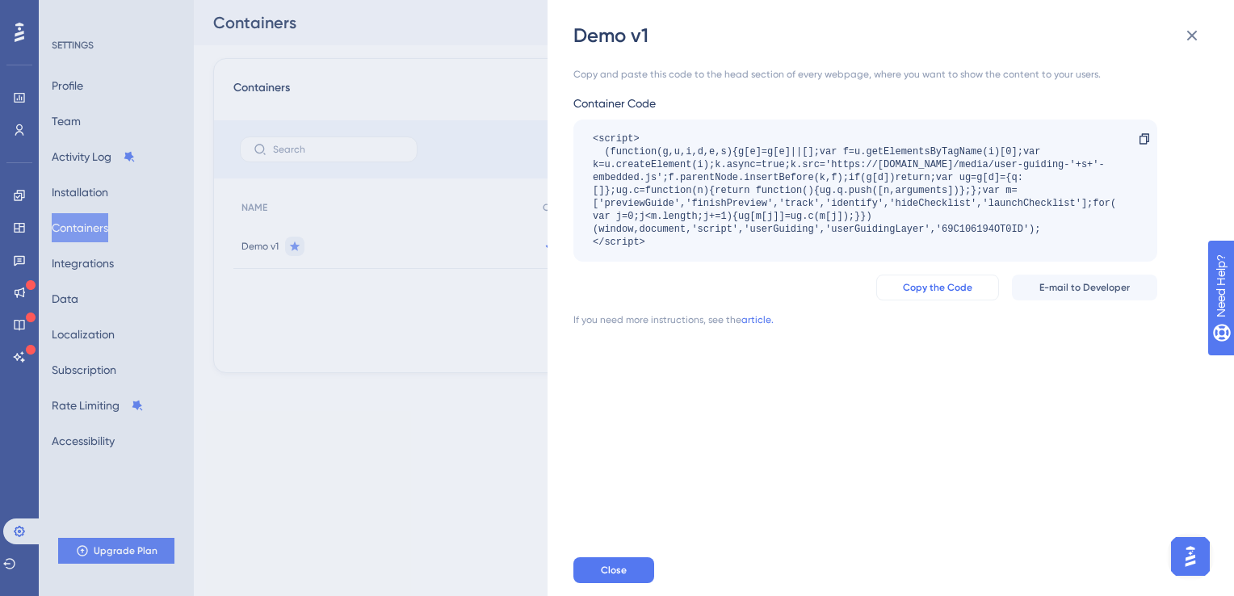
click at [953, 292] on span "Copy the Code" at bounding box center [937, 287] width 69 height 13
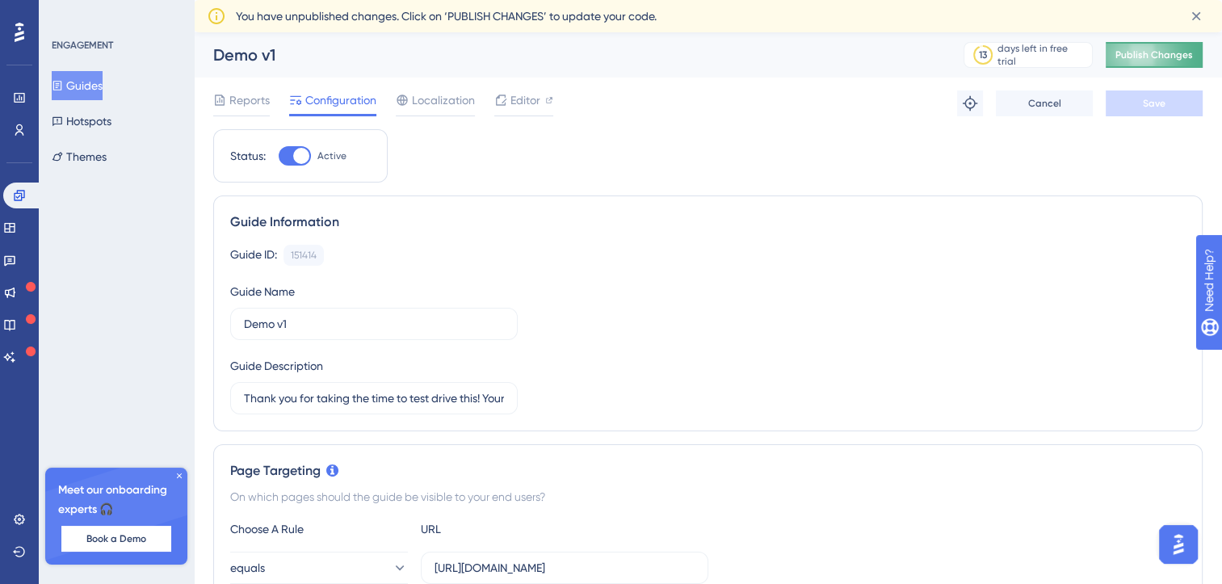
click at [1148, 52] on span "Publish Changes" at bounding box center [1154, 54] width 78 height 13
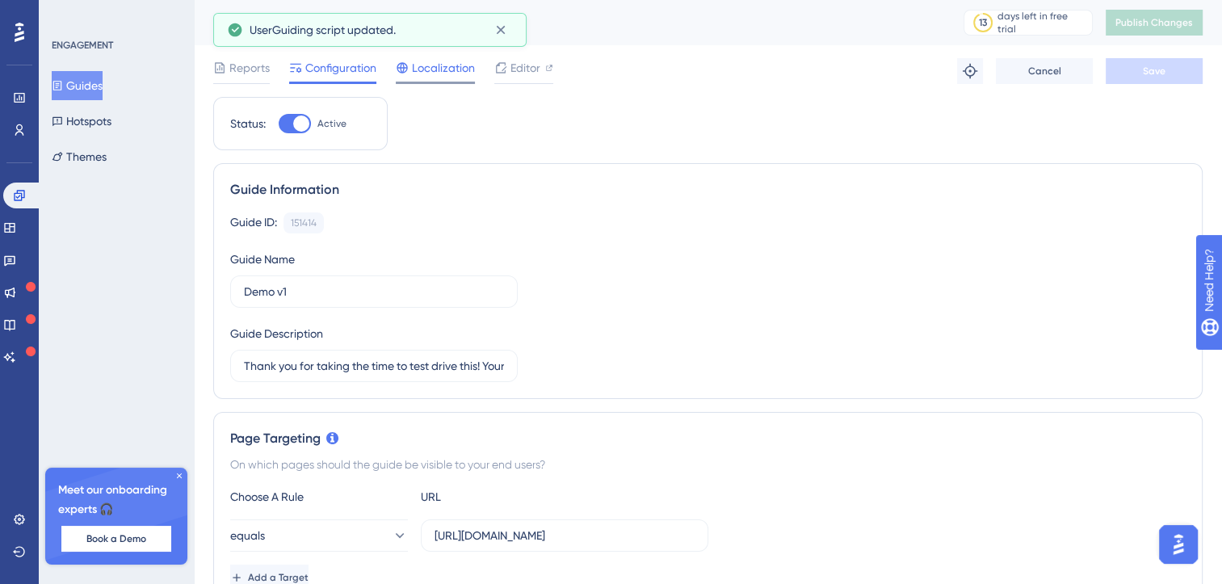
click at [436, 65] on span "Localization" at bounding box center [443, 67] width 63 height 19
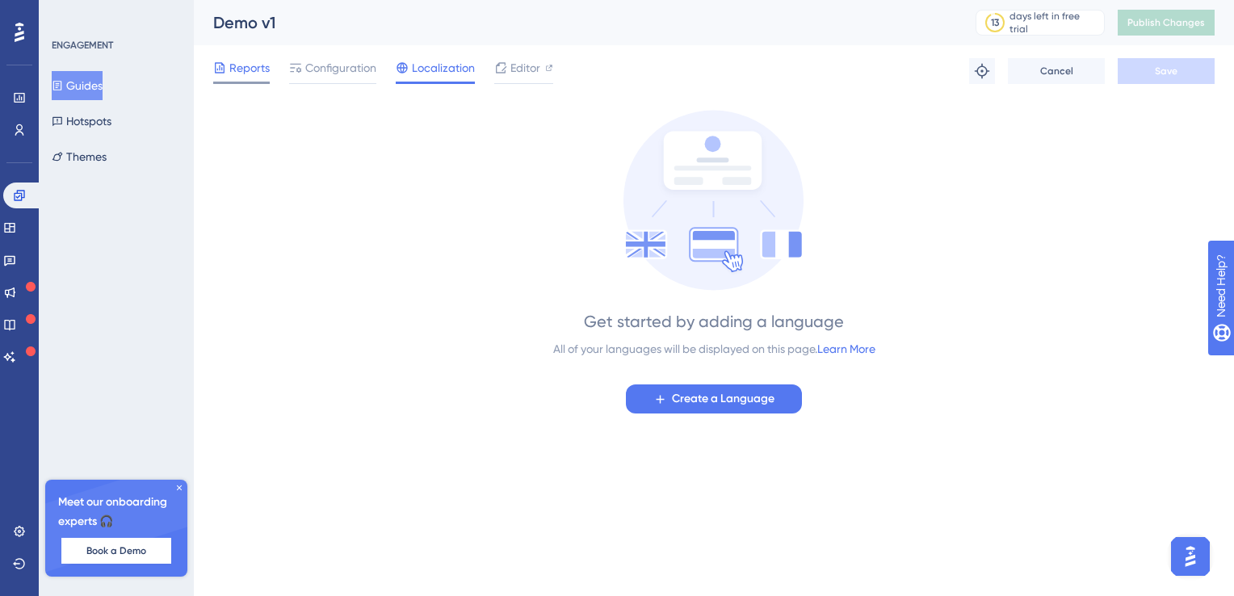
click at [251, 65] on span "Reports" at bounding box center [249, 67] width 40 height 19
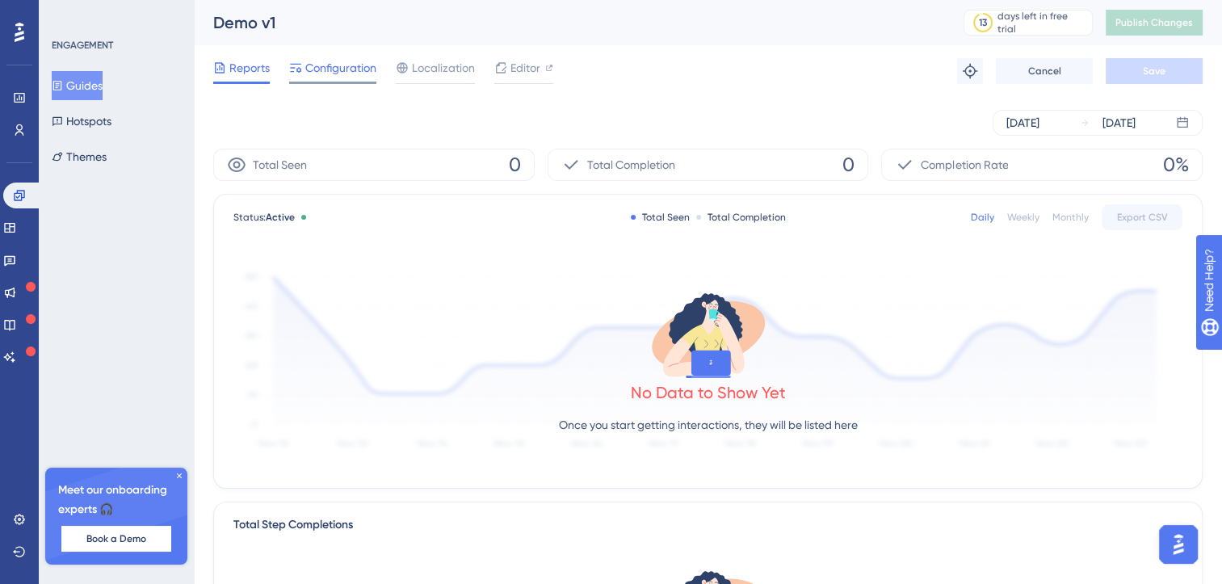
click at [375, 78] on div "Configuration" at bounding box center [332, 71] width 87 height 26
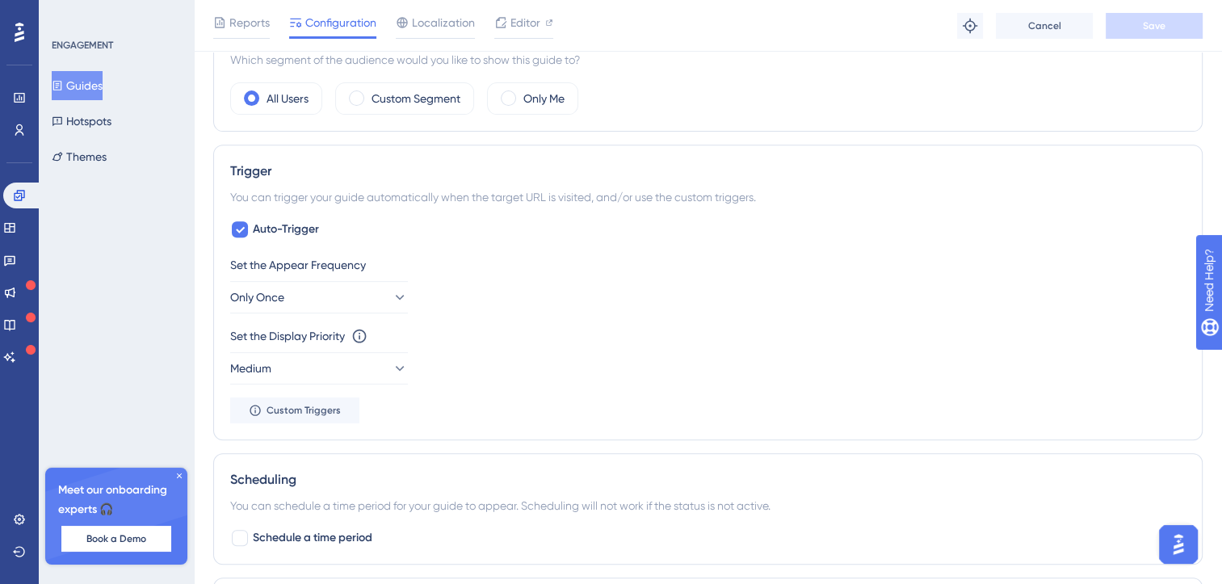
scroll to position [539, 0]
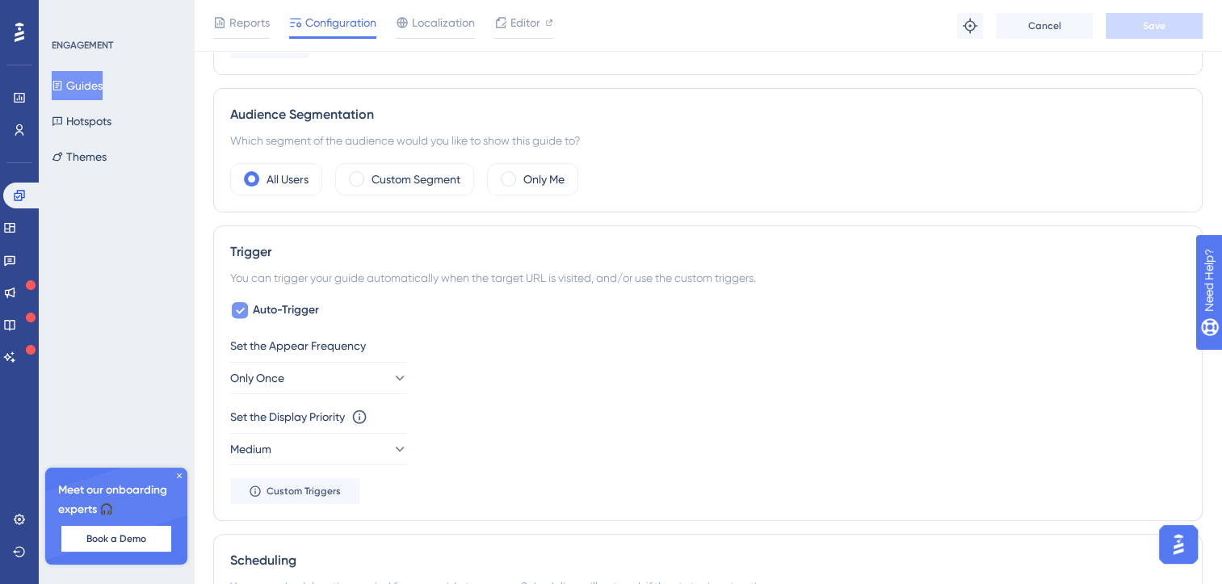
click at [289, 306] on span "Auto-Trigger" at bounding box center [286, 309] width 66 height 19
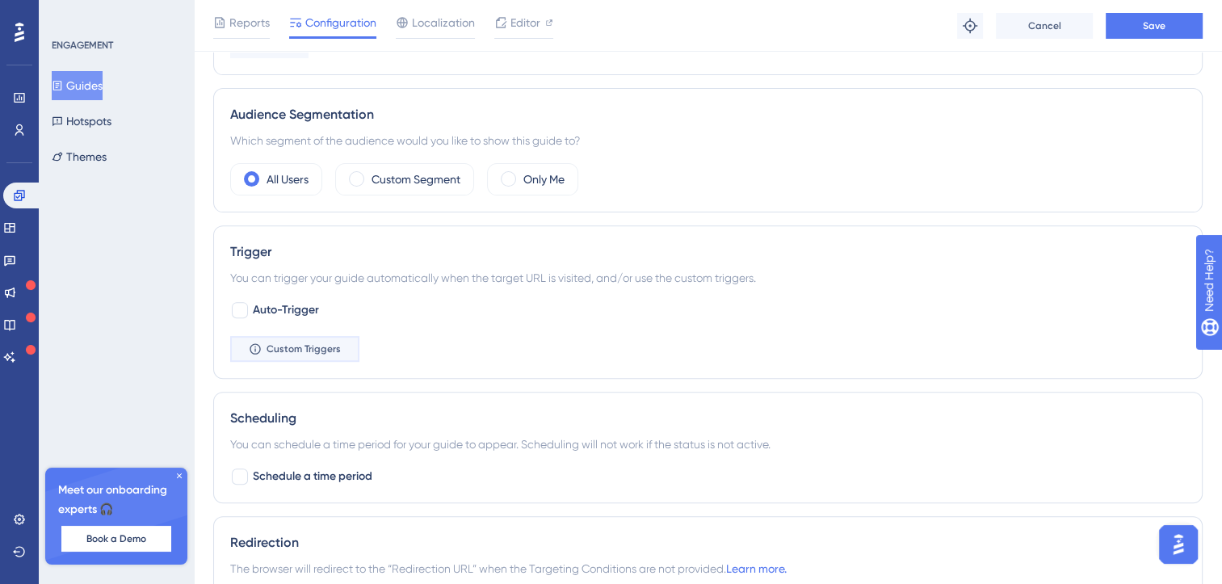
click at [308, 342] on span "Custom Triggers" at bounding box center [303, 348] width 74 height 13
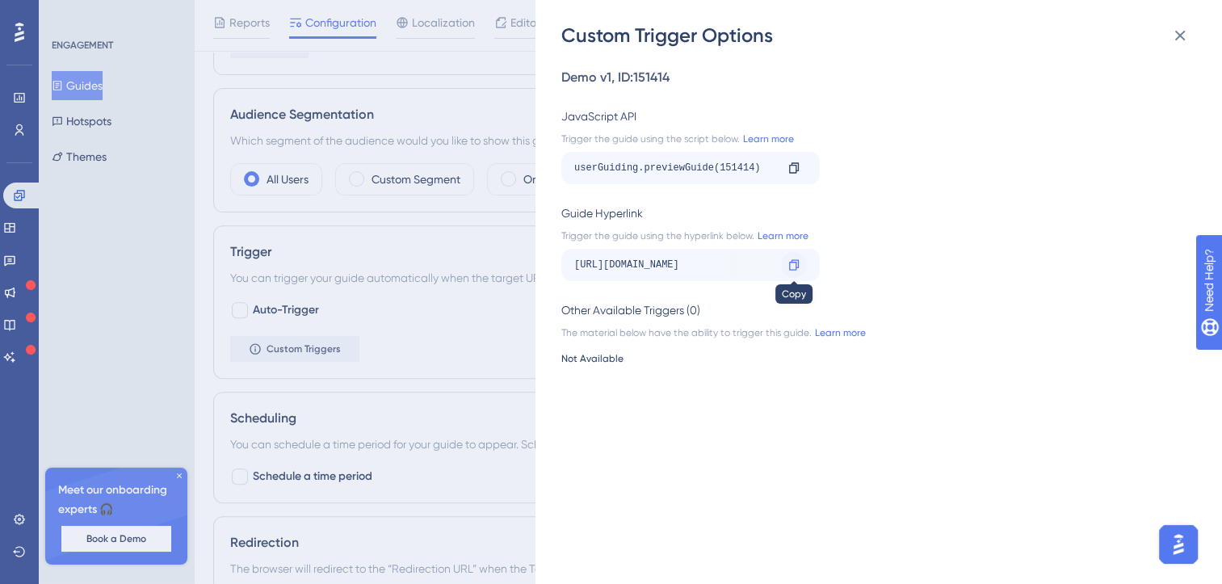
click at [791, 261] on icon at bounding box center [793, 264] width 13 height 13
click at [754, 140] on link "Learn more" at bounding box center [767, 138] width 54 height 13
click at [415, 370] on div "Custom Trigger Options Demo v1 , ID: 151414 JavaScript API Trigger the guide us…" at bounding box center [611, 292] width 1222 height 584
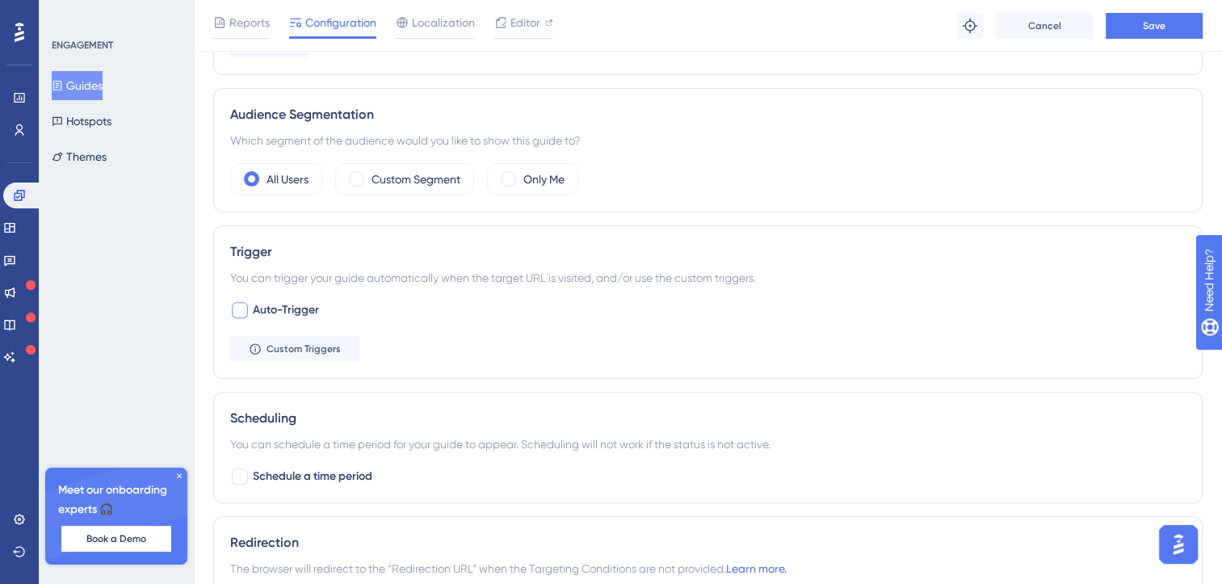
click at [298, 308] on span "Auto-Trigger" at bounding box center [286, 309] width 66 height 19
checkbox input "true"
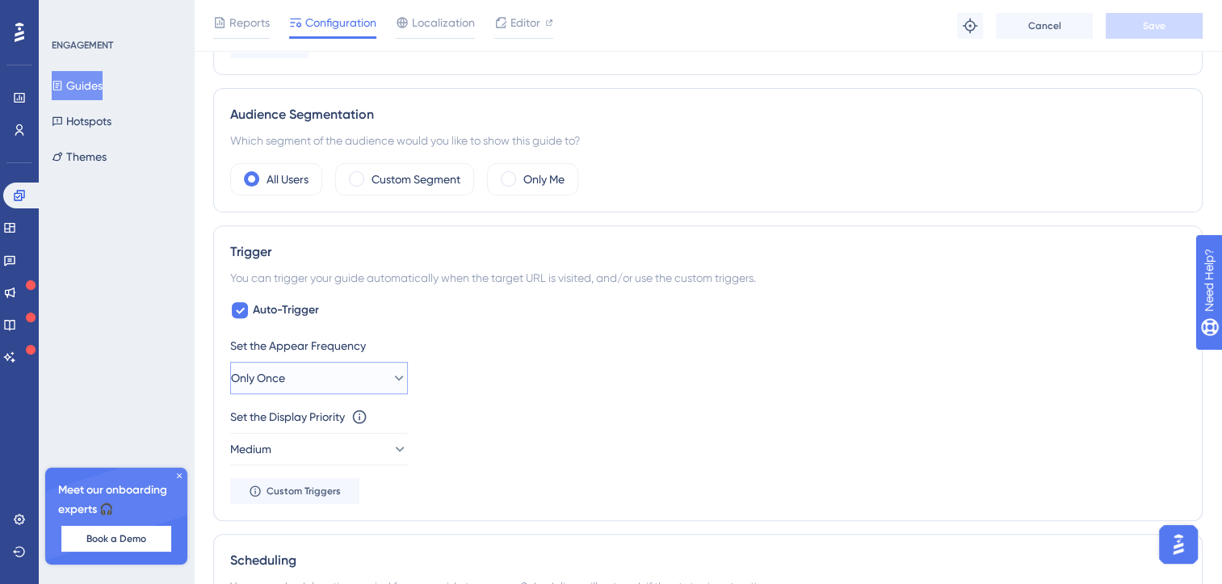
click at [300, 365] on button "Only Once" at bounding box center [319, 378] width 178 height 32
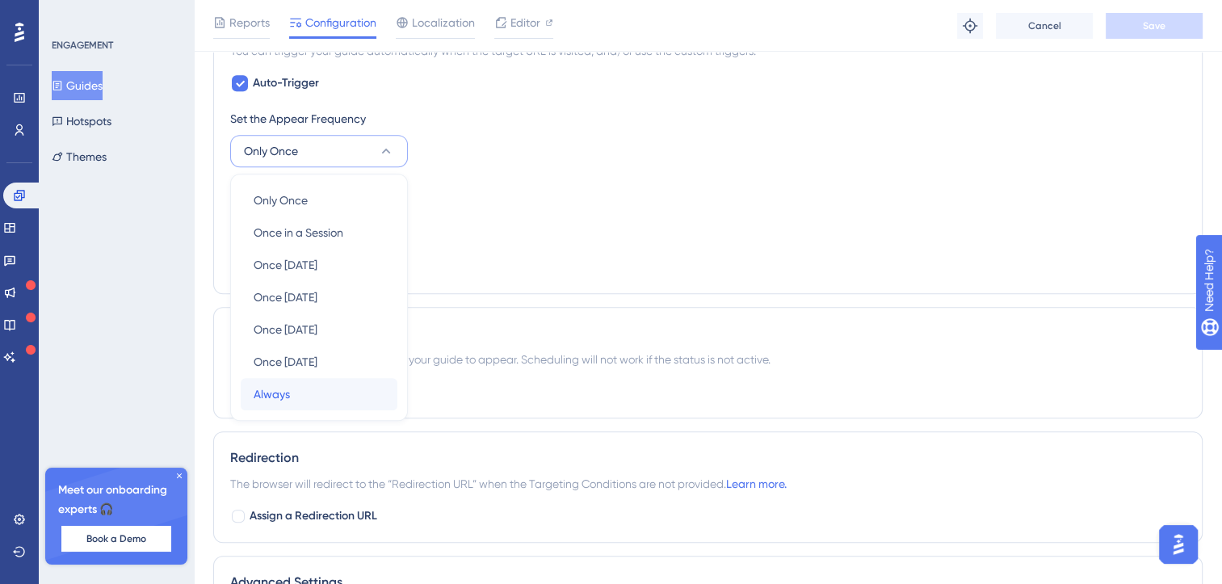
click at [287, 389] on span "Always" at bounding box center [272, 393] width 36 height 19
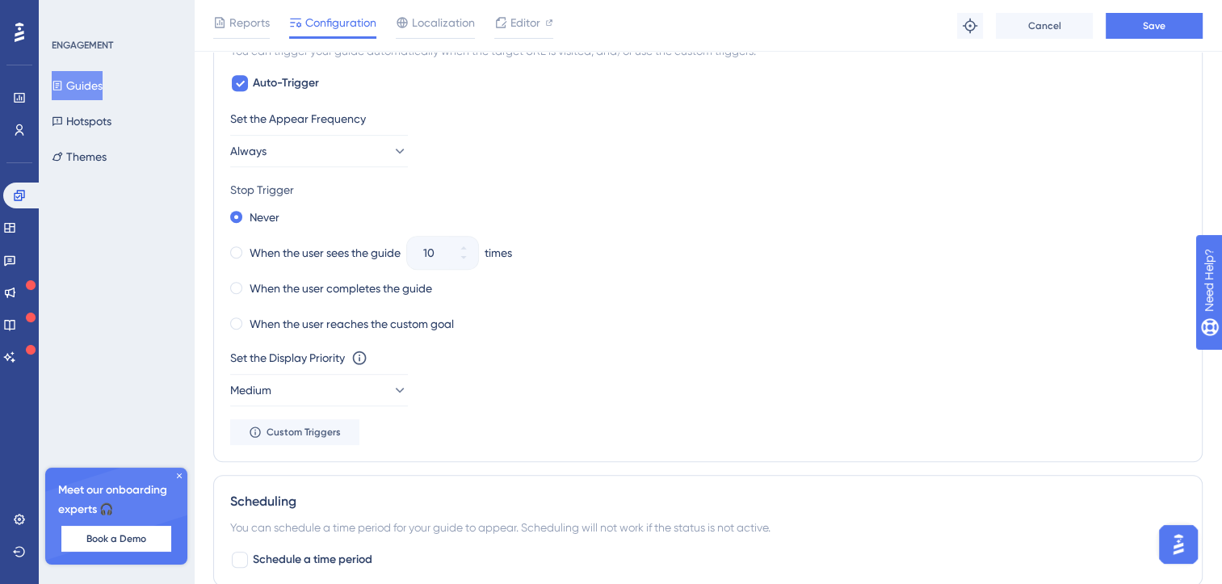
click at [657, 241] on div "When the user sees the guide 10 times" at bounding box center [707, 252] width 955 height 23
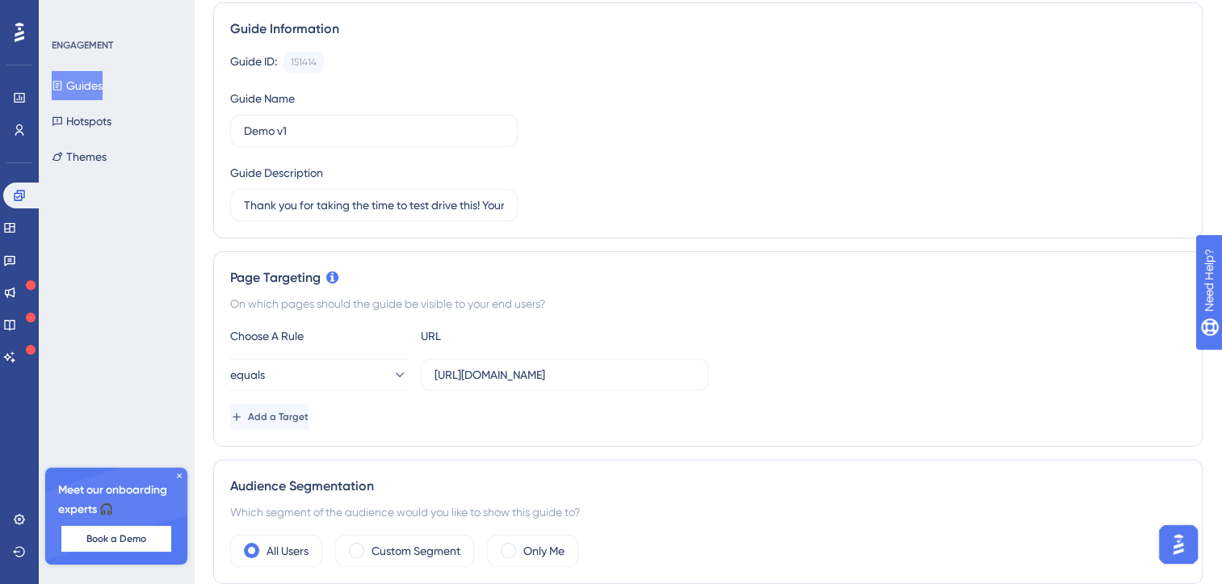
scroll to position [162, 0]
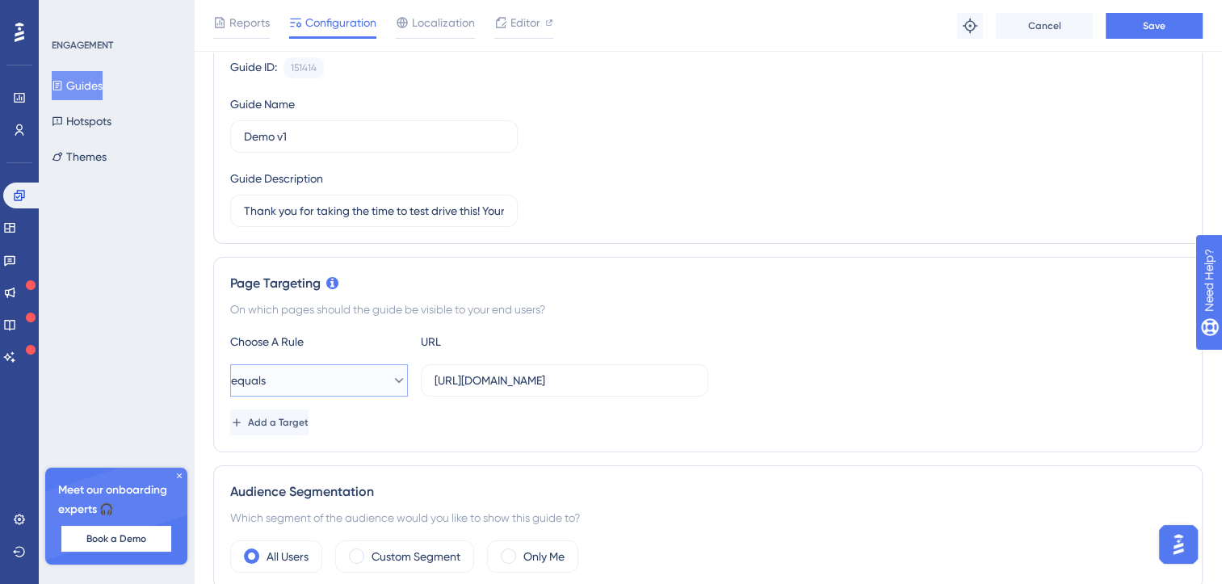
click at [391, 376] on icon at bounding box center [399, 380] width 16 height 16
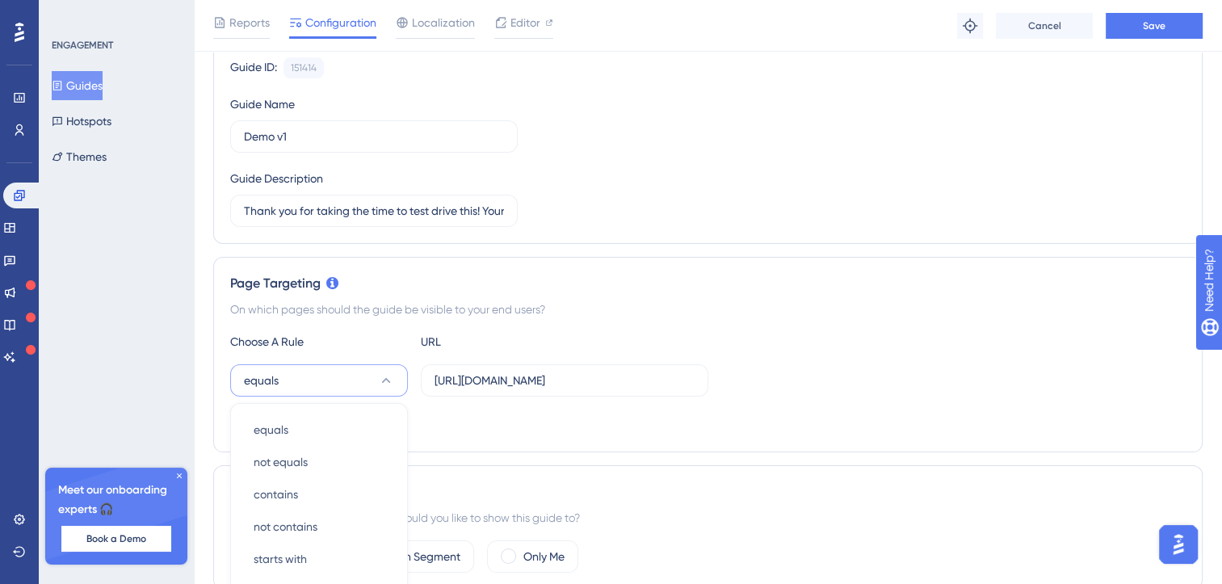
scroll to position [392, 0]
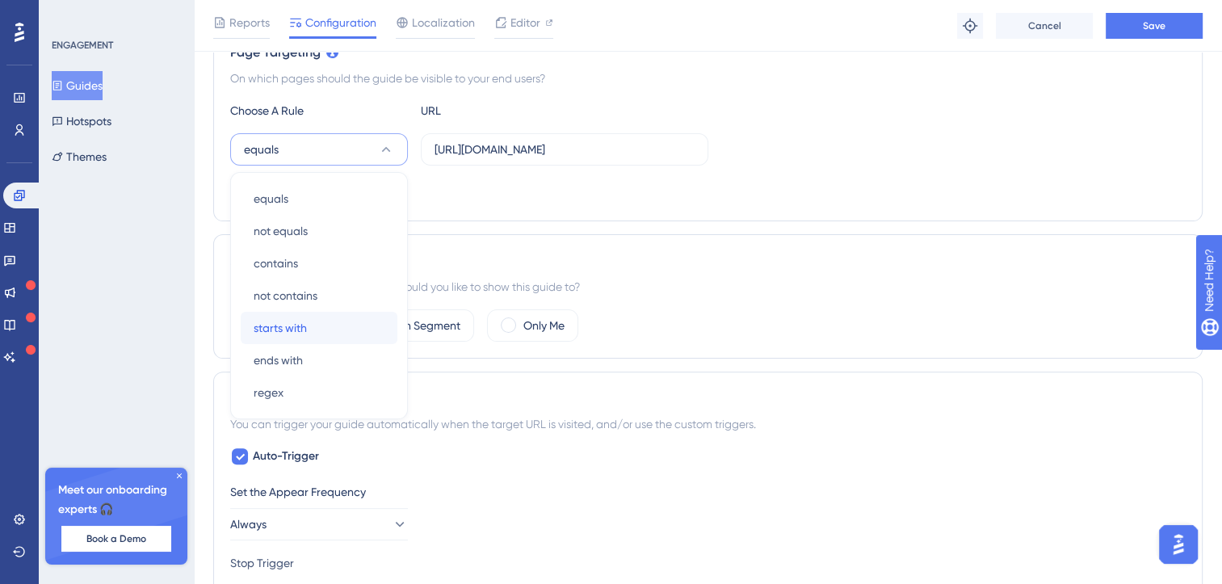
click at [325, 327] on div "starts with starts with" at bounding box center [319, 328] width 131 height 32
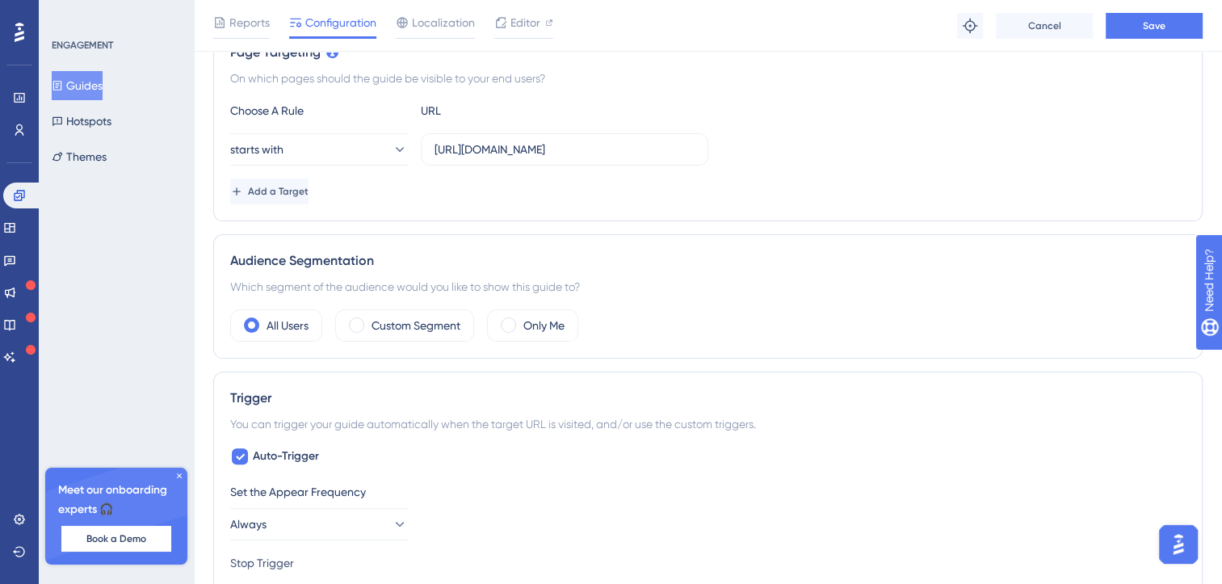
click at [436, 209] on div "Page Targeting On which pages should the guide be visible to your end users? Ch…" at bounding box center [707, 123] width 989 height 195
click at [1195, 21] on button "Save" at bounding box center [1153, 26] width 97 height 26
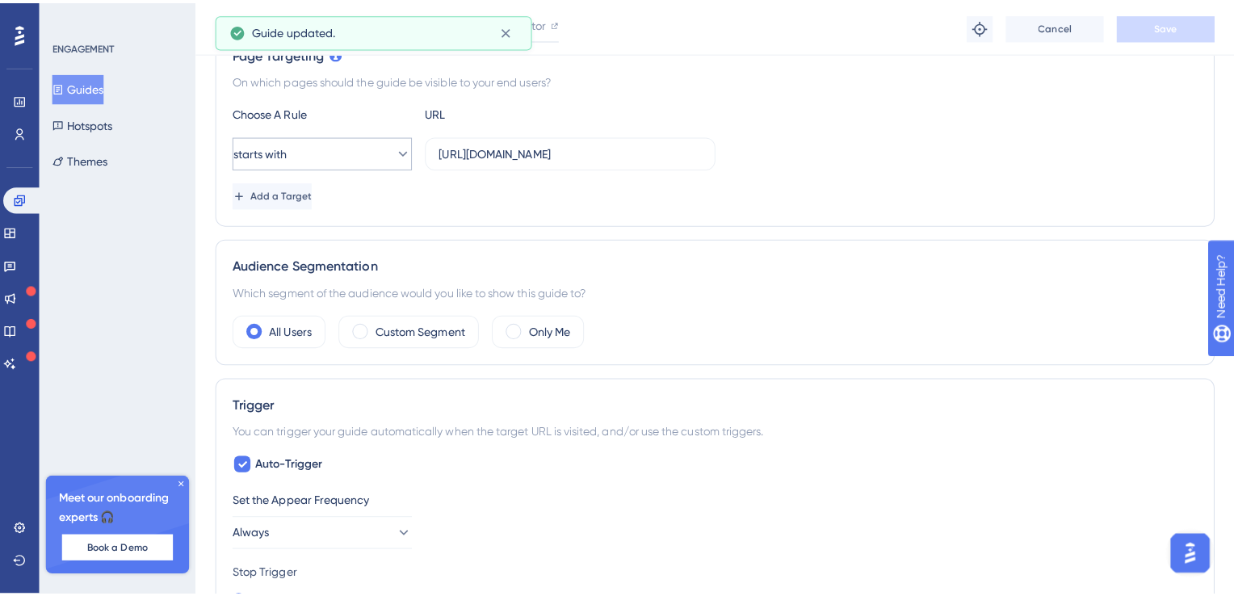
scroll to position [0, 0]
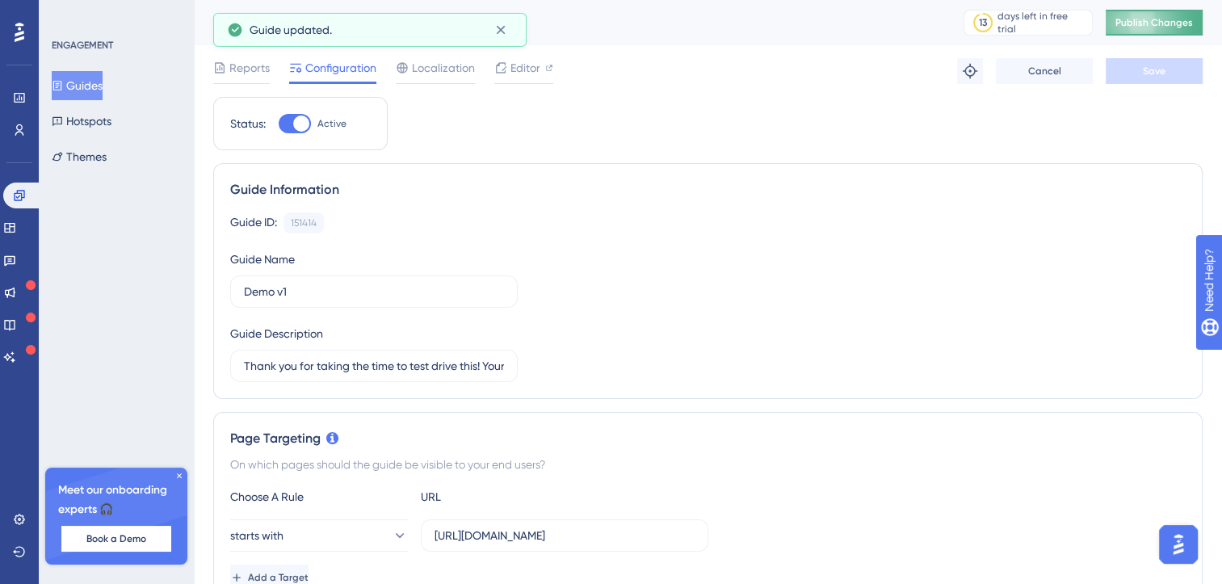
click at [1152, 15] on button "Publish Changes" at bounding box center [1153, 23] width 97 height 26
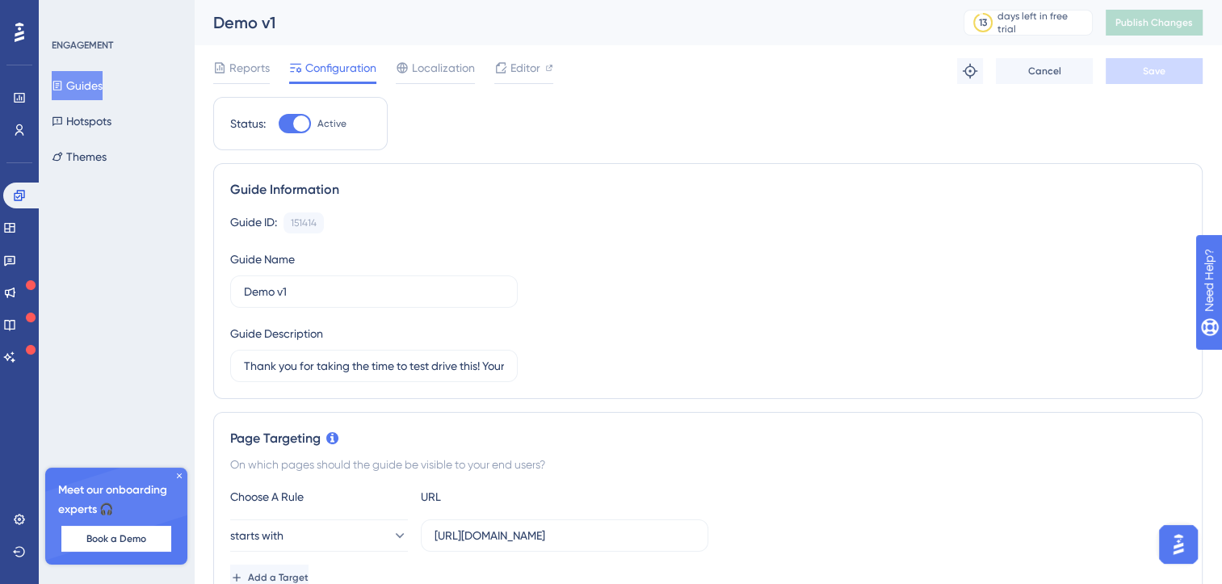
drag, startPoint x: 519, startPoint y: 226, endPoint x: 540, endPoint y: 166, distance: 64.1
click at [519, 226] on div "Guide ID: 151414 Copy" at bounding box center [707, 222] width 955 height 21
click at [10, 192] on link at bounding box center [22, 195] width 39 height 26
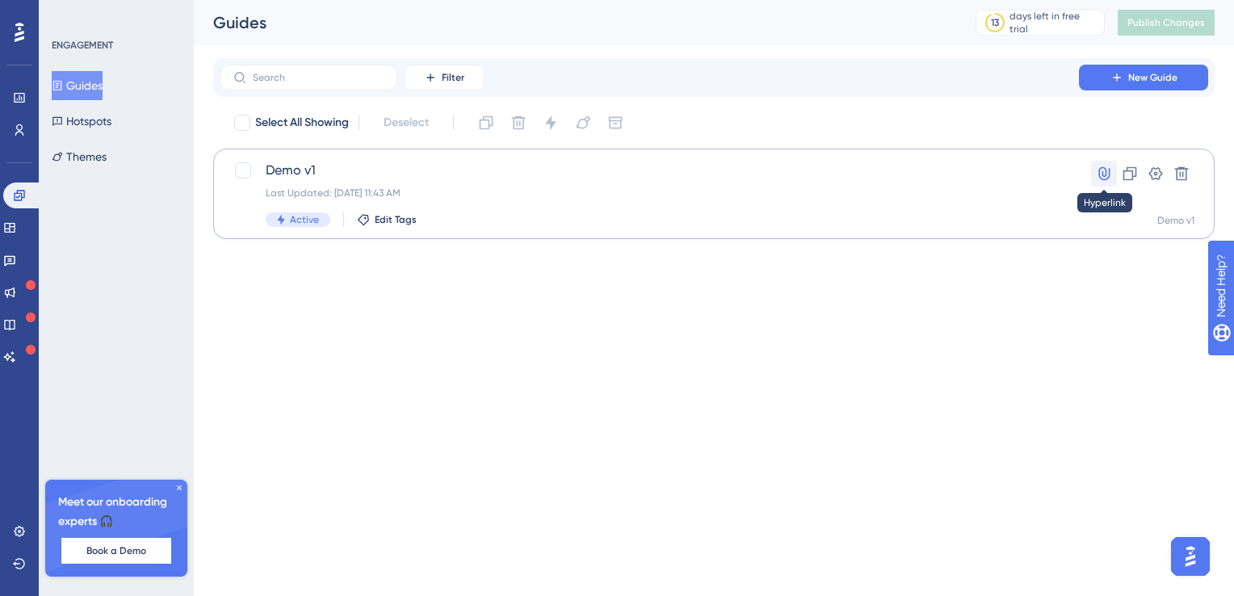
click at [1101, 169] on icon at bounding box center [1104, 174] width 16 height 16
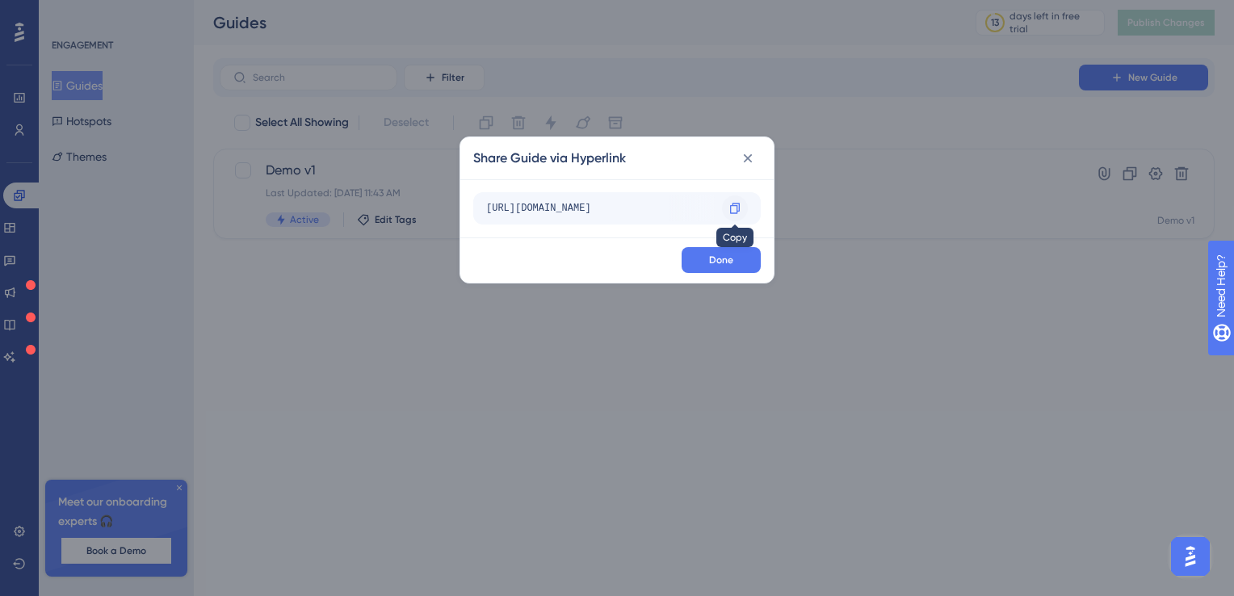
click at [735, 205] on icon at bounding box center [735, 208] width 10 height 10
click at [735, 211] on icon at bounding box center [734, 208] width 13 height 13
click at [752, 157] on icon at bounding box center [748, 158] width 16 height 16
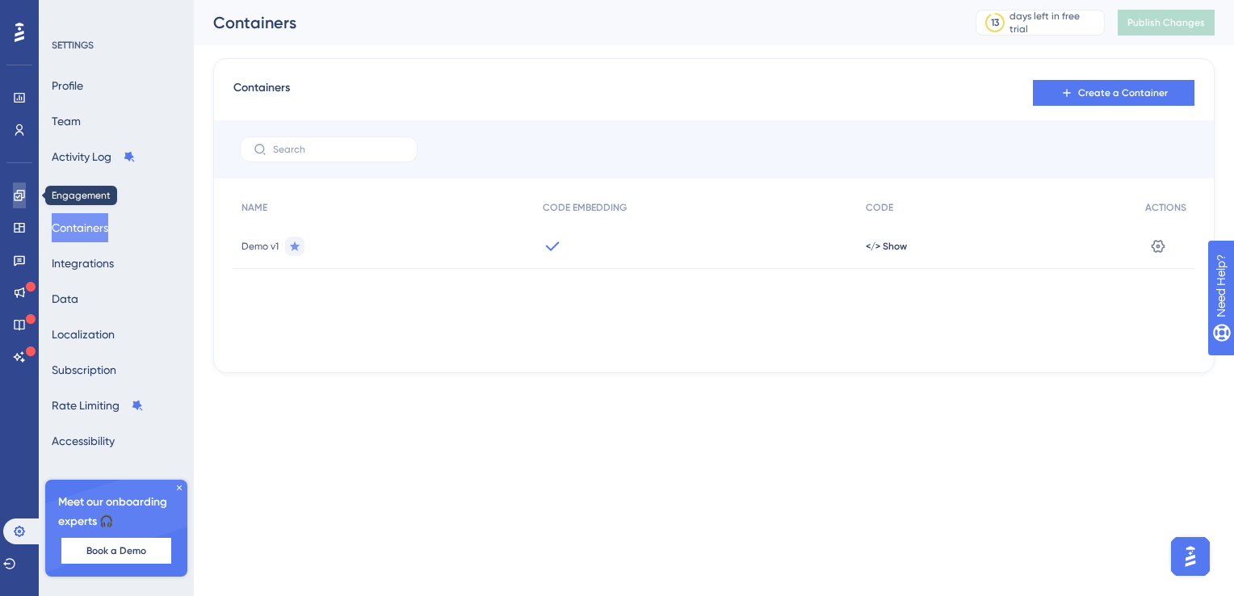
click at [23, 195] on icon at bounding box center [19, 195] width 13 height 13
